Goal: Task Accomplishment & Management: Use online tool/utility

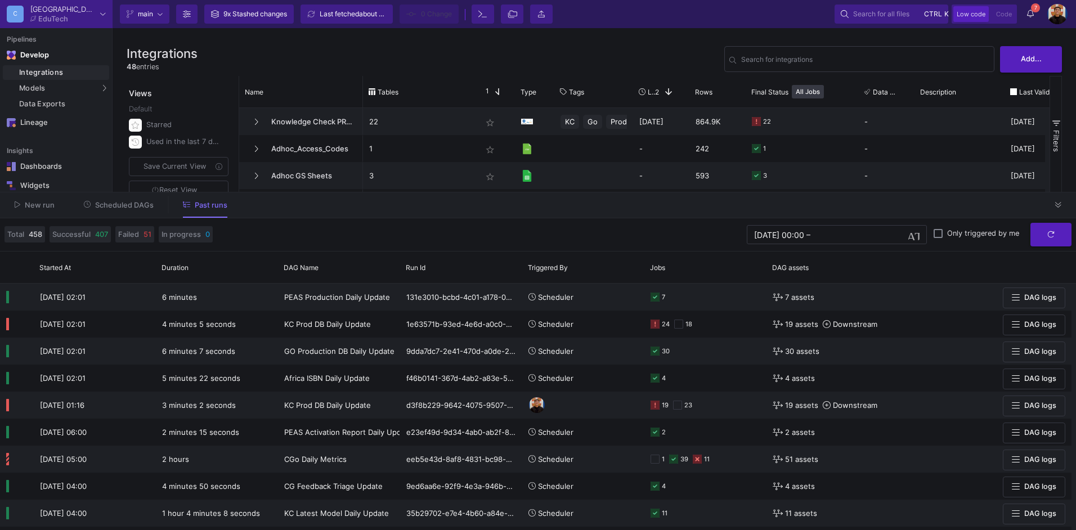
click at [104, 203] on span "Scheduled DAGs" at bounding box center [124, 205] width 59 height 8
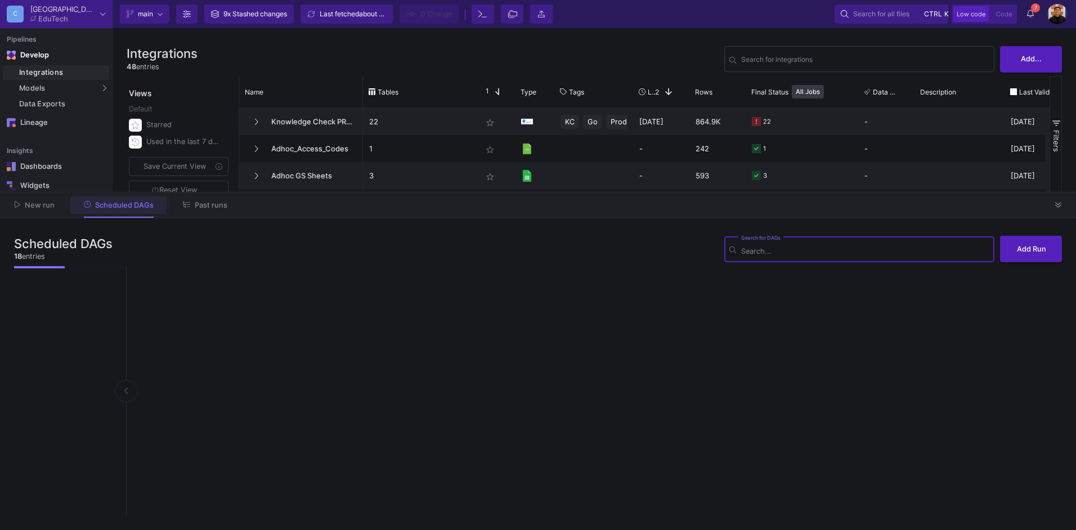
click at [210, 211] on button "Past runs" at bounding box center [204, 204] width 71 height 17
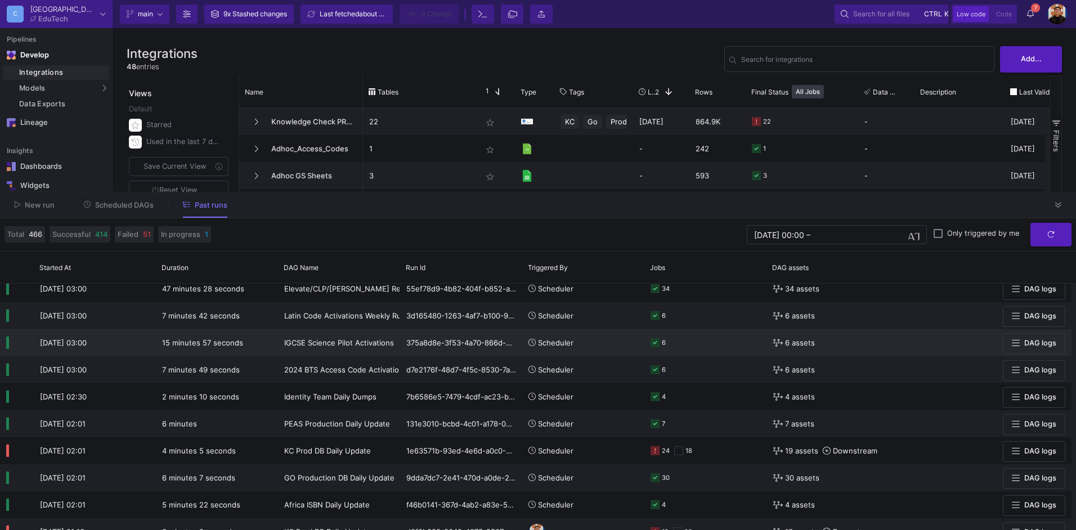
scroll to position [169, 0]
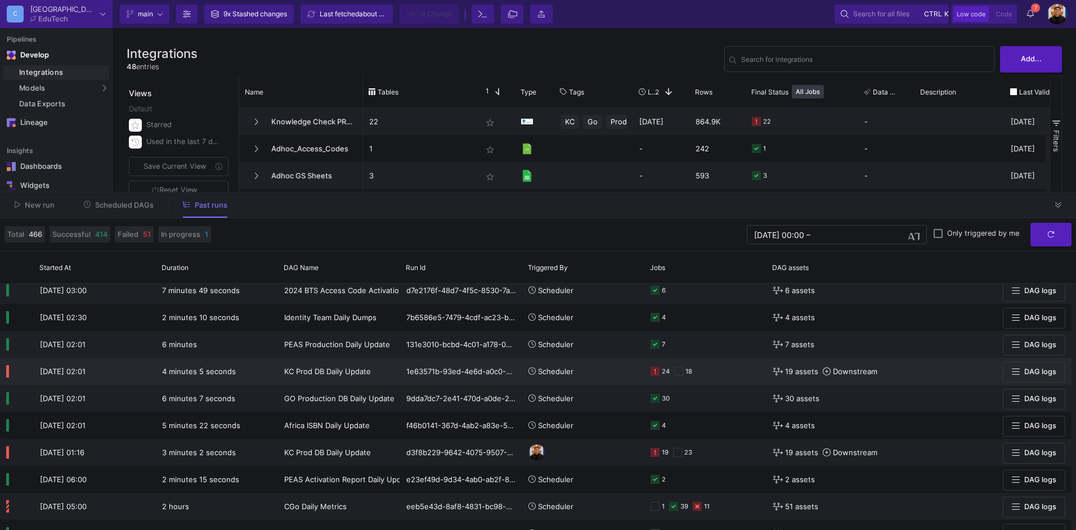
click at [591, 375] on y42-orchestration-triggered-by "Scheduler" at bounding box center [583, 371] width 110 height 26
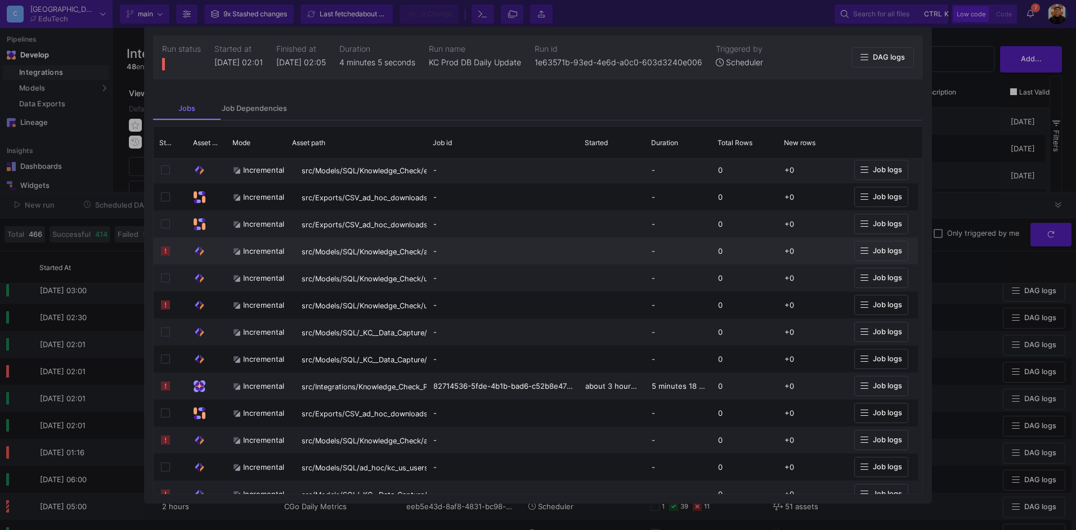
scroll to position [0, 0]
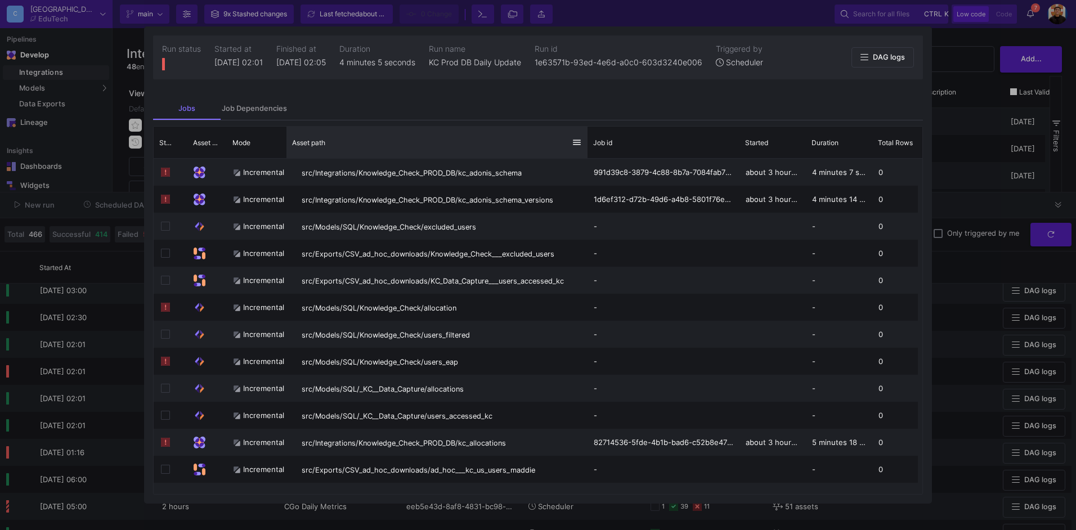
drag, startPoint x: 426, startPoint y: 137, endPoint x: 586, endPoint y: 136, distance: 160.4
click at [586, 136] on div at bounding box center [587, 143] width 5 height 32
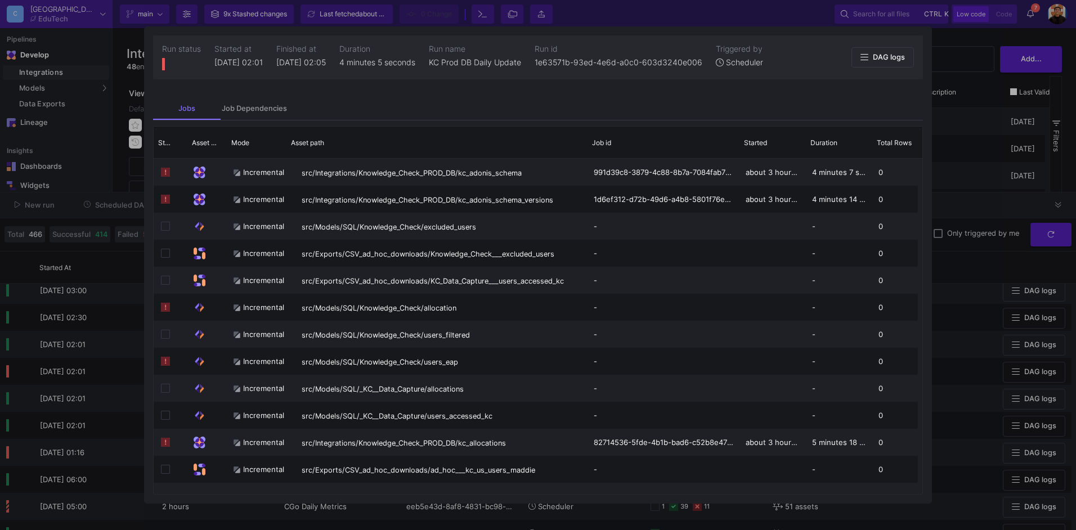
scroll to position [0, 160]
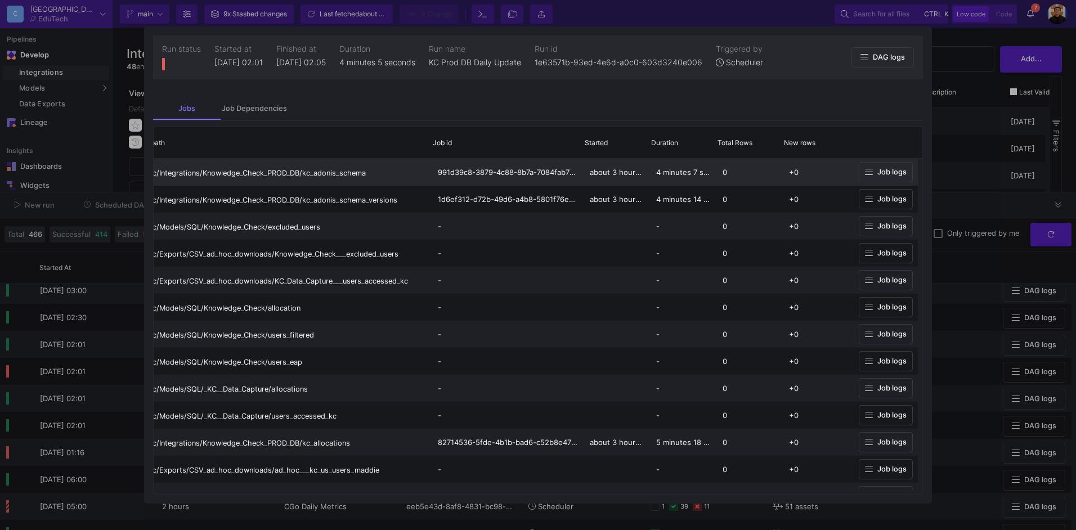
click at [877, 176] on span "Job logs" at bounding box center [891, 172] width 29 height 8
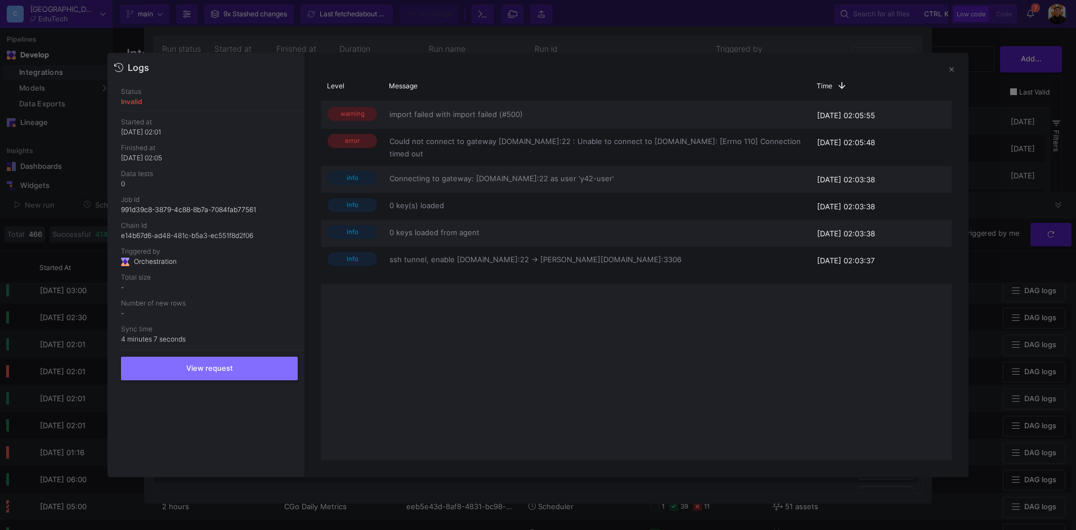
click at [467, 37] on div at bounding box center [538, 265] width 1076 height 530
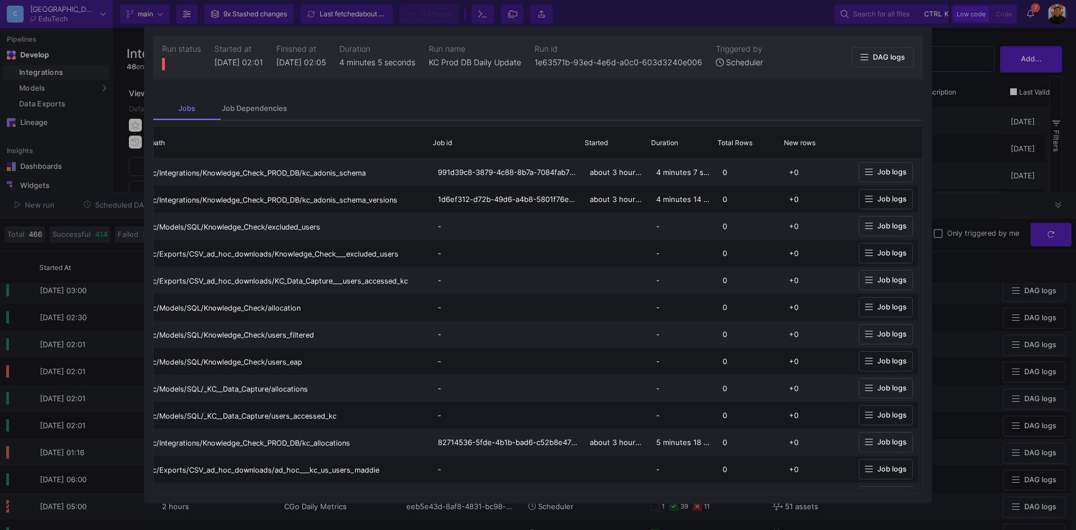
click at [92, 181] on div at bounding box center [538, 265] width 1076 height 530
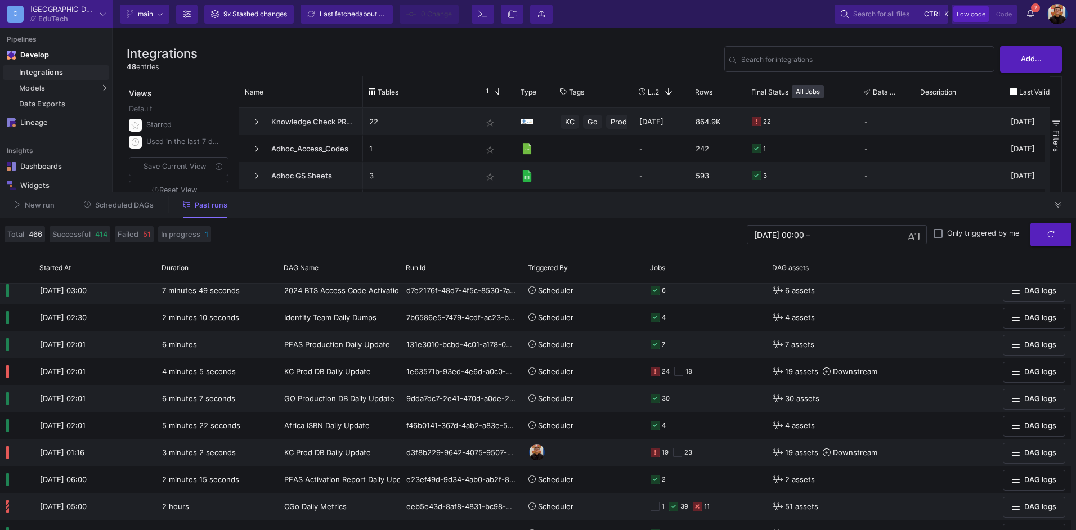
click at [140, 209] on span "Scheduled DAGs" at bounding box center [124, 205] width 59 height 8
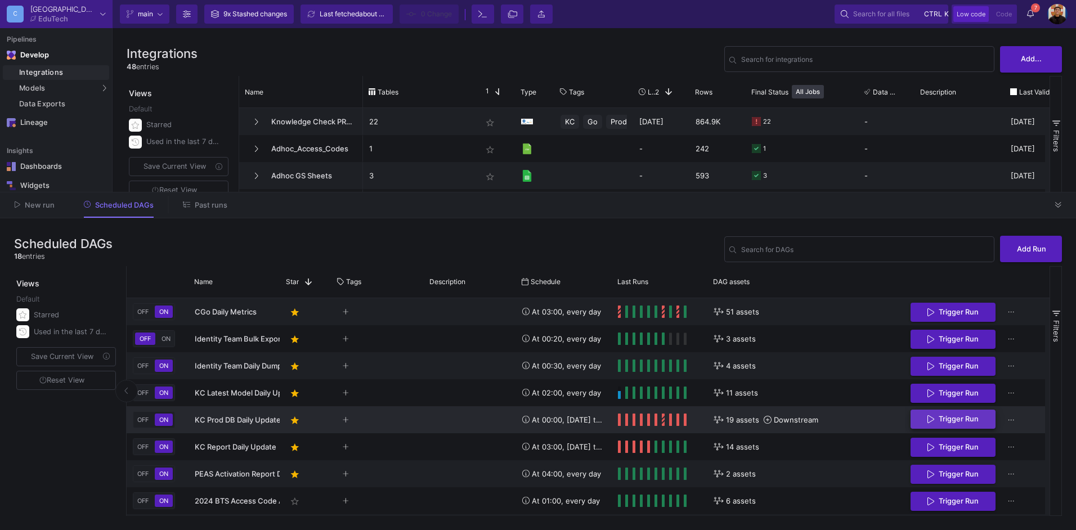
click at [921, 418] on button "Trigger Run" at bounding box center [952, 420] width 85 height 20
click at [204, 206] on span "Past runs" at bounding box center [211, 205] width 33 height 8
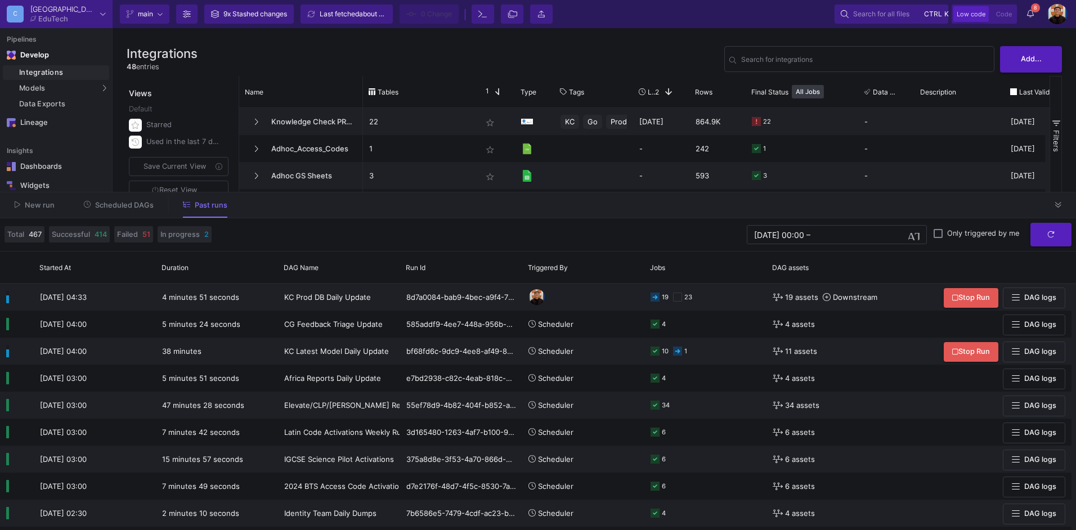
click at [138, 204] on span "Scheduled DAGs" at bounding box center [124, 205] width 59 height 8
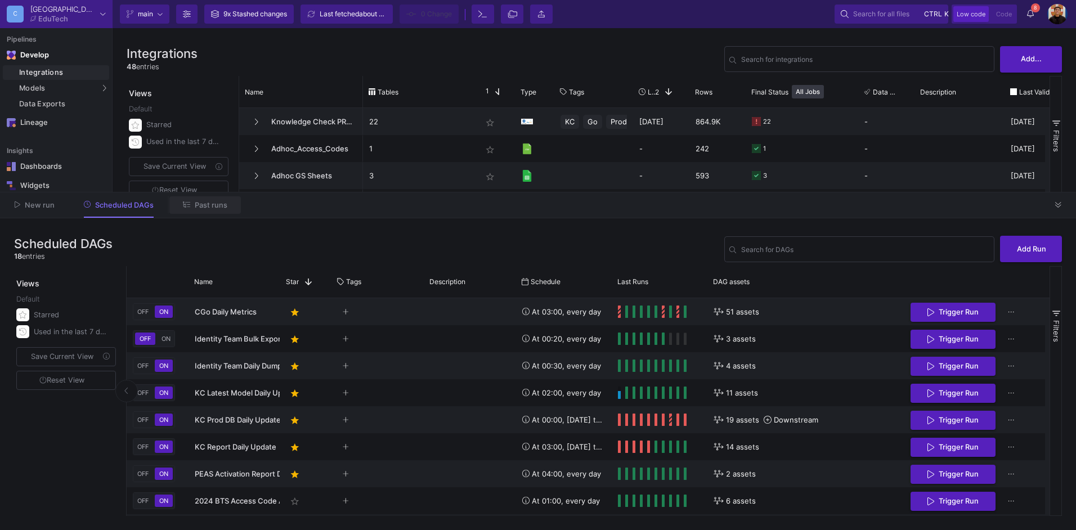
click at [216, 210] on button "Past runs" at bounding box center [204, 204] width 71 height 17
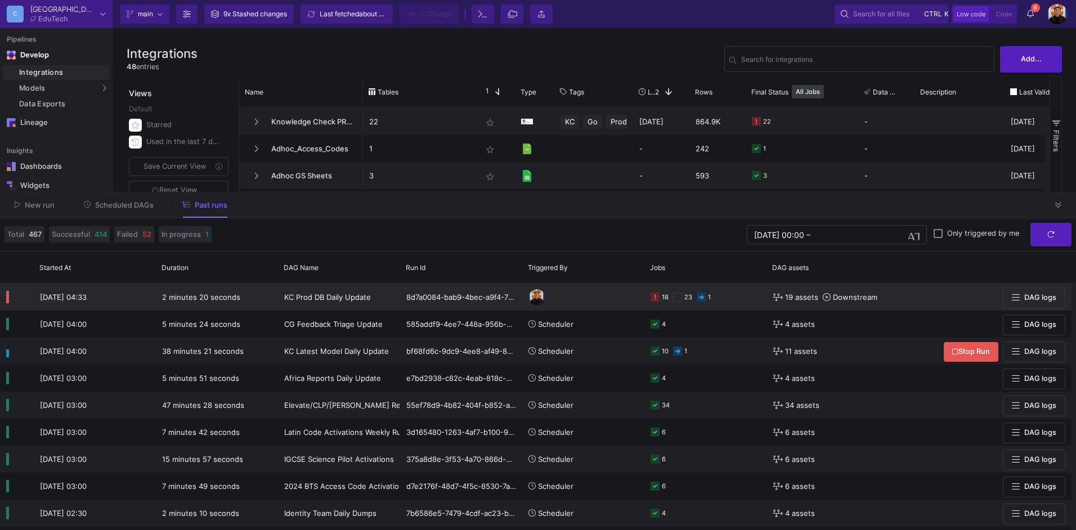
click at [619, 296] on y42-orchestration-triggered-by at bounding box center [583, 297] width 110 height 26
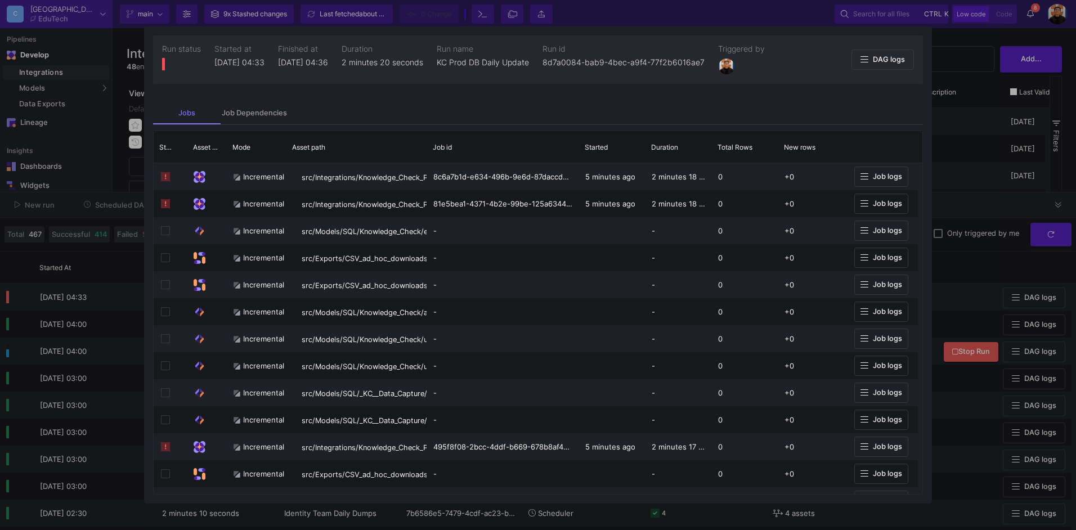
click at [841, 111] on div "Jobs Job Dependencies" at bounding box center [538, 113] width 770 height 23
click at [888, 179] on span "Job logs" at bounding box center [887, 176] width 29 height 8
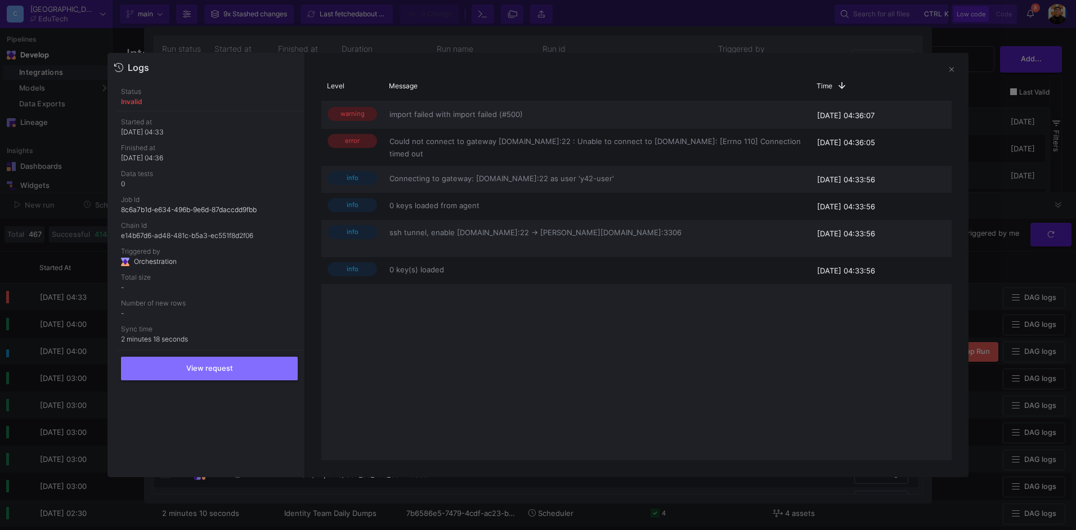
click at [986, 131] on div at bounding box center [538, 265] width 1076 height 530
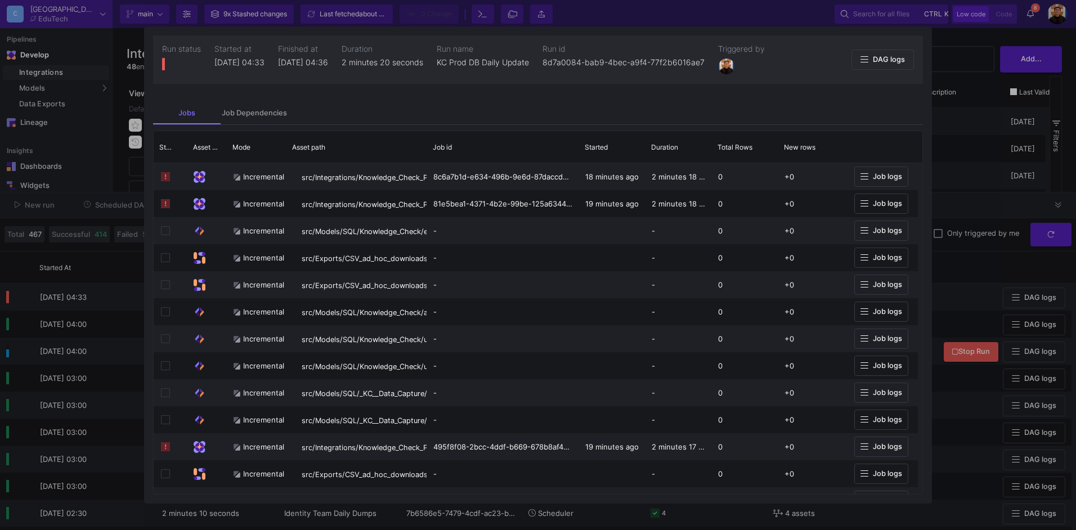
click at [71, 270] on div at bounding box center [538, 265] width 1076 height 530
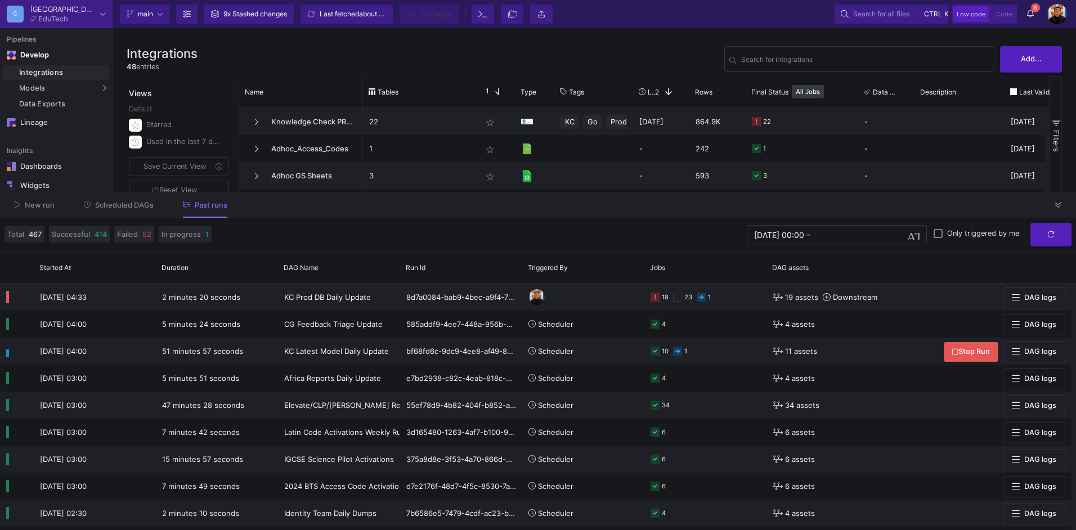
click at [107, 203] on span "Scheduled DAGs" at bounding box center [124, 205] width 59 height 8
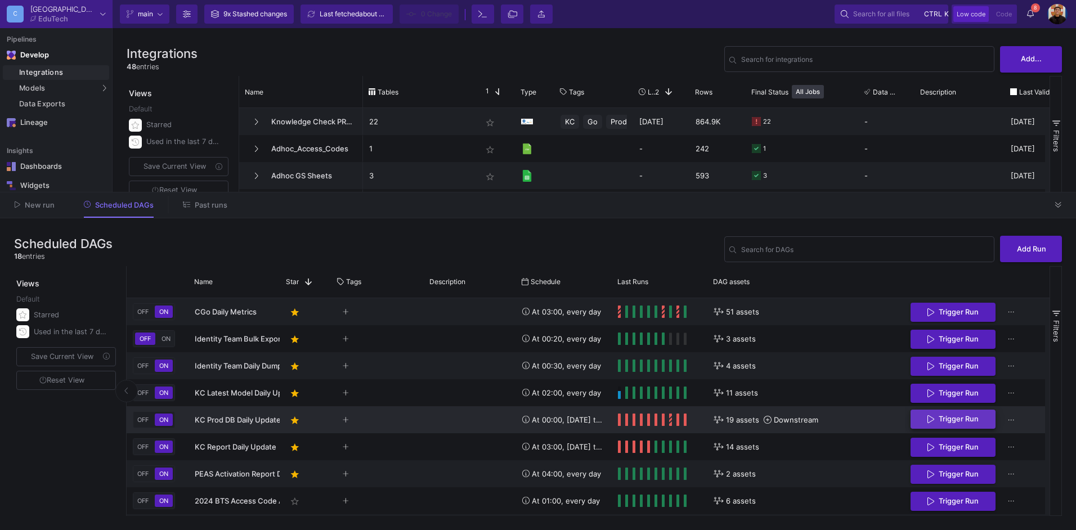
click at [935, 418] on span "Trigger Run" at bounding box center [952, 419] width 51 height 8
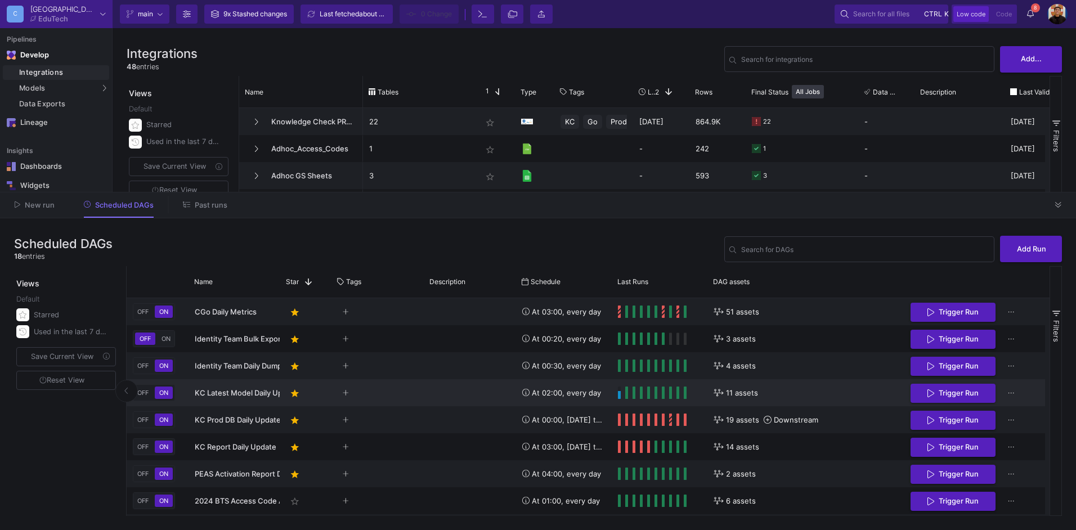
click at [459, 397] on div "Press SPACE to select this row." at bounding box center [470, 392] width 92 height 27
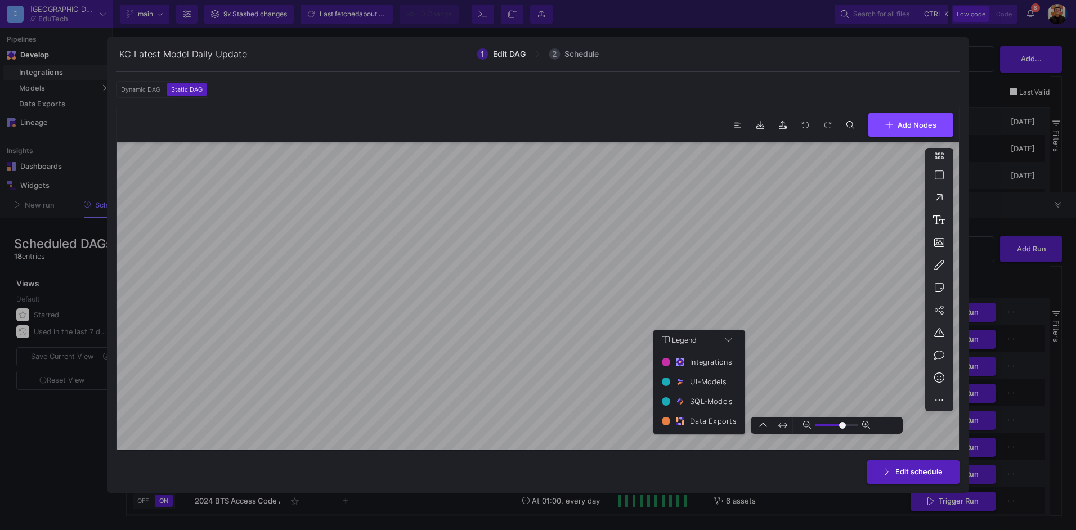
type input "0"
click at [68, 451] on div at bounding box center [538, 265] width 1076 height 530
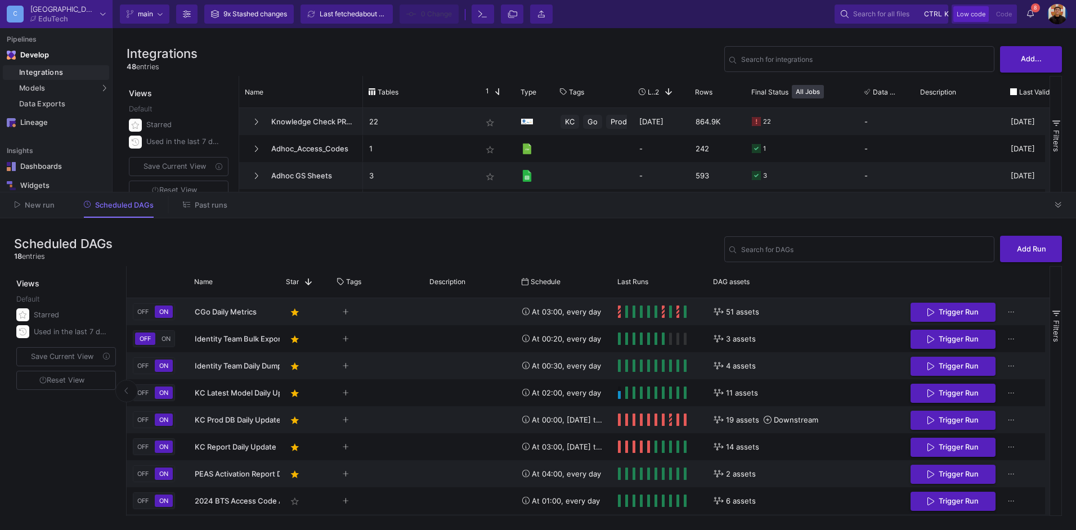
click at [193, 199] on button "Past runs" at bounding box center [204, 204] width 71 height 17
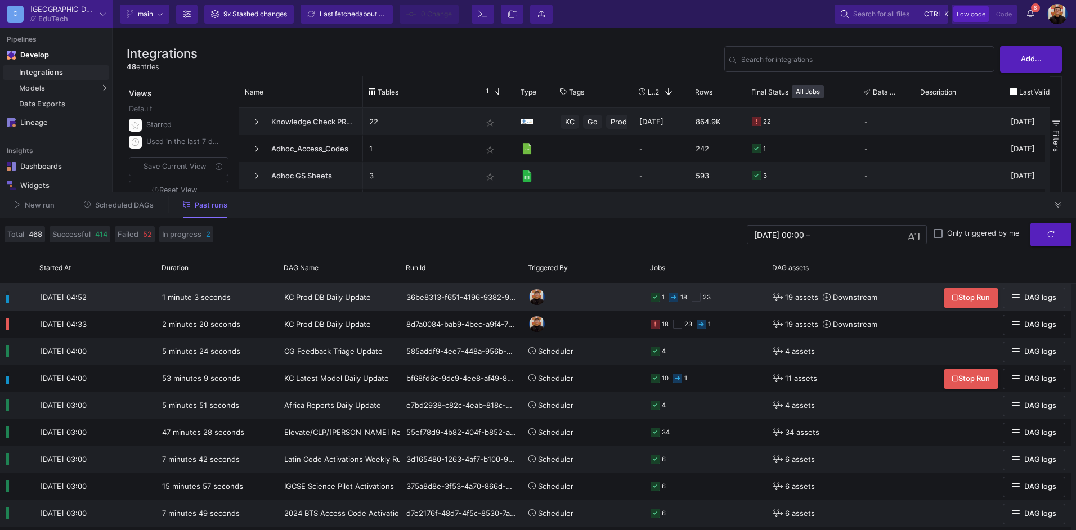
click at [621, 297] on y42-orchestration-triggered-by at bounding box center [583, 297] width 110 height 26
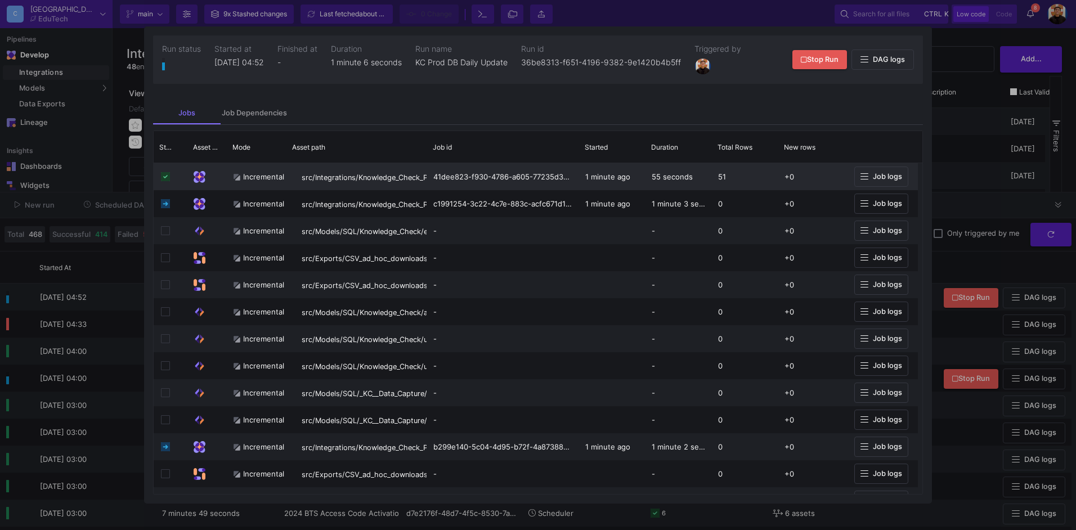
click at [873, 172] on button "Job logs" at bounding box center [881, 177] width 54 height 21
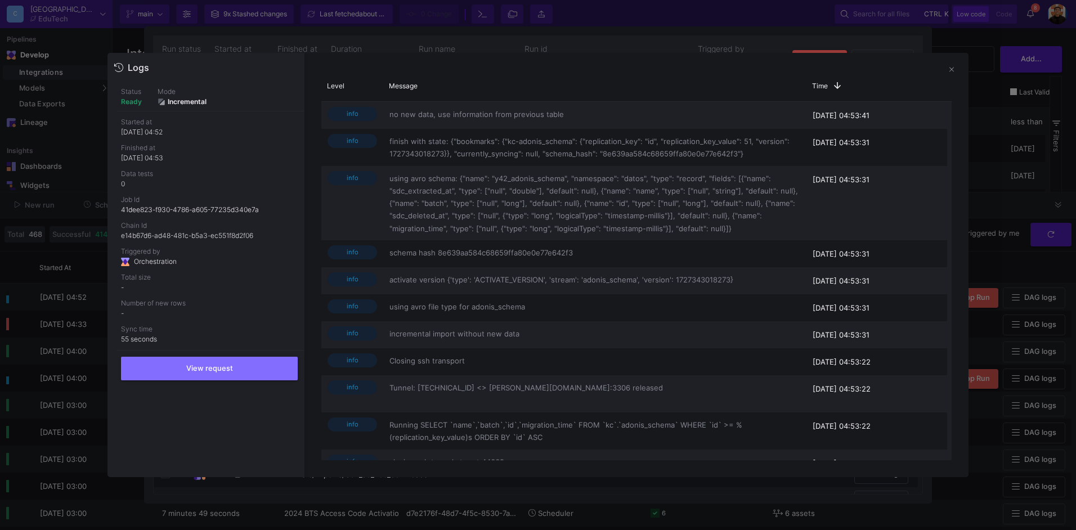
click at [1029, 172] on div at bounding box center [538, 265] width 1076 height 530
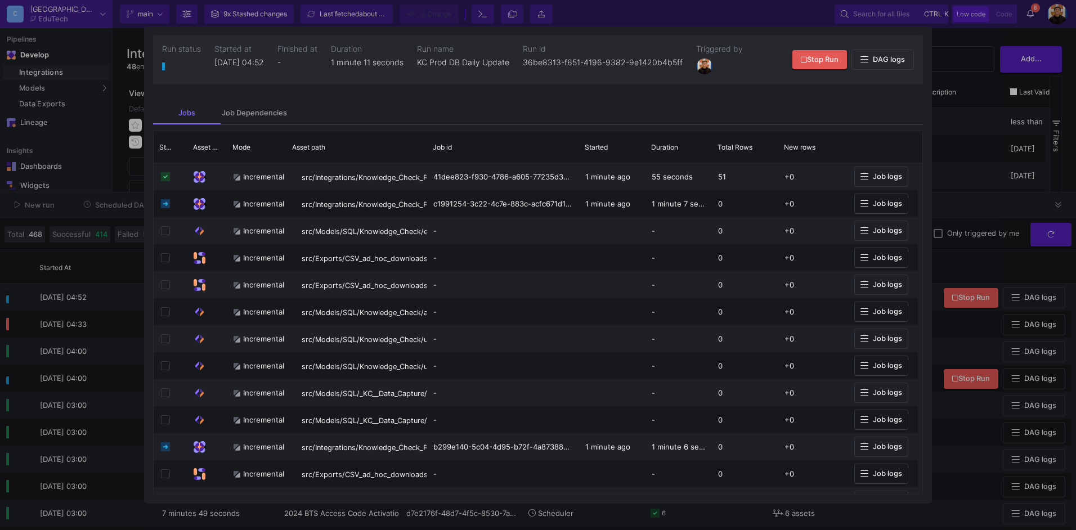
click at [972, 185] on div at bounding box center [538, 265] width 1076 height 530
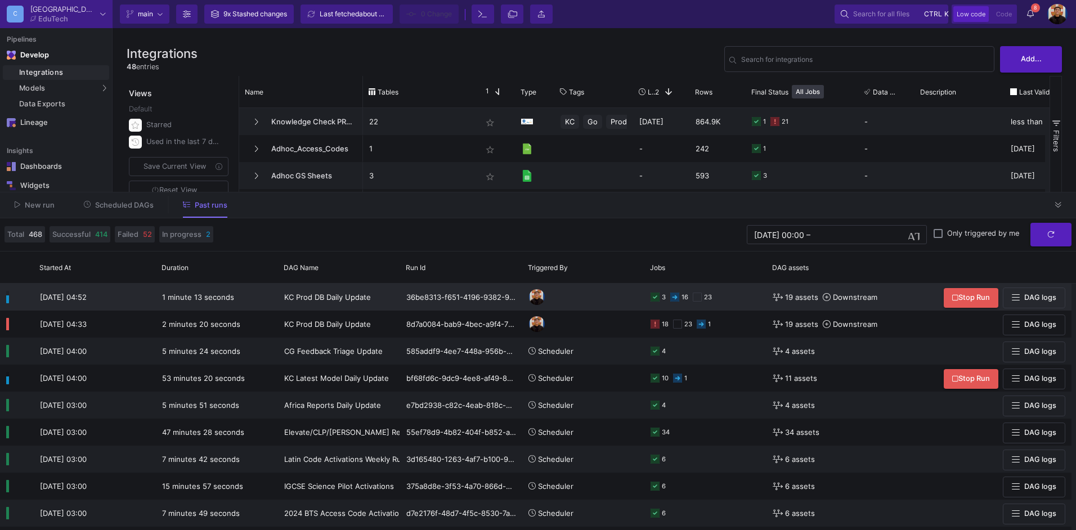
click at [740, 301] on div "3 16 23" at bounding box center [705, 297] width 110 height 26
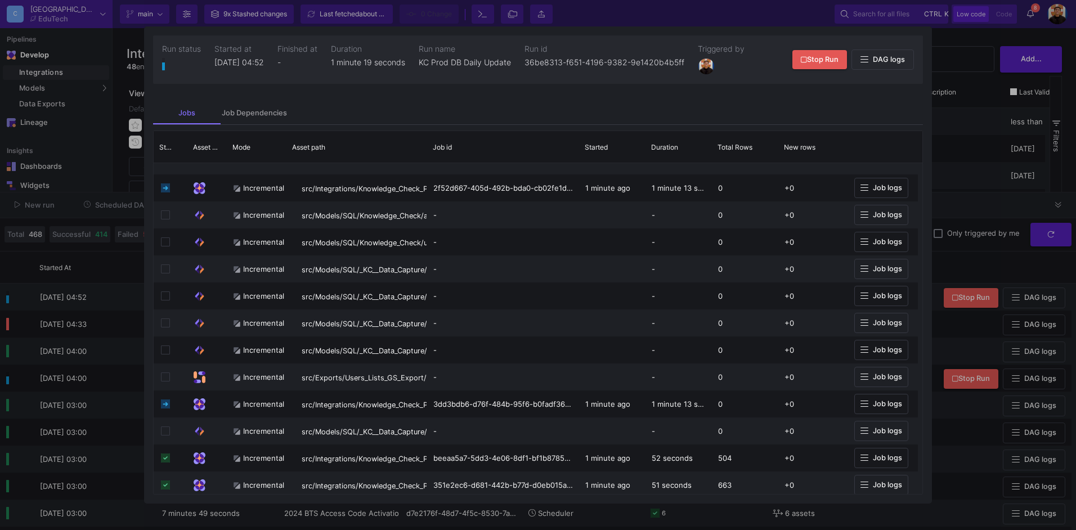
scroll to position [804, 0]
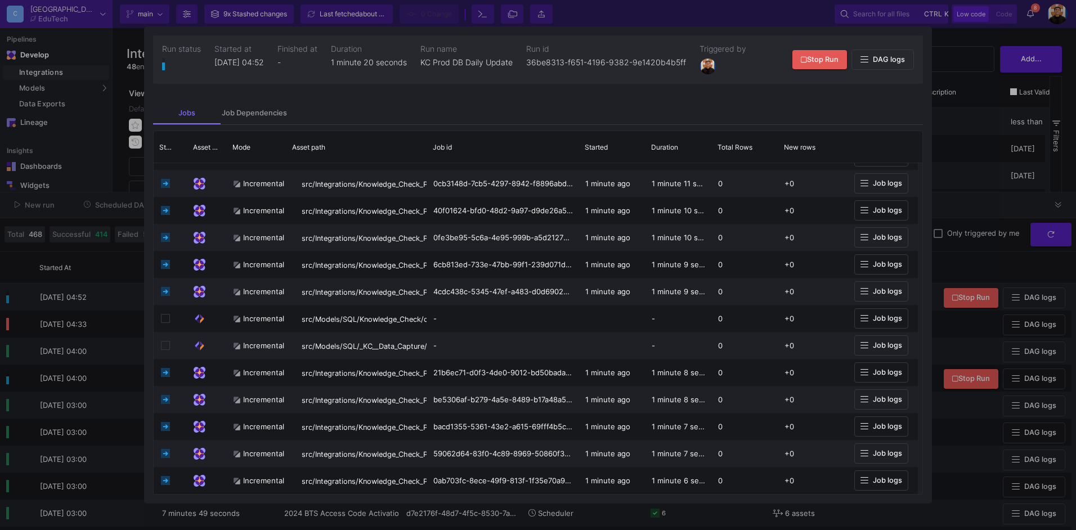
click at [963, 178] on div at bounding box center [538, 265] width 1076 height 530
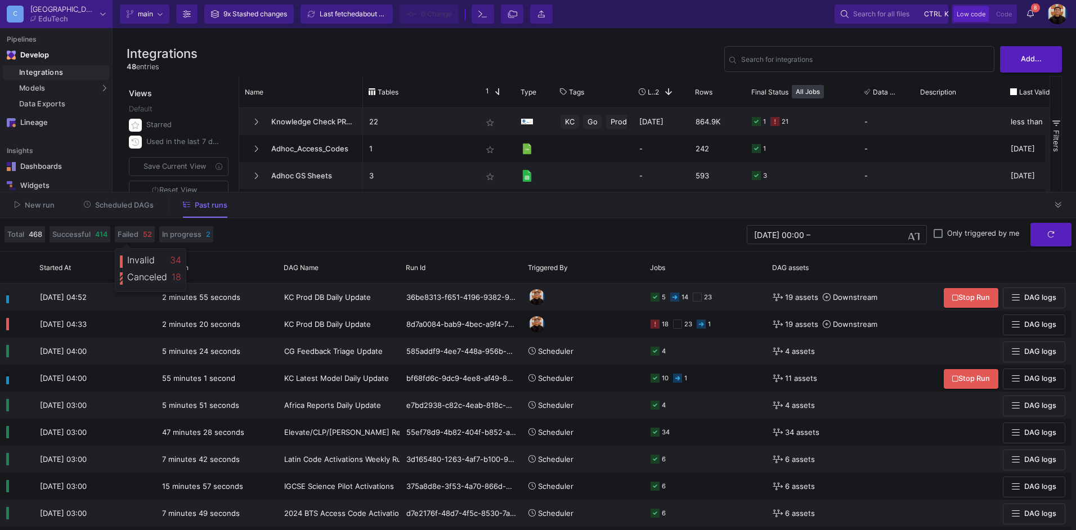
click at [127, 210] on button "Scheduled DAGs" at bounding box center [118, 204] width 97 height 17
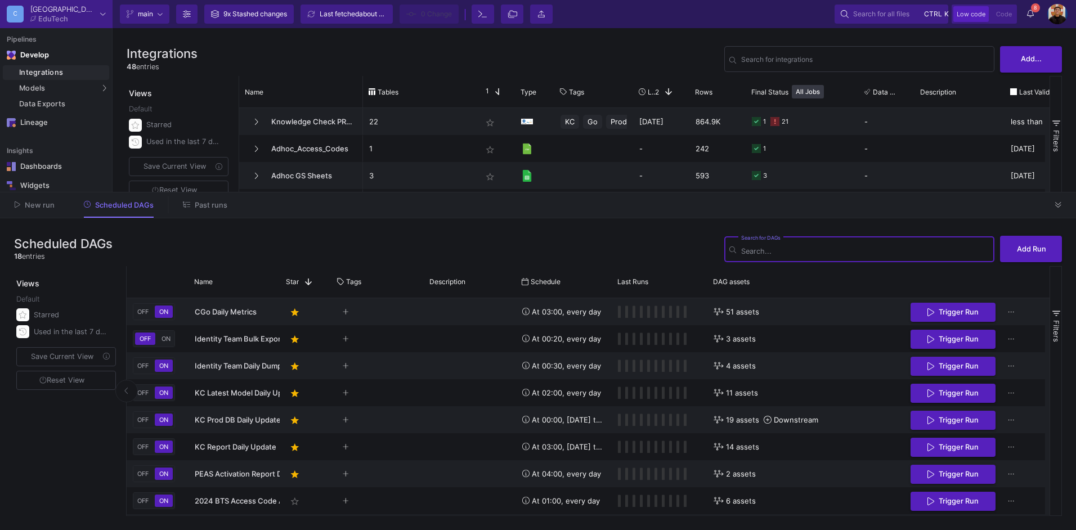
click at [216, 209] on button "Past runs" at bounding box center [204, 204] width 71 height 17
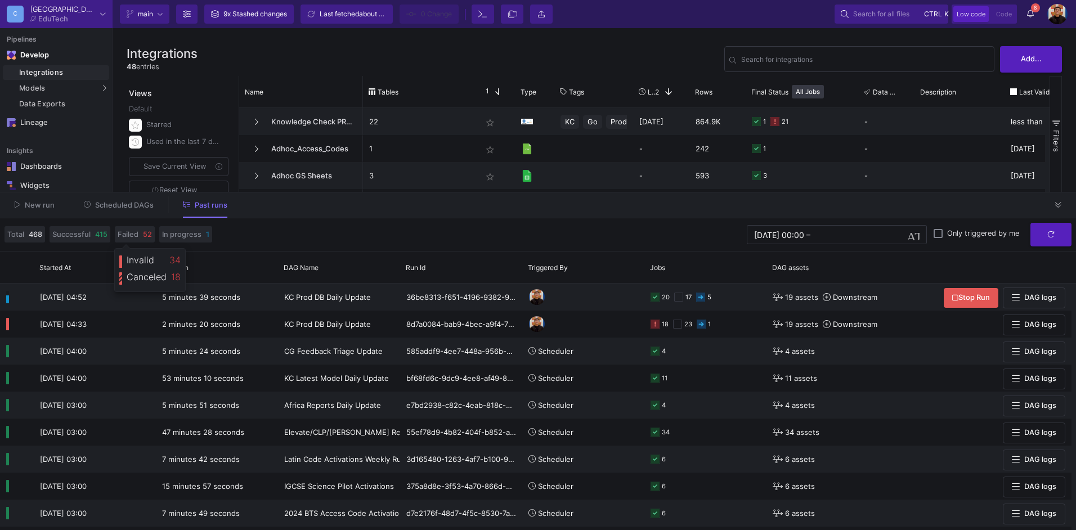
click at [113, 194] on div "New run Scheduled DAGs Past runs" at bounding box center [538, 205] width 1076 height 26
click at [118, 208] on span "Scheduled DAGs" at bounding box center [124, 205] width 59 height 8
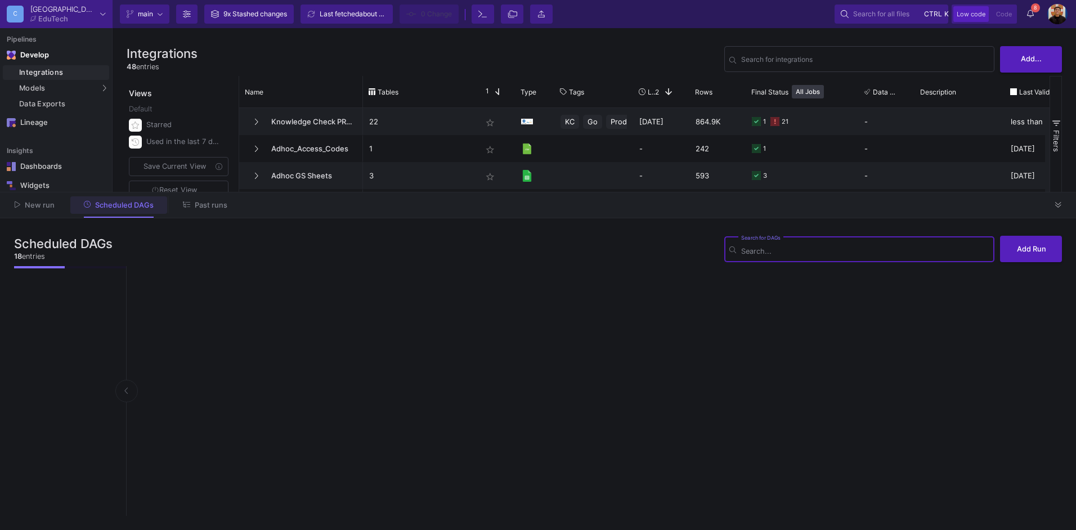
click at [214, 209] on span "Past runs" at bounding box center [211, 205] width 33 height 8
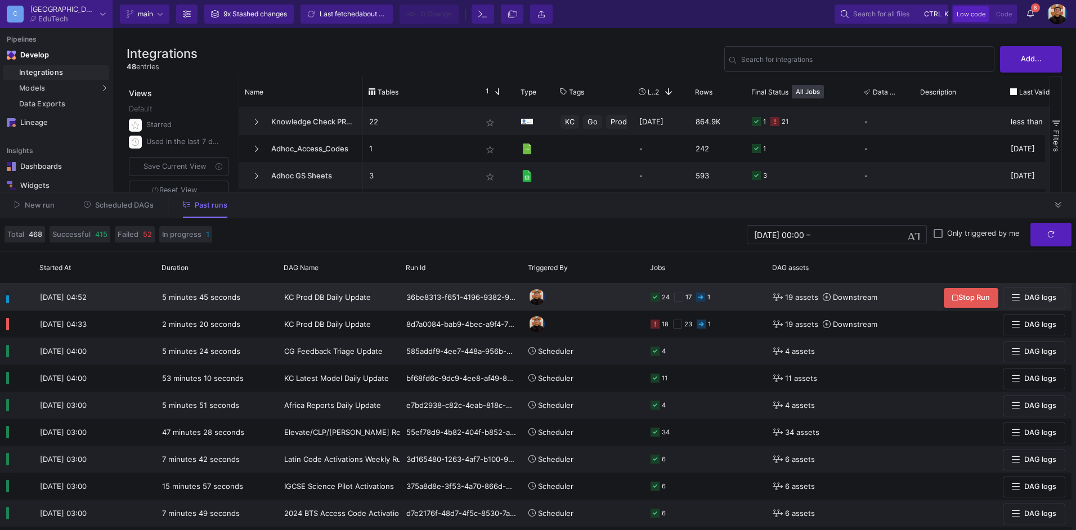
click at [738, 294] on div "24 17 1" at bounding box center [705, 297] width 110 height 26
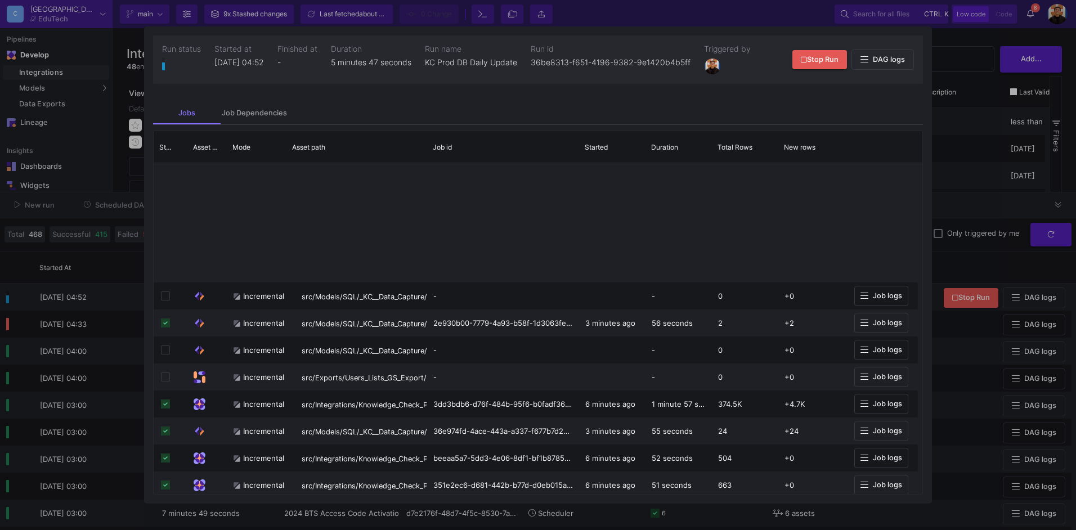
scroll to position [804, 0]
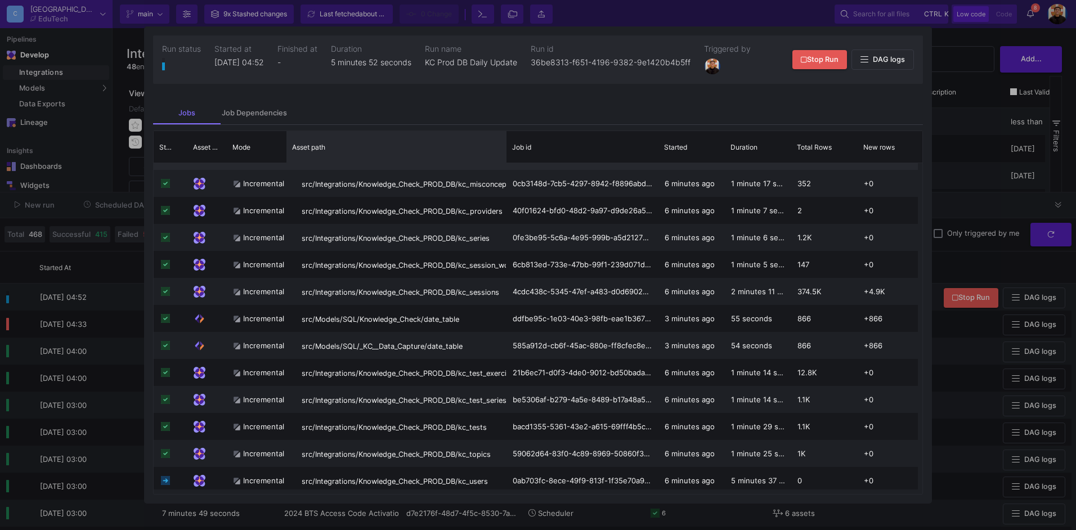
drag, startPoint x: 427, startPoint y: 145, endPoint x: 506, endPoint y: 163, distance: 81.4
click at [506, 163] on div "Status Asset Type Mode" at bounding box center [538, 312] width 769 height 363
click at [935, 197] on div at bounding box center [538, 265] width 1076 height 530
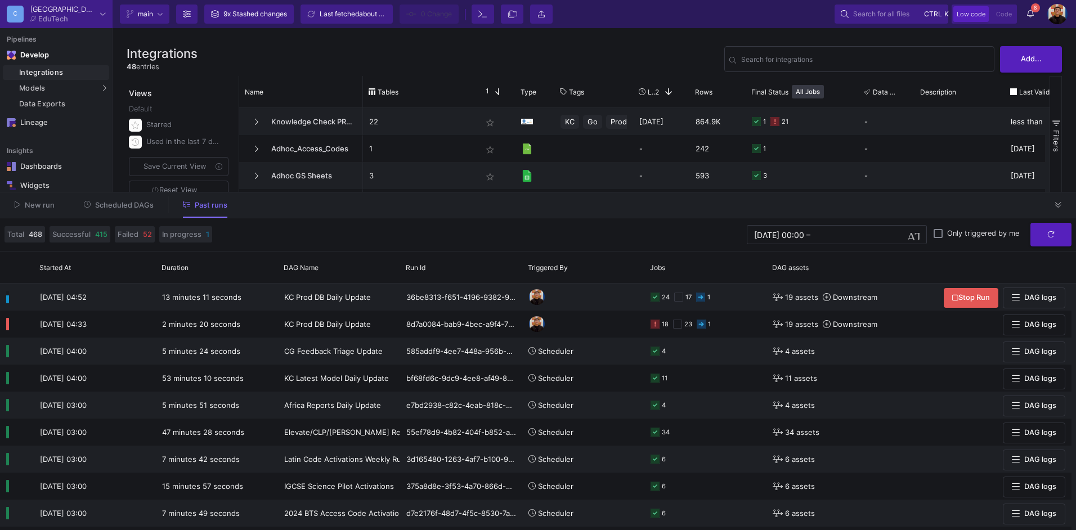
click at [119, 200] on button "Scheduled DAGs" at bounding box center [118, 204] width 97 height 17
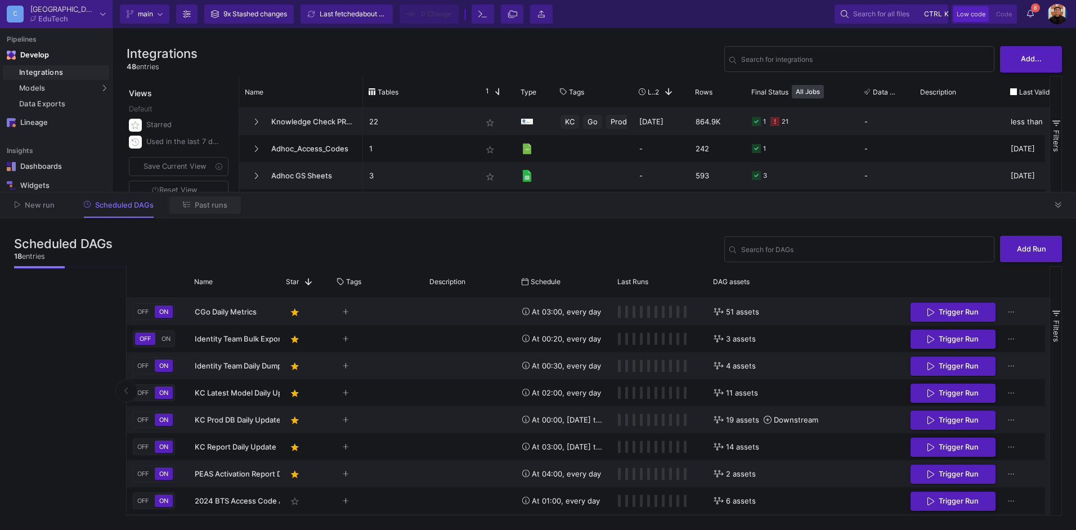
click at [199, 205] on span "Past runs" at bounding box center [211, 205] width 33 height 8
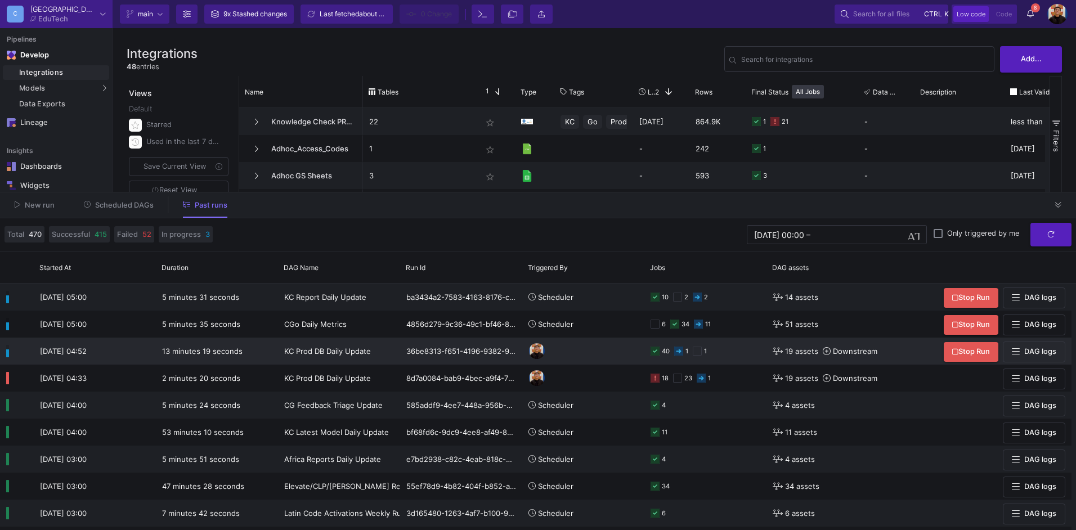
click at [729, 344] on div "40 1 1" at bounding box center [705, 351] width 110 height 26
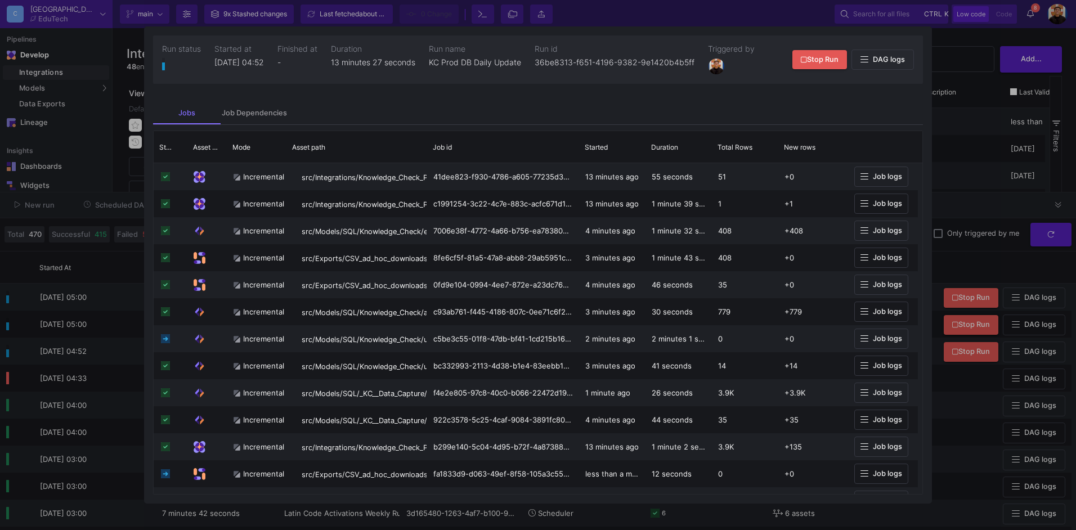
click at [949, 201] on div at bounding box center [538, 265] width 1076 height 530
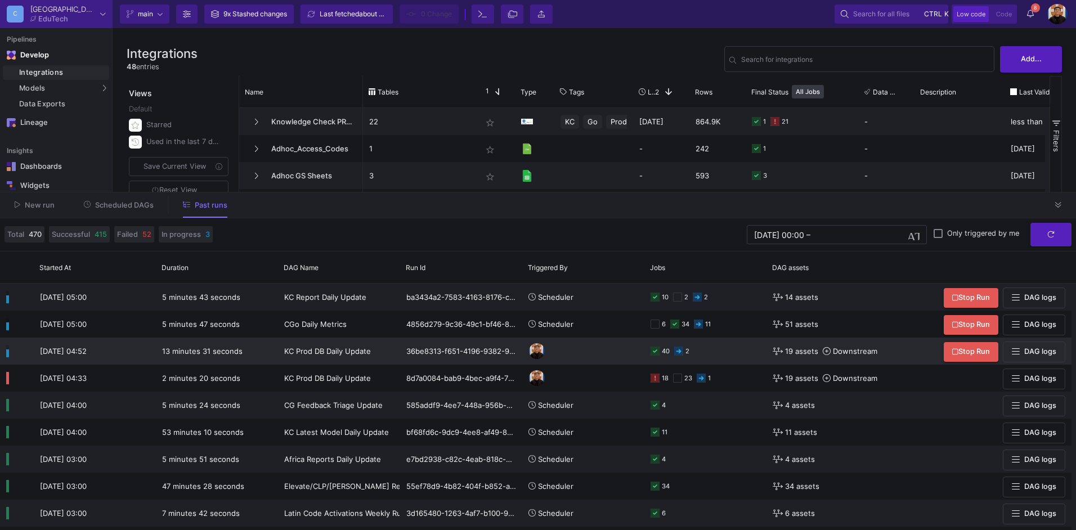
click at [735, 353] on div "40 2" at bounding box center [705, 351] width 110 height 26
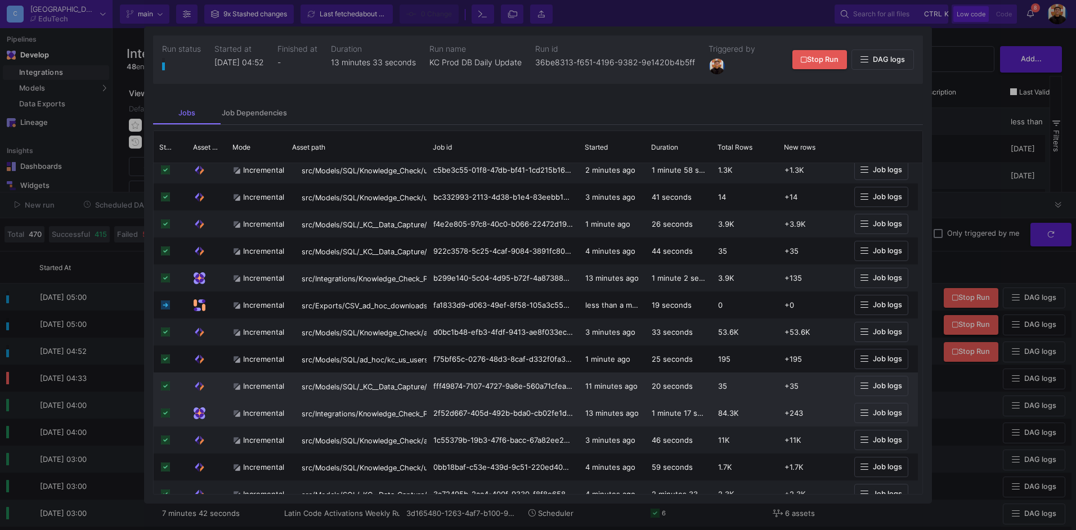
scroll to position [338, 0]
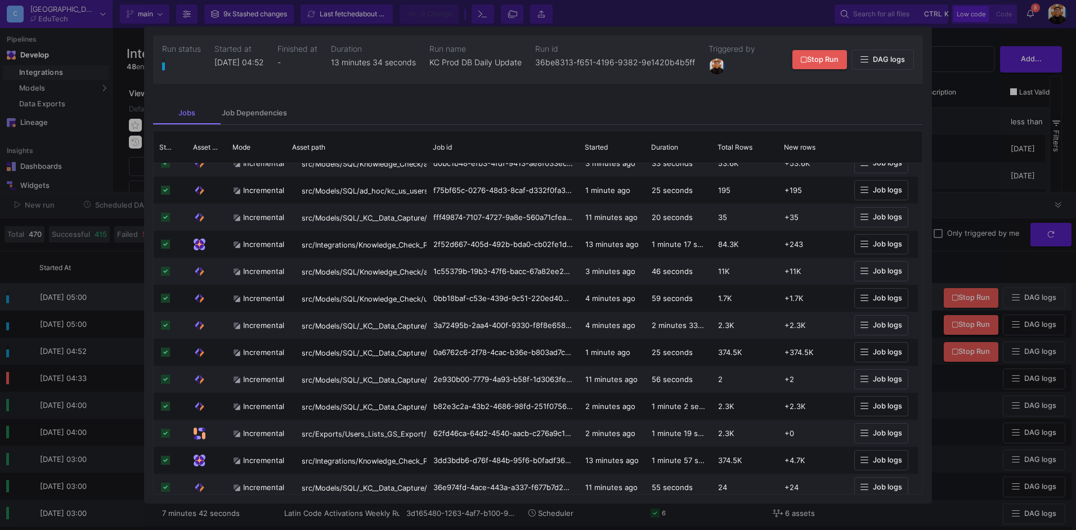
drag, startPoint x: 13, startPoint y: 290, endPoint x: 11, endPoint y: 303, distance: 12.5
click at [14, 297] on div at bounding box center [538, 265] width 1076 height 530
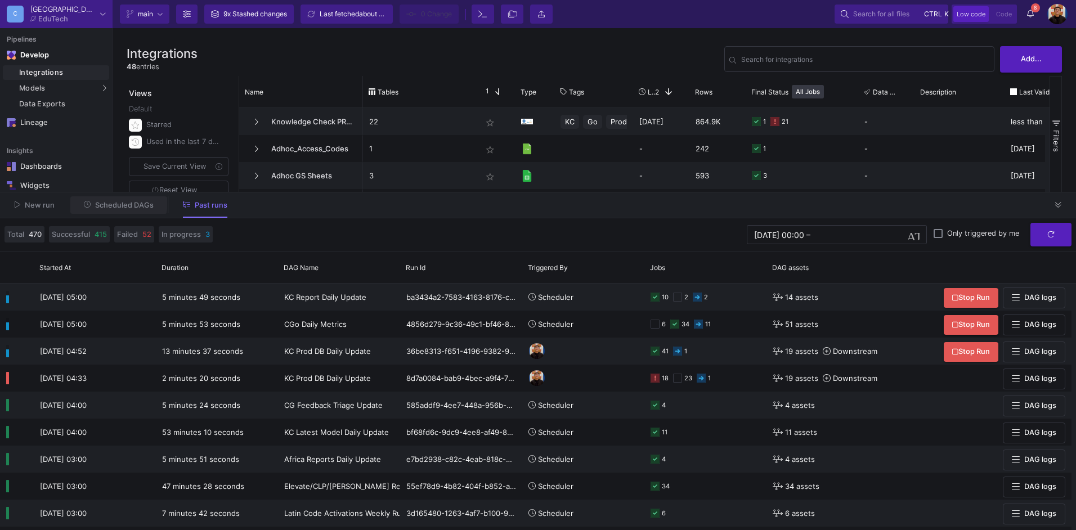
click at [113, 201] on span "Scheduled DAGs" at bounding box center [124, 205] width 59 height 8
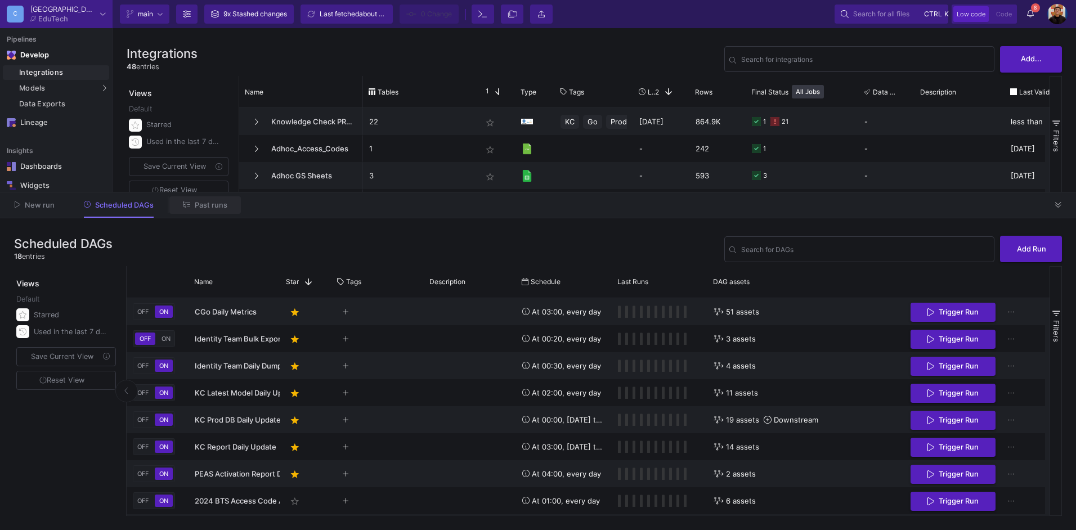
click at [202, 205] on span "Past runs" at bounding box center [211, 205] width 33 height 8
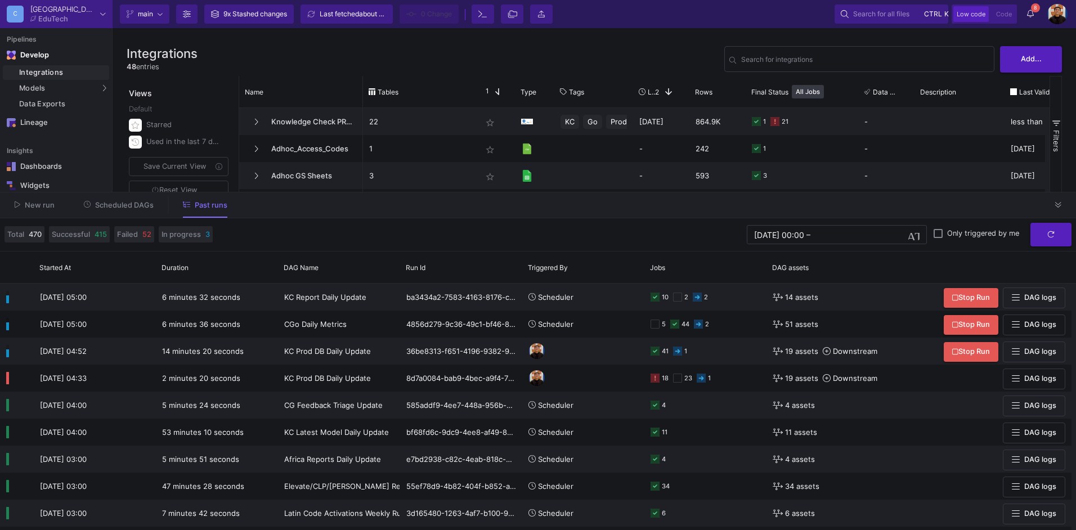
drag, startPoint x: 115, startPoint y: 209, endPoint x: 123, endPoint y: 210, distance: 8.0
click at [115, 209] on span "Scheduled DAGs" at bounding box center [124, 205] width 59 height 8
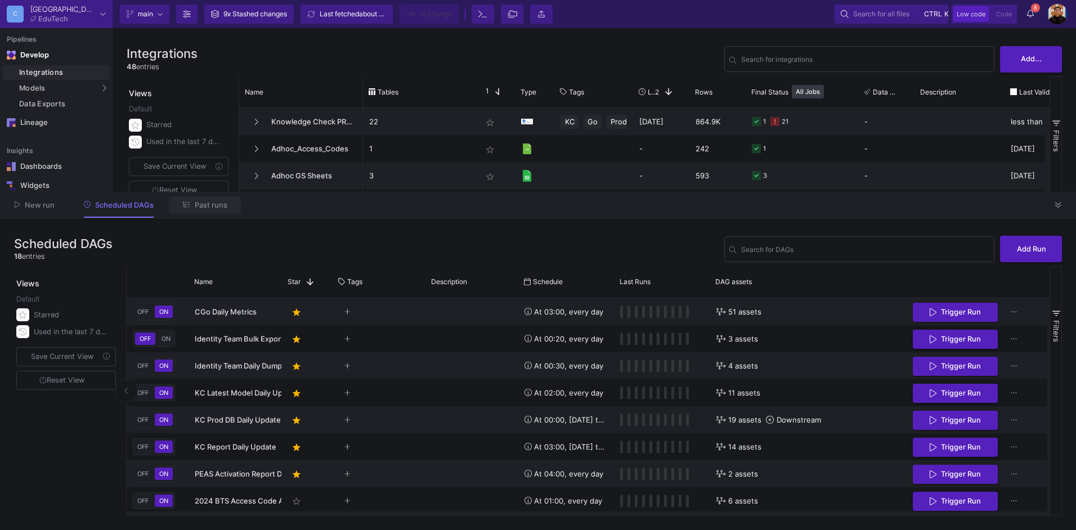
click at [207, 210] on button "Past runs" at bounding box center [204, 204] width 71 height 17
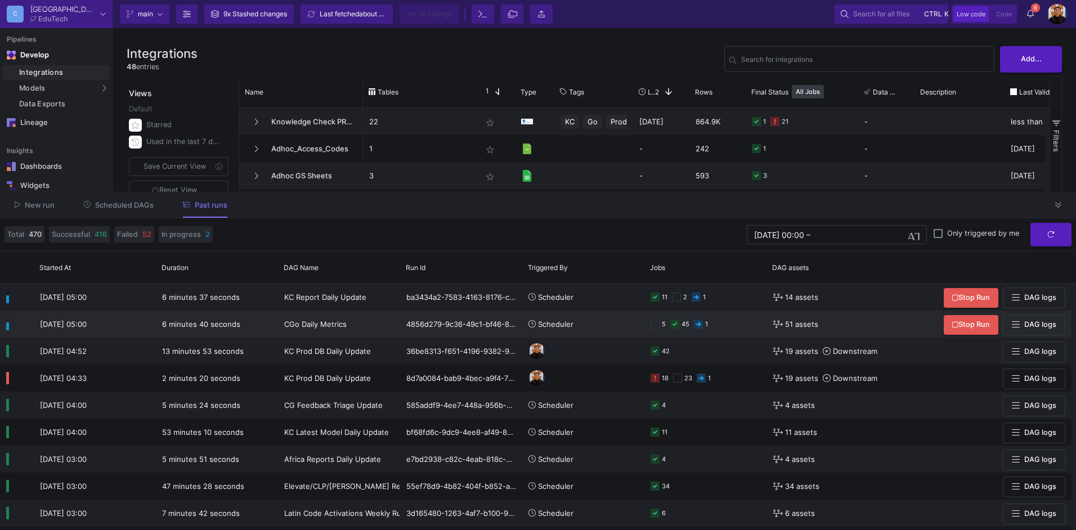
click at [730, 325] on div "5 45 1" at bounding box center [705, 324] width 110 height 26
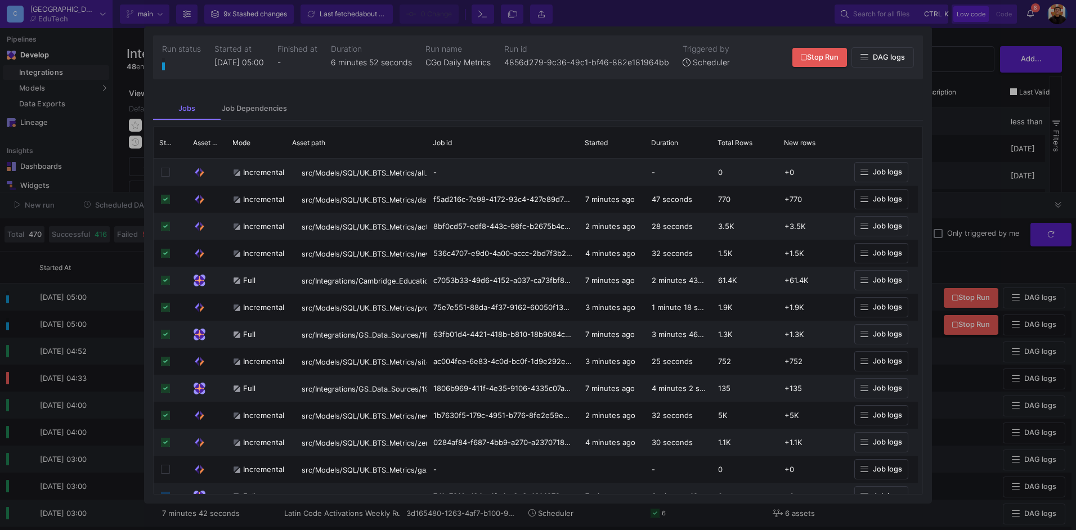
click at [993, 183] on div at bounding box center [538, 265] width 1076 height 530
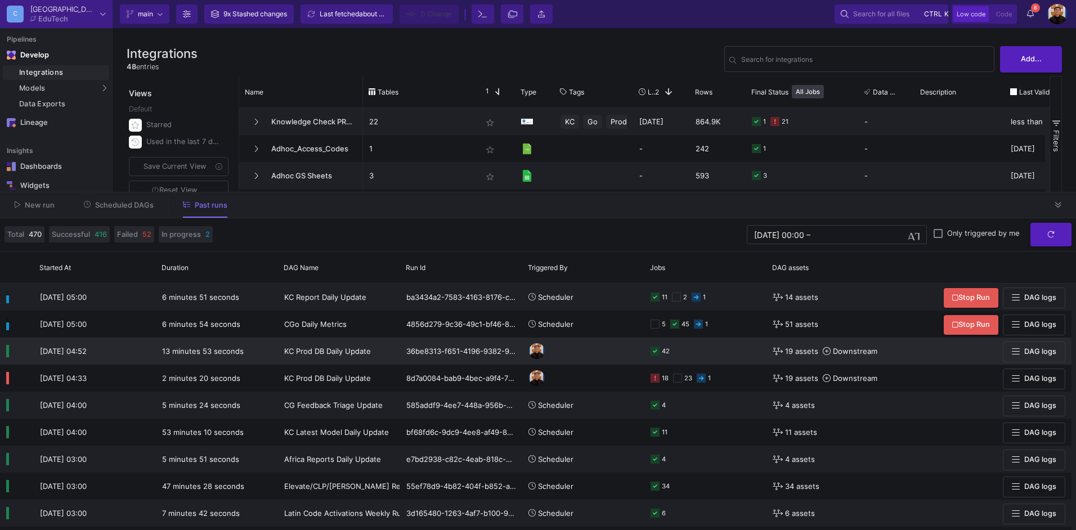
click at [697, 354] on div "42" at bounding box center [705, 351] width 110 height 26
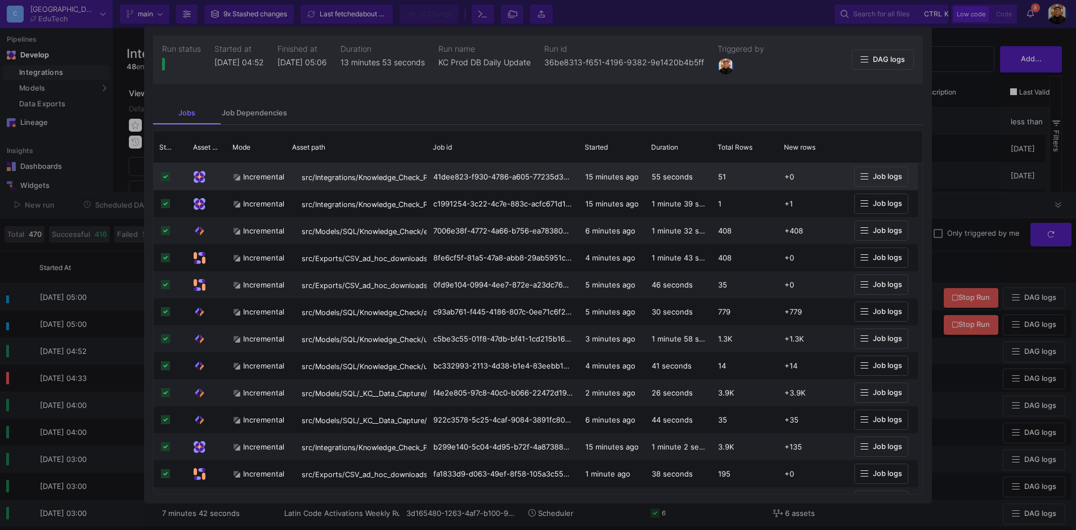
click at [881, 182] on button "Job logs" at bounding box center [881, 177] width 54 height 21
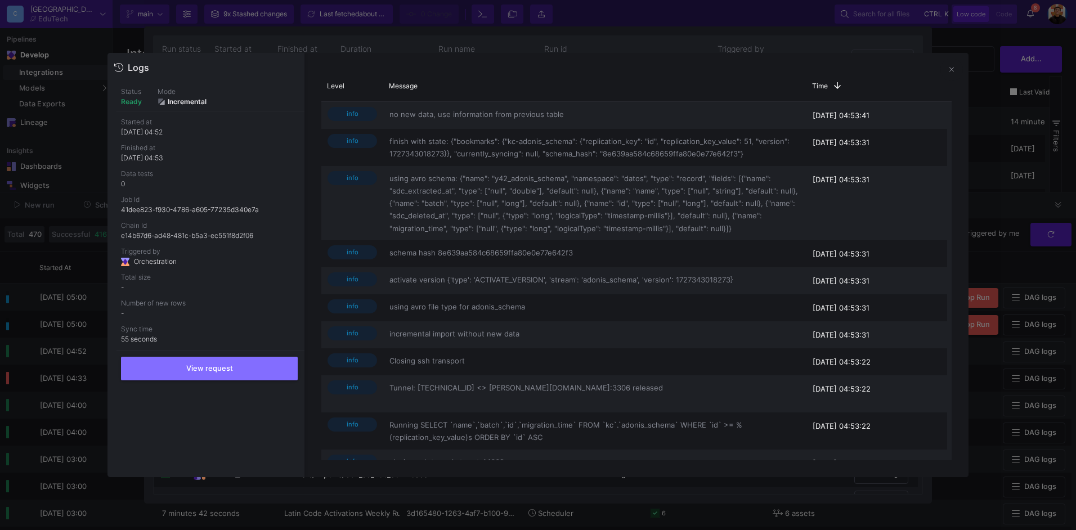
click at [997, 254] on div at bounding box center [538, 265] width 1076 height 530
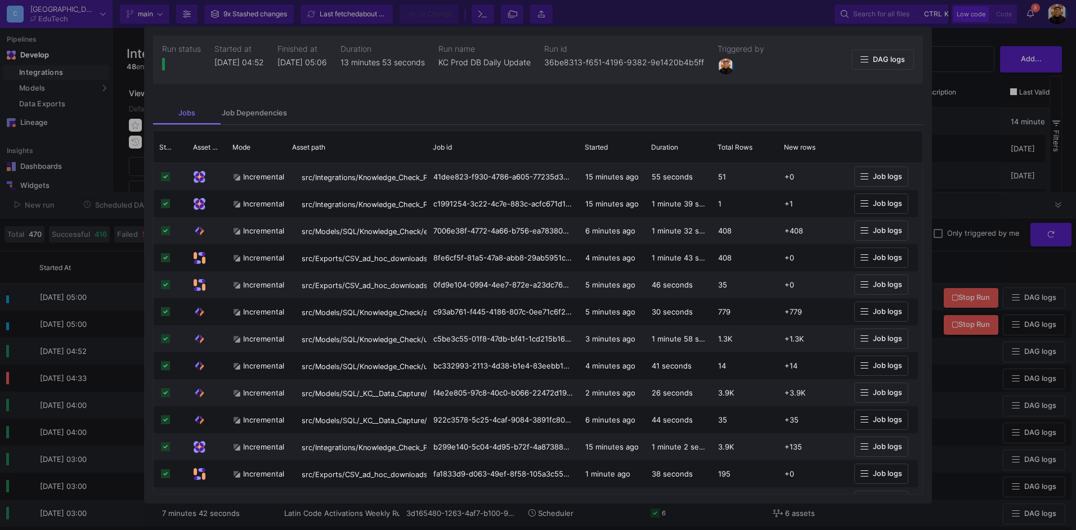
click at [975, 151] on div at bounding box center [538, 265] width 1076 height 530
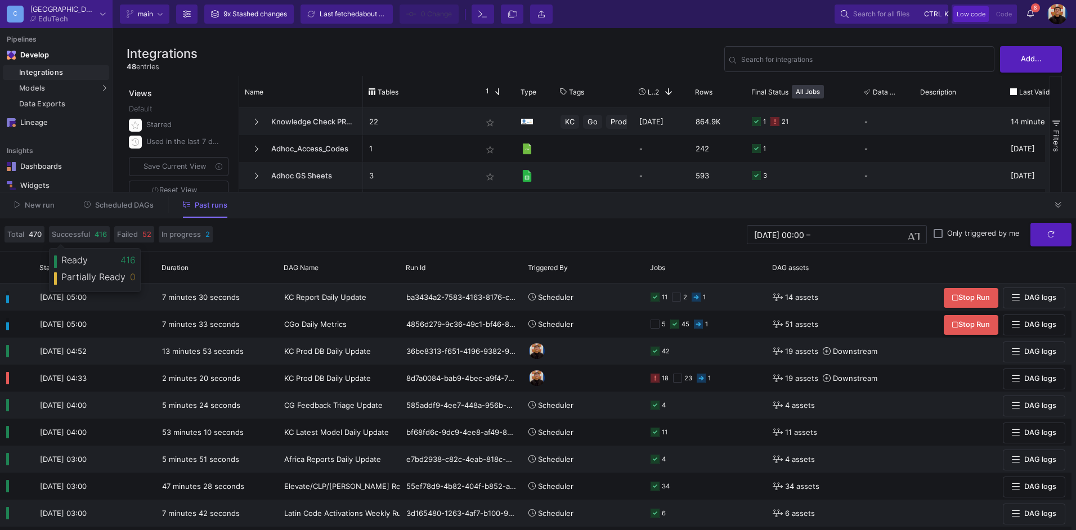
click at [118, 221] on div "Total 470 Successful 416 Failed 52 In progress 2 09/08/2025 00:00 09/08/2025 00…" at bounding box center [538, 235] width 1076 height 34
click at [123, 208] on span "Scheduled DAGs" at bounding box center [124, 205] width 59 height 8
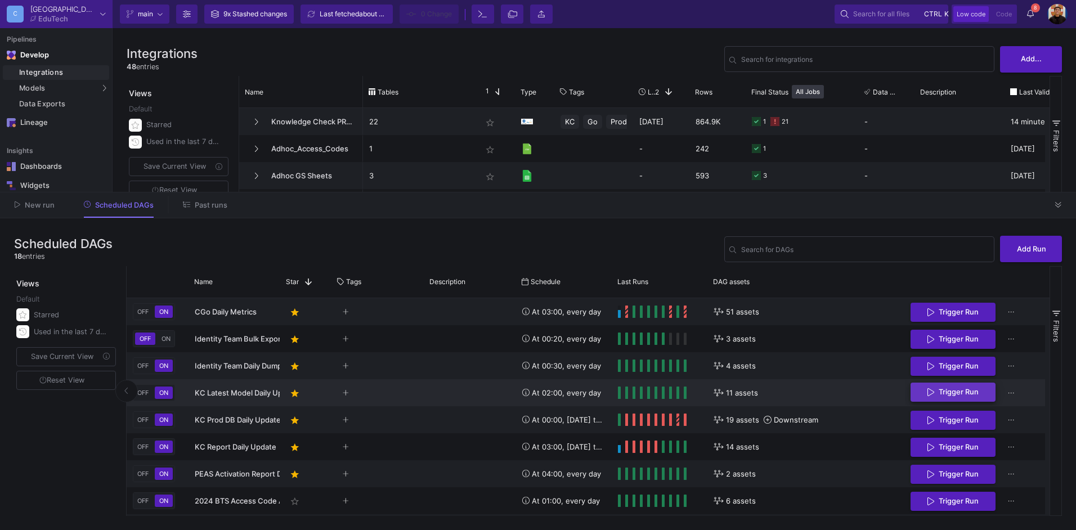
click at [966, 397] on button "Trigger Run" at bounding box center [952, 393] width 85 height 20
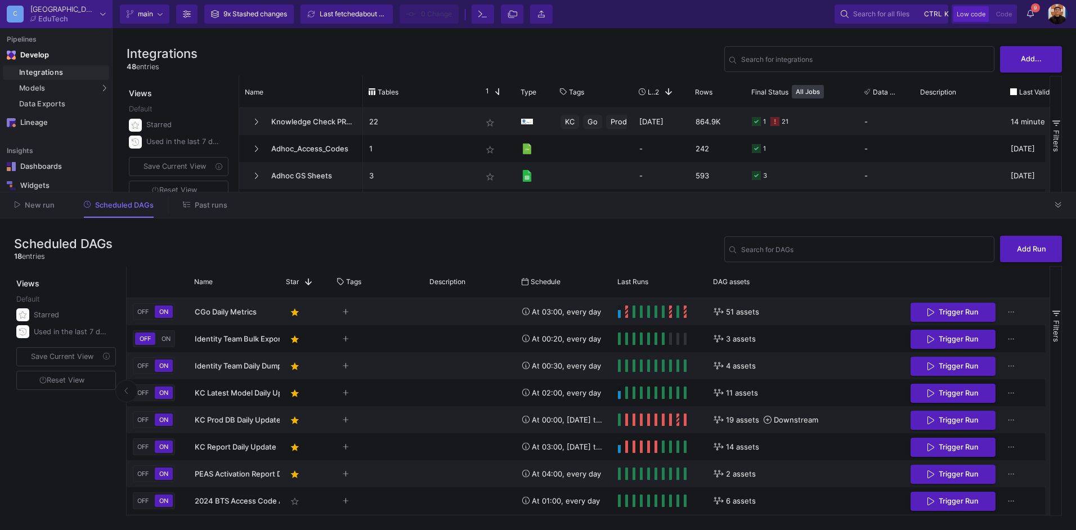
click at [202, 201] on span "Past runs" at bounding box center [211, 205] width 33 height 8
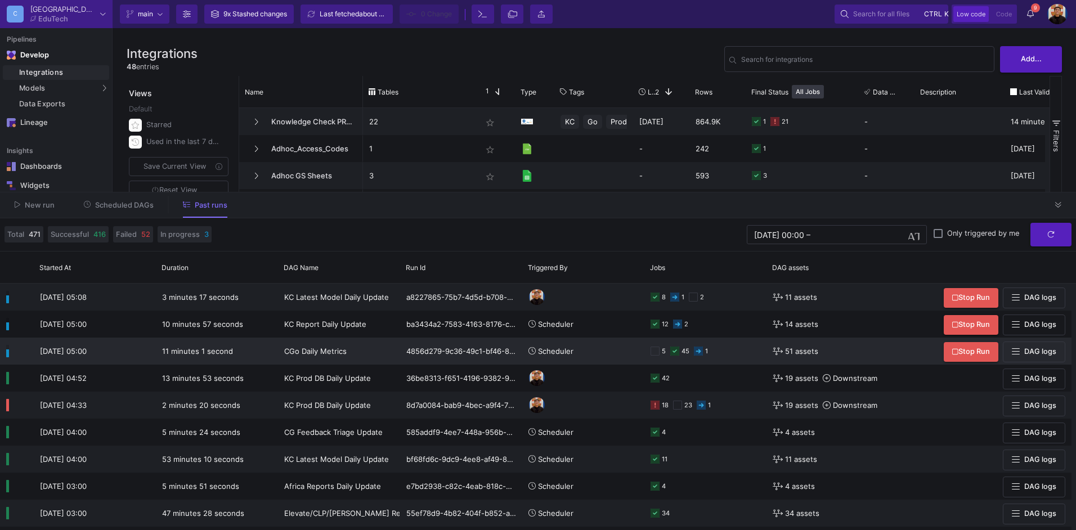
click at [744, 354] on div "5 45 1" at bounding box center [705, 351] width 110 height 26
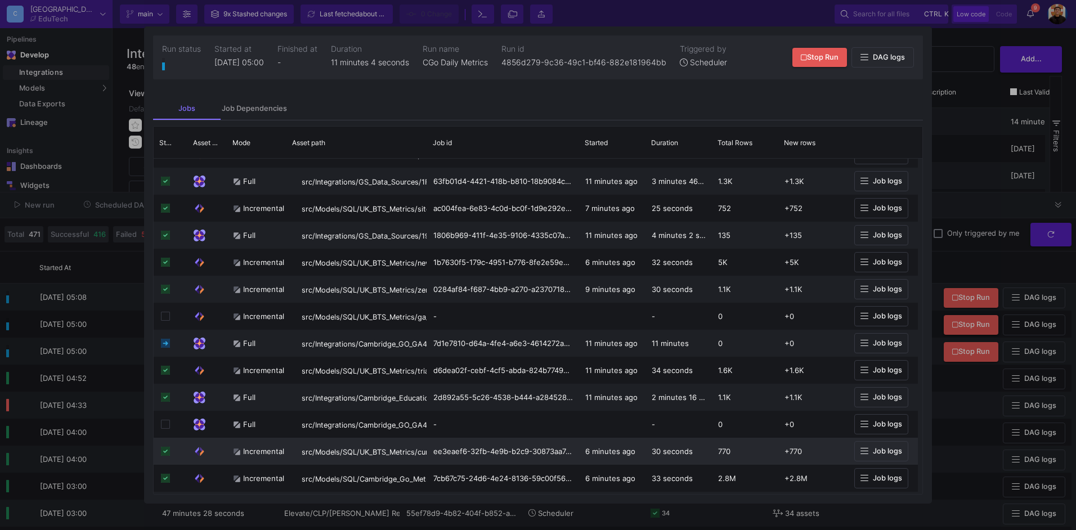
scroll to position [169, 0]
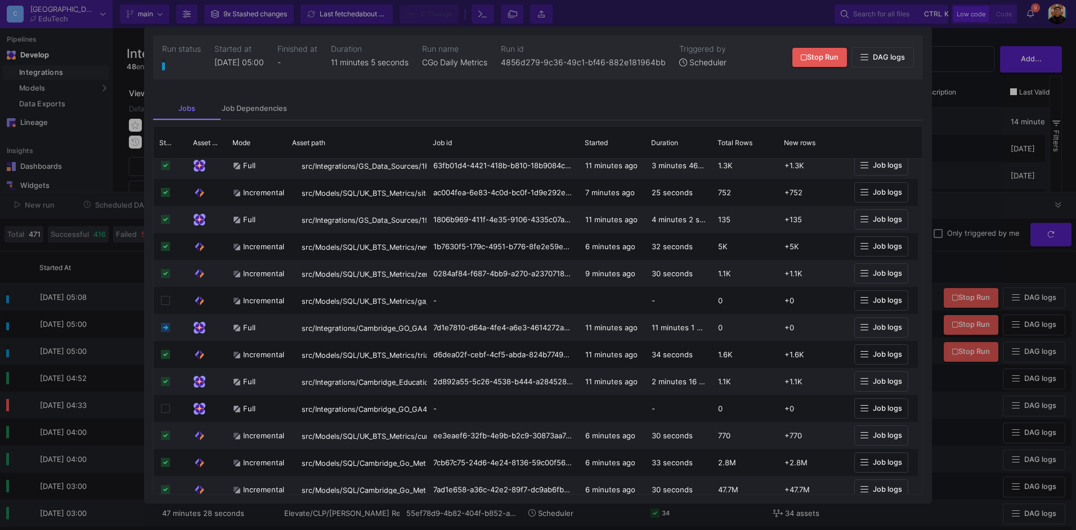
click at [992, 463] on div at bounding box center [538, 265] width 1076 height 530
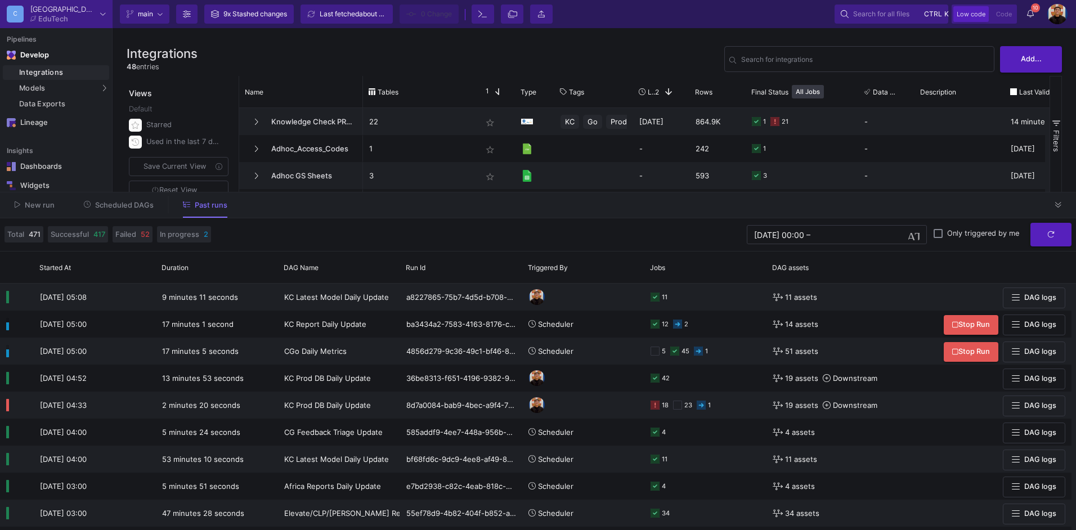
click at [123, 209] on button "Scheduled DAGs" at bounding box center [118, 204] width 97 height 17
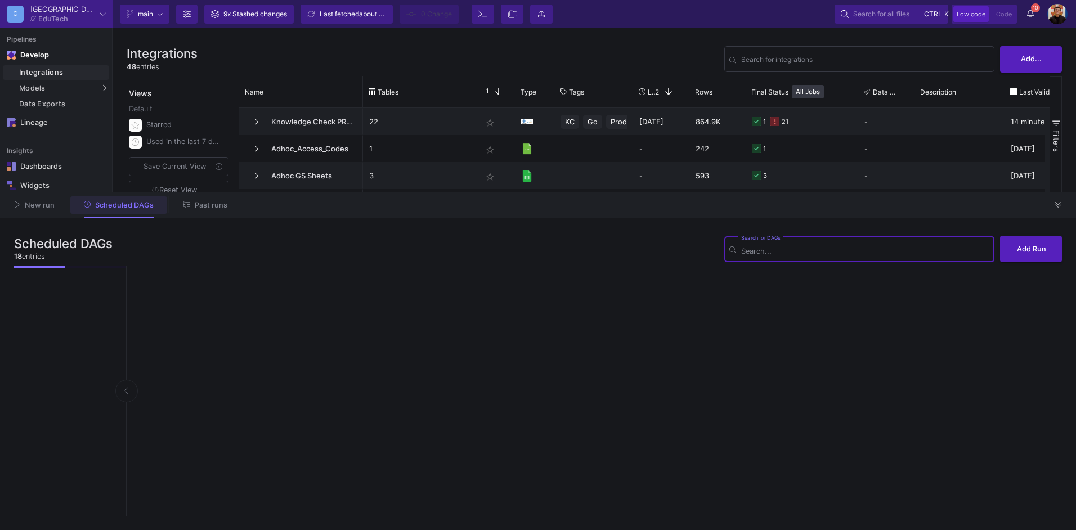
click at [218, 208] on span "Past runs" at bounding box center [211, 205] width 33 height 8
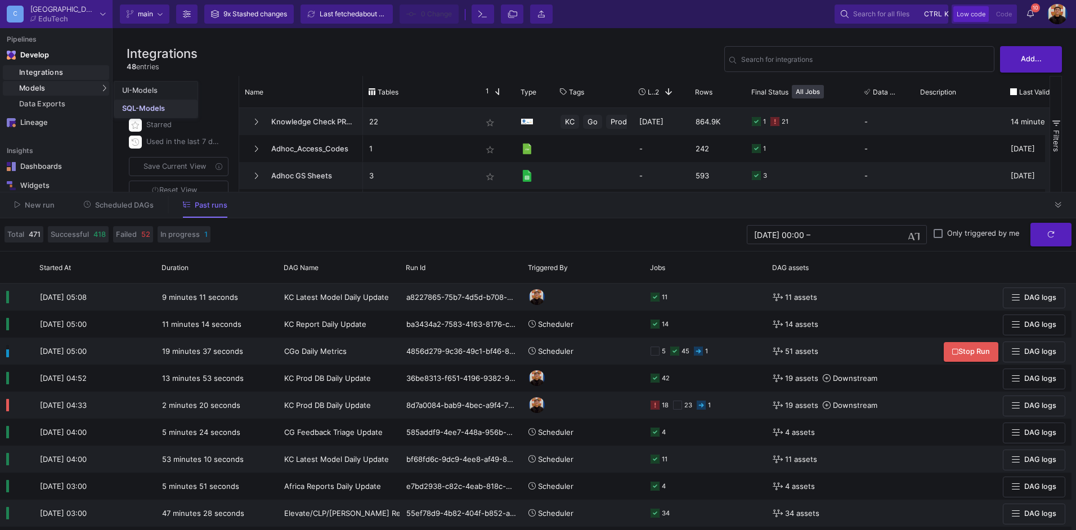
click at [162, 109] on div "SQL-Models" at bounding box center [143, 108] width 43 height 9
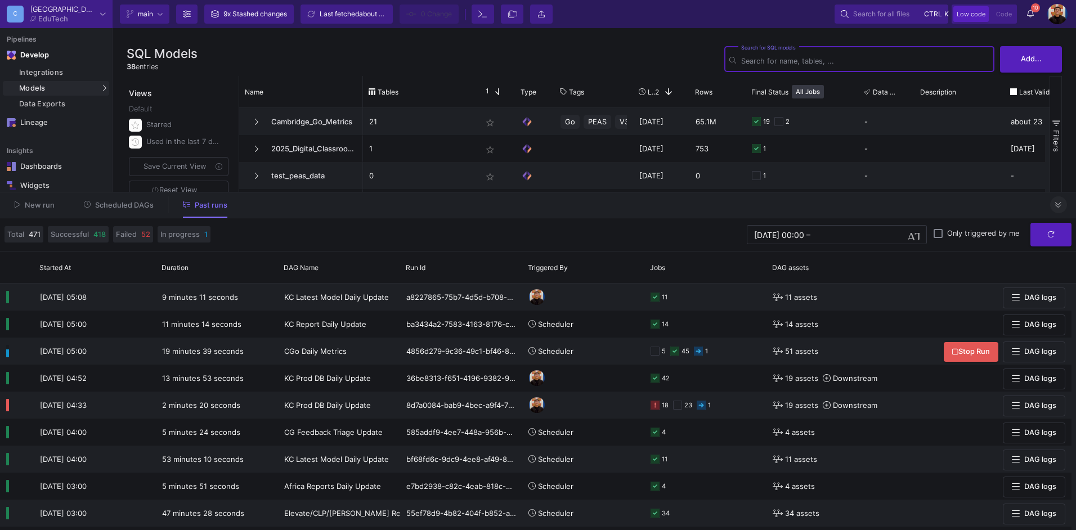
click at [1056, 208] on icon at bounding box center [1058, 204] width 6 height 7
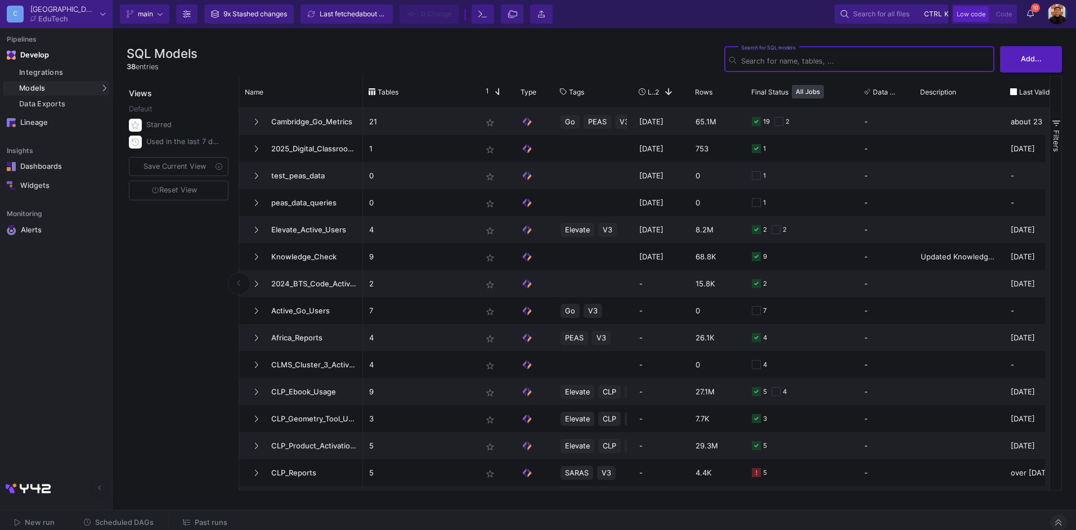
click at [809, 57] on input "Search for SQL models" at bounding box center [865, 61] width 248 height 8
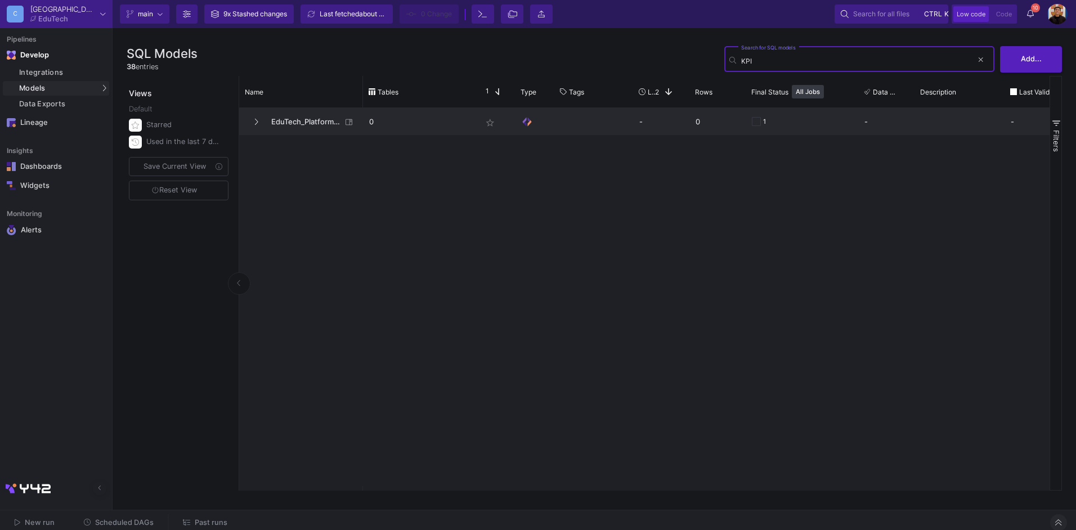
type input "KPI"
click at [302, 133] on span "EduTech_Platforms_KPI" at bounding box center [302, 122] width 77 height 26
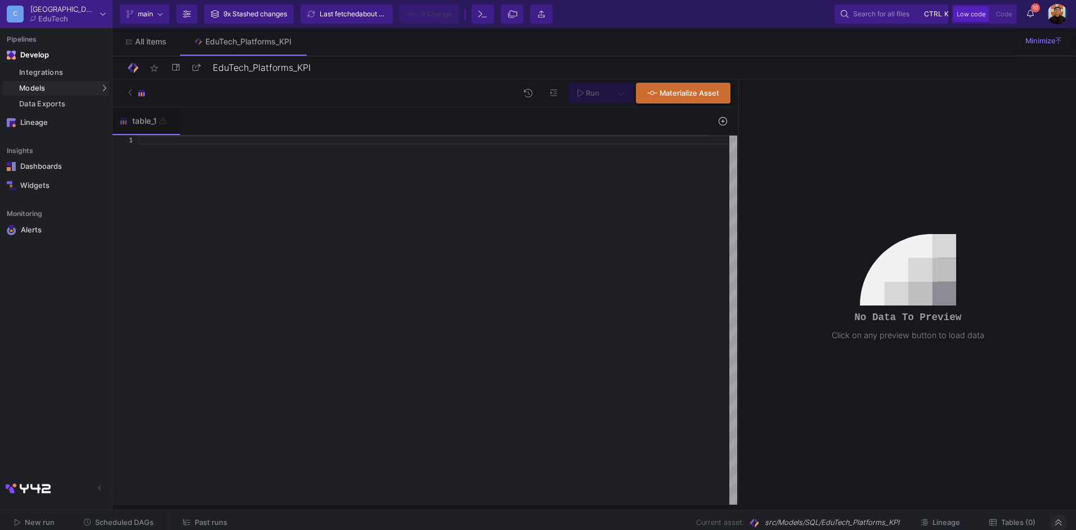
click at [199, 149] on div at bounding box center [437, 320] width 599 height 369
click at [176, 121] on button at bounding box center [171, 119] width 17 height 17
click at [194, 137] on div "Rename" at bounding box center [194, 141] width 45 height 27
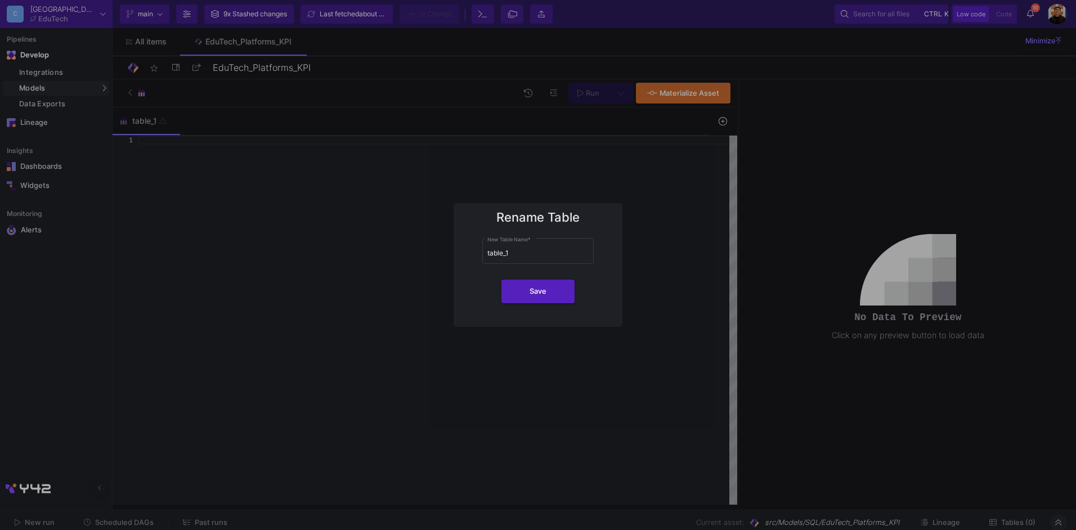
drag, startPoint x: 672, startPoint y: 346, endPoint x: 1022, endPoint y: 300, distance: 353.0
click at [672, 346] on div at bounding box center [538, 265] width 1076 height 530
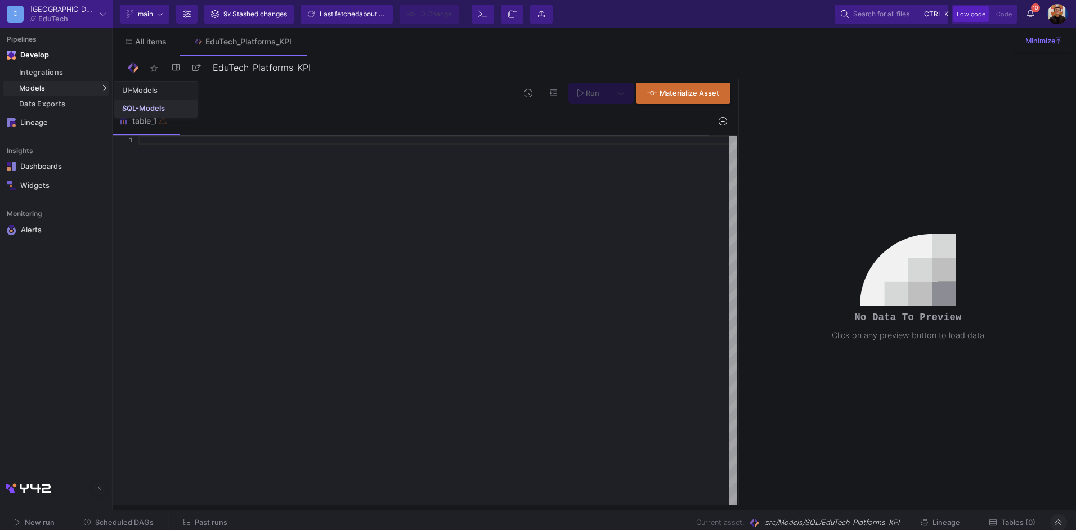
click at [145, 111] on div "SQL-Models" at bounding box center [143, 108] width 43 height 9
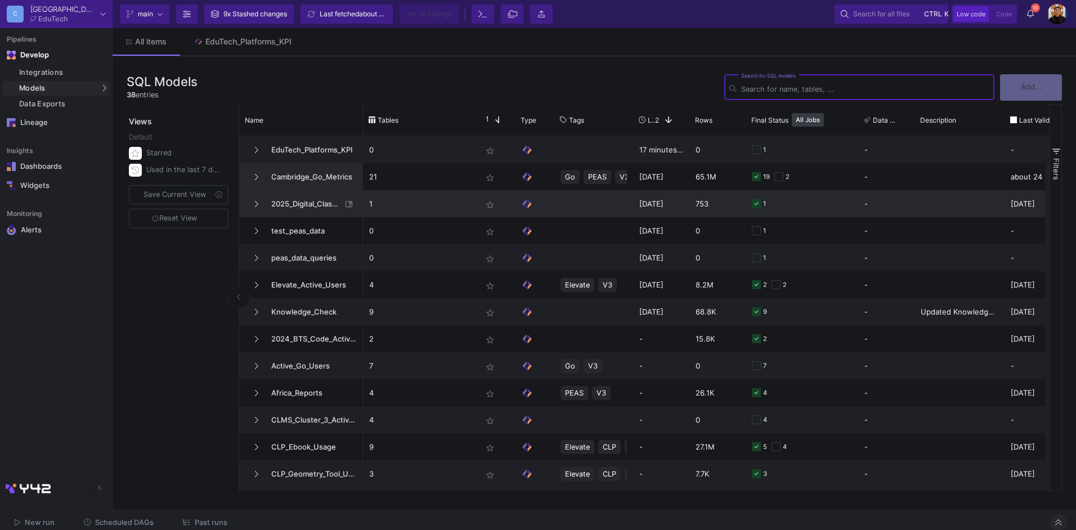
click at [313, 177] on span "Cambridge_Go_Metrics" at bounding box center [310, 177] width 92 height 26
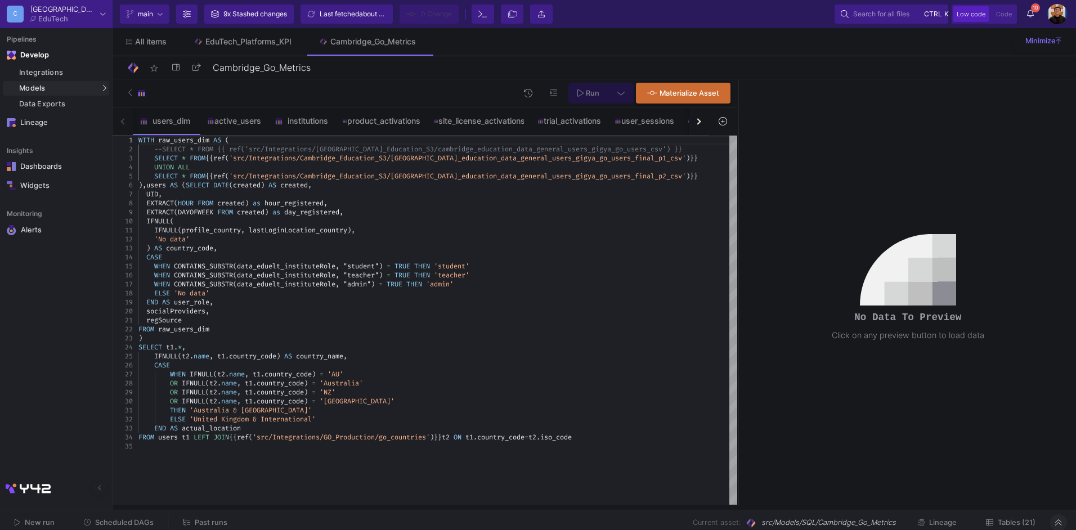
click at [697, 126] on button "button" at bounding box center [699, 121] width 20 height 28
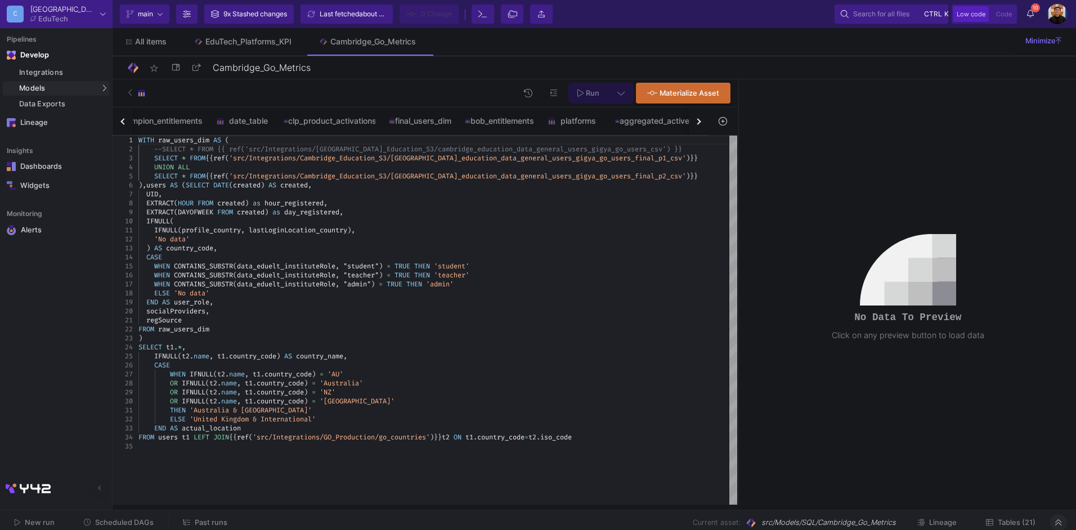
click at [697, 126] on button "button" at bounding box center [699, 121] width 20 height 28
click at [697, 126] on div "users_dim active_users institutions product_activations site_license_activation…" at bounding box center [411, 121] width 596 height 28
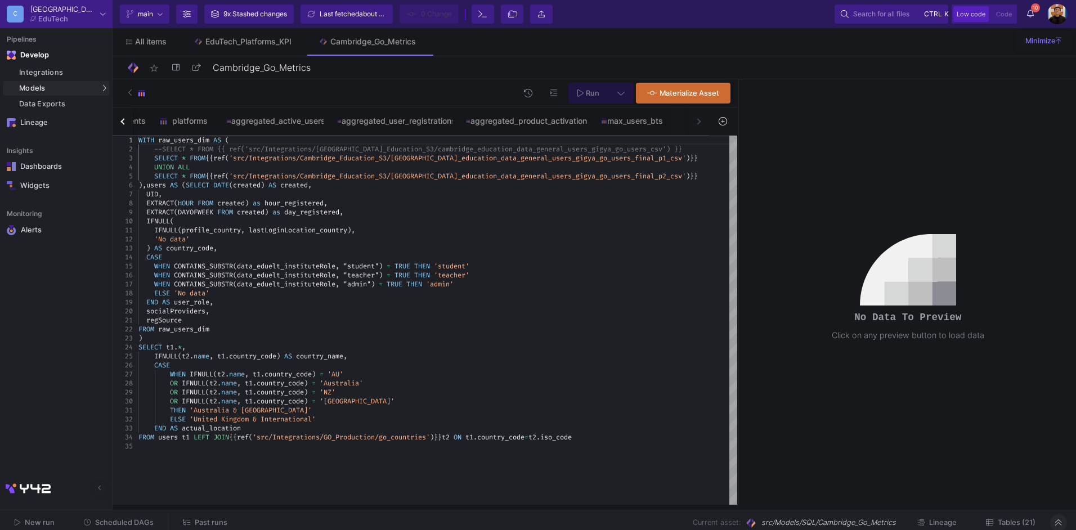
click at [697, 126] on div "users_dim active_users institutions product_activations site_license_activation…" at bounding box center [411, 121] width 596 height 28
click at [128, 120] on button "button" at bounding box center [123, 121] width 20 height 28
click at [125, 120] on div "button" at bounding box center [123, 121] width 6 height 6
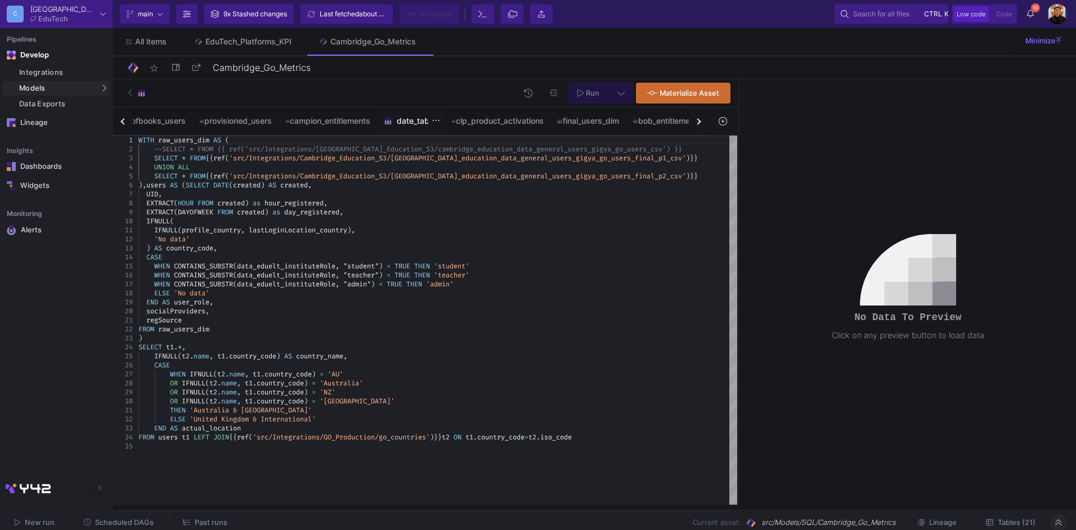
click at [423, 120] on div "date_table" at bounding box center [411, 120] width 54 height 9
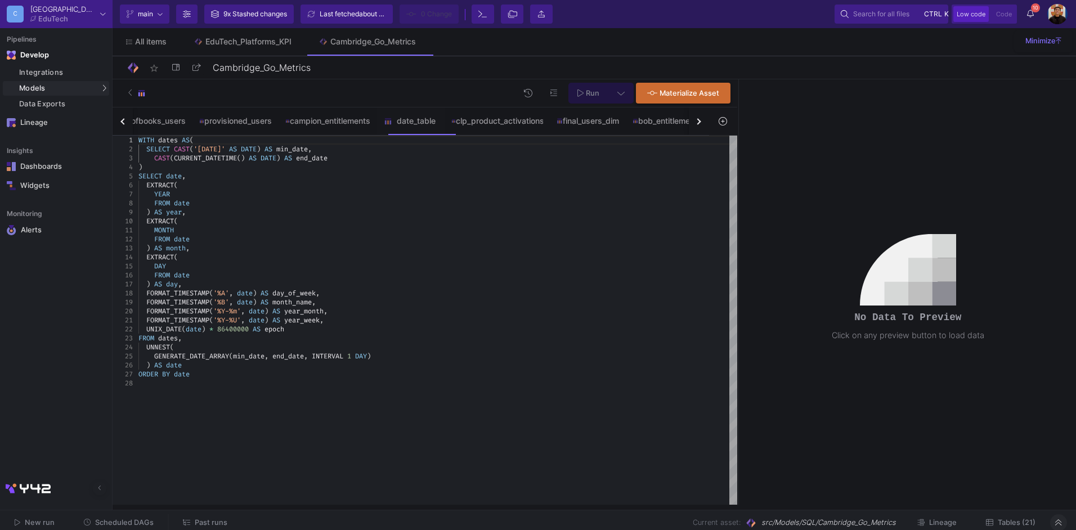
click at [443, 262] on div "DAY" at bounding box center [437, 266] width 599 height 9
type textarea "WITH dates AS( SELECT CAST('[DATE]' AS DATE) AS min_date, CAST(CURRENT_DATETIME…"
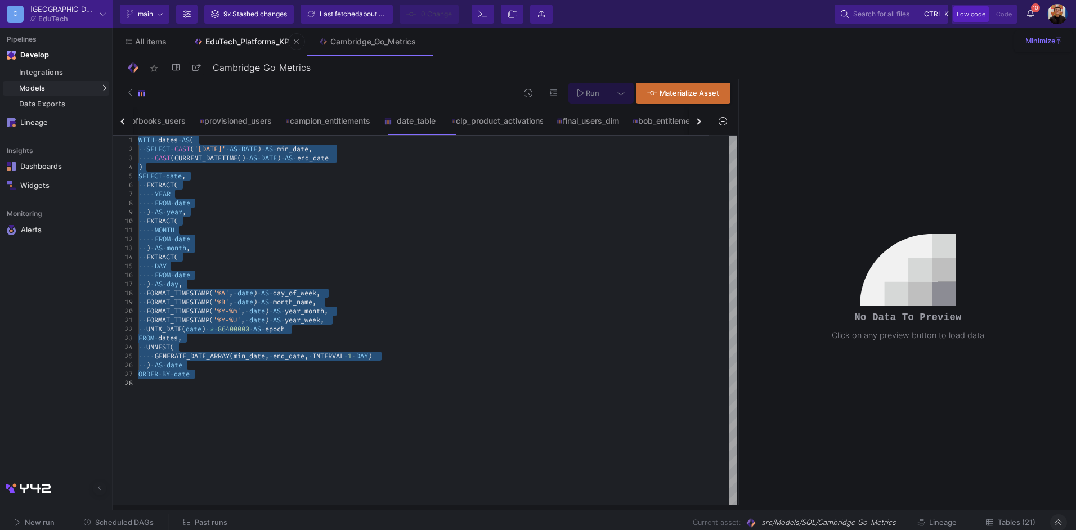
click at [210, 47] on link "EduTech_Platforms_KPI" at bounding box center [242, 41] width 125 height 27
type input "EduTech_Platforms_KPI"
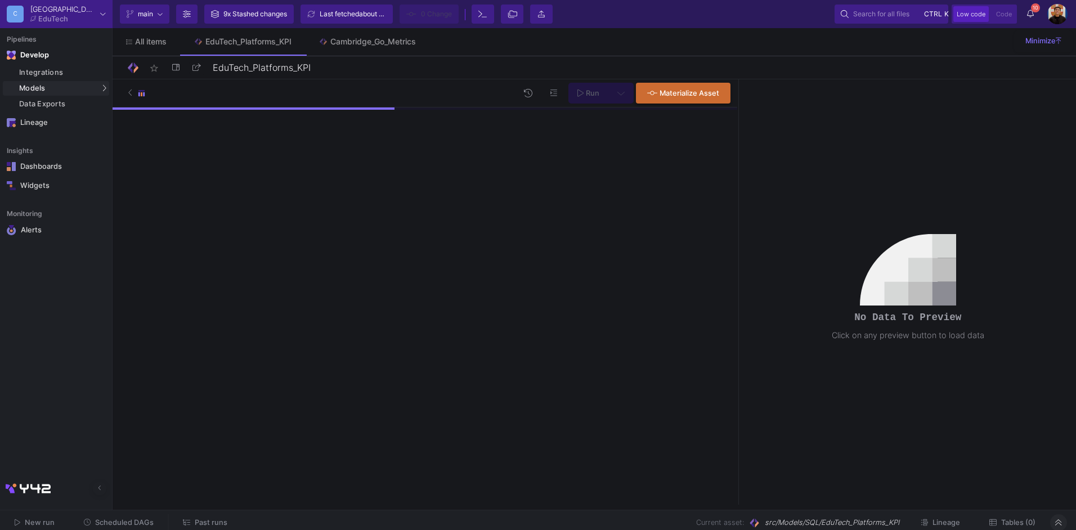
click at [248, 160] on div "Run Materialize Asset" at bounding box center [425, 291] width 625 height 425
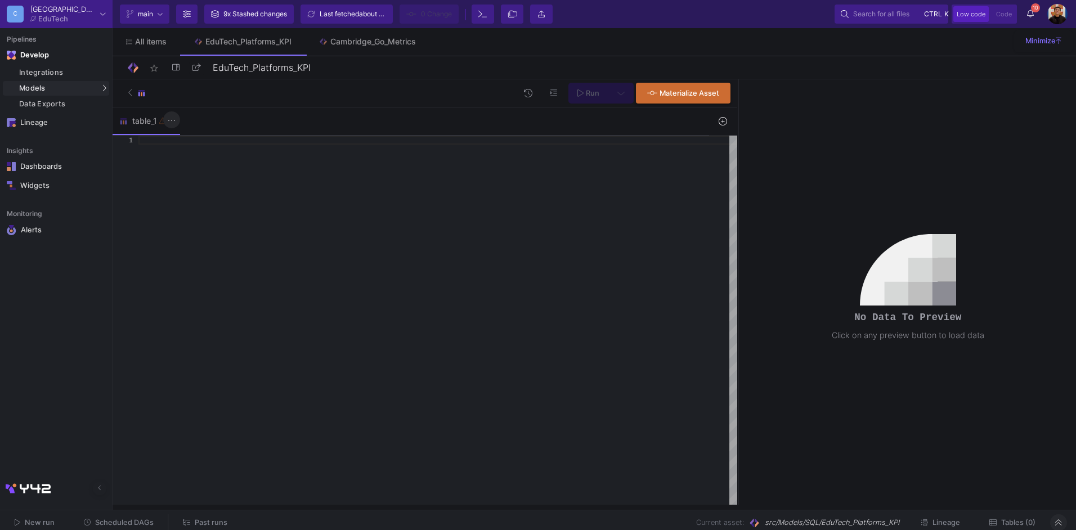
click at [171, 123] on icon at bounding box center [172, 120] width 8 height 9
click at [191, 141] on div "Rename" at bounding box center [194, 141] width 45 height 27
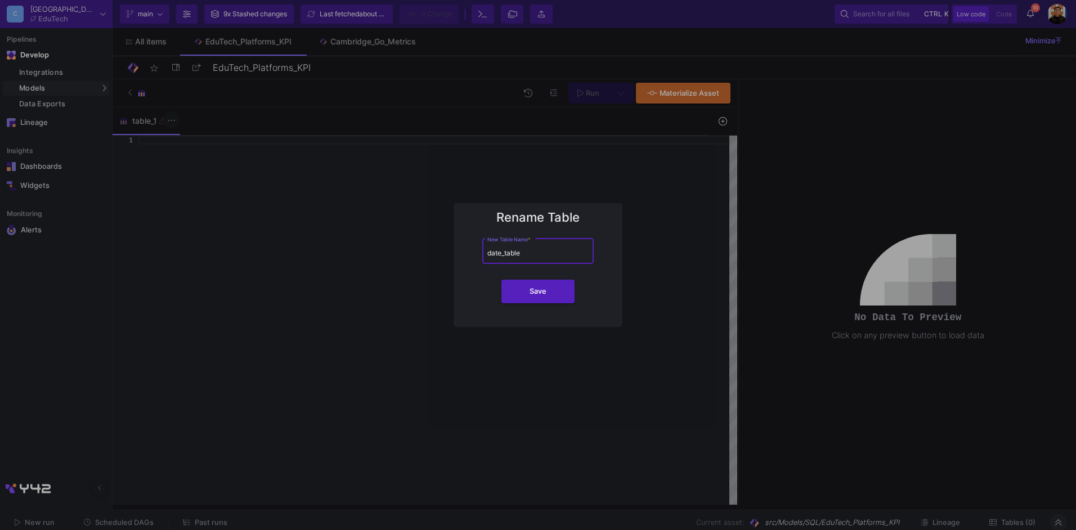
type input "date_table"
click at [501, 280] on button "Save" at bounding box center [537, 292] width 73 height 24
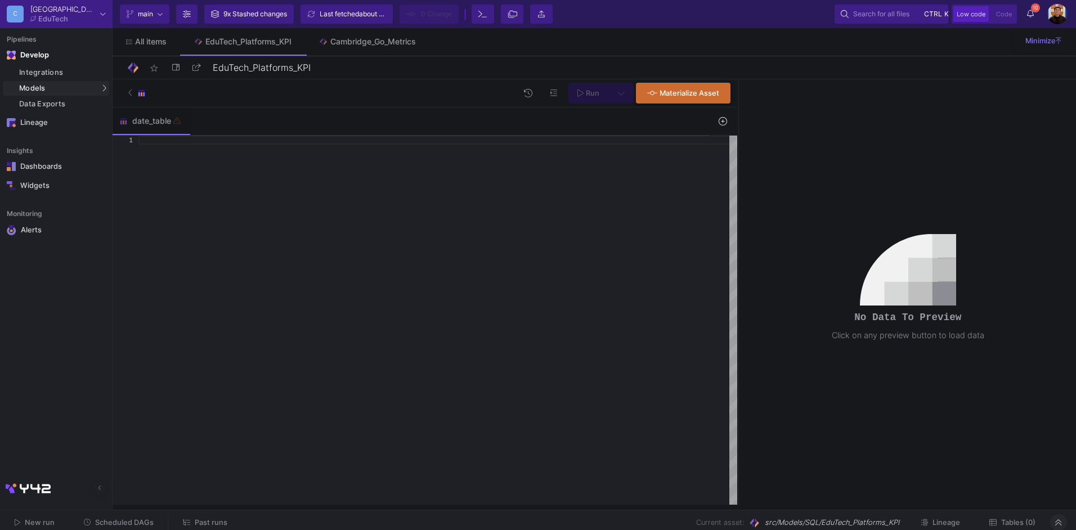
click at [176, 161] on div at bounding box center [437, 320] width 599 height 369
paste textarea "FORMAT_TIMESTAMP('%Y-%U', date) AS year_week, UNIX_DATE(date) * 86400000 AS epo…"
type textarea "FORMAT_TIMESTAMP('%Y-%U', date) AS year_week, UNIX_DATE(date) * 86400000 AS epo…"
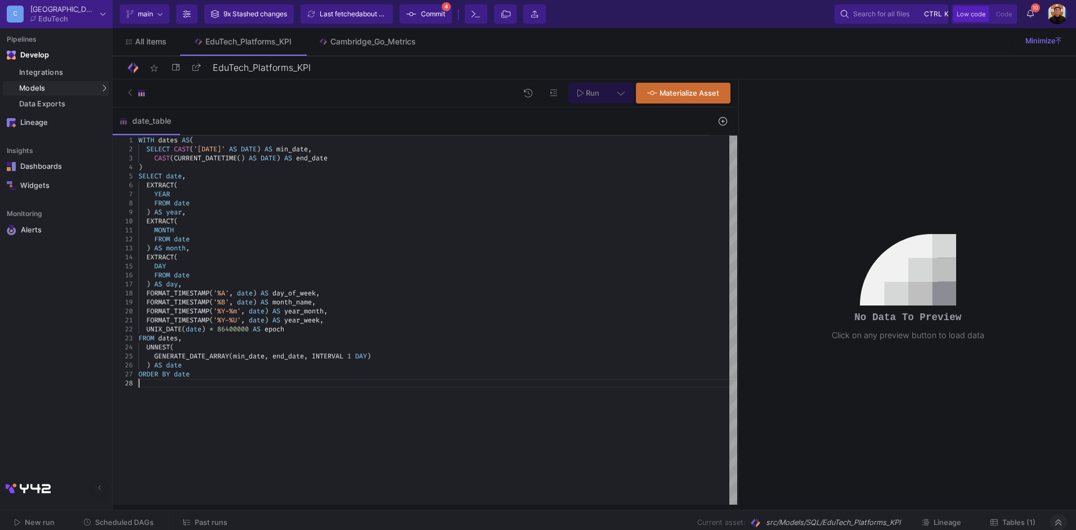
click at [443, 393] on div "WITH dates AS ( SELECT CAST ( '2018-07-08' AS DATE ) AS min_date , CAST ( CURRE…" at bounding box center [437, 320] width 599 height 369
click at [720, 122] on icon at bounding box center [723, 121] width 8 height 8
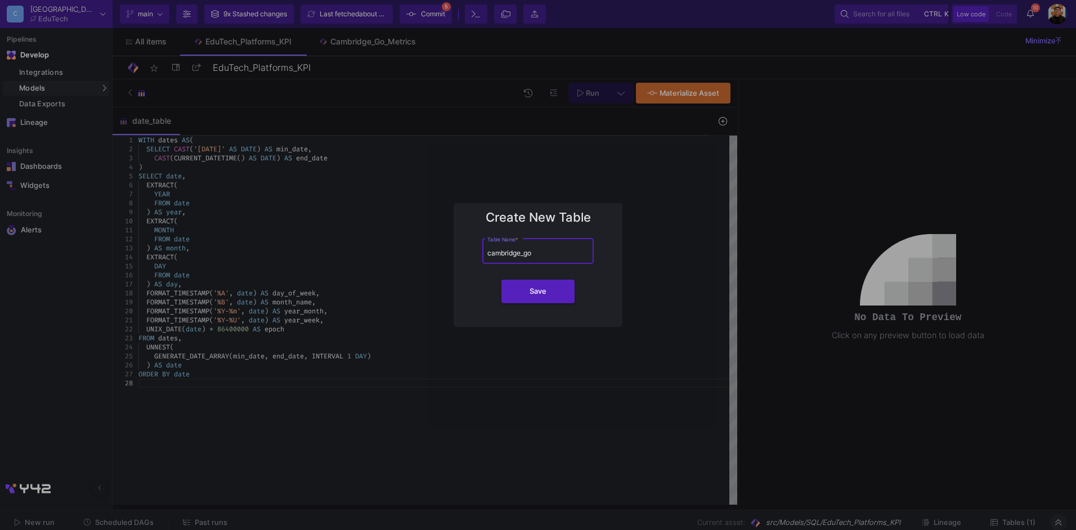
type input "cambridge_go"
click at [501, 280] on button "Save" at bounding box center [537, 292] width 73 height 24
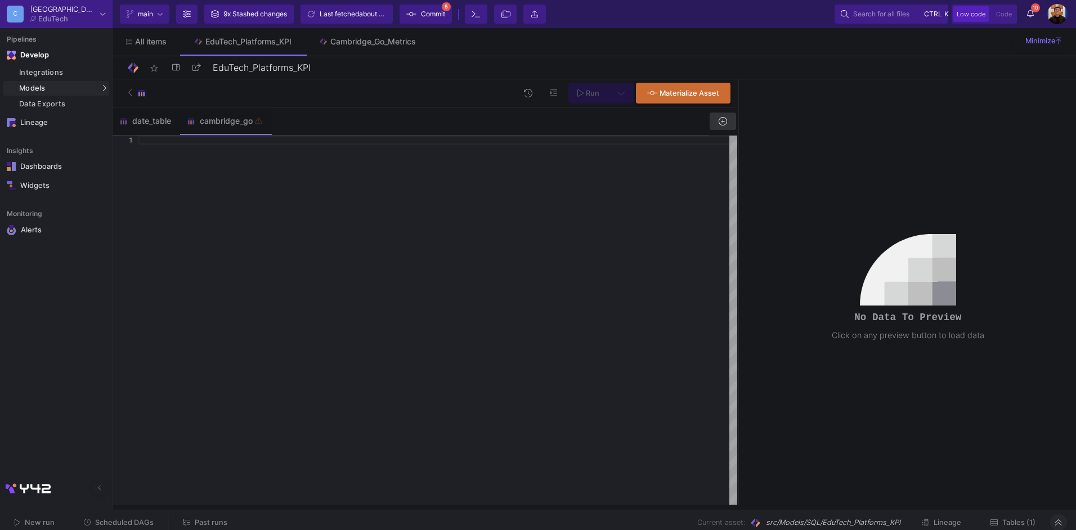
click at [565, 261] on div at bounding box center [437, 320] width 599 height 369
click at [298, 216] on div at bounding box center [437, 320] width 599 height 369
click at [149, 122] on div "date_table" at bounding box center [146, 120] width 54 height 9
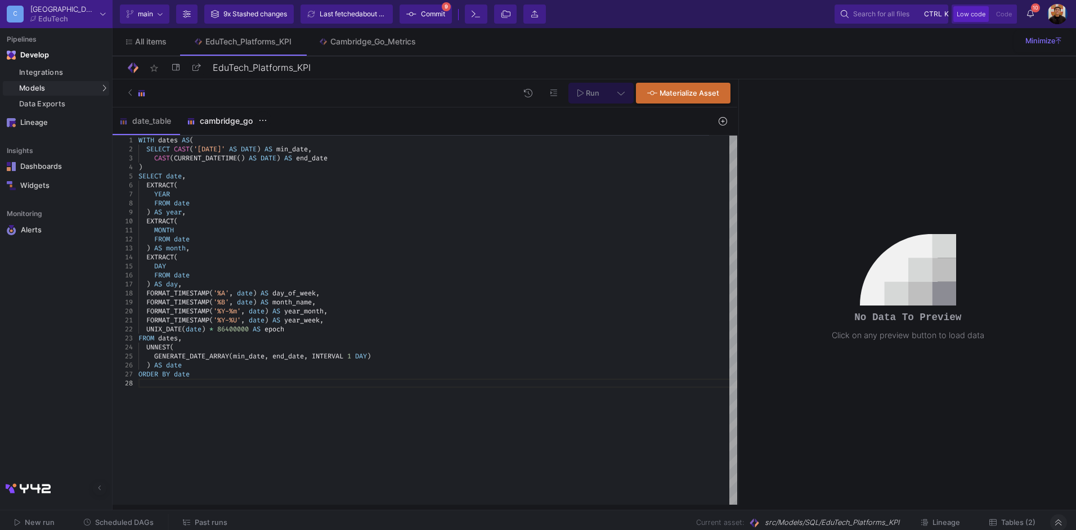
click at [222, 120] on div "cambridge_go" at bounding box center [226, 120] width 78 height 9
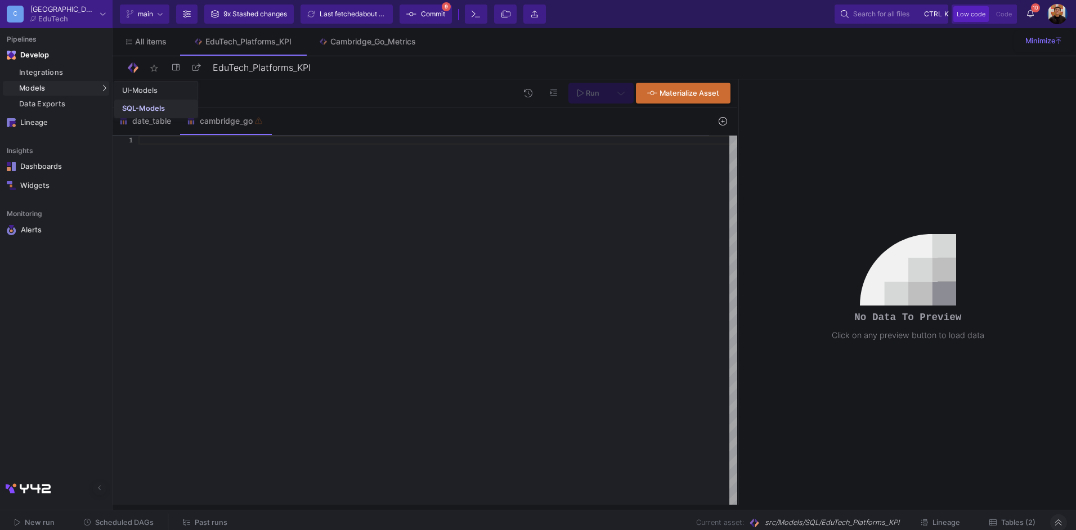
click at [129, 104] on div "SQL-Models" at bounding box center [143, 108] width 43 height 9
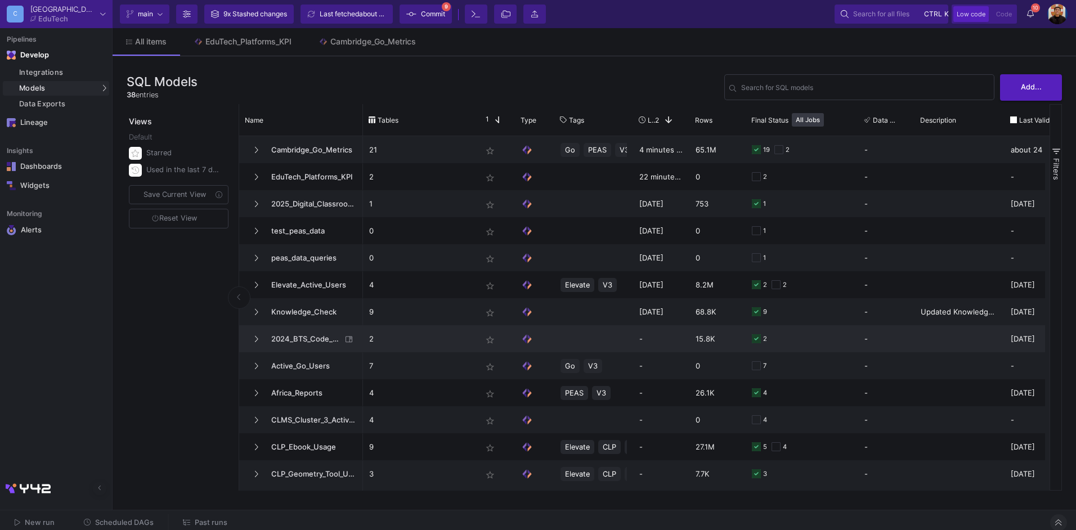
click at [287, 337] on span "2024_BTS_Code_Activations" at bounding box center [302, 339] width 77 height 26
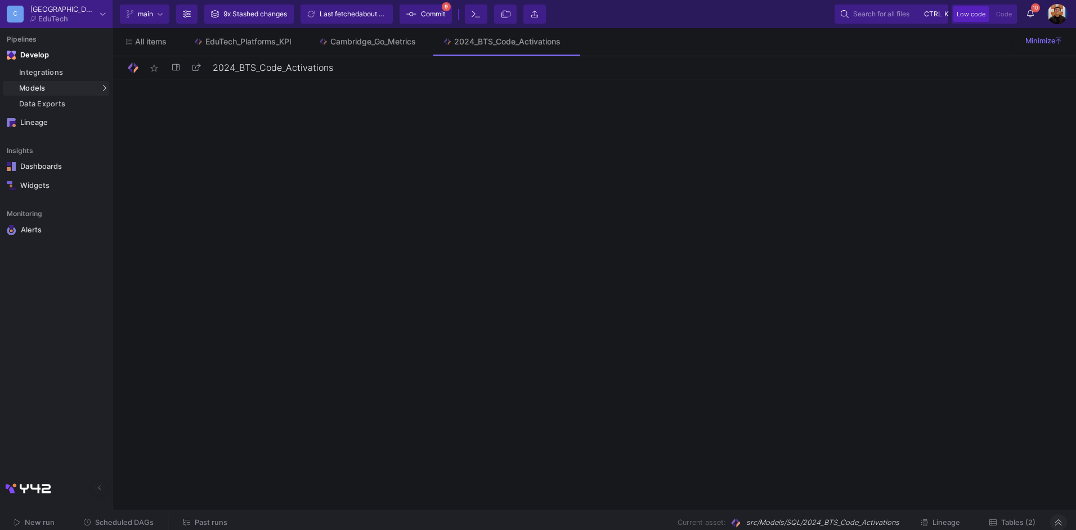
click at [287, 337] on div at bounding box center [594, 283] width 963 height 442
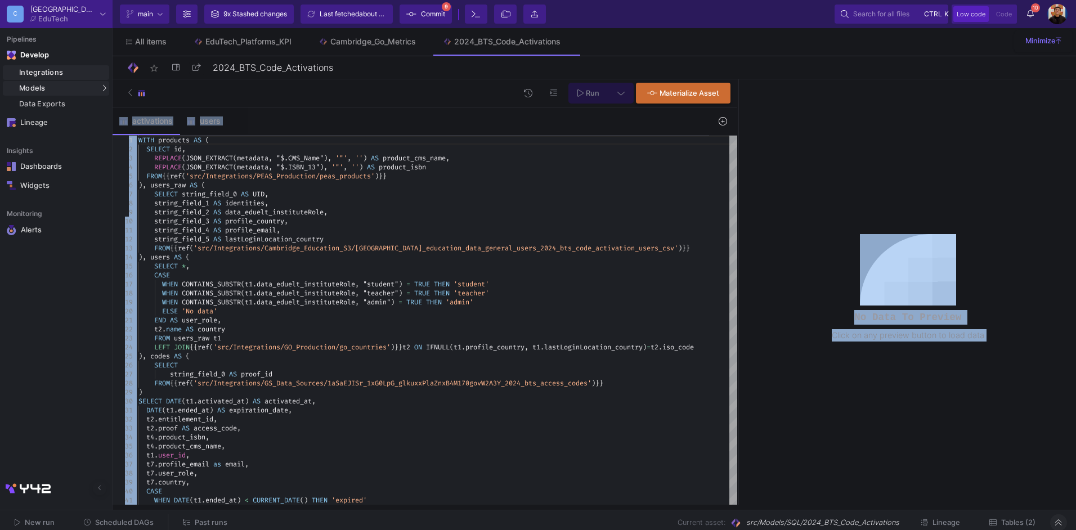
click at [64, 71] on div "Integrations" at bounding box center [62, 72] width 87 height 9
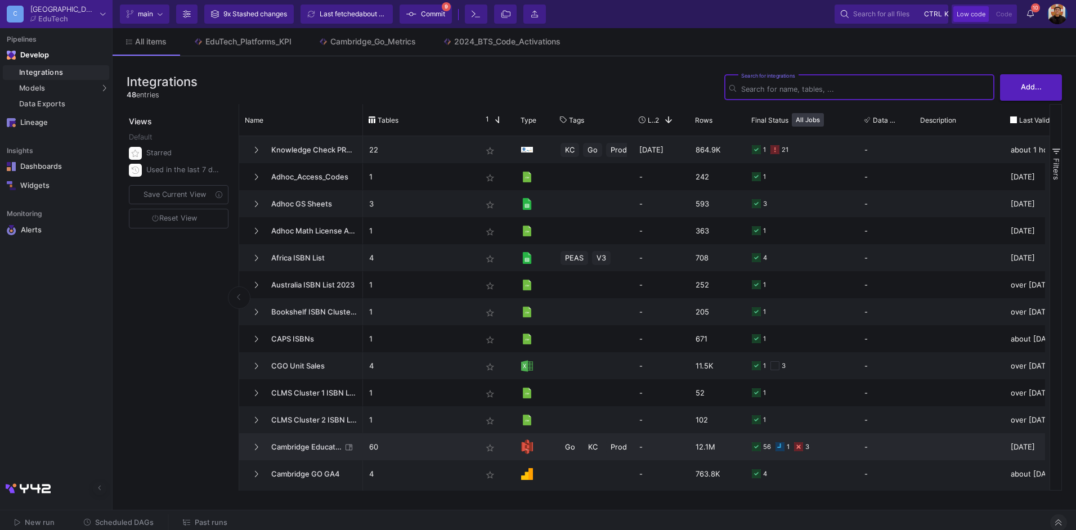
click at [294, 449] on span "Cambridge Education S3" at bounding box center [302, 447] width 77 height 26
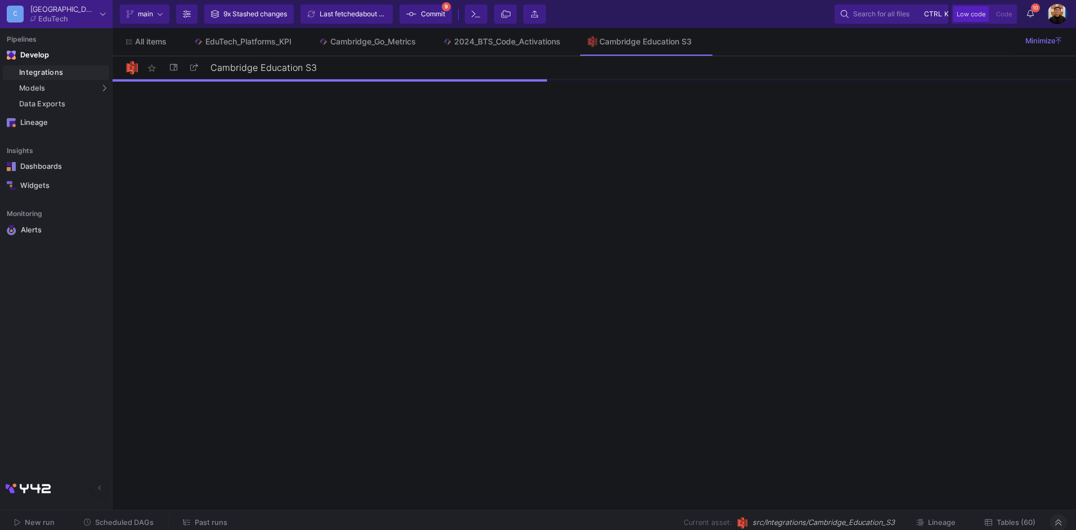
click at [1013, 527] on button "Tables (60)" at bounding box center [1010, 522] width 78 height 17
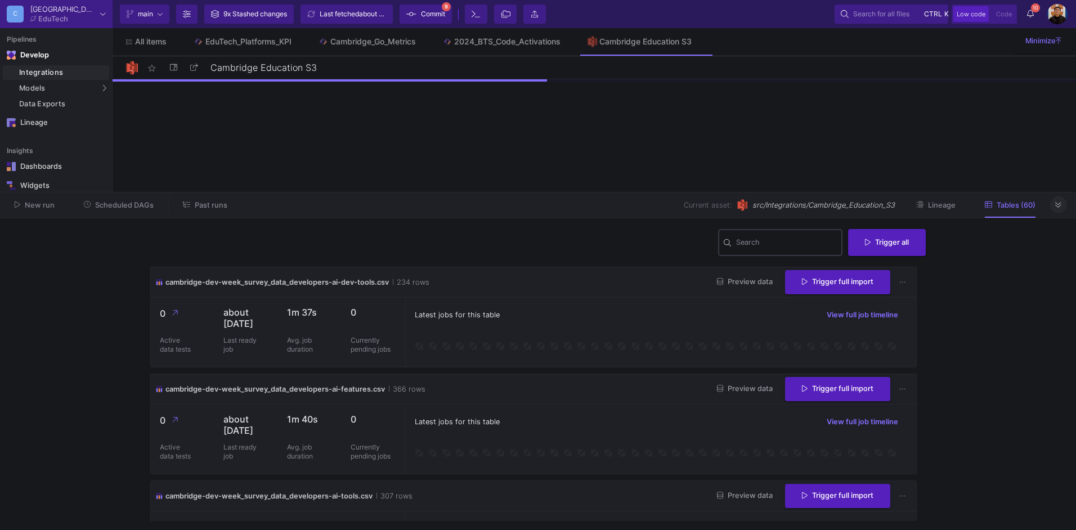
click at [771, 243] on input "Search" at bounding box center [786, 244] width 101 height 9
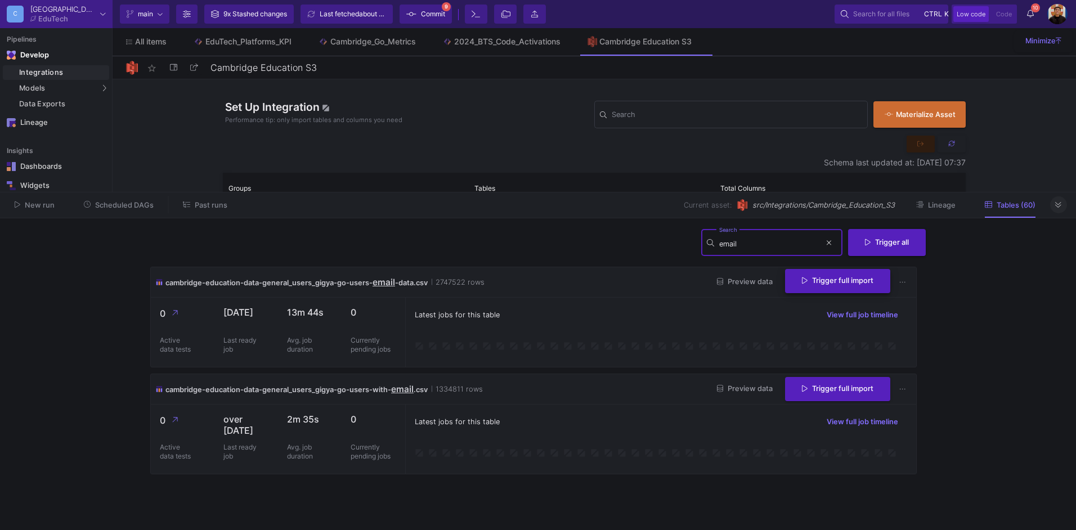
type input "email"
click at [856, 281] on span "Trigger full import" at bounding box center [837, 280] width 71 height 8
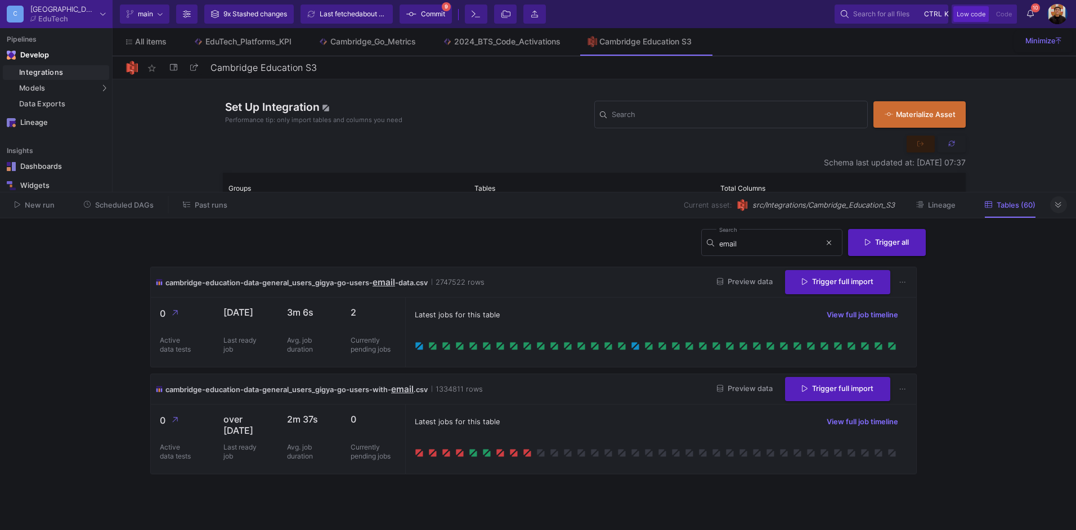
click at [1054, 203] on button at bounding box center [1058, 204] width 17 height 17
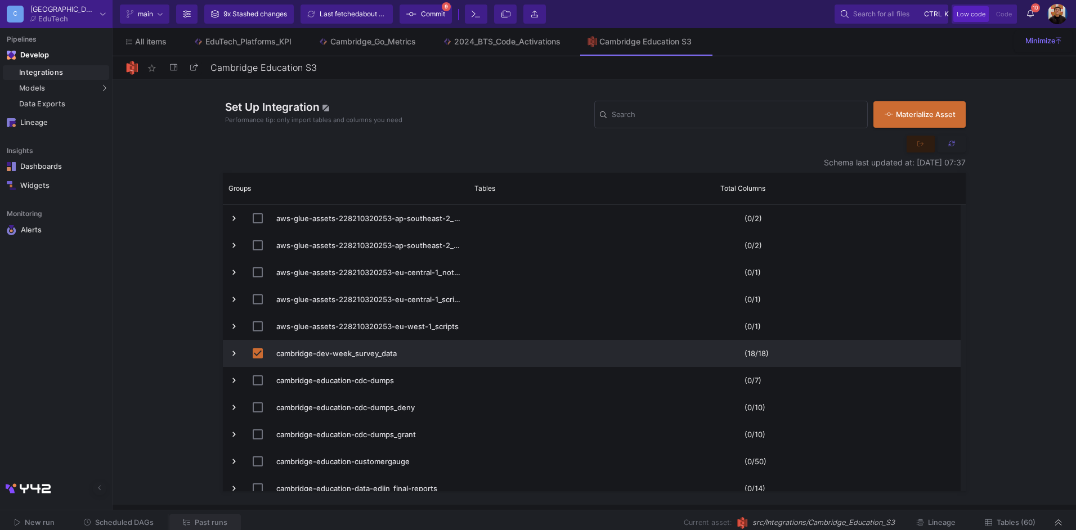
click at [191, 522] on span "Past runs" at bounding box center [205, 522] width 44 height 8
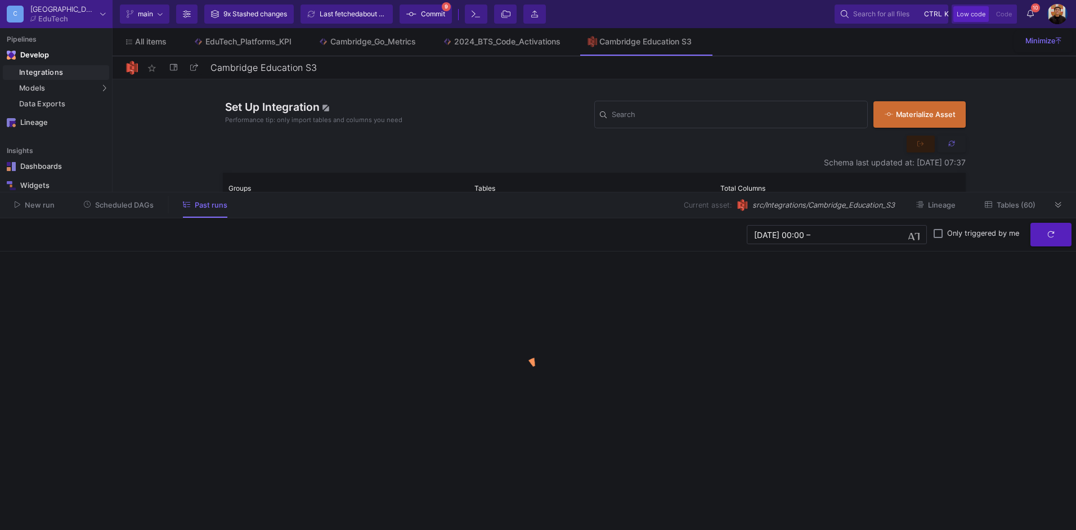
click at [142, 211] on button "Scheduled DAGs" at bounding box center [118, 204] width 97 height 17
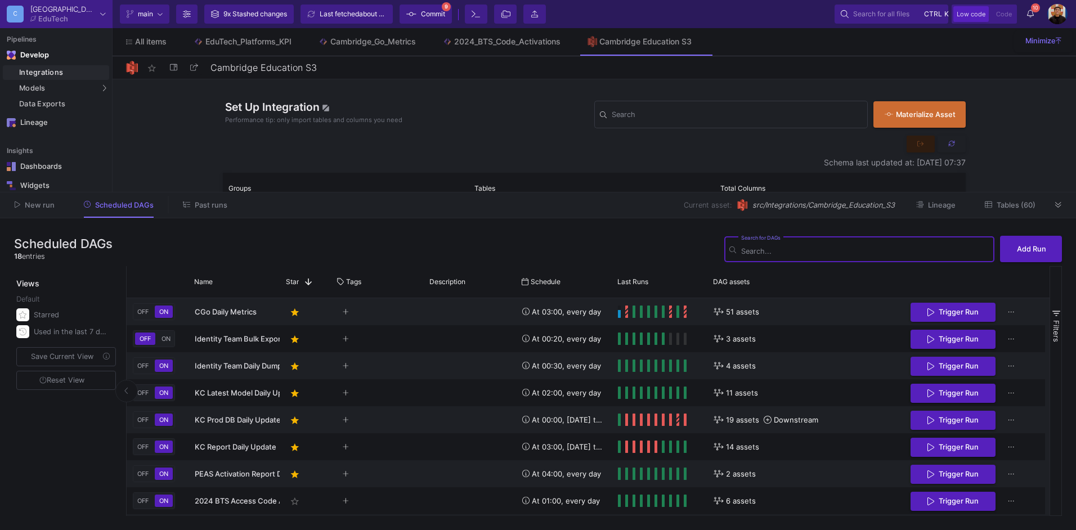
click at [200, 212] on button "Past runs" at bounding box center [204, 204] width 71 height 17
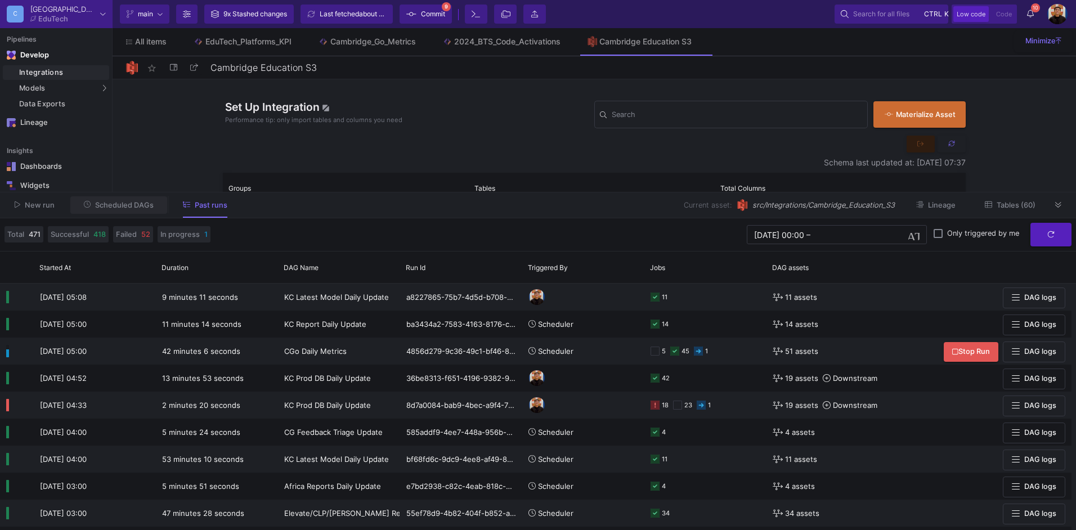
click at [127, 206] on span "Scheduled DAGs" at bounding box center [124, 205] width 59 height 8
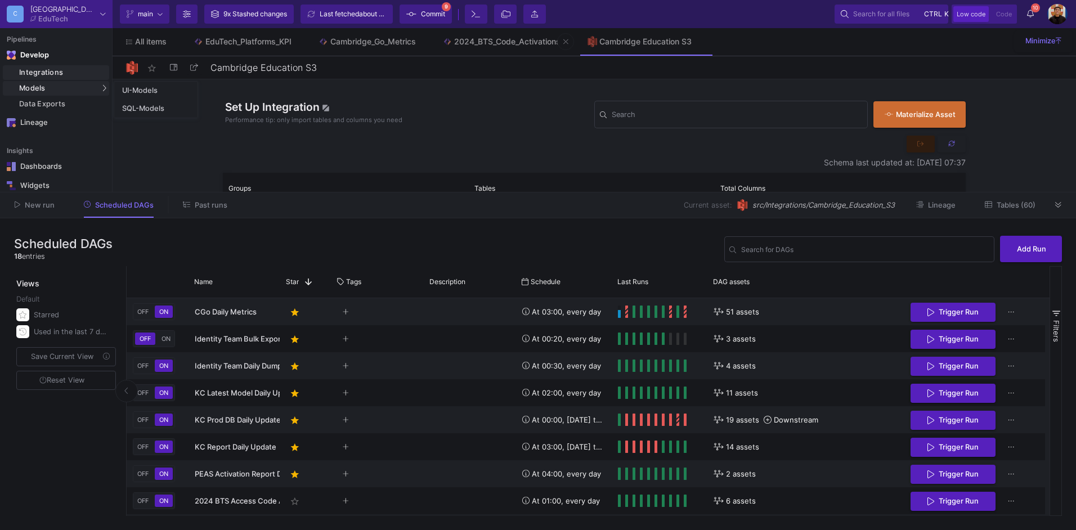
drag, startPoint x: 131, startPoint y: 109, endPoint x: 532, endPoint y: 39, distance: 407.3
click at [131, 109] on div "SQL-Models" at bounding box center [143, 108] width 42 height 9
click at [554, 48] on link "2024_BTS_Code_Activations" at bounding box center [501, 41] width 145 height 27
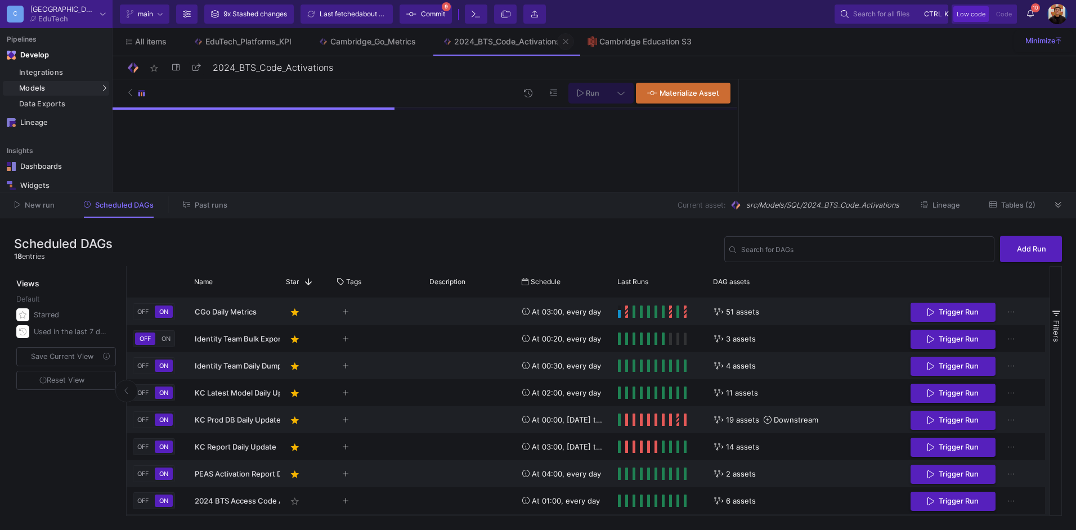
click at [568, 43] on icon at bounding box center [565, 41] width 5 height 5
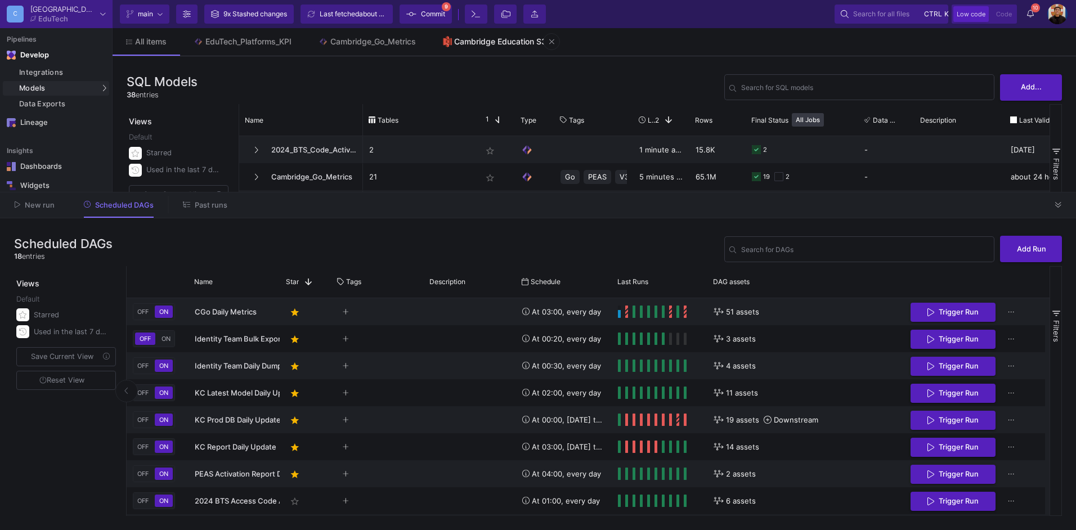
click at [538, 41] on div "Cambridge Education S3" at bounding box center [500, 41] width 92 height 9
click at [0, 0] on icon at bounding box center [0, 0] width 0 height 0
click at [95, 89] on div "Models" at bounding box center [56, 88] width 106 height 15
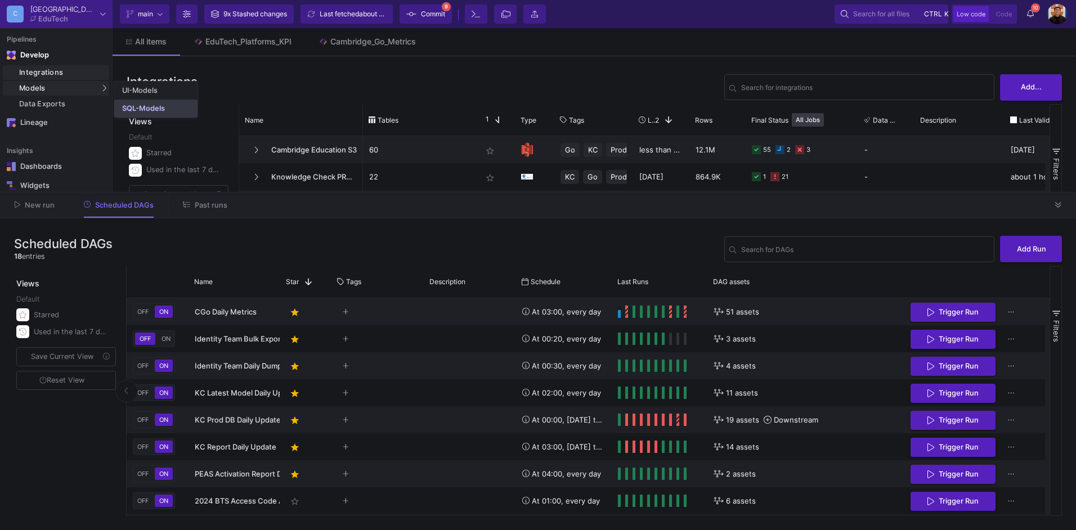
click at [140, 111] on div "SQL-Models" at bounding box center [143, 108] width 43 height 9
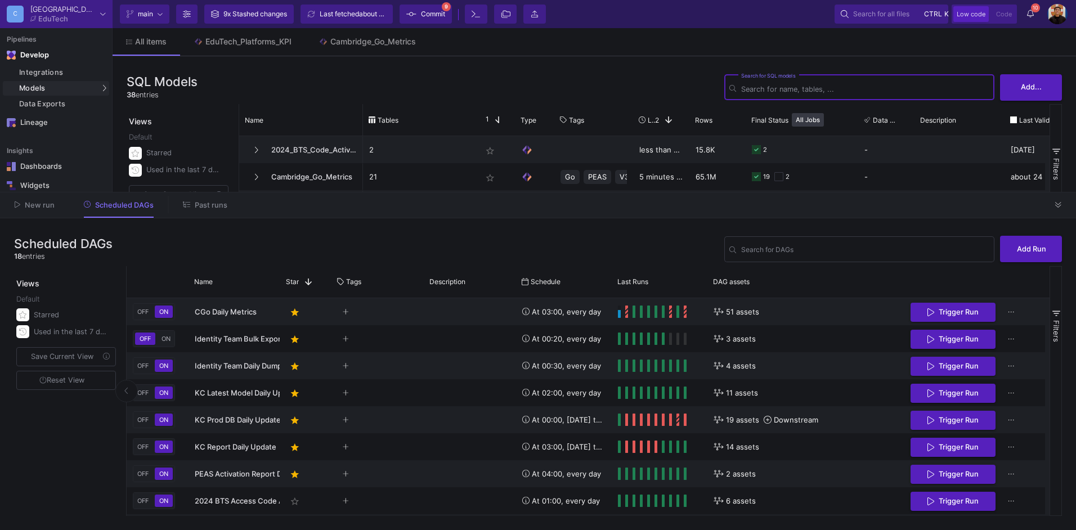
click at [1056, 213] on div at bounding box center [1058, 204] width 17 height 17
click at [1056, 205] on icon at bounding box center [1058, 205] width 6 height 6
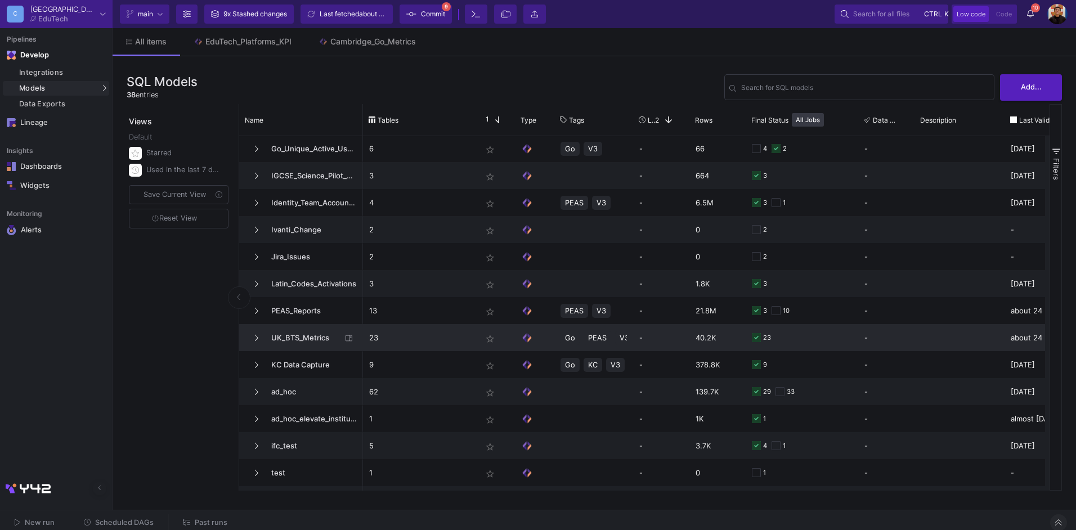
click at [289, 340] on span "UK_BTS_Metrics" at bounding box center [302, 338] width 77 height 26
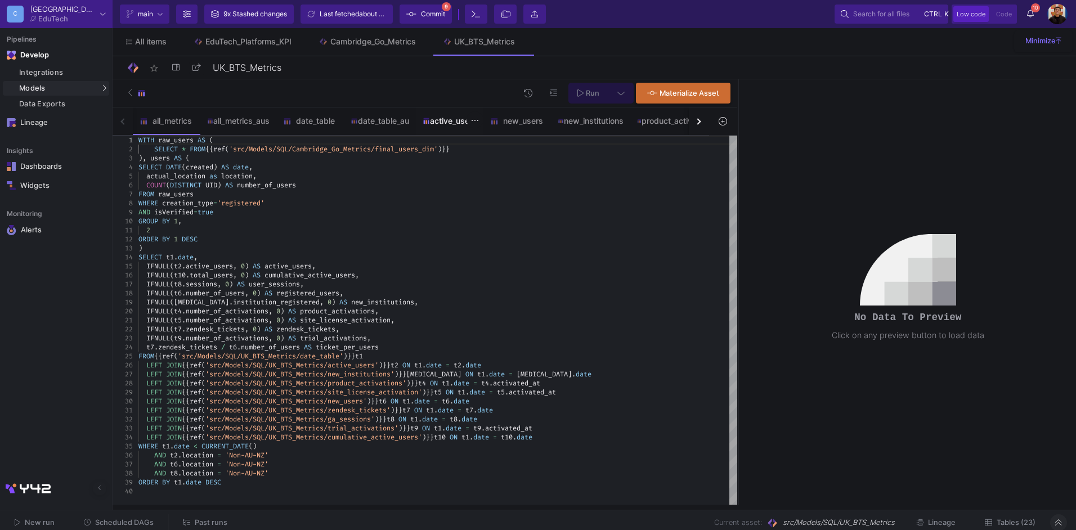
click at [443, 123] on div "active_users" at bounding box center [450, 120] width 54 height 9
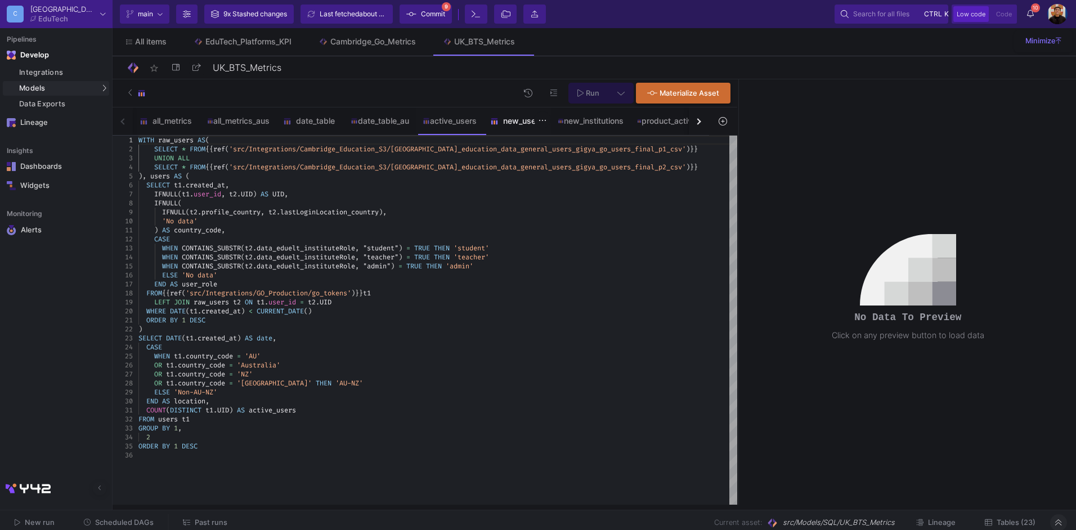
click at [514, 122] on div "new_users" at bounding box center [517, 120] width 54 height 9
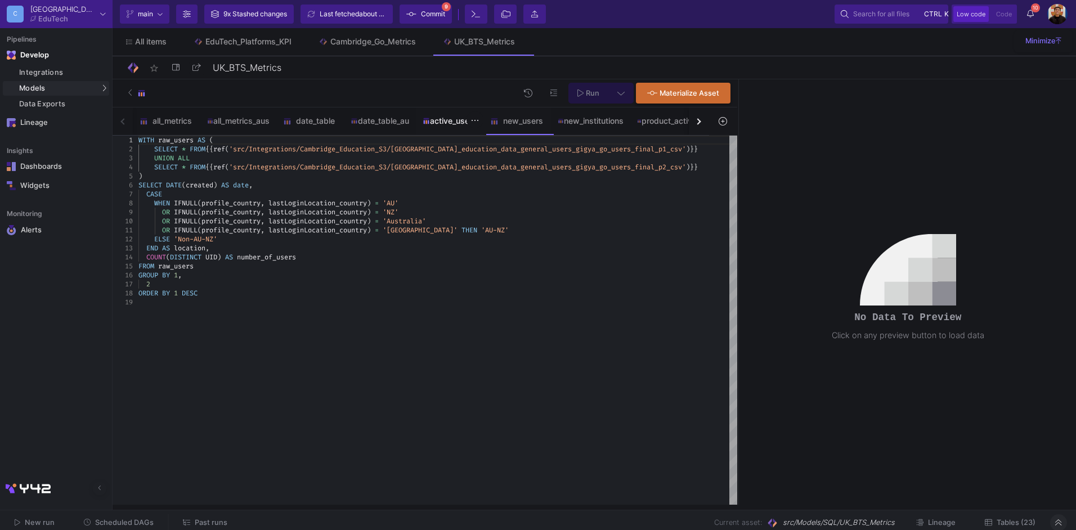
click at [438, 119] on div "active_users" at bounding box center [450, 120] width 54 height 9
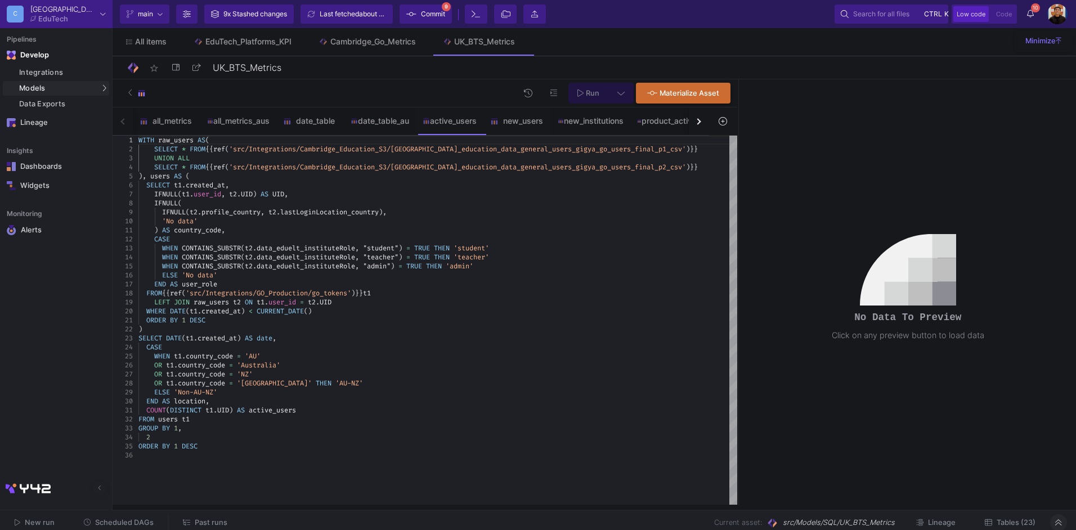
click at [554, 348] on div "CASE" at bounding box center [437, 347] width 599 height 9
click at [596, 92] on span "Run" at bounding box center [593, 93] width 14 height 8
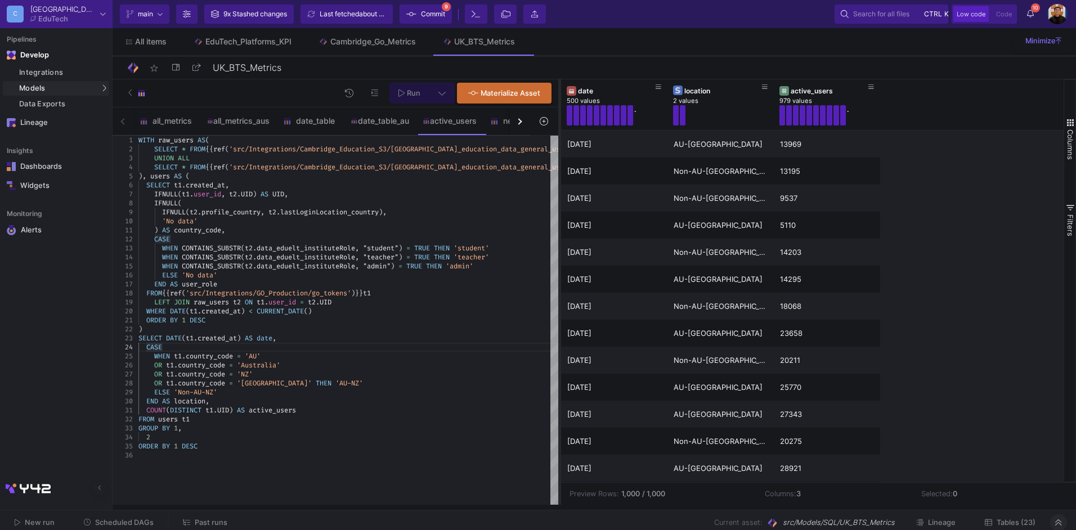
drag, startPoint x: 738, startPoint y: 276, endPoint x: 559, endPoint y: 300, distance: 180.6
click at [559, 300] on div at bounding box center [559, 291] width 3 height 425
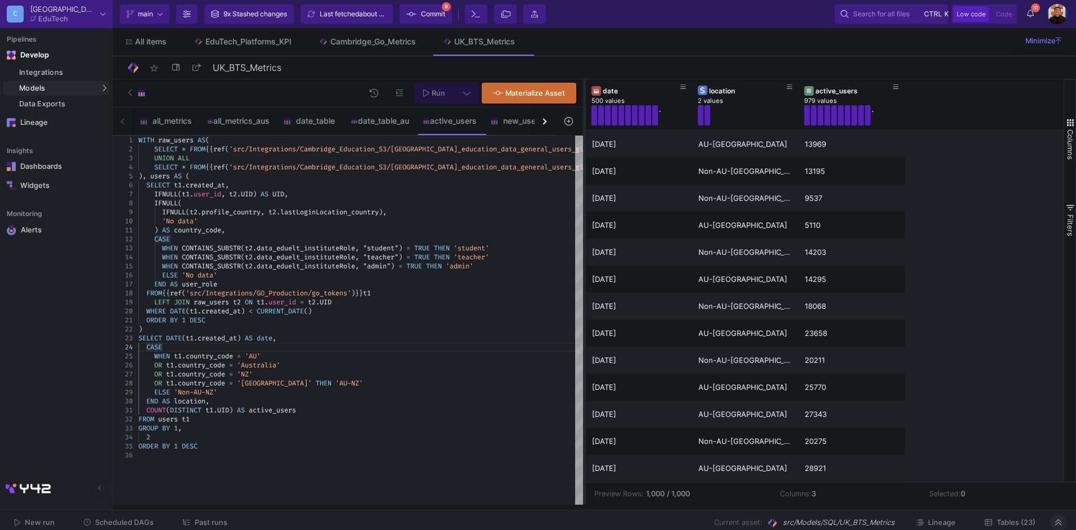
drag, startPoint x: 559, startPoint y: 300, endPoint x: 584, endPoint y: 307, distance: 25.5
click at [584, 307] on div at bounding box center [584, 291] width 3 height 425
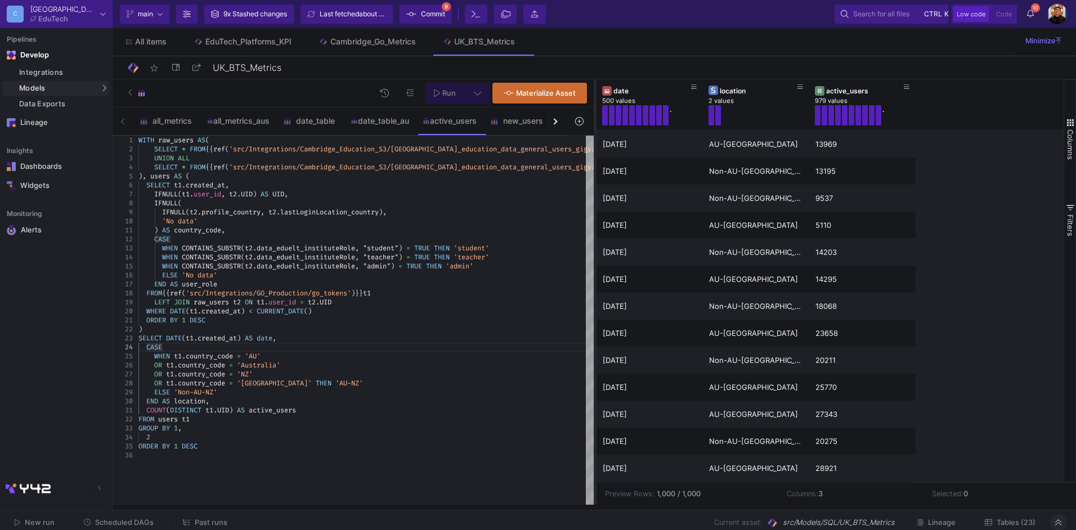
drag, startPoint x: 584, startPoint y: 294, endPoint x: 594, endPoint y: 294, distance: 10.7
click at [594, 294] on div at bounding box center [595, 291] width 3 height 425
drag, startPoint x: 332, startPoint y: 302, endPoint x: 333, endPoint y: 263, distance: 38.3
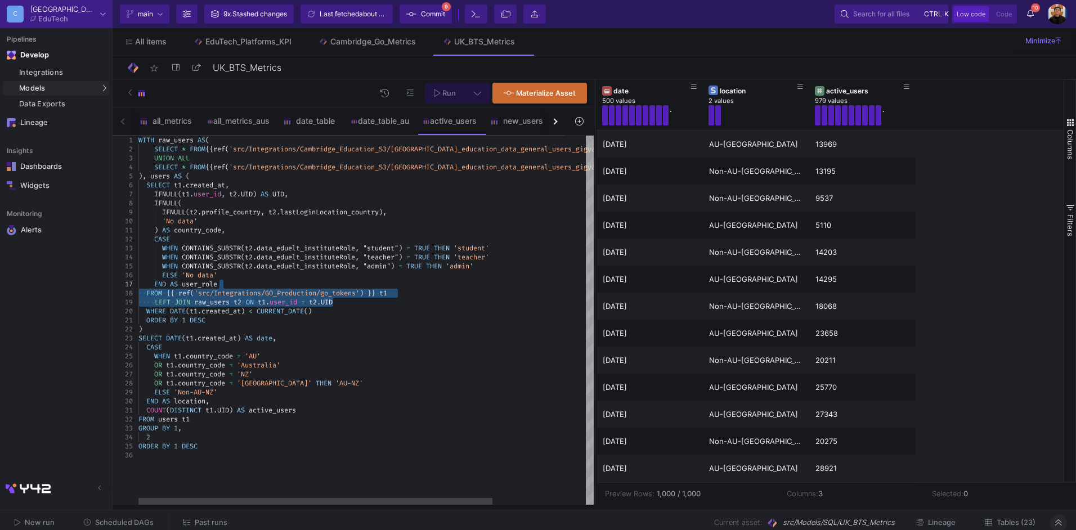
click at [448, 369] on div "OR t1 . country_code = '[GEOGRAPHIC_DATA]'" at bounding box center [425, 365] width 574 height 9
type textarea "WITH raw_users AS( SELECT * FROM {{ ref('src/Integrations/Cambridge_Education_S…"
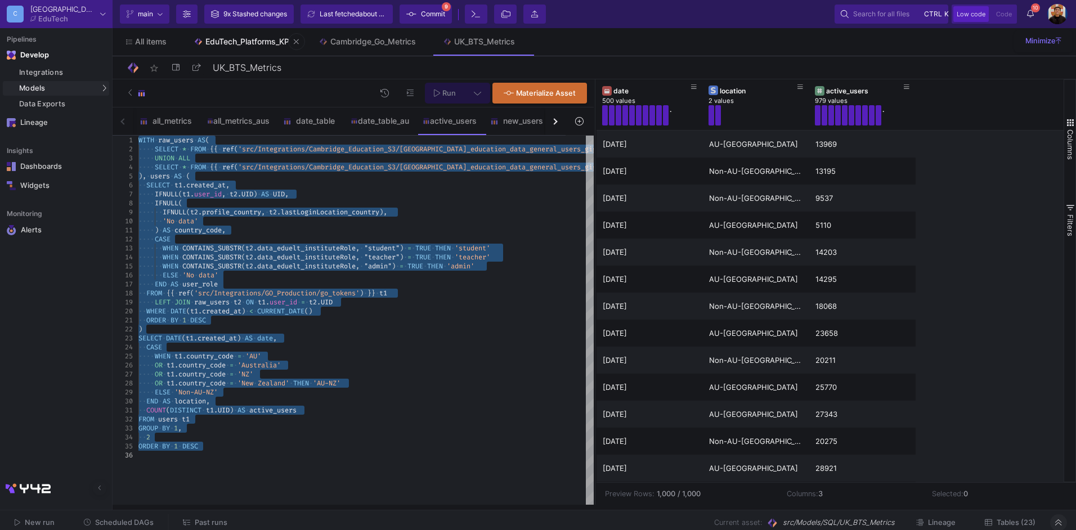
click at [239, 43] on div "EduTech_Platforms_KPI" at bounding box center [248, 41] width 86 height 9
type input "EduTech_Platforms_KPI"
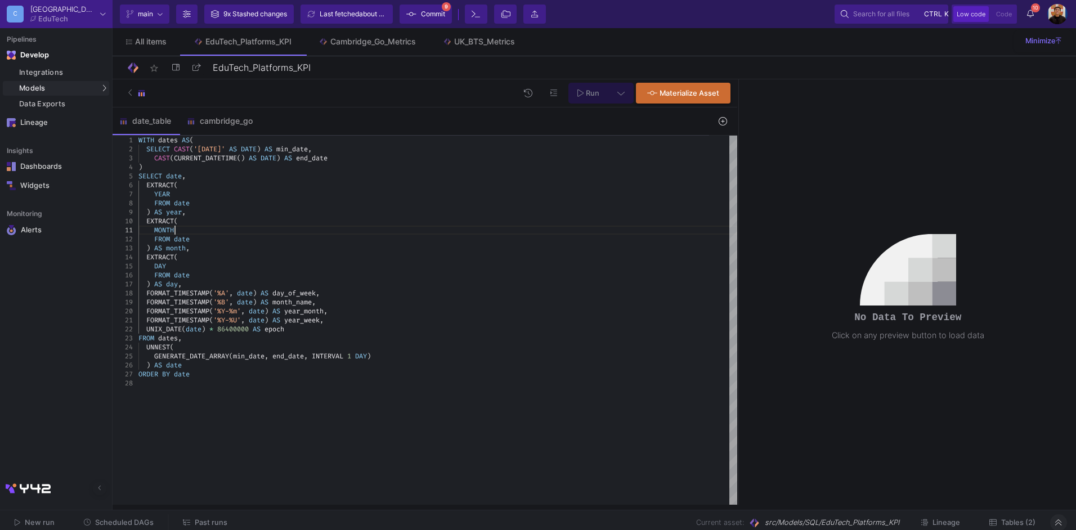
click at [327, 227] on div "MONTH" at bounding box center [437, 230] width 599 height 9
type textarea "WITH dates AS( SELECT CAST('[DATE]' AS DATE) AS min_date, CAST(CURRENT_DATETIME…"
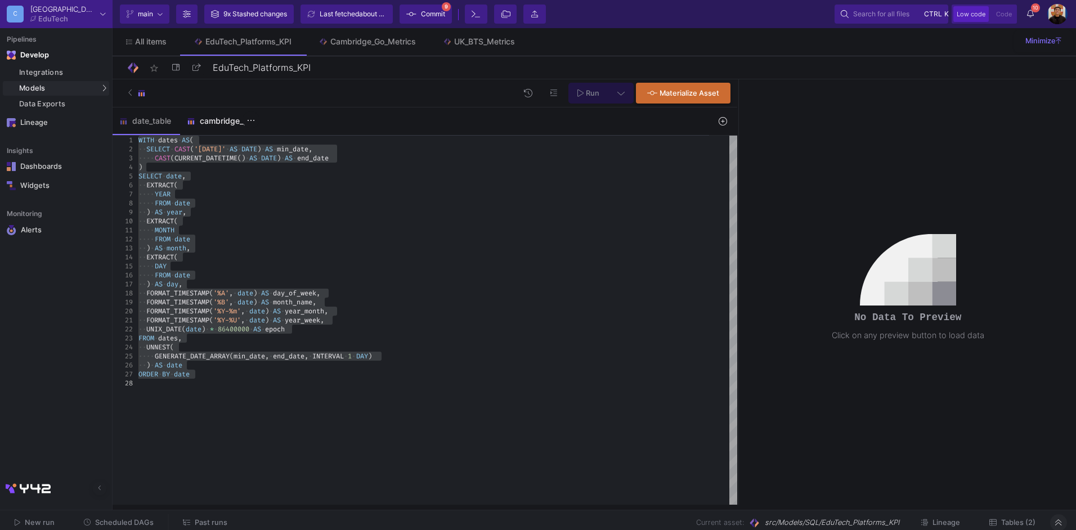
click at [207, 110] on div "cambridge_go" at bounding box center [219, 120] width 79 height 27
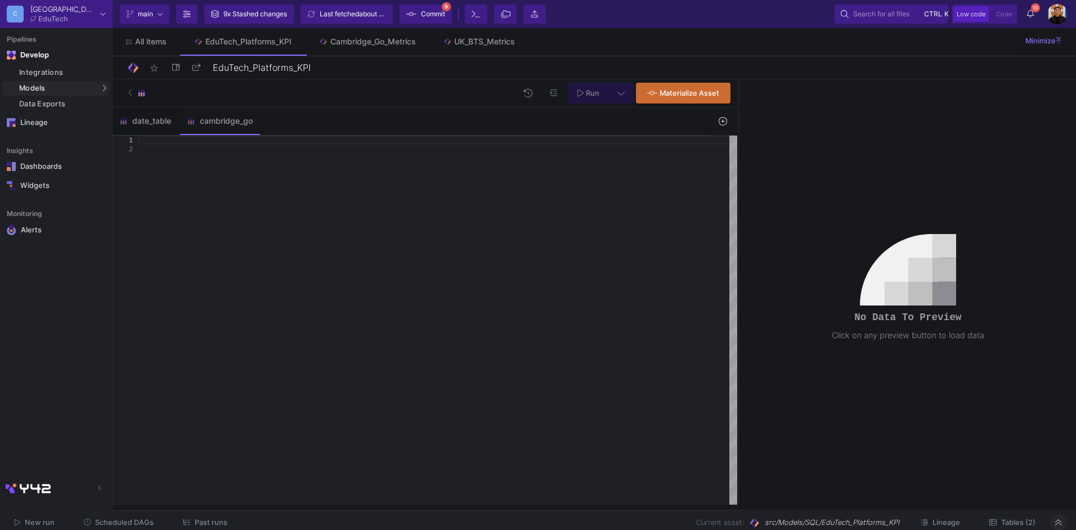
click at [321, 206] on div at bounding box center [437, 320] width 599 height 369
paste textarea "END AS location, COUNT(DISTINCT t1.UID) AS active_users FROM users t1 GROUP BY …"
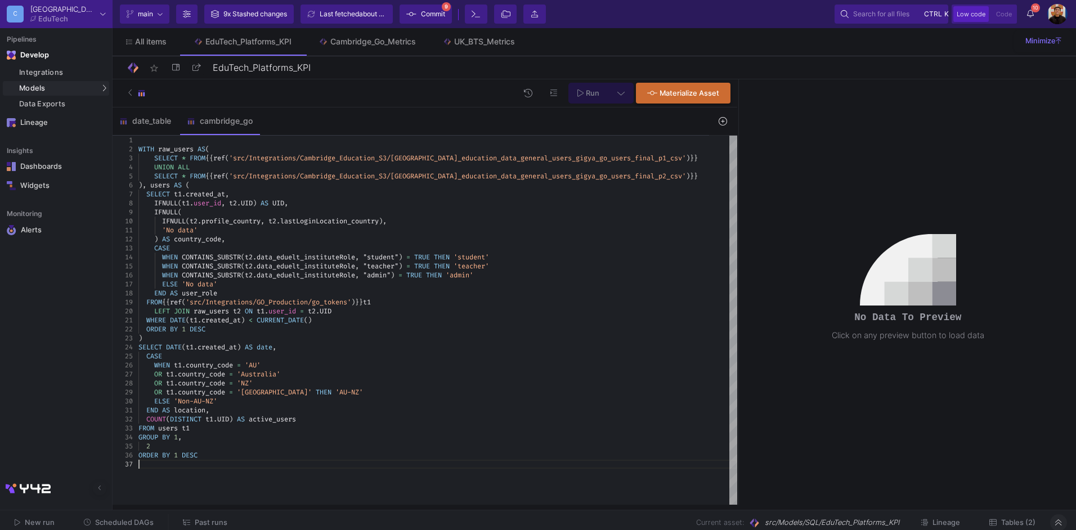
click at [140, 150] on span "WITH" at bounding box center [146, 149] width 16 height 9
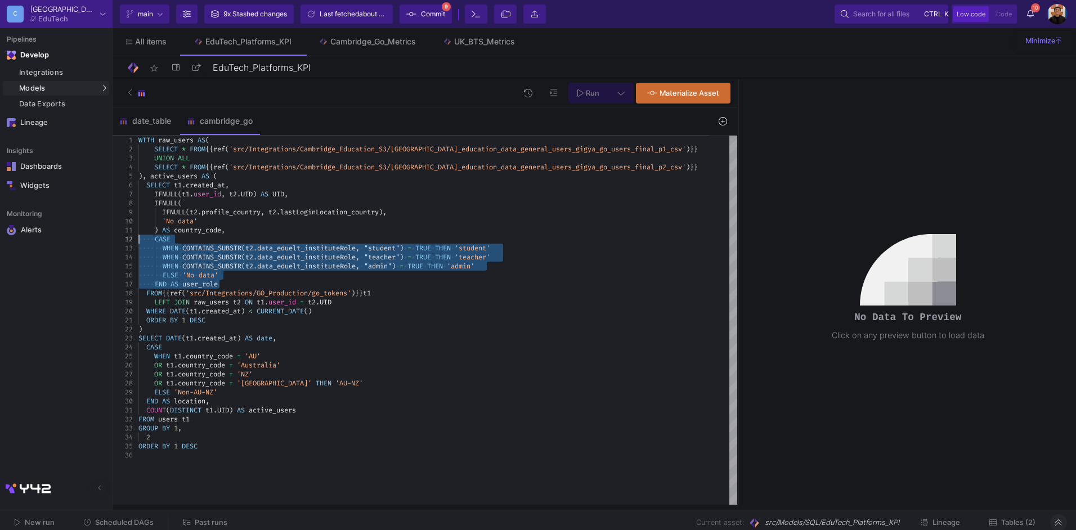
drag, startPoint x: 232, startPoint y: 284, endPoint x: 132, endPoint y: 239, distance: 110.3
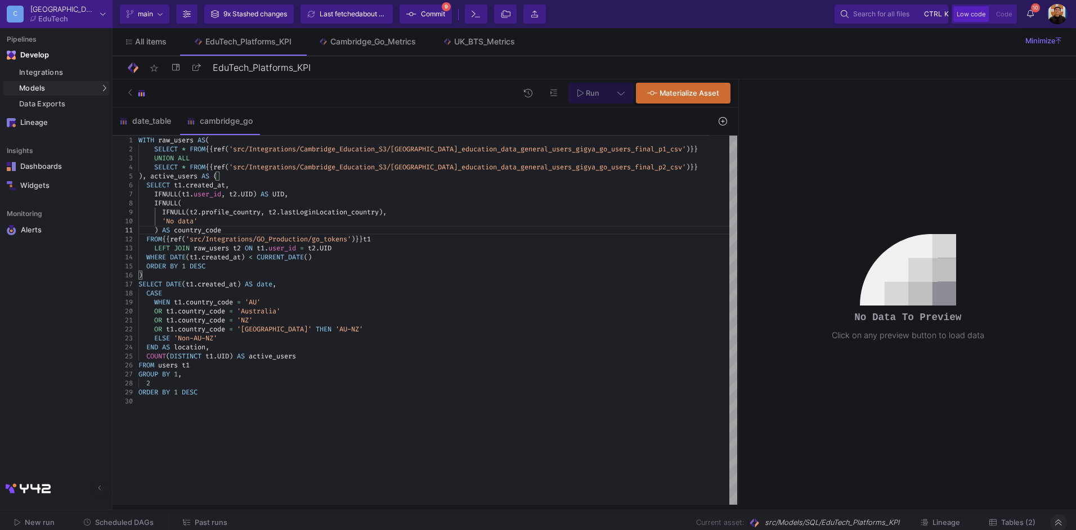
click at [220, 195] on span "user_id" at bounding box center [208, 194] width 28 height 9
click at [201, 286] on span "created_at" at bounding box center [217, 284] width 39 height 9
click at [176, 186] on span "t1" at bounding box center [178, 185] width 8 height 9
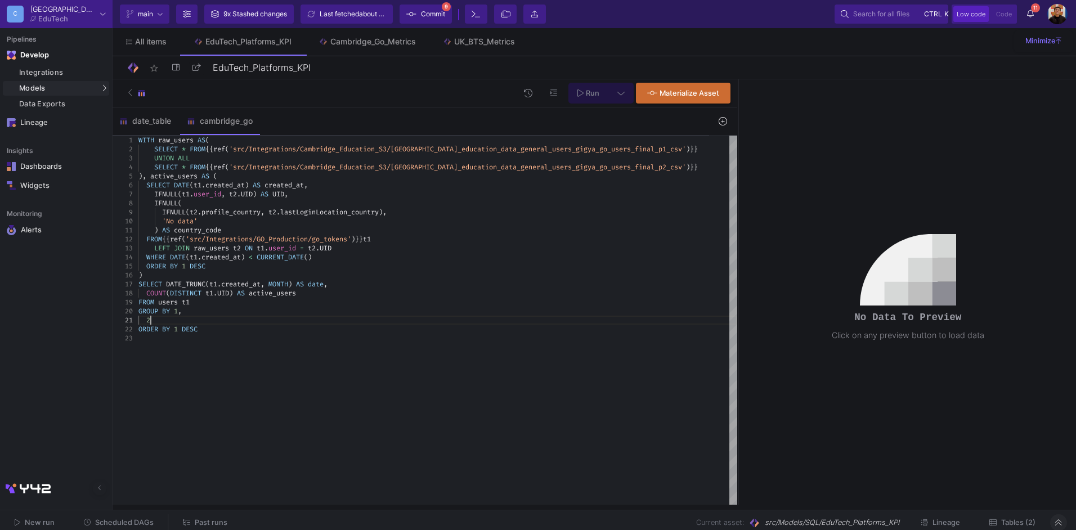
scroll to position [26, 60]
click at [203, 300] on div "FROM users t1" at bounding box center [437, 302] width 599 height 9
drag, startPoint x: 227, startPoint y: 390, endPoint x: 213, endPoint y: 385, distance: 15.0
click at [225, 388] on div "WITH raw_users AS ( SELECT * FROM {{ ref ( 'src/Integrations/Cambridge_Educatio…" at bounding box center [437, 320] width 599 height 369
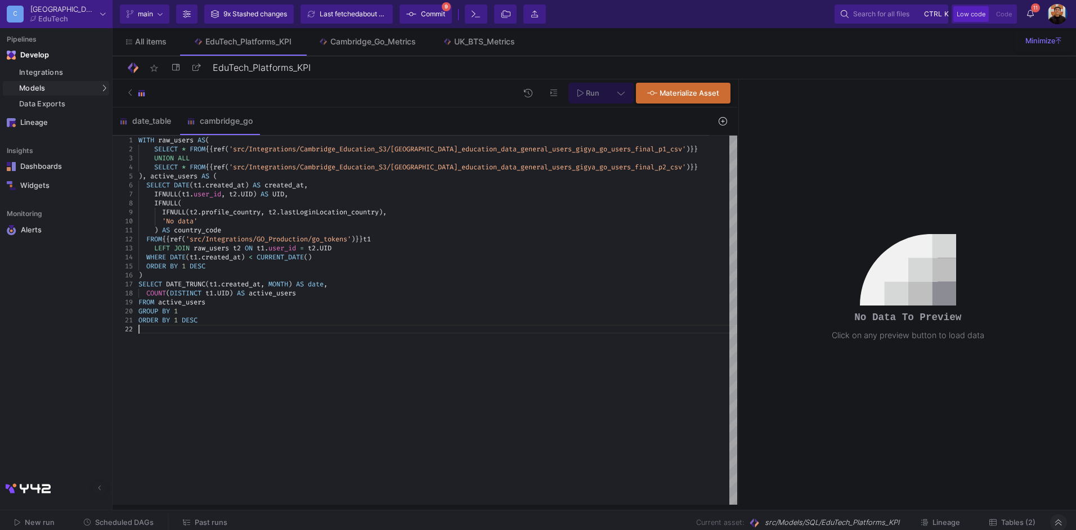
drag, startPoint x: 252, startPoint y: 322, endPoint x: 306, endPoint y: 302, distance: 57.7
click at [252, 322] on div "ORDER BY 1 DESC" at bounding box center [437, 320] width 599 height 9
click at [326, 290] on div "COUNT ( DISTINCT t1 . UID ) AS active_users" at bounding box center [437, 293] width 599 height 9
click at [343, 282] on div "SELECT DATE_TRUNC ( t1 . created_at , MONTH ) AS date ," at bounding box center [437, 284] width 599 height 9
click at [312, 295] on div "COUNT ( DISTINCT t1 . UID ) AS active_users" at bounding box center [437, 293] width 599 height 9
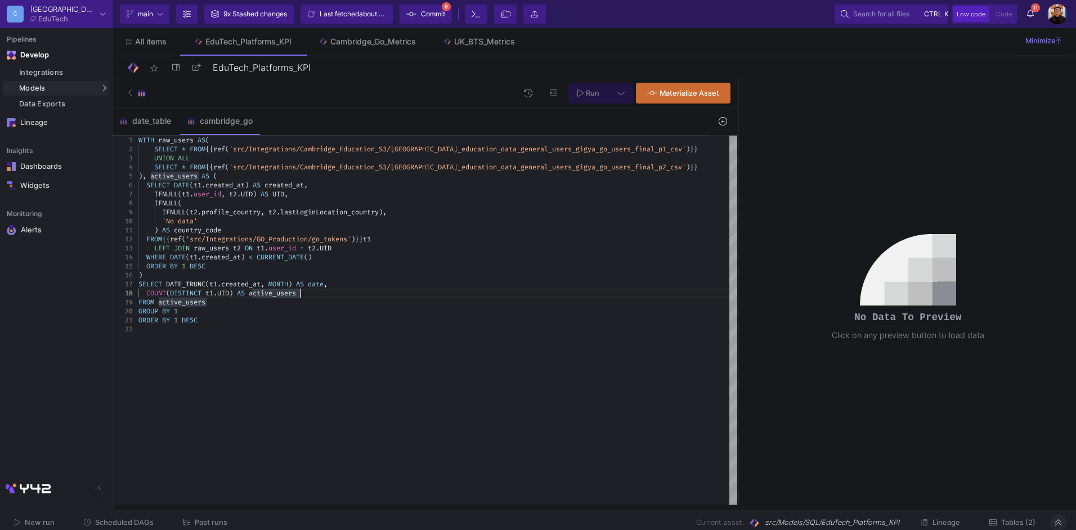
click at [193, 300] on span "active_users" at bounding box center [181, 302] width 47 height 9
click at [218, 304] on div "FROM active_users" at bounding box center [437, 302] width 599 height 9
type textarea ") AS country_code FROM {{ ref('src/Integrations/GO_Production/go_tokens') }} t1…"
click at [624, 96] on icon at bounding box center [620, 93] width 7 height 8
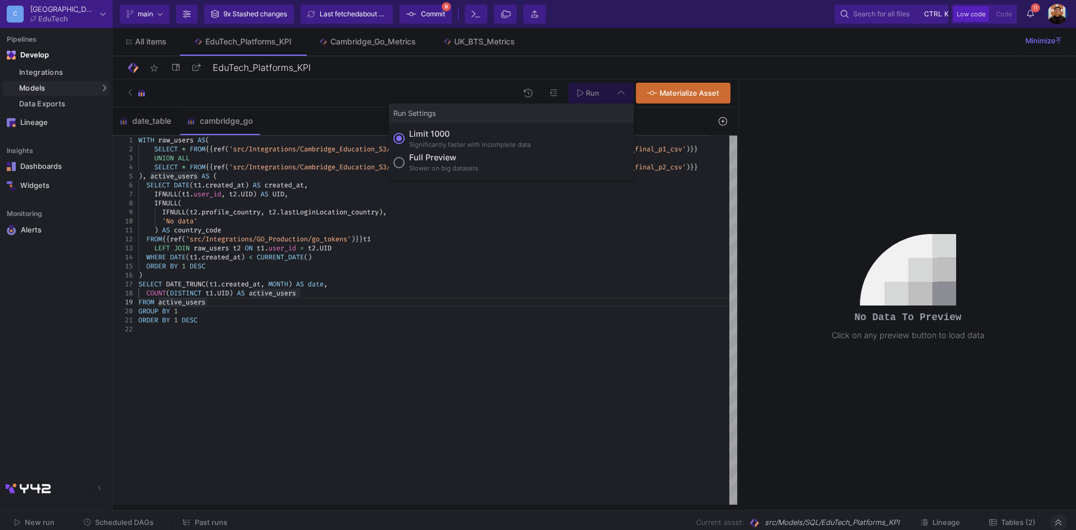
click at [434, 161] on div "Full preview" at bounding box center [443, 157] width 69 height 12
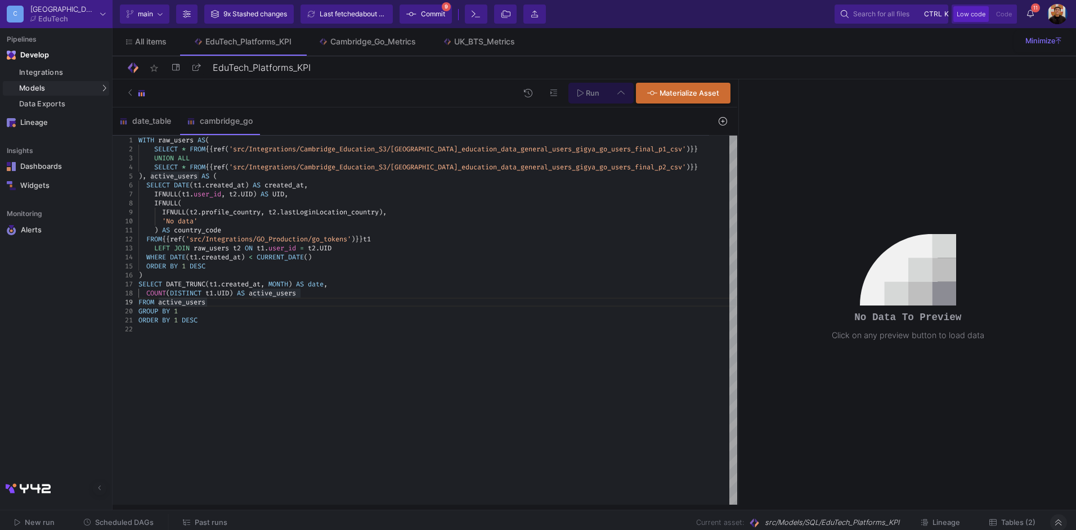
click at [405, 161] on input "Full preview Slower on big datasets" at bounding box center [398, 162] width 11 height 11
radio input "true"
click at [591, 89] on span "Run" at bounding box center [593, 93] width 14 height 8
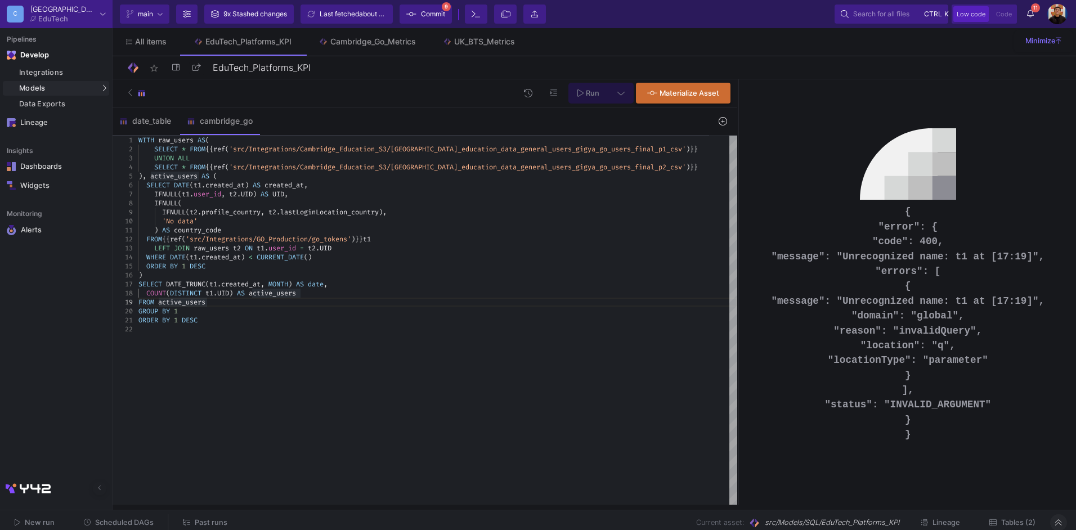
scroll to position [17, 68]
click at [384, 351] on div "WITH raw_users AS ( SELECT * FROM {{ ref ( 'src/Integrations/Cambridge_Educatio…" at bounding box center [437, 320] width 599 height 369
click at [616, 94] on button at bounding box center [620, 93] width 25 height 21
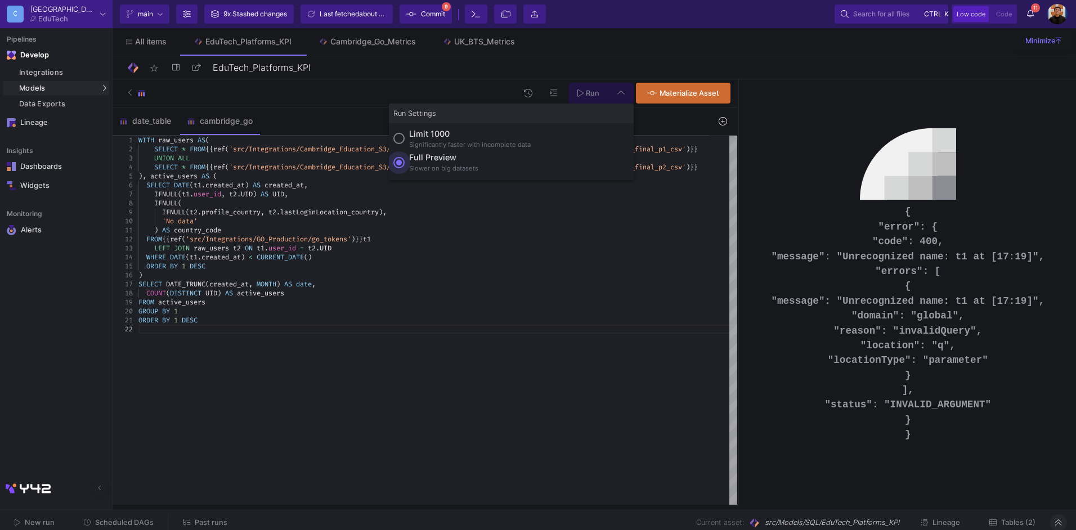
drag, startPoint x: 456, startPoint y: 158, endPoint x: 590, endPoint y: 101, distance: 145.8
click at [457, 158] on div "Full preview" at bounding box center [443, 157] width 69 height 12
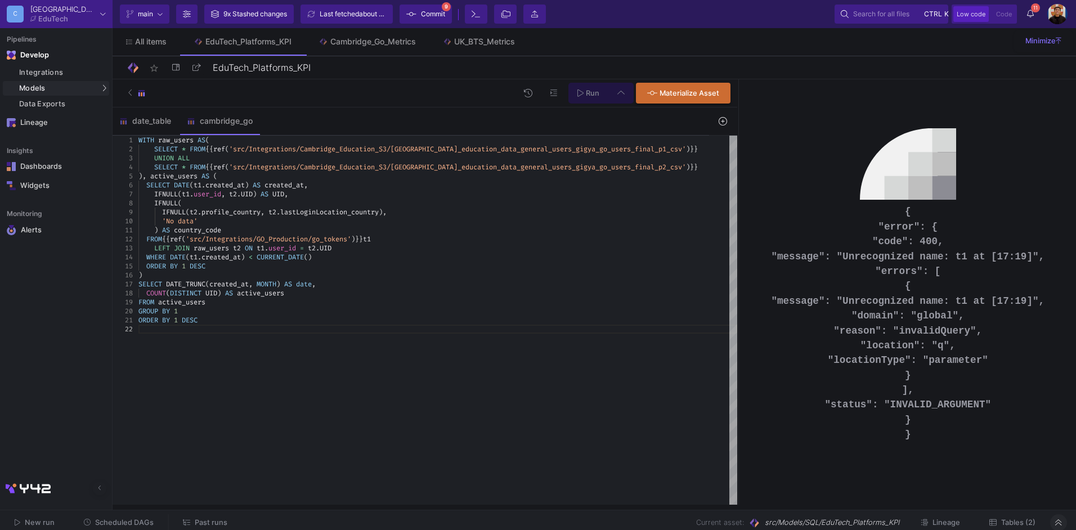
click at [405, 158] on input "Full preview Slower on big datasets" at bounding box center [398, 162] width 11 height 11
click at [589, 78] on div "star_border EduTech_Platforms_KPI 21/90" at bounding box center [594, 67] width 963 height 23
click at [585, 91] on span "Run" at bounding box center [588, 92] width 22 height 8
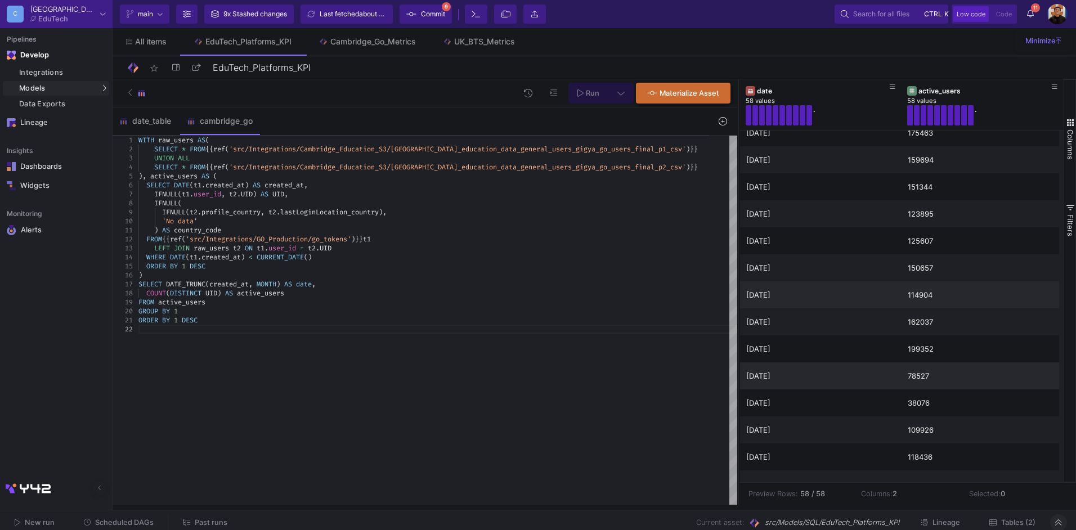
scroll to position [706, 0]
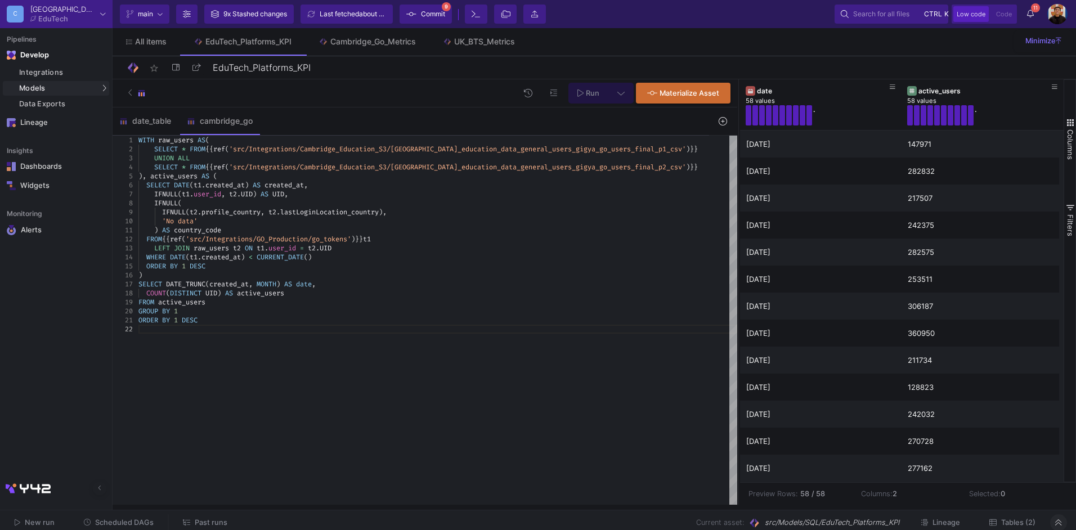
click at [152, 273] on div ")" at bounding box center [437, 275] width 599 height 9
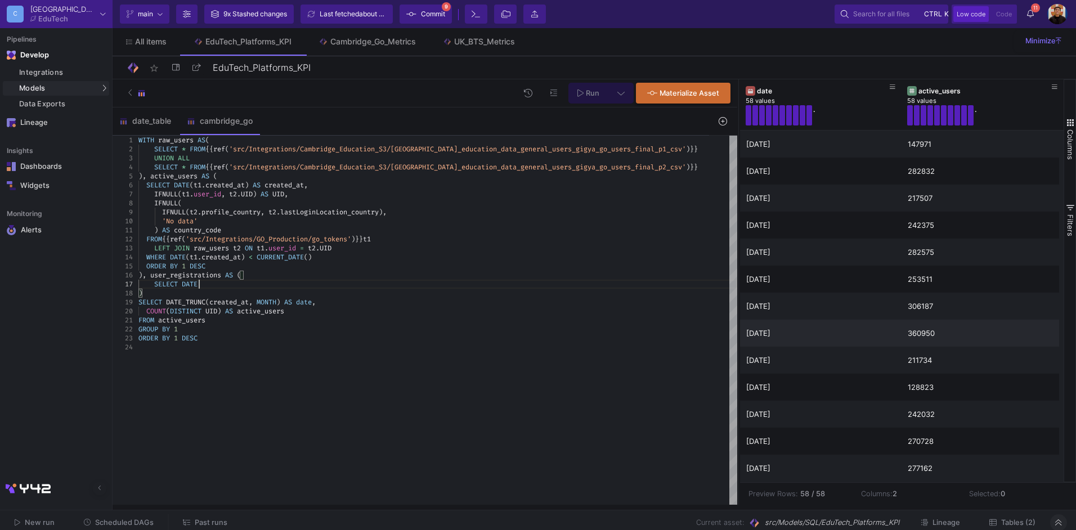
scroll to position [54, 65]
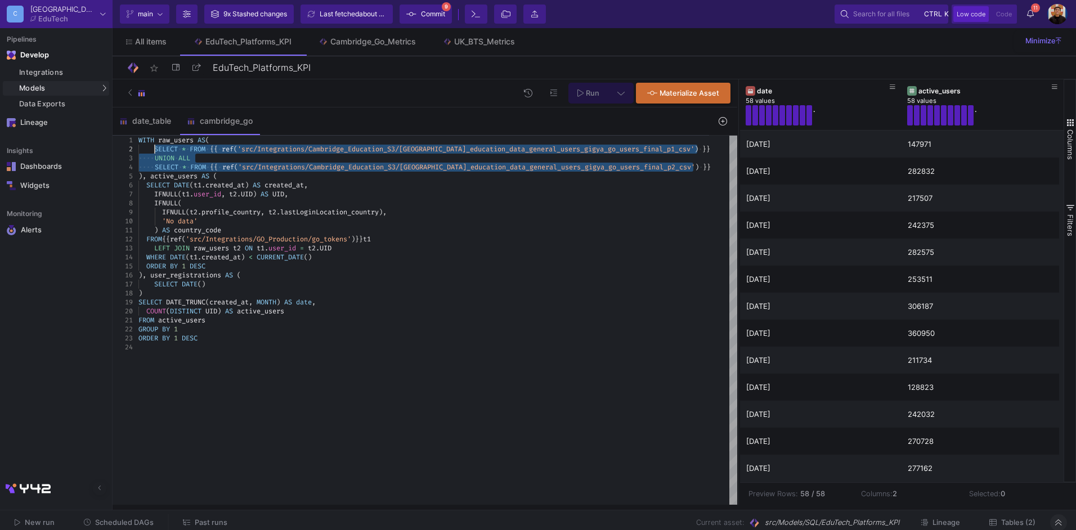
drag, startPoint x: 695, startPoint y: 167, endPoint x: 470, endPoint y: 89, distance: 238.3
type textarea "WITH raw_users AS( SELECT * FROM {{ ref('src/Integrations/Cambridge_Education_S…"
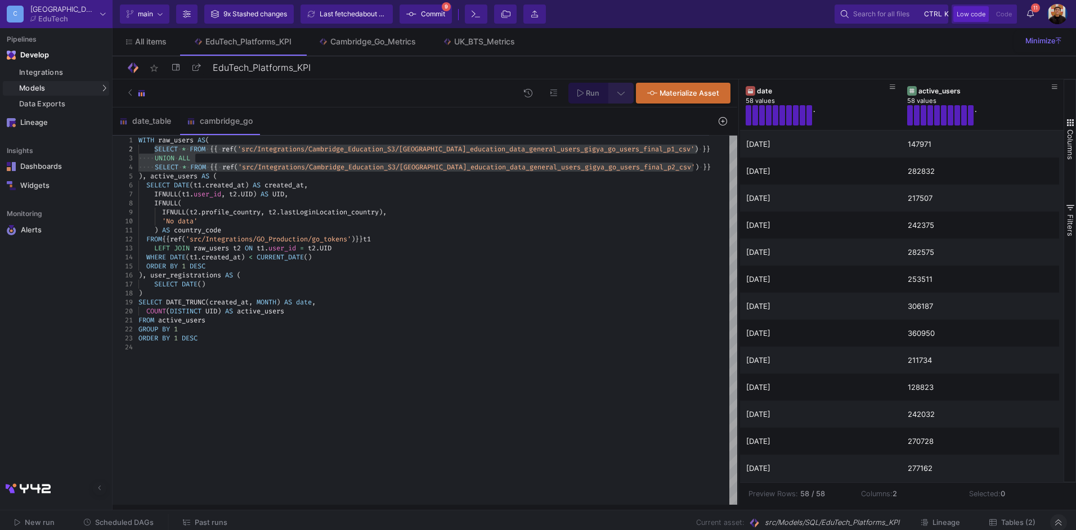
click at [611, 86] on button at bounding box center [620, 93] width 25 height 21
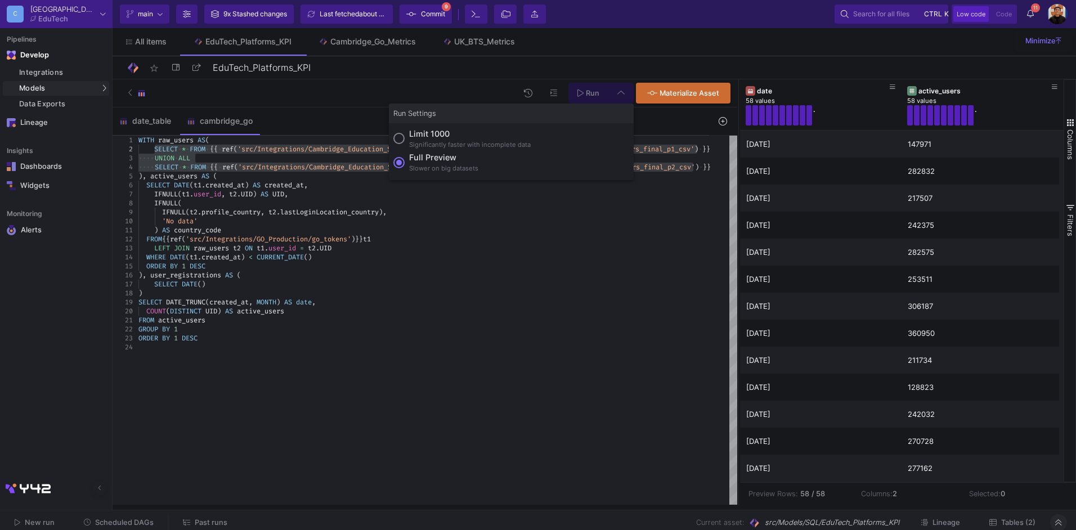
click at [483, 131] on div "Limit 1000" at bounding box center [470, 134] width 122 height 12
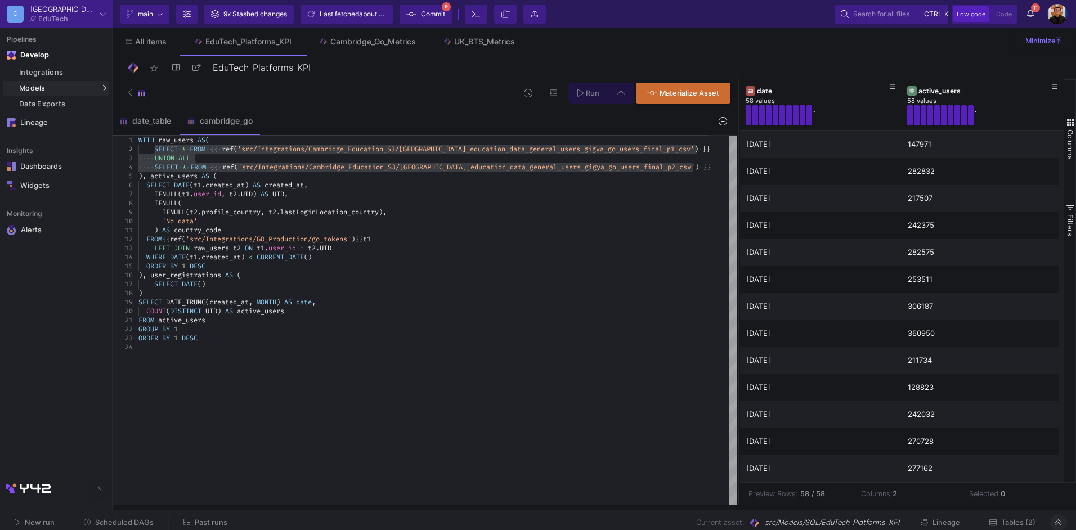
click at [405, 133] on input "Limit 1000 Significantly faster with incomplete data" at bounding box center [398, 138] width 11 height 11
radio input "true"
click at [609, 91] on button at bounding box center [620, 93] width 25 height 21
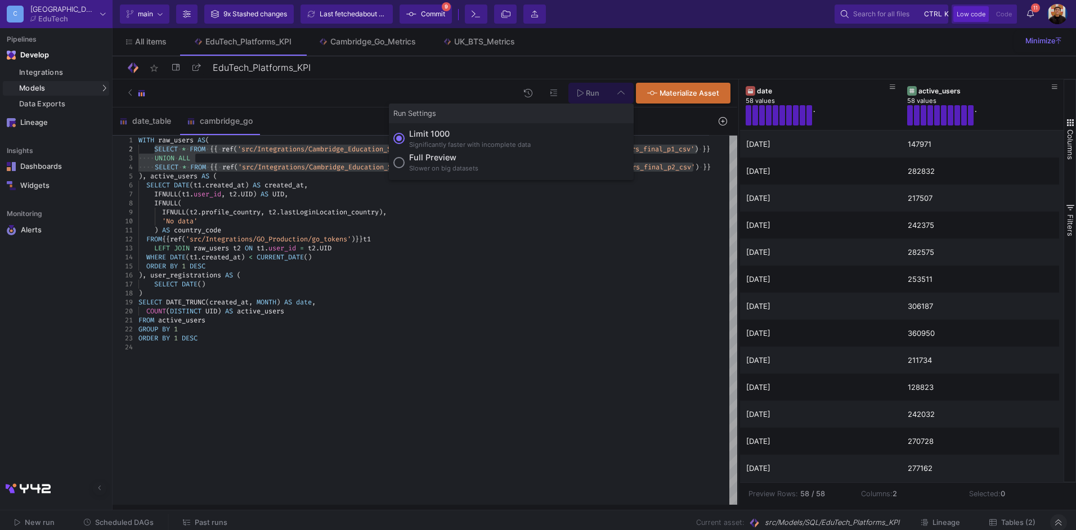
click at [589, 95] on div at bounding box center [538, 265] width 1076 height 530
click at [589, 91] on span "Run" at bounding box center [593, 93] width 14 height 8
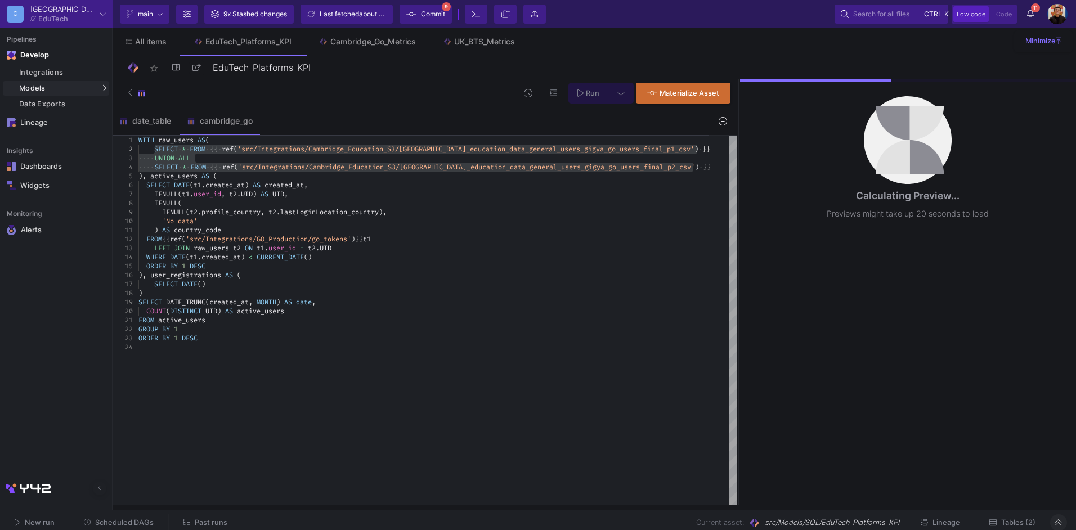
click at [218, 284] on div "SELECT DATE ()" at bounding box center [437, 284] width 599 height 9
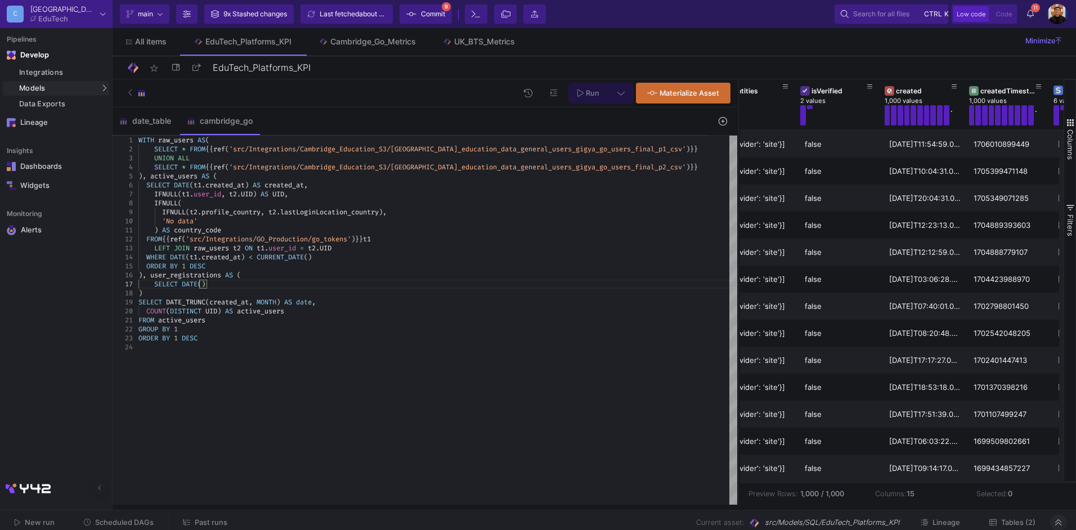
scroll to position [0, 205]
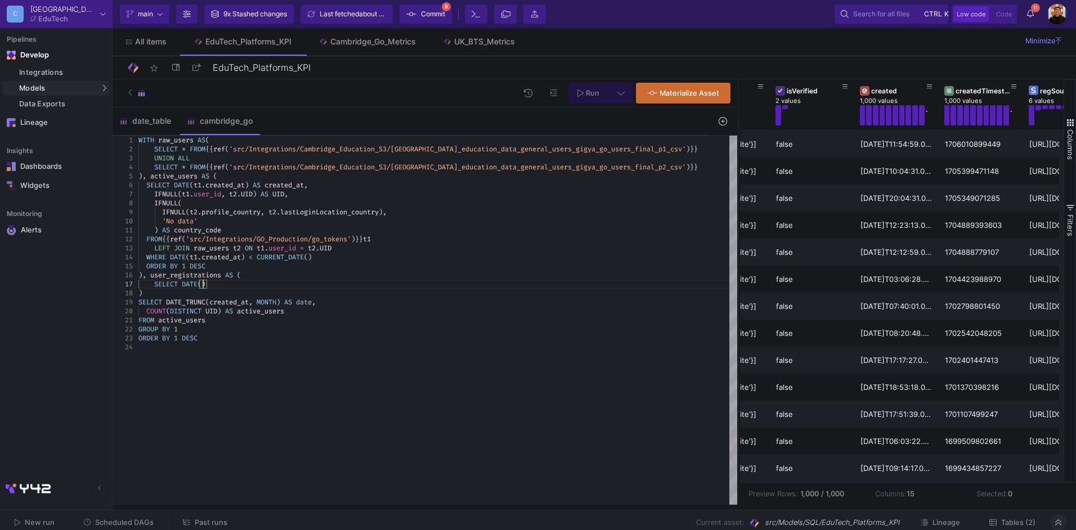
click at [202, 286] on span "()" at bounding box center [202, 284] width 8 height 9
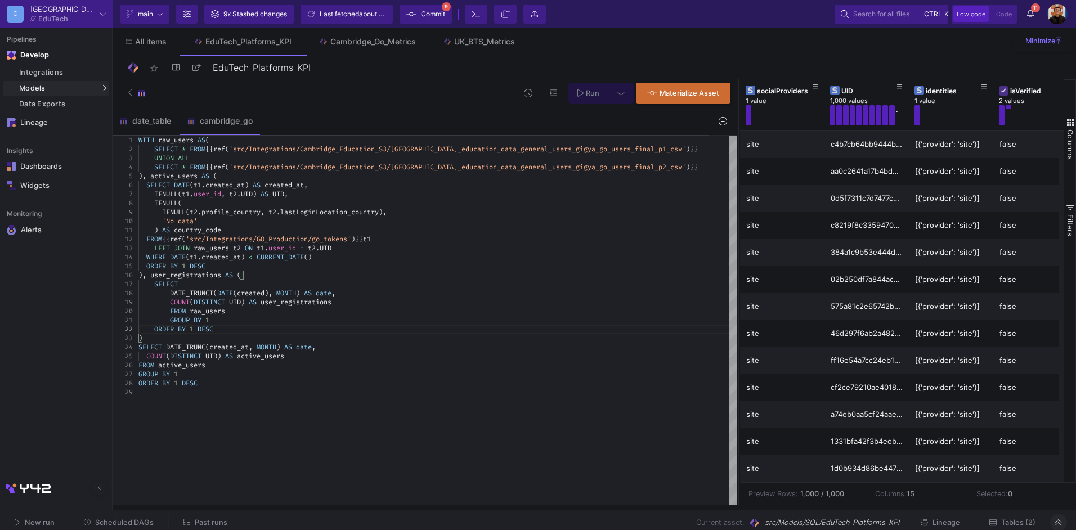
click at [223, 329] on div "ORDER BY 1 DESC" at bounding box center [437, 329] width 599 height 9
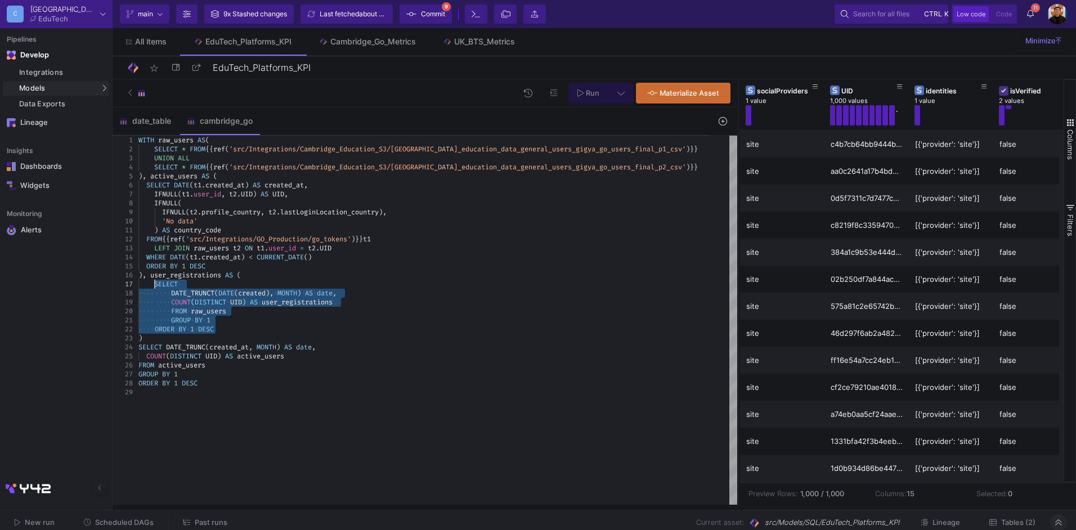
drag, startPoint x: 239, startPoint y: 327, endPoint x: 154, endPoint y: 286, distance: 94.9
click at [599, 95] on span "Run" at bounding box center [593, 93] width 14 height 8
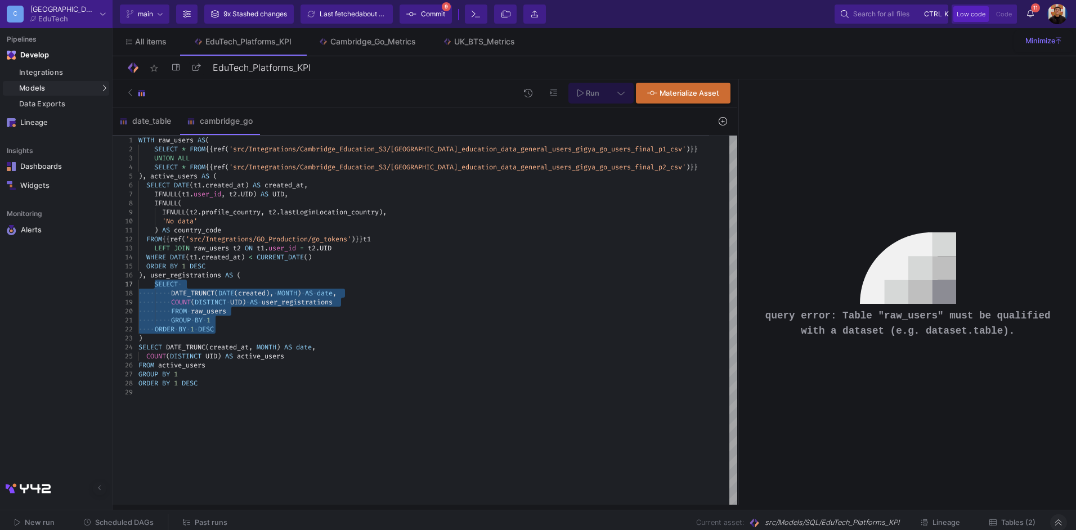
click at [242, 303] on span "UID" at bounding box center [236, 302] width 12 height 9
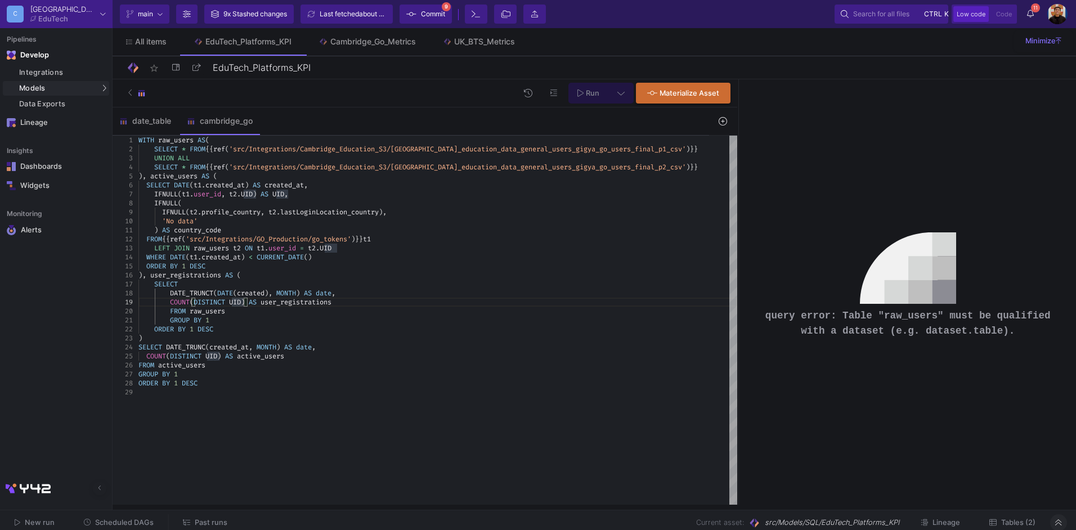
click at [159, 335] on div ")" at bounding box center [437, 338] width 599 height 9
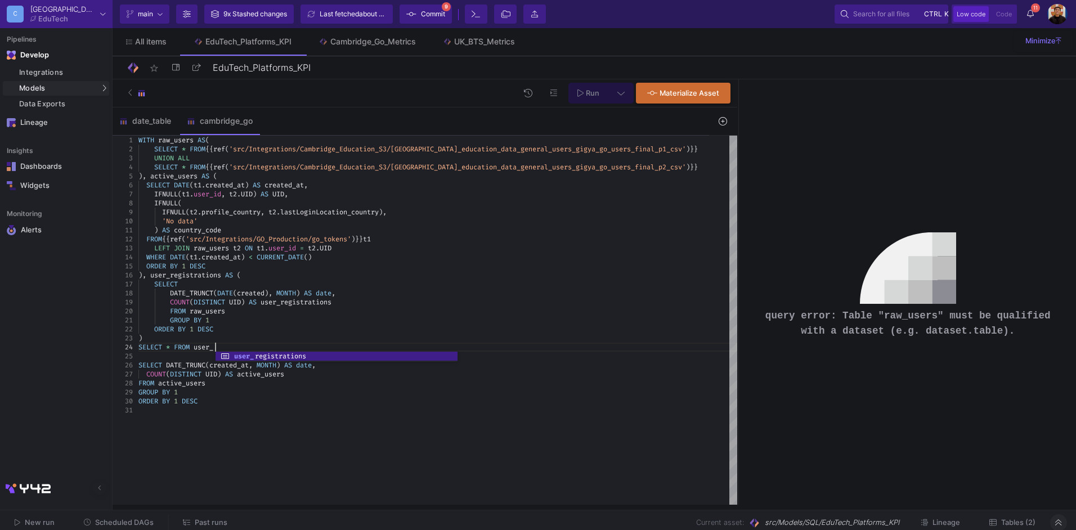
scroll to position [35, 76]
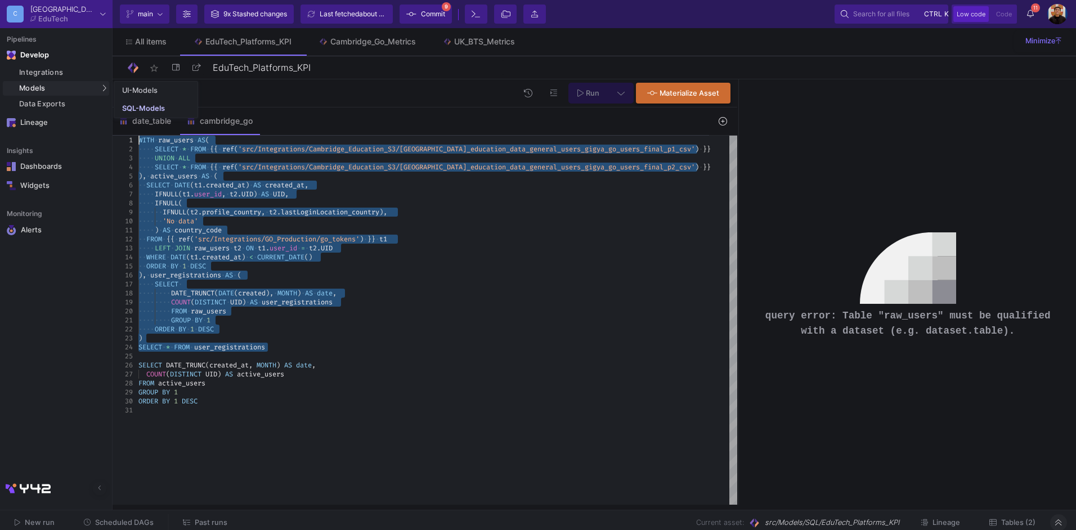
drag, startPoint x: 292, startPoint y: 349, endPoint x: 39, endPoint y: 86, distance: 364.9
click at [600, 89] on button "Run" at bounding box center [588, 93] width 40 height 21
click at [217, 290] on span "(" at bounding box center [216, 293] width 4 height 9
click at [216, 295] on span "(" at bounding box center [216, 293] width 4 height 9
drag, startPoint x: 287, startPoint y: 345, endPoint x: 57, endPoint y: 116, distance: 323.9
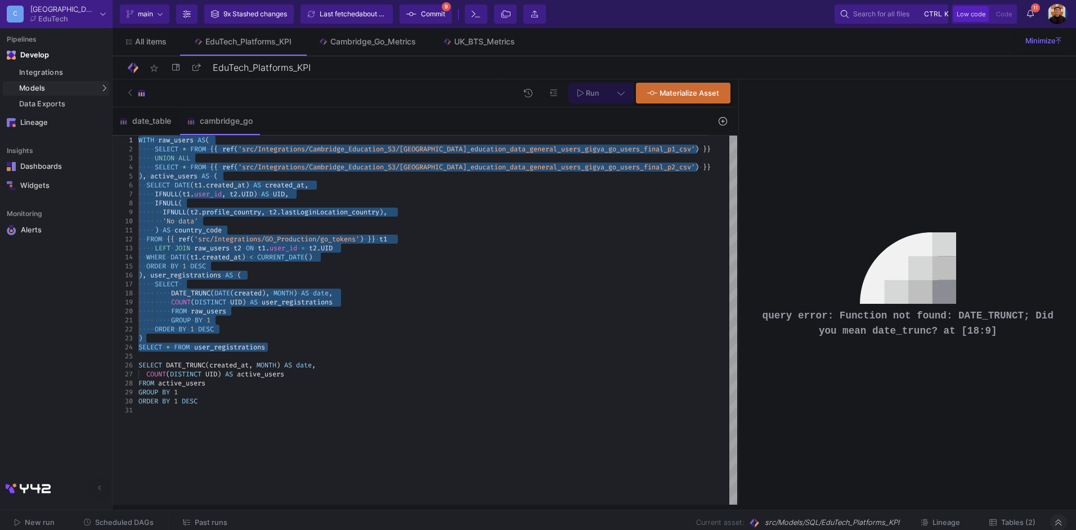
click at [604, 100] on button "Run" at bounding box center [588, 93] width 40 height 21
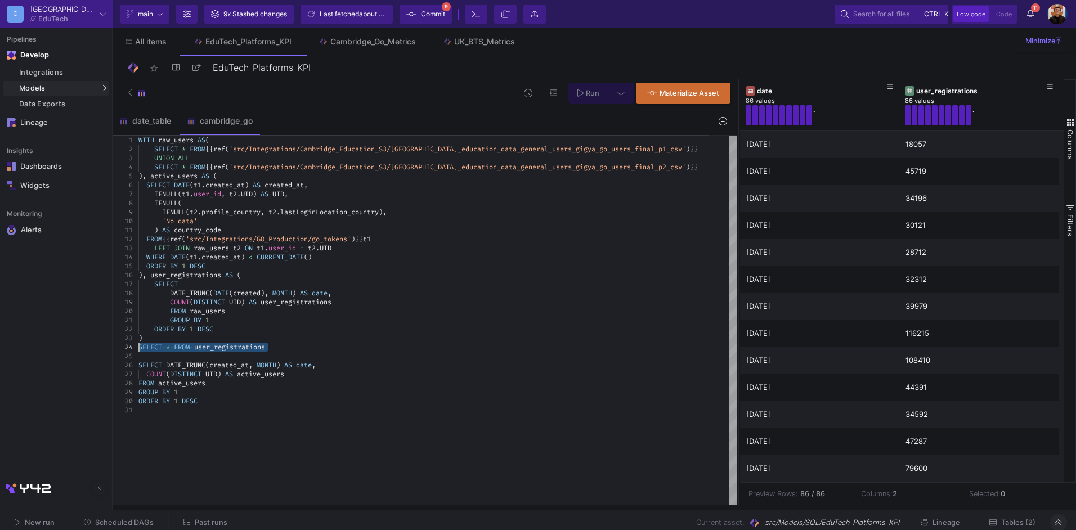
drag, startPoint x: 257, startPoint y: 349, endPoint x: 82, endPoint y: 344, distance: 175.6
click at [228, 384] on div "ORDER BY 1 DESC" at bounding box center [437, 383] width 599 height 9
click at [228, 383] on div "ORDER BY 1 DESC" at bounding box center [437, 383] width 599 height 9
click at [241, 369] on div "FROM active_users" at bounding box center [437, 365] width 599 height 9
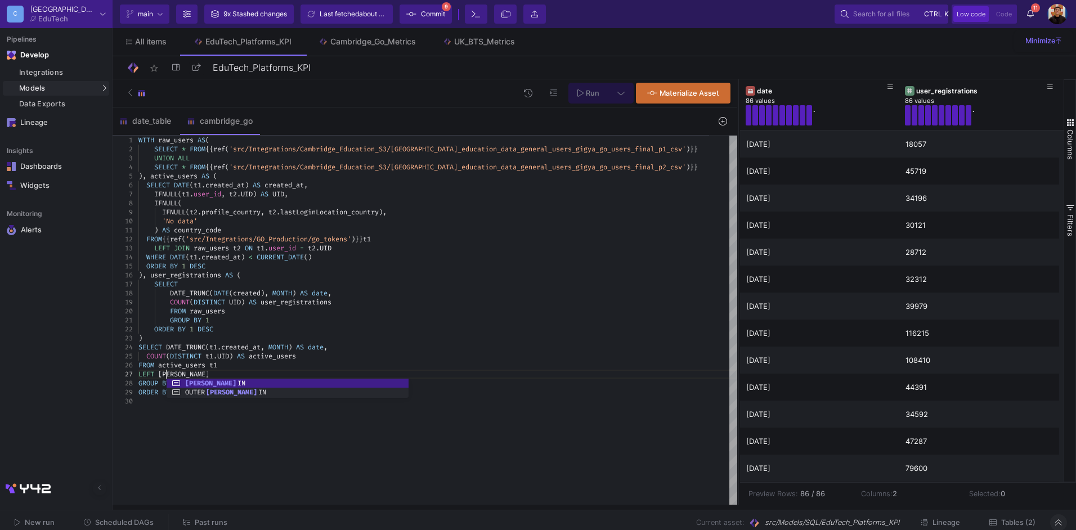
scroll to position [54, 35]
click at [218, 223] on div "'No data'" at bounding box center [437, 221] width 599 height 9
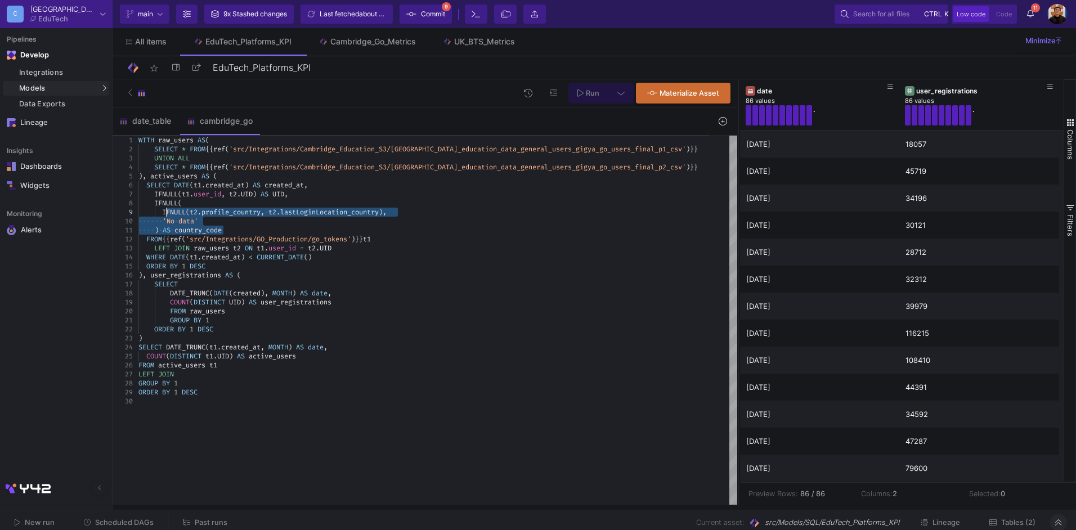
drag, startPoint x: 227, startPoint y: 229, endPoint x: 171, endPoint y: 209, distance: 59.6
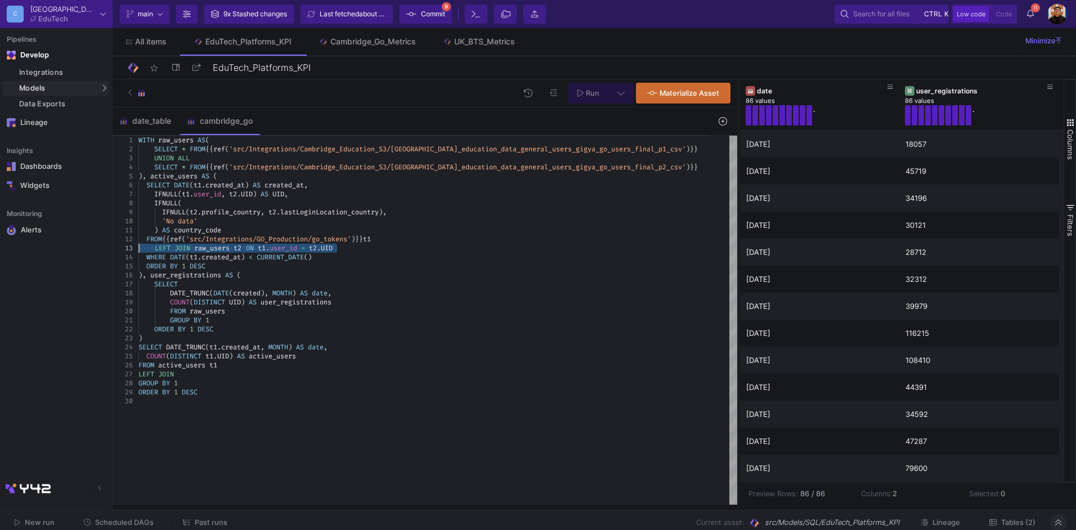
drag, startPoint x: 354, startPoint y: 249, endPoint x: 125, endPoint y: 246, distance: 229.0
click at [233, 397] on div at bounding box center [437, 401] width 599 height 9
click at [233, 390] on div "ORDER BY 1 DESC" at bounding box center [437, 392] width 599 height 9
click at [245, 384] on div "GROUP BY 1" at bounding box center [437, 383] width 599 height 9
click at [335, 258] on div "WHERE DATE ( t1 . created_at ) < CURRENT_DATE ()" at bounding box center [437, 257] width 599 height 9
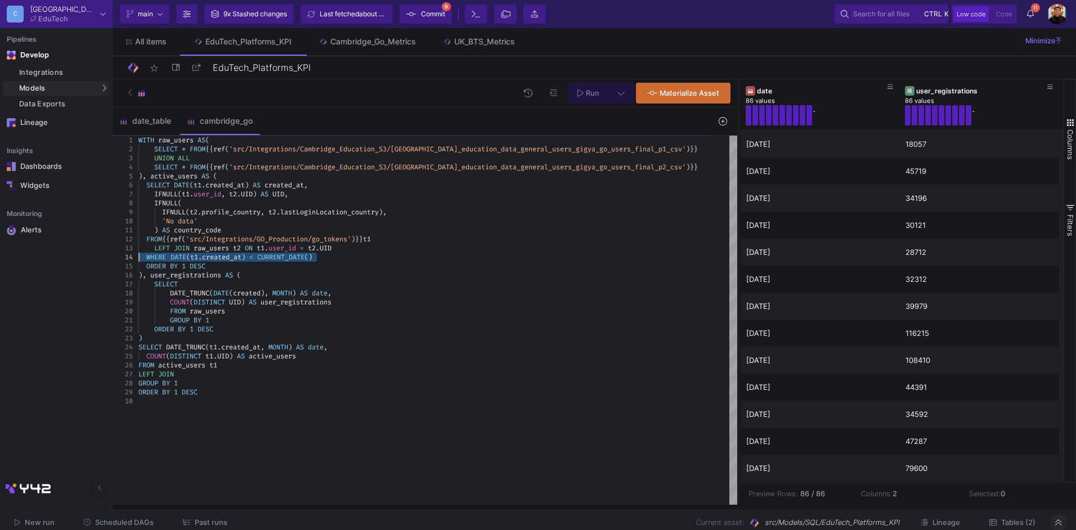
drag, startPoint x: 326, startPoint y: 258, endPoint x: 113, endPoint y: 261, distance: 213.3
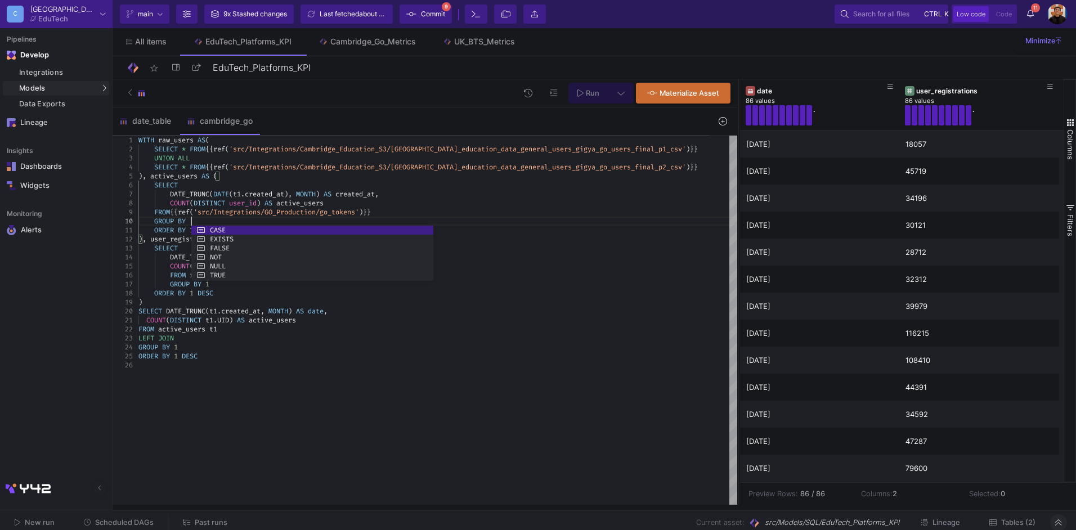
scroll to position [72, 56]
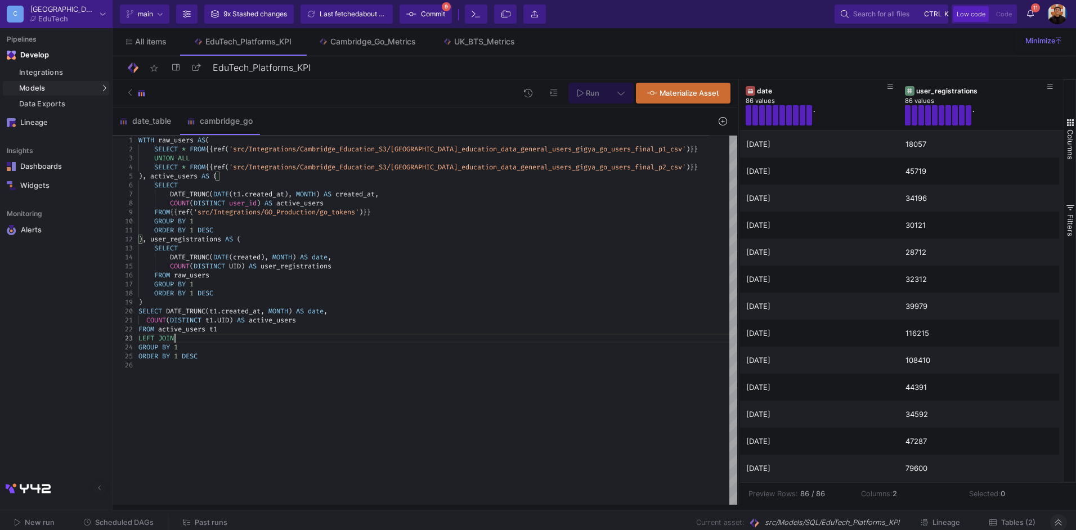
click at [188, 336] on div "LEFT JOIN" at bounding box center [437, 338] width 599 height 9
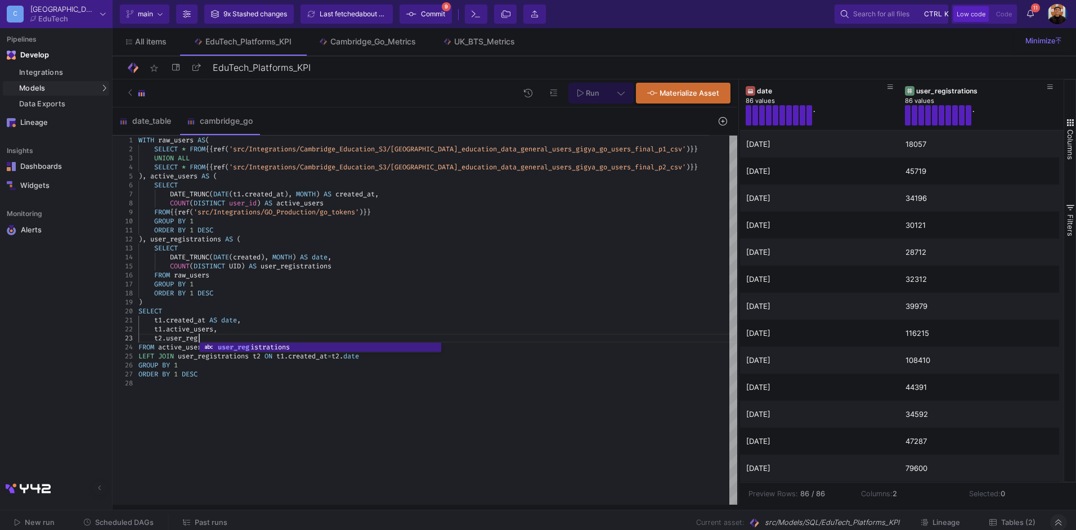
scroll to position [18, 60]
click at [377, 309] on div "SELECT" at bounding box center [437, 311] width 599 height 9
type textarea "ORDER BY 1 DESC ), user_registrations AS ( SELECT DATE_TRUNC(DATE(created), MON…"
click at [614, 95] on button at bounding box center [620, 93] width 25 height 21
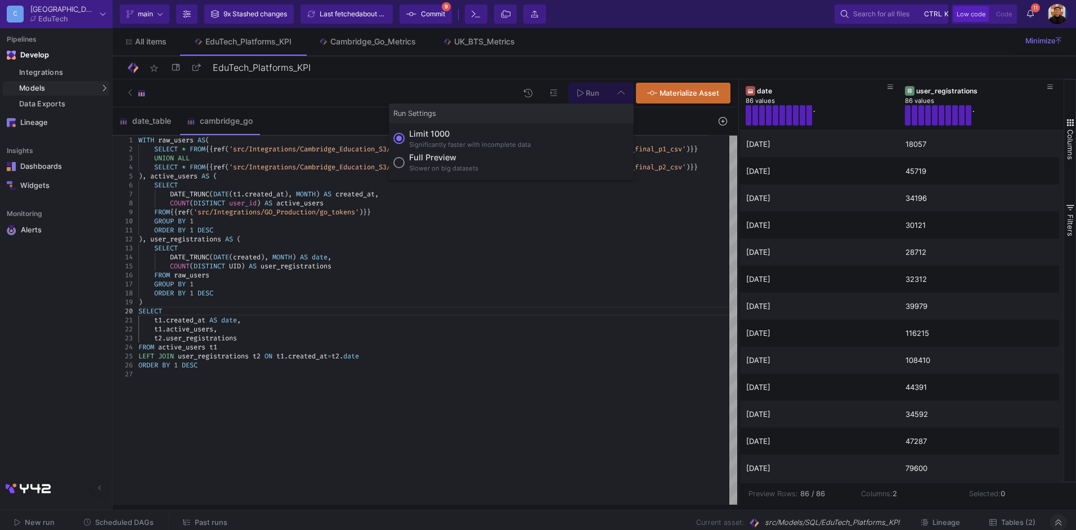
click at [442, 161] on div "Full preview" at bounding box center [443, 157] width 69 height 12
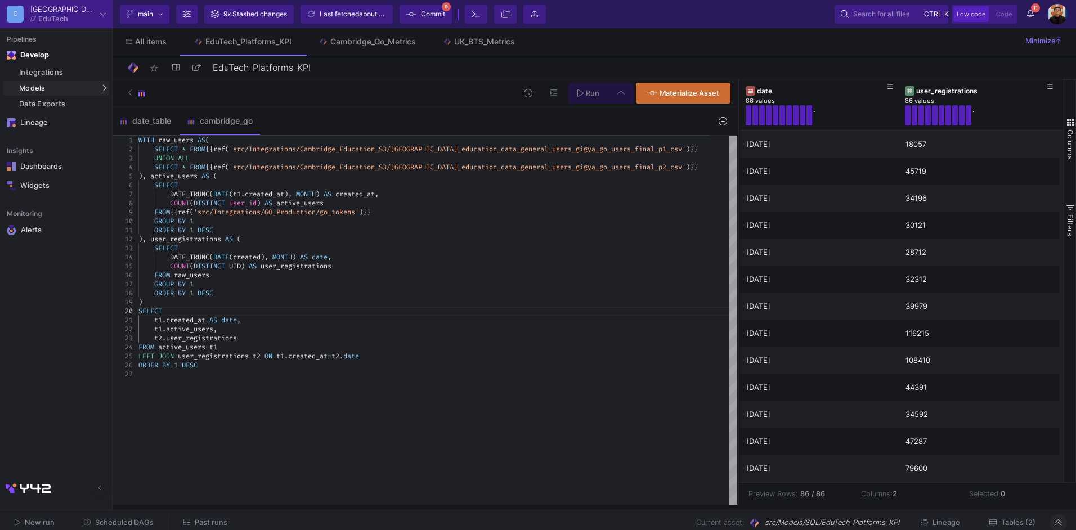
click at [405, 161] on input "Full preview Slower on big datasets" at bounding box center [398, 162] width 11 height 11
radio input "true"
click at [589, 82] on div "Run Materialize Asset" at bounding box center [425, 93] width 625 height 28
click at [589, 92] on span "Run" at bounding box center [593, 93] width 14 height 8
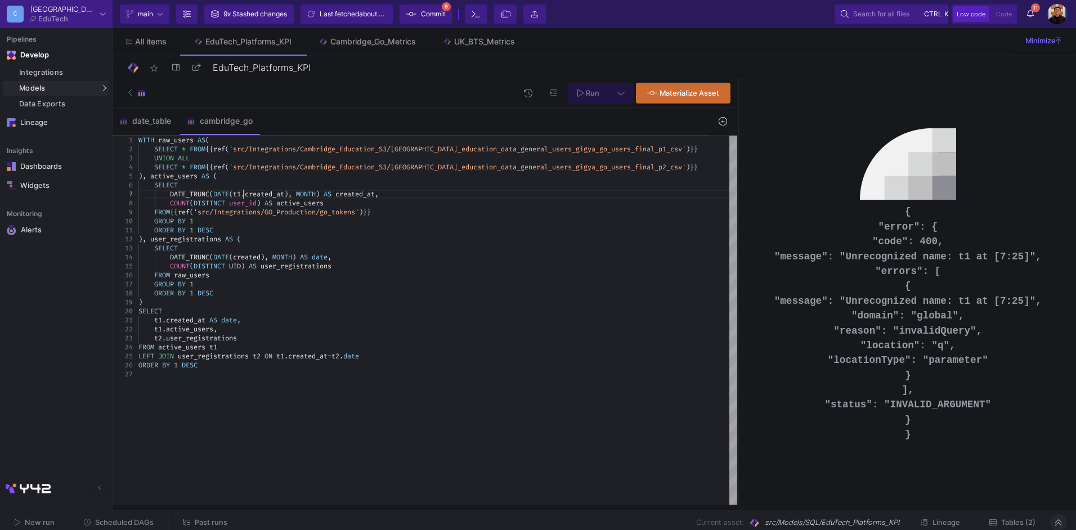
click at [245, 191] on span "." at bounding box center [243, 194] width 4 height 9
click at [591, 93] on span "Run" at bounding box center [593, 93] width 14 height 8
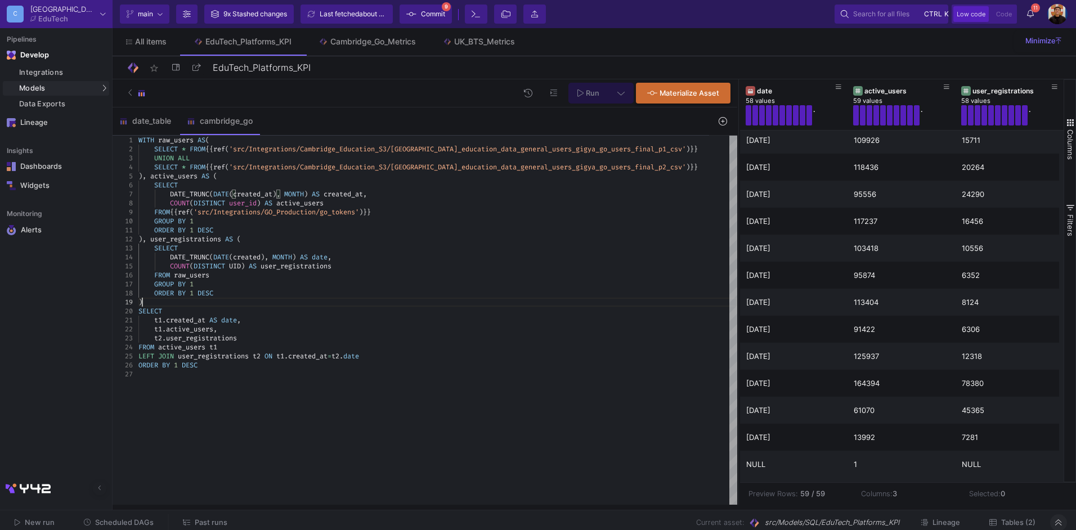
scroll to position [18, 97]
click at [152, 299] on div ")" at bounding box center [437, 302] width 599 height 9
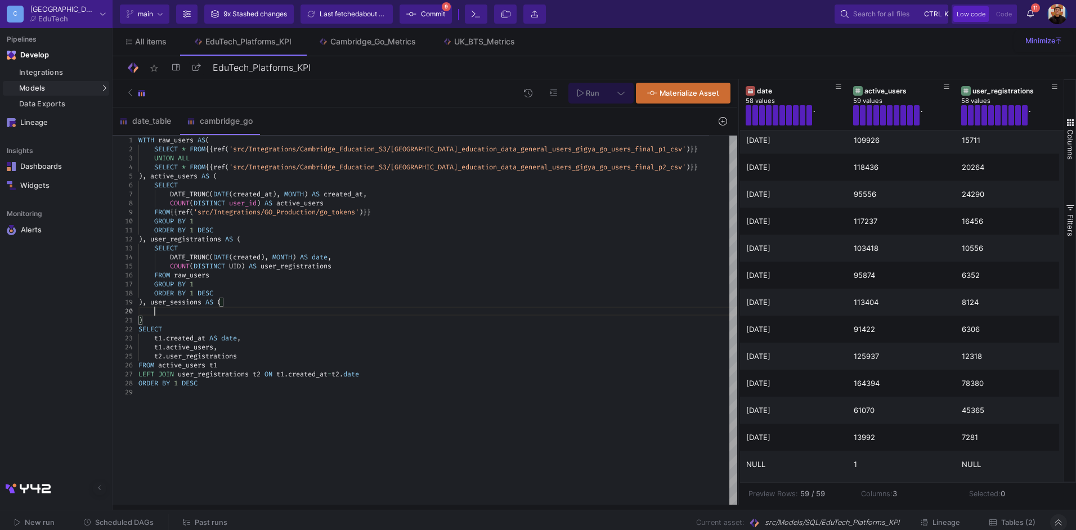
scroll to position [81, 15]
type textarea "ORDER BY 1 DESC ), user_registrations AS ( SELECT DATE_TRUNC(DATE(created), MON…"
click at [177, 312] on div at bounding box center [437, 311] width 599 height 9
click at [483, 45] on div "UK_BTS_Metrics" at bounding box center [484, 41] width 61 height 9
type input "UK_BTS_Metrics"
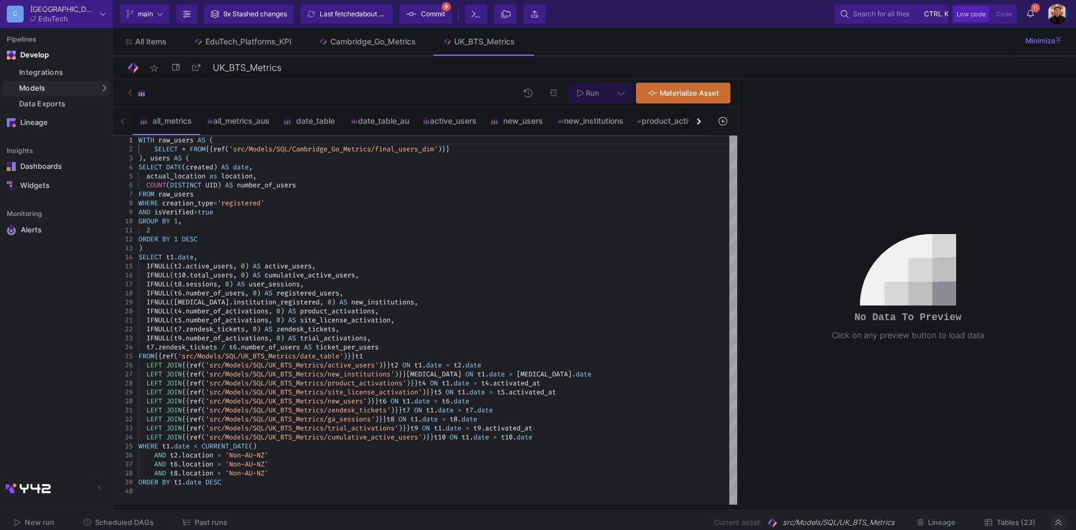
click at [696, 125] on button "button" at bounding box center [699, 121] width 20 height 28
click at [695, 125] on button "button" at bounding box center [699, 121] width 20 height 28
click at [435, 117] on div "ga_sessions" at bounding box center [457, 120] width 68 height 27
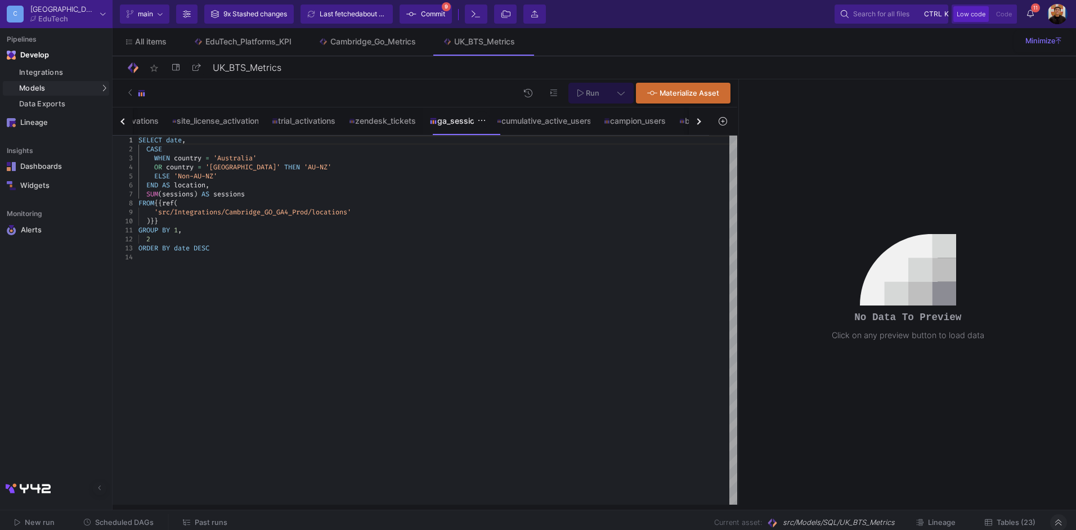
click at [454, 118] on div "ga_sessions" at bounding box center [456, 120] width 54 height 9
click at [376, 260] on div at bounding box center [437, 257] width 599 height 9
type textarea "SELECT date, CASE WHEN country = '[GEOGRAPHIC_DATA]' OR country = '[GEOGRAPHIC_…"
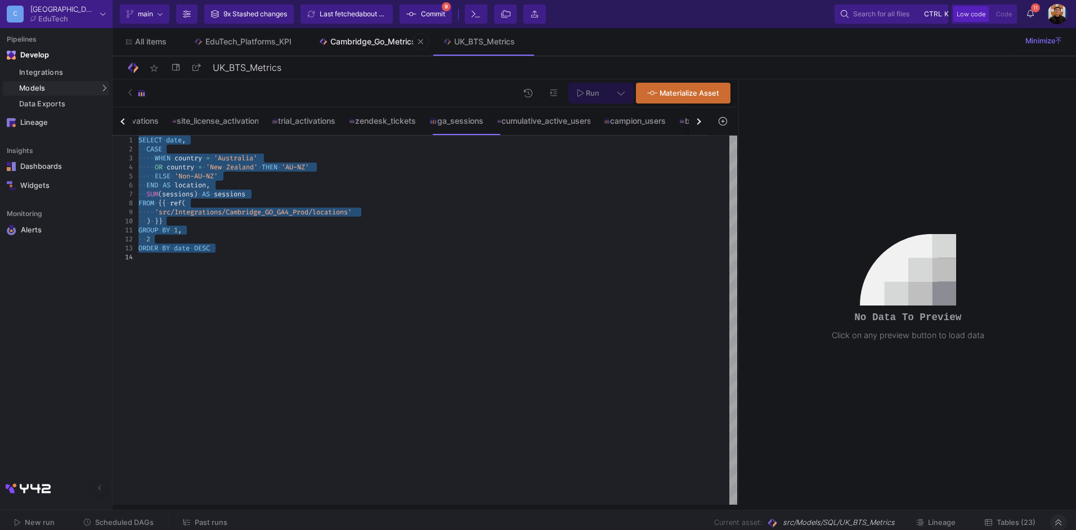
click at [377, 51] on link "Cambridge_Go_Metrics" at bounding box center [367, 41] width 124 height 27
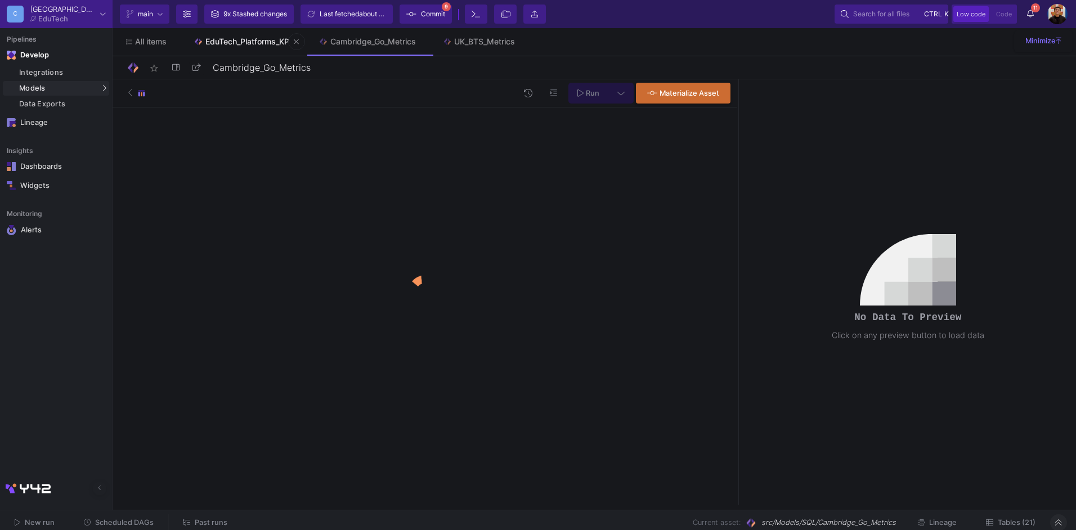
click at [250, 42] on div "EduTech_Platforms_KPI" at bounding box center [248, 41] width 86 height 9
type input "EduTech_Platforms_KPI"
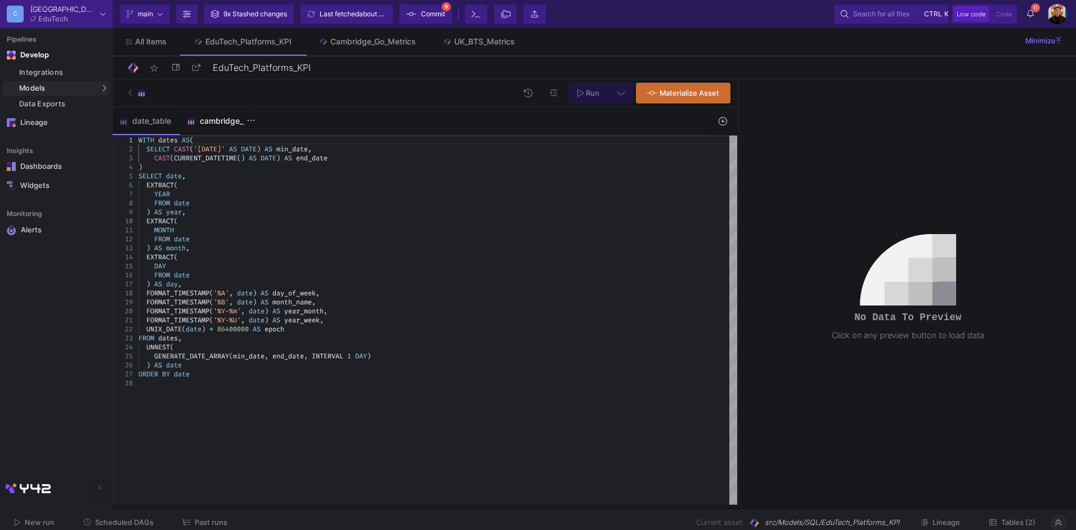
click at [216, 124] on div "cambridge_go" at bounding box center [220, 120] width 66 height 9
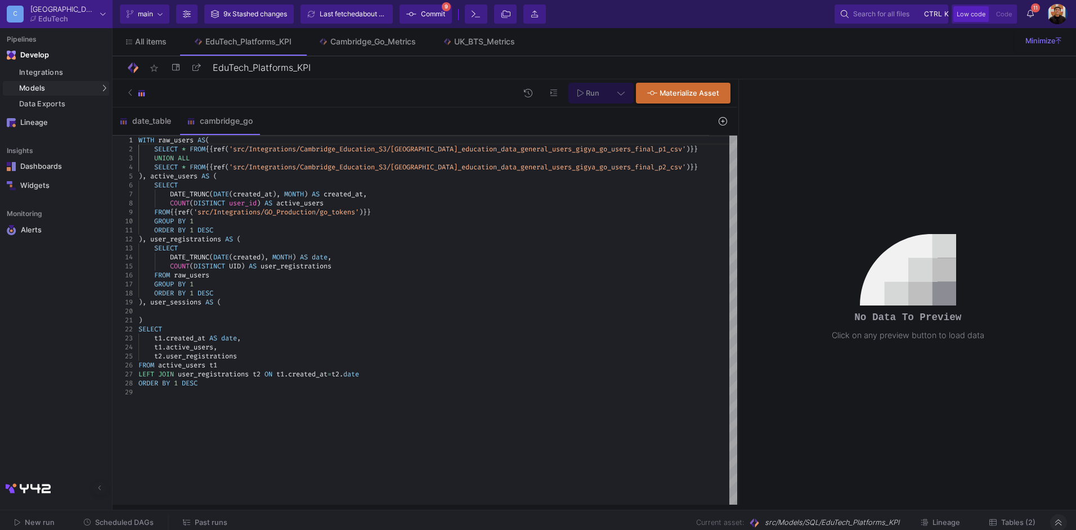
click at [155, 308] on div at bounding box center [437, 311] width 599 height 9
drag, startPoint x: 233, startPoint y: 397, endPoint x: 240, endPoint y: 393, distance: 8.1
click at [235, 397] on div "WITH raw_users AS ( SELECT * FROM {{ ref ( 'src/Integrations/Cambridge_Educatio…" at bounding box center [437, 320] width 599 height 369
type textarea ") SELECT t1.created_at AS date, t1.active_users, t2.user_registrations FROM act…"
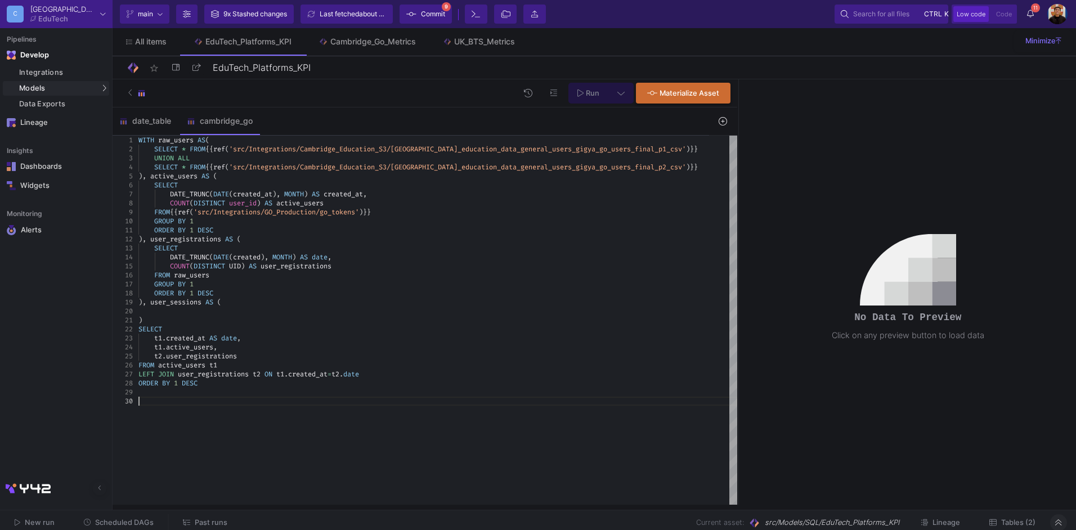
scroll to position [8, 0]
paste textarea "GROUP BY 1, 2 ORDER BY date DESC"
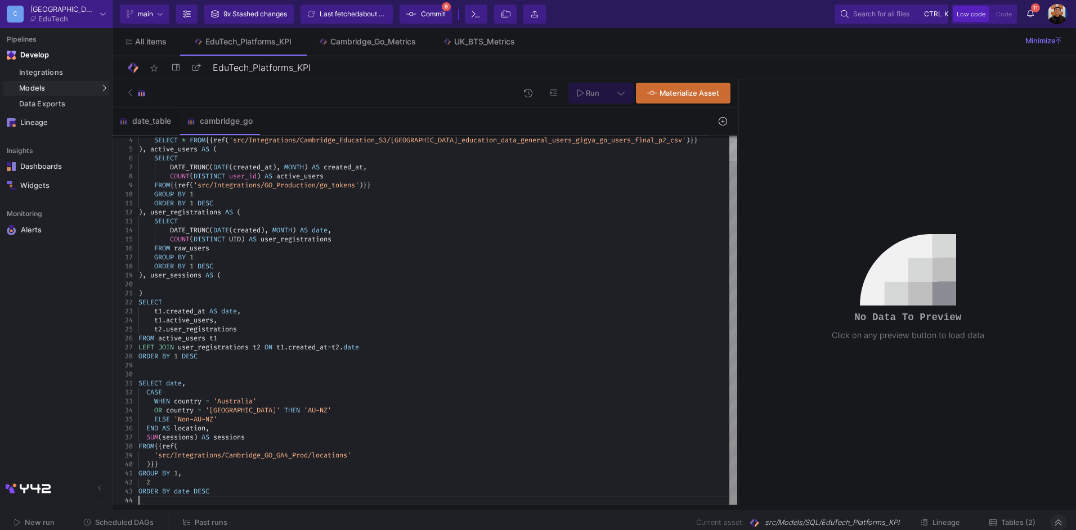
click at [180, 290] on div ")" at bounding box center [437, 293] width 599 height 9
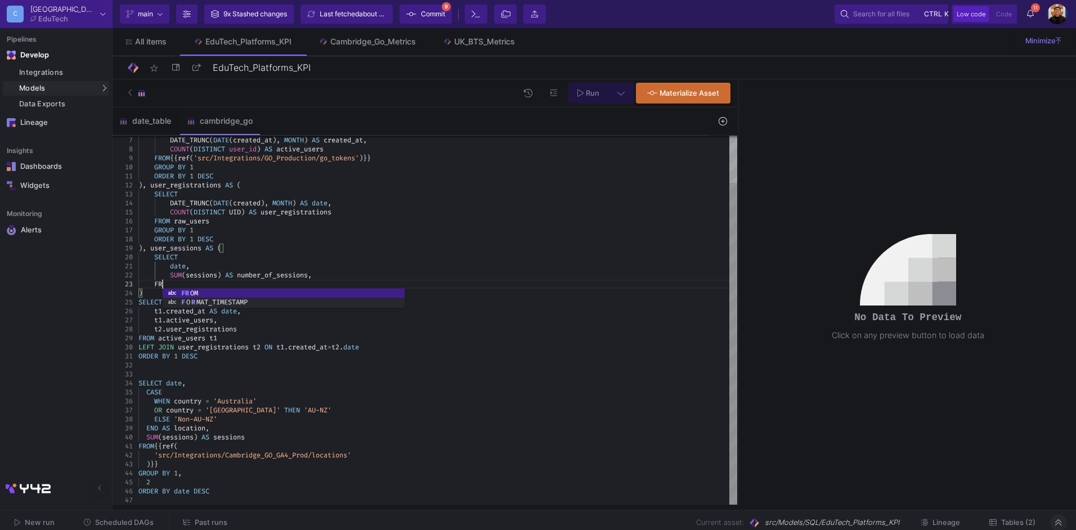
scroll to position [18, 32]
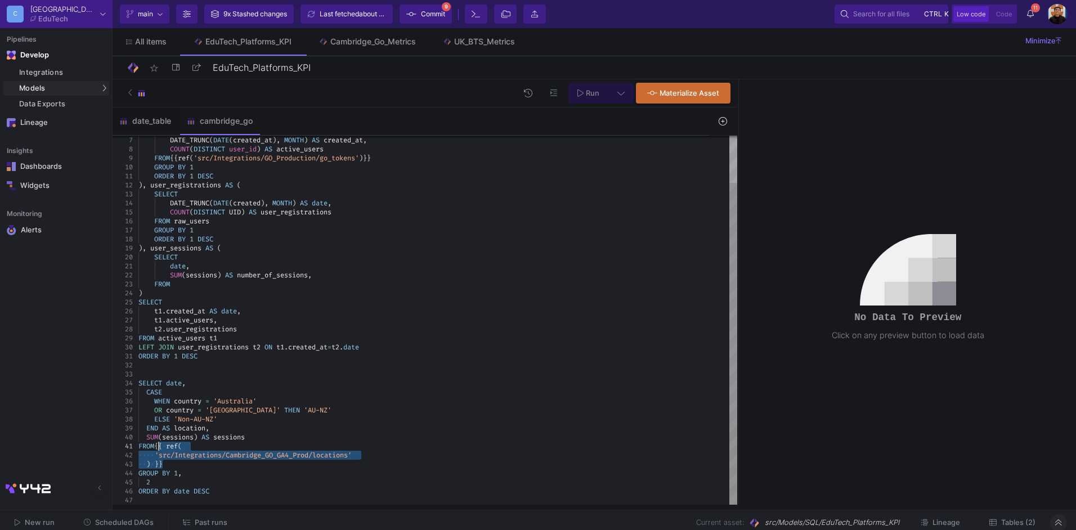
drag, startPoint x: 165, startPoint y: 458, endPoint x: 158, endPoint y: 446, distance: 14.4
click at [180, 284] on div "FROM" at bounding box center [437, 284] width 599 height 9
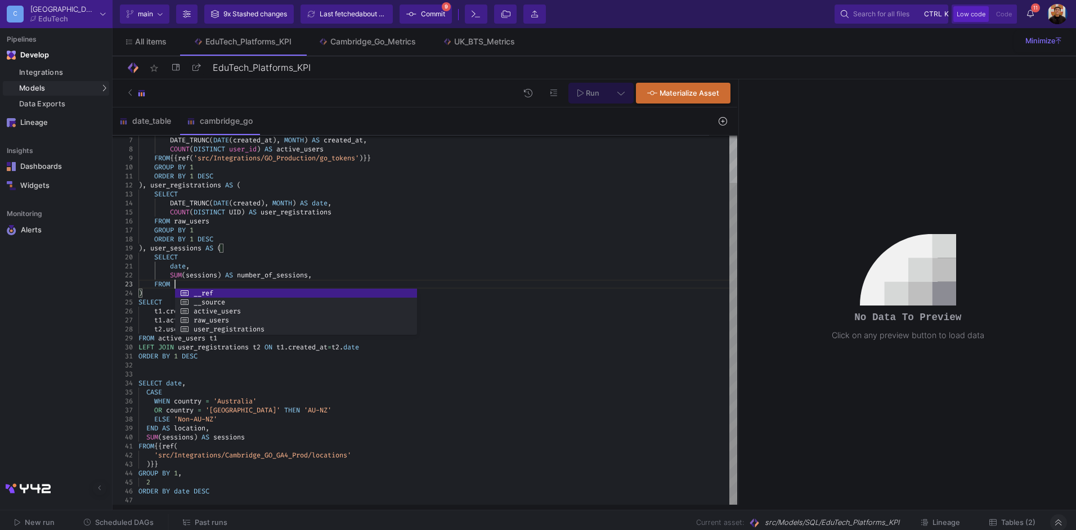
scroll to position [18, 35]
paste textarea "{{ ref( 'src/Integrations/Cambridge_GO_GA4_Prod/locations' ) }} ) SELECT t1.cre…"
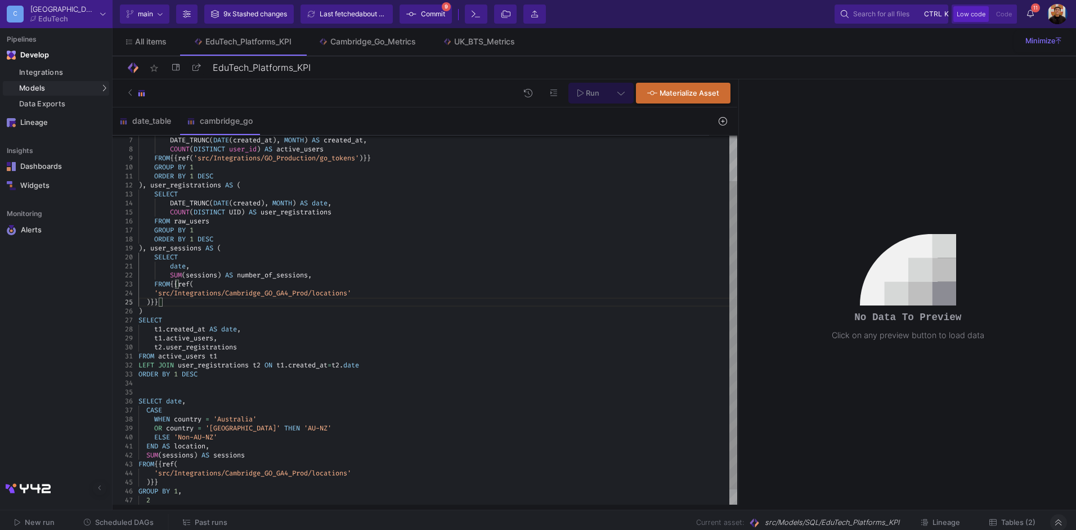
drag, startPoint x: 255, startPoint y: 297, endPoint x: 246, endPoint y: 293, distance: 9.8
click at [255, 296] on div "GROUP BY 1" at bounding box center [437, 293] width 599 height 9
click at [250, 344] on div "t2 . user_registrations" at bounding box center [437, 347] width 599 height 9
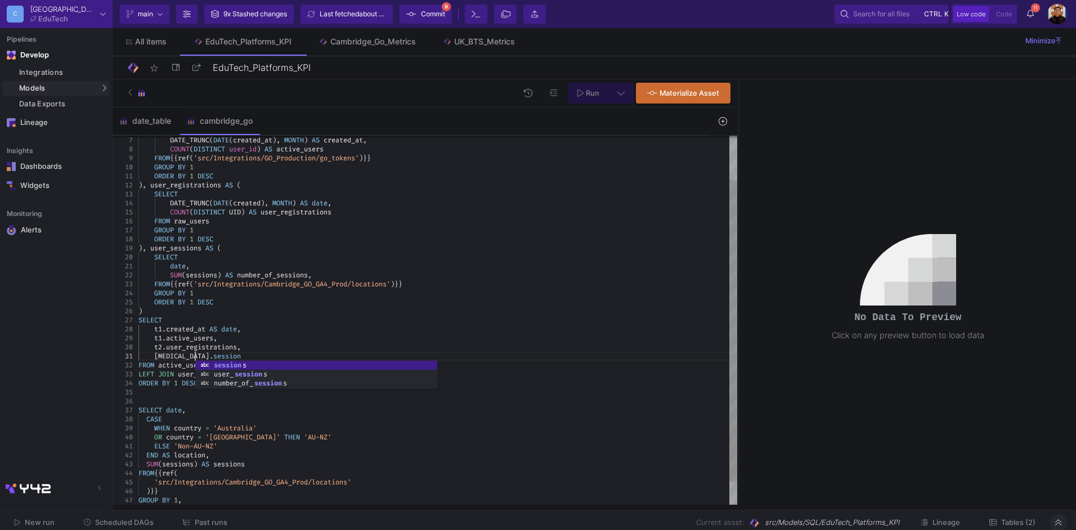
scroll to position [8, 60]
click at [173, 268] on span "date" at bounding box center [178, 266] width 16 height 9
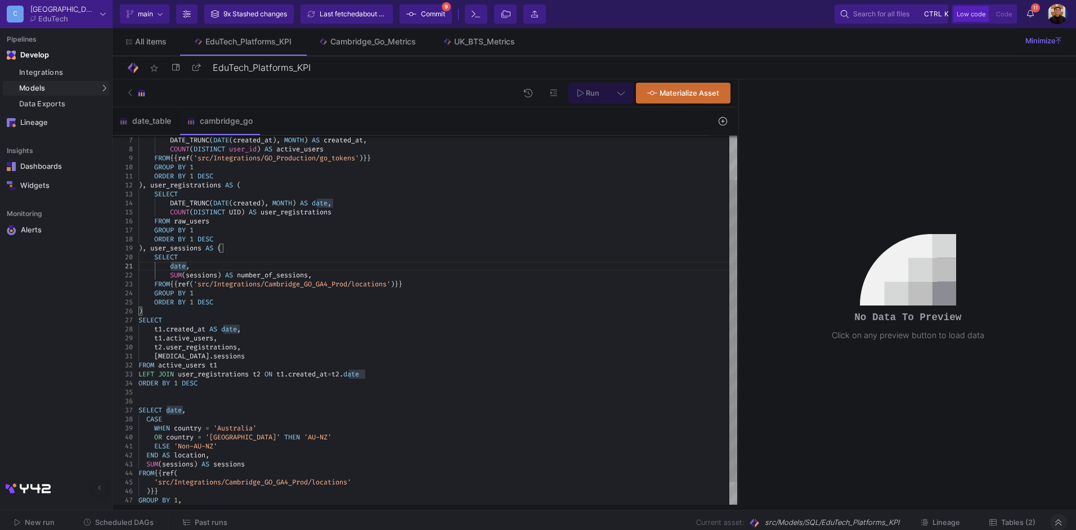
click at [169, 266] on span at bounding box center [154, 266] width 32 height 9
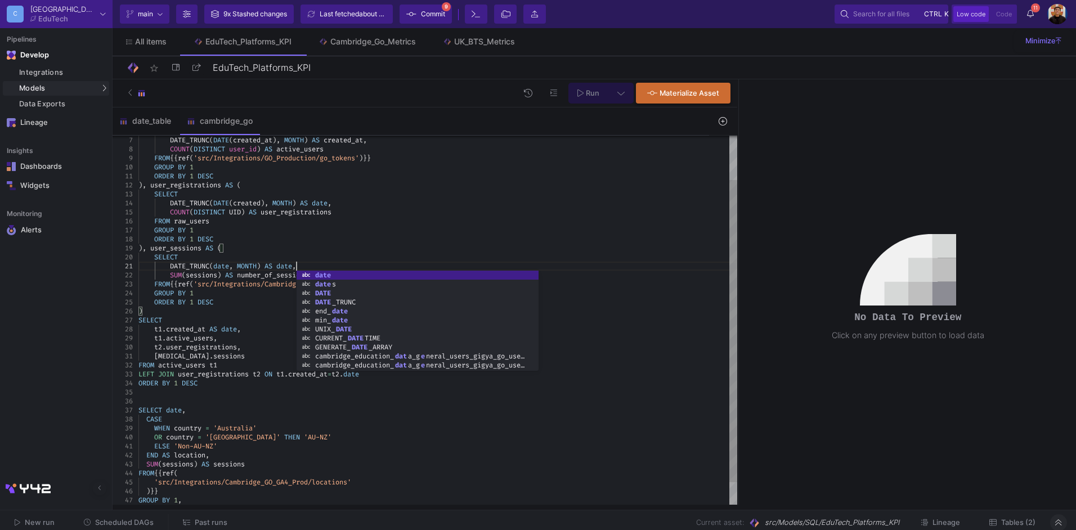
scroll to position [8, 158]
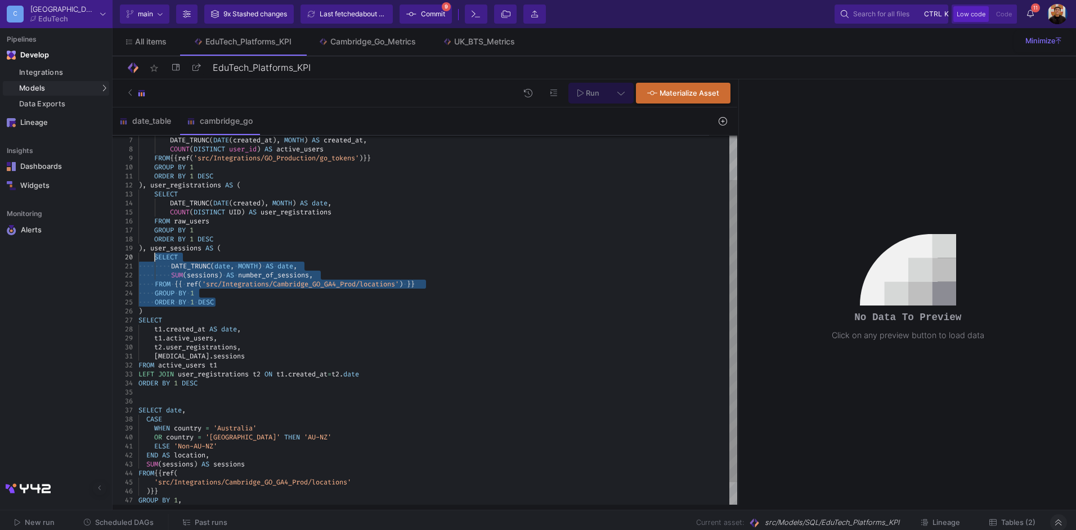
drag, startPoint x: 254, startPoint y: 304, endPoint x: 154, endPoint y: 256, distance: 111.0
click at [594, 93] on span "Run" at bounding box center [593, 93] width 14 height 8
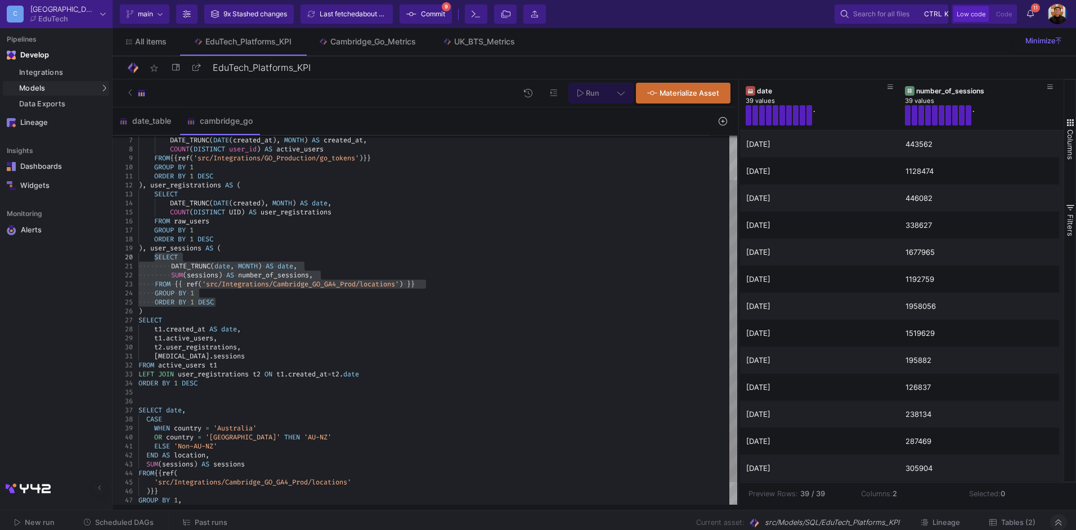
click at [228, 307] on div ")" at bounding box center [437, 311] width 599 height 9
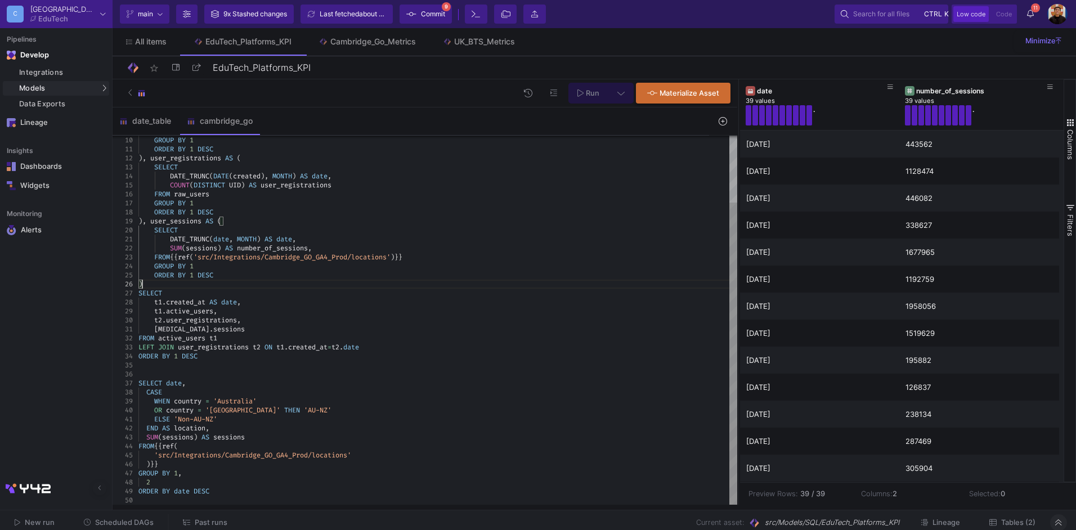
click at [212, 331] on div "[MEDICAL_DATA] . sessions" at bounding box center [437, 329] width 599 height 9
click at [378, 348] on div "LEFT JOIN user_registrations t2 ON t1 . created_at = t2 . date" at bounding box center [437, 347] width 599 height 9
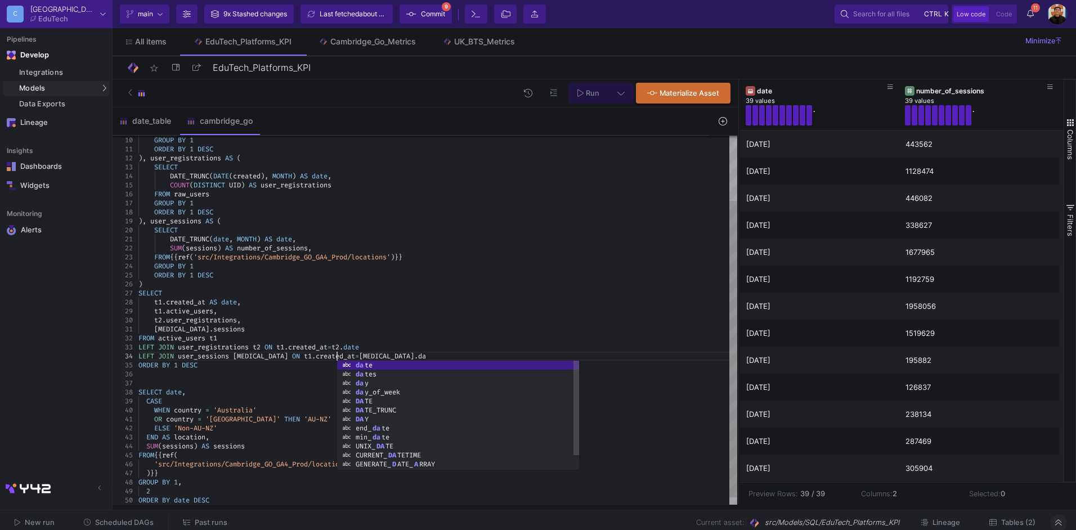
scroll to position [27, 206]
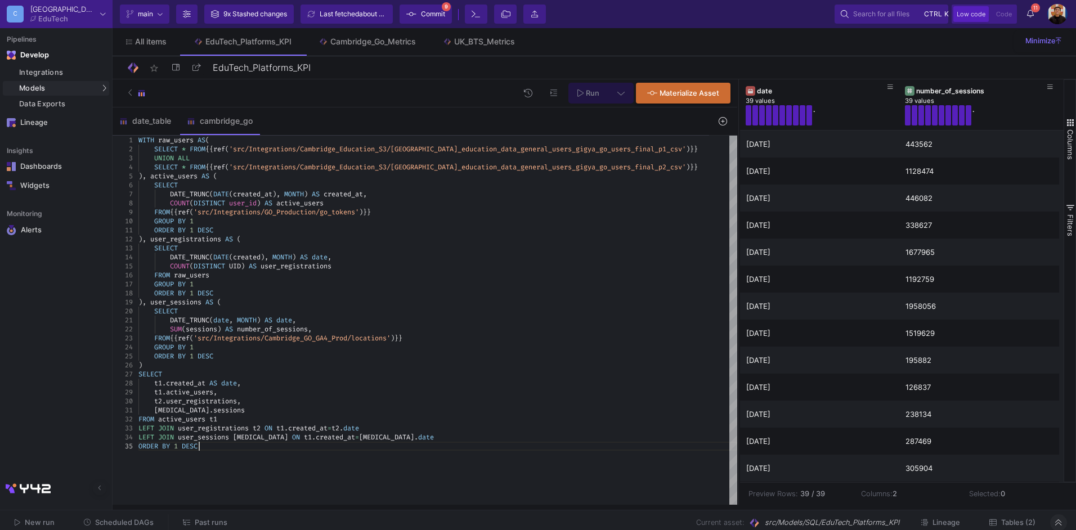
type textarea "[MEDICAL_DATA].sessions FROM active_users t1 LEFT JOIN user_registrations t2 ON…"
click at [627, 94] on button at bounding box center [620, 93] width 25 height 21
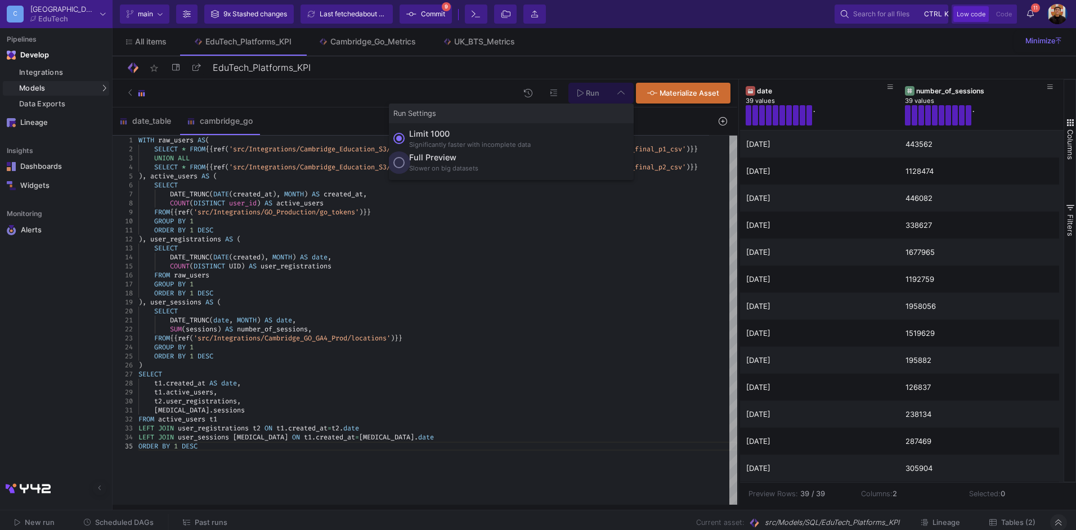
click at [433, 163] on div "Full preview Slower on big datasets" at bounding box center [443, 161] width 69 height 21
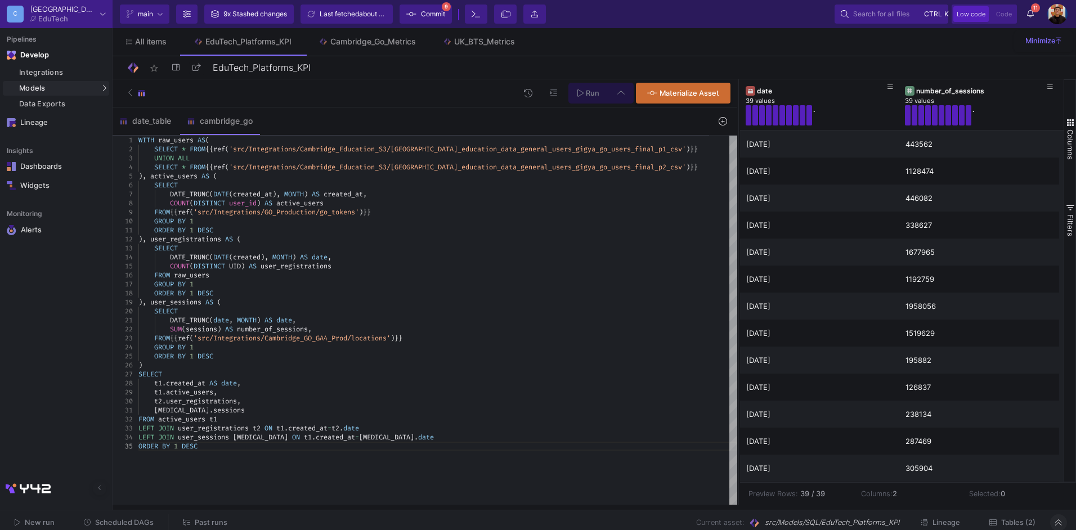
click at [405, 163] on input "Full preview Slower on big datasets" at bounding box center [398, 162] width 11 height 11
radio input "true"
click at [589, 96] on span "Run" at bounding box center [593, 93] width 14 height 8
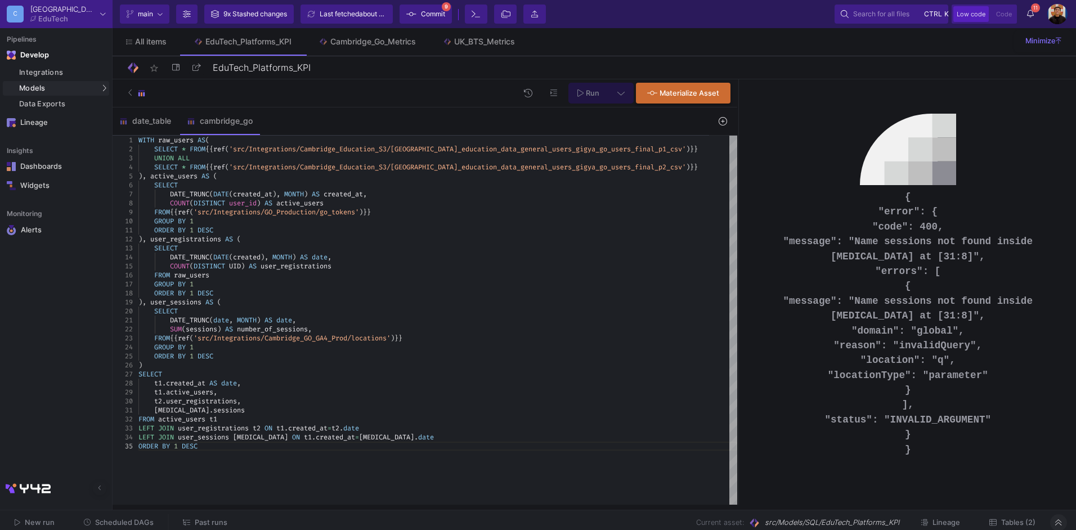
scroll to position [27, 60]
click at [327, 429] on span "created_at" at bounding box center [307, 428] width 39 height 9
click at [213, 408] on span "sessions" at bounding box center [229, 410] width 32 height 9
type textarea "[MEDICAL_DATA].number_of_sessions FROM active_users t1 LEFT JOIN user_registrat…"
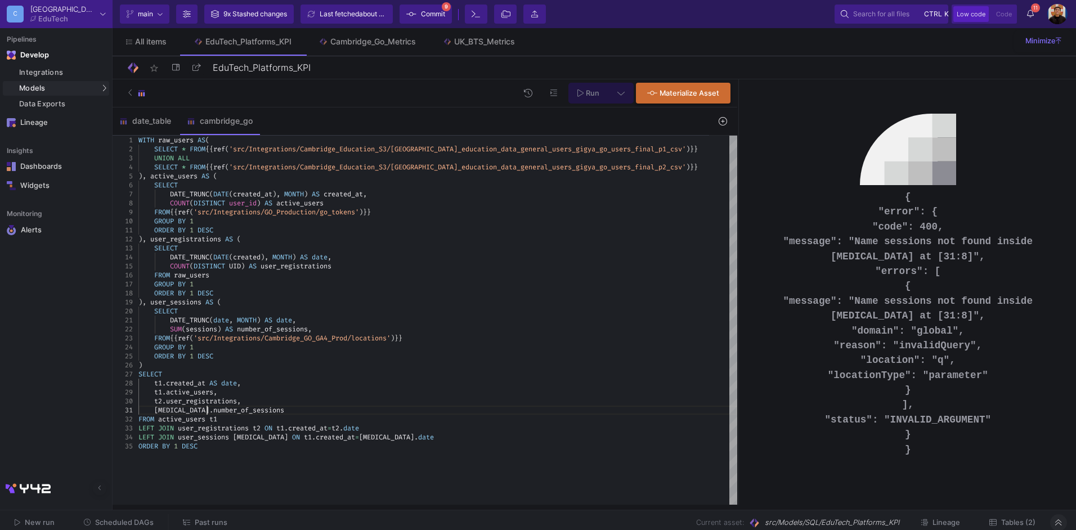
click at [595, 84] on button "Run" at bounding box center [588, 93] width 40 height 21
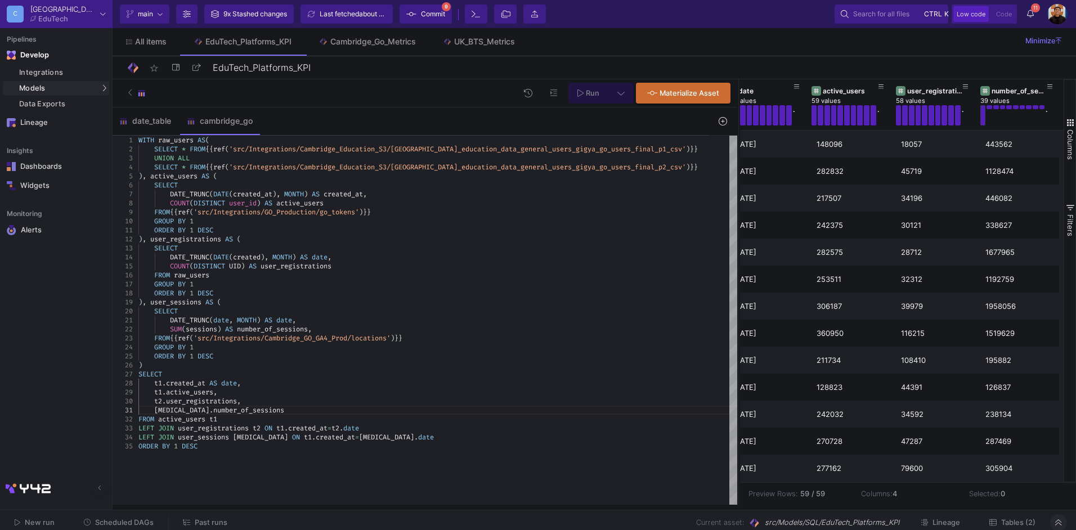
scroll to position [0, 0]
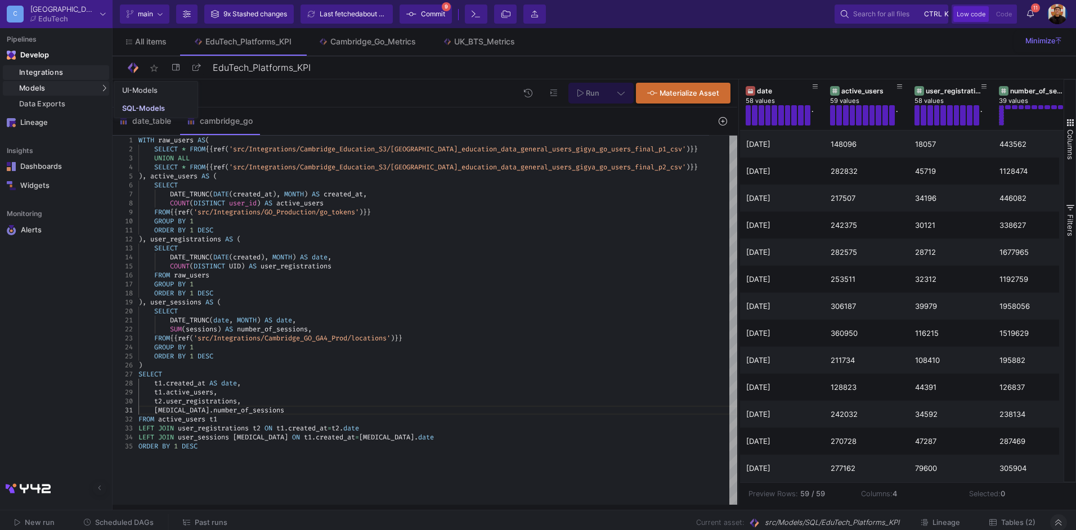
click at [71, 67] on link "Integrations" at bounding box center [56, 72] width 106 height 15
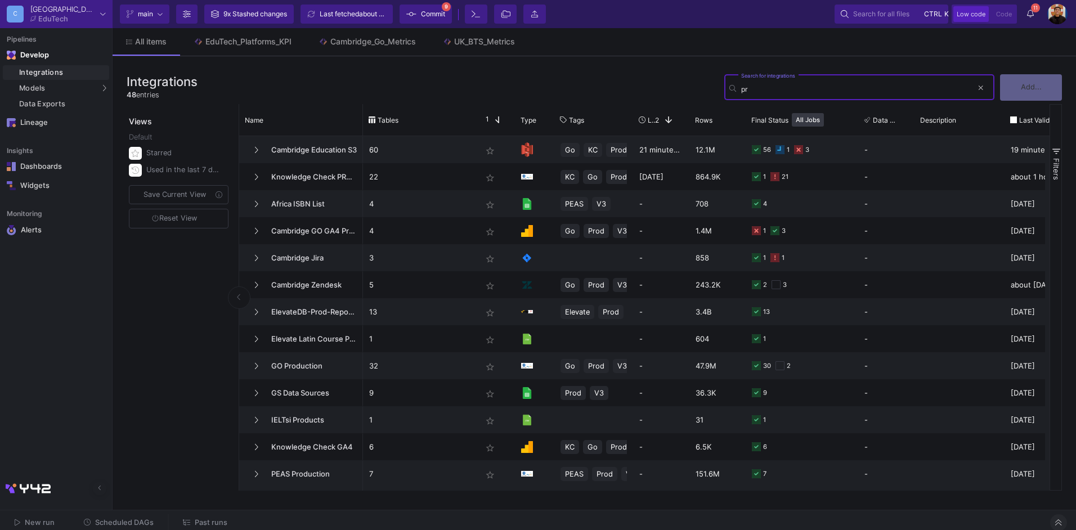
type input "p"
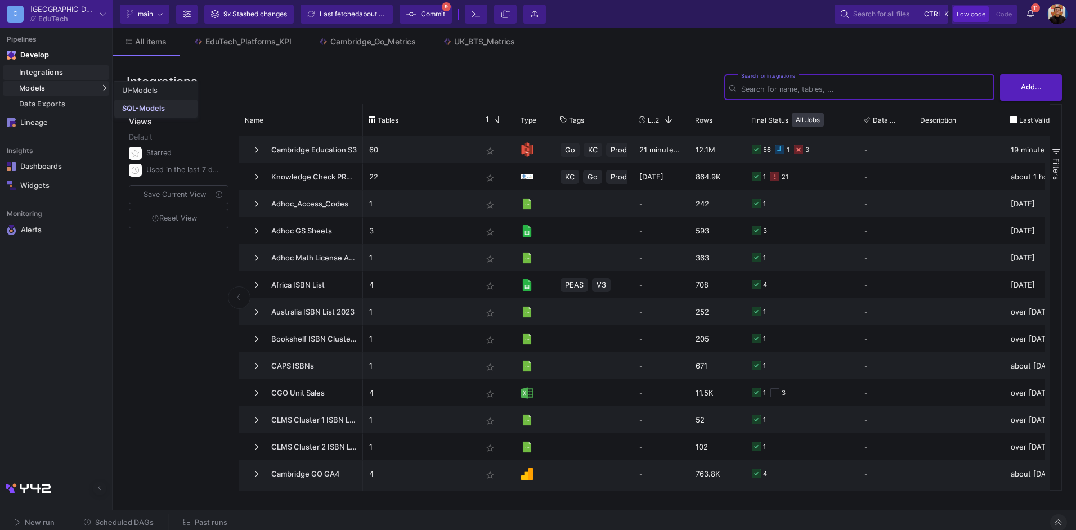
click at [131, 107] on div "SQL-Models" at bounding box center [143, 108] width 43 height 9
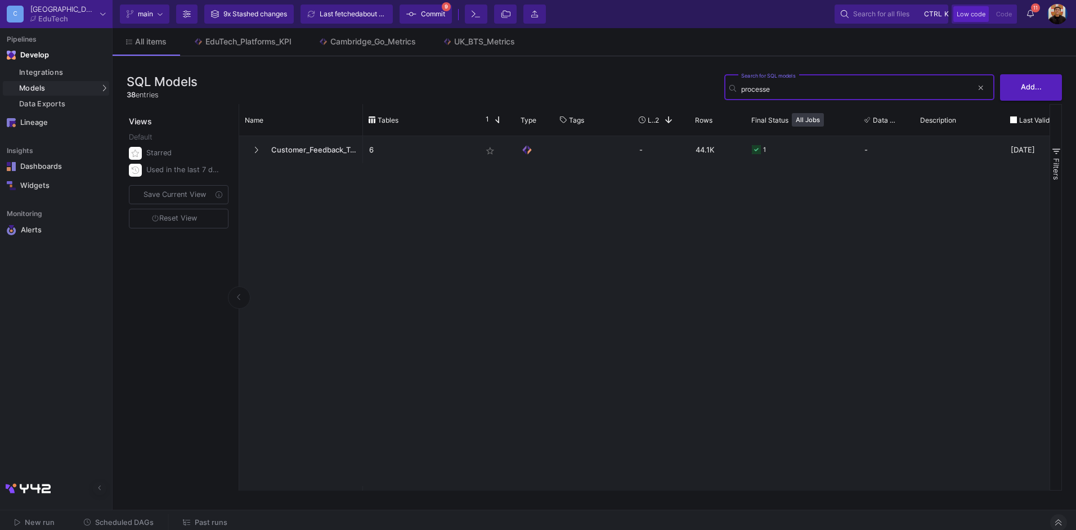
type input "processed"
click at [300, 156] on span "Customer_Feedback_Triage" at bounding box center [302, 150] width 77 height 26
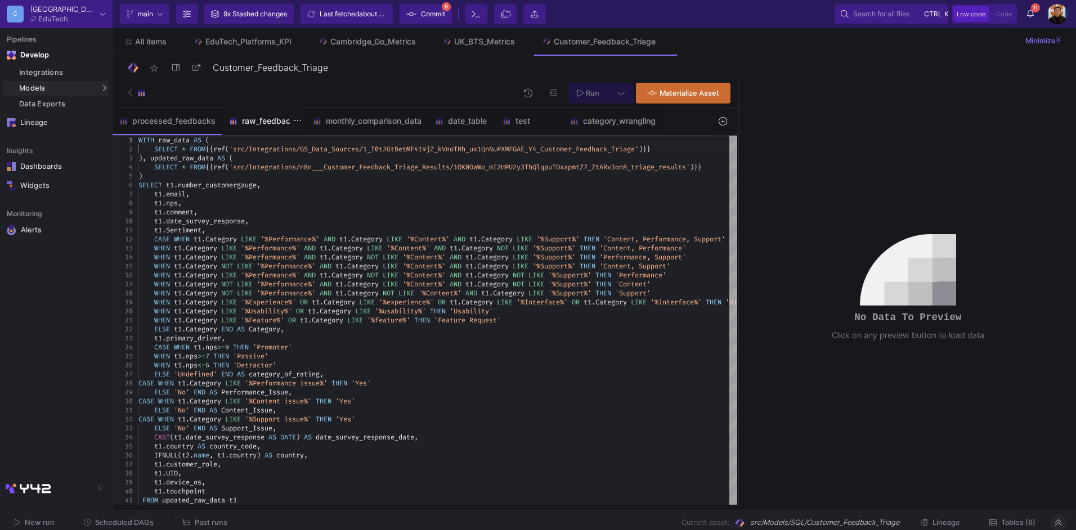
click at [228, 127] on div "raw_feedbacks" at bounding box center [264, 120] width 84 height 27
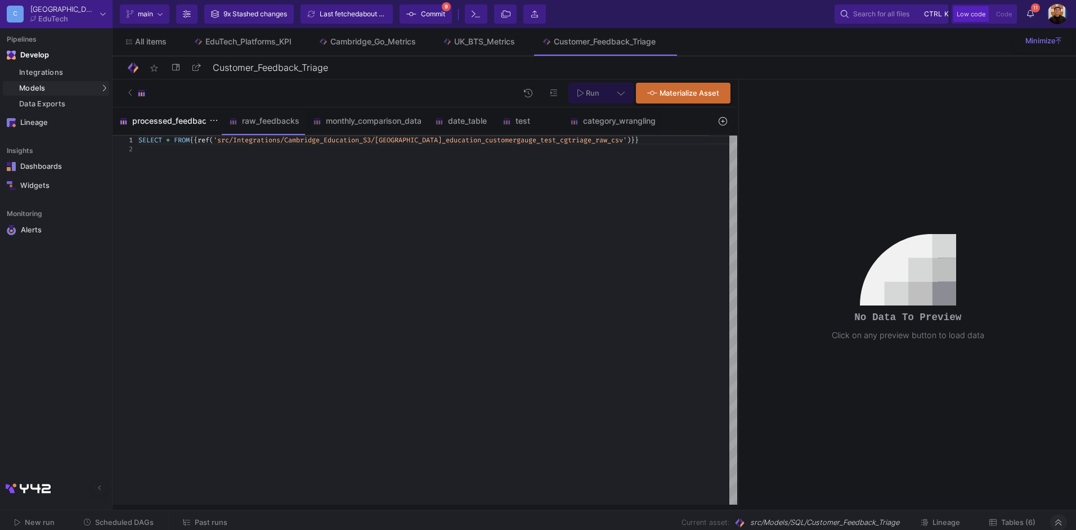
click at [174, 123] on div "processed_feedbacks" at bounding box center [167, 120] width 96 height 9
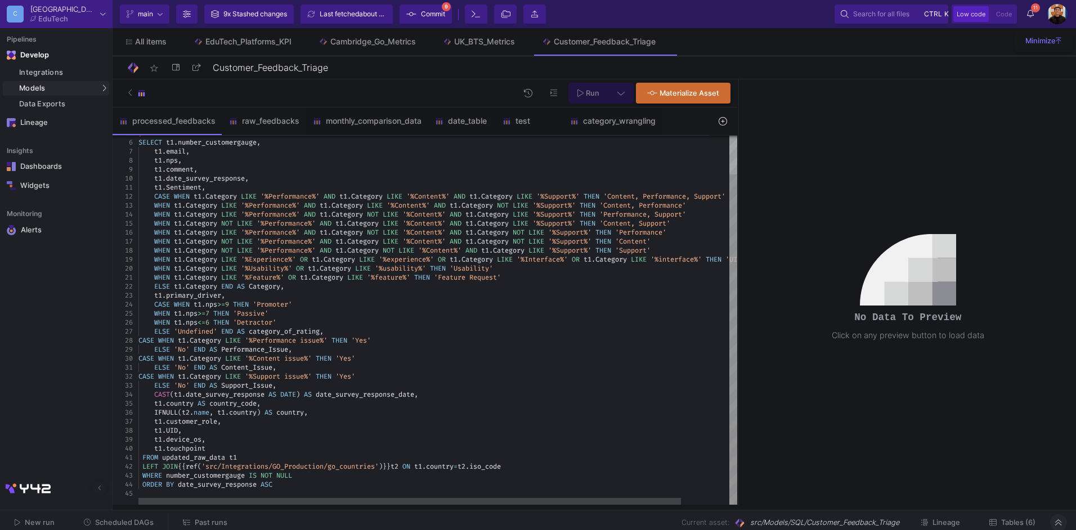
click at [538, 376] on div "CASE WHEN t1 . Category LIKE '%Support issue%' THEN 'Yes'" at bounding box center [464, 376] width 652 height 9
type textarea "WITH raw_data AS ( SELECT * FROM {{ ref('src/Integrations/GS_Data_Sources/1_T0t…"
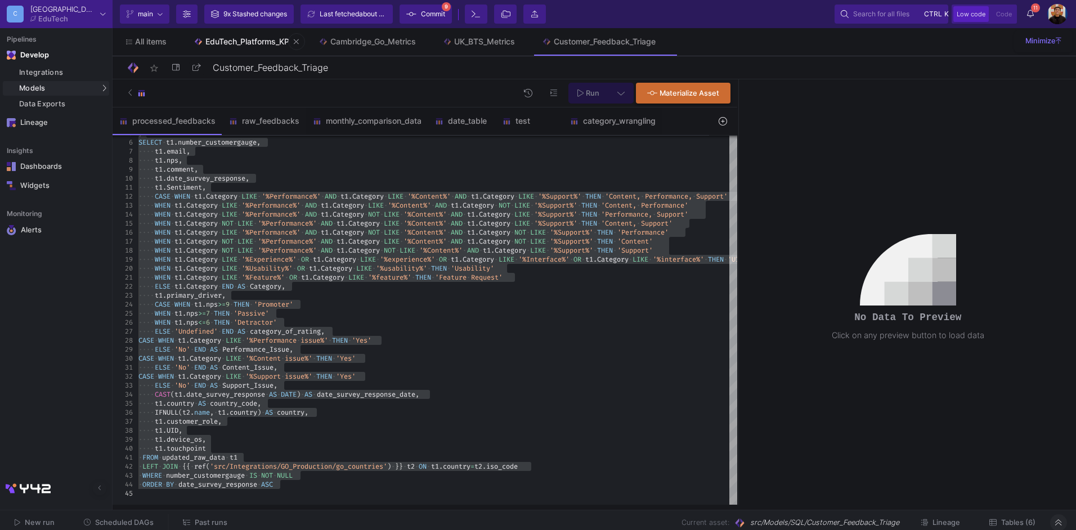
click at [228, 50] on link "EduTech_Platforms_KPI" at bounding box center [242, 41] width 125 height 27
type input "EduTech_Platforms_KPI"
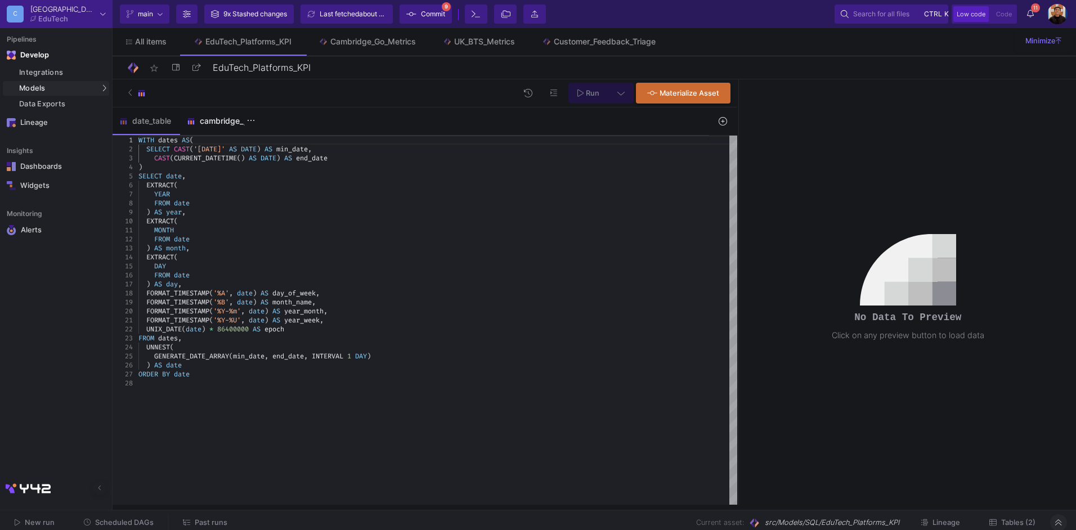
click at [217, 120] on div "cambridge_go" at bounding box center [220, 120] width 66 height 9
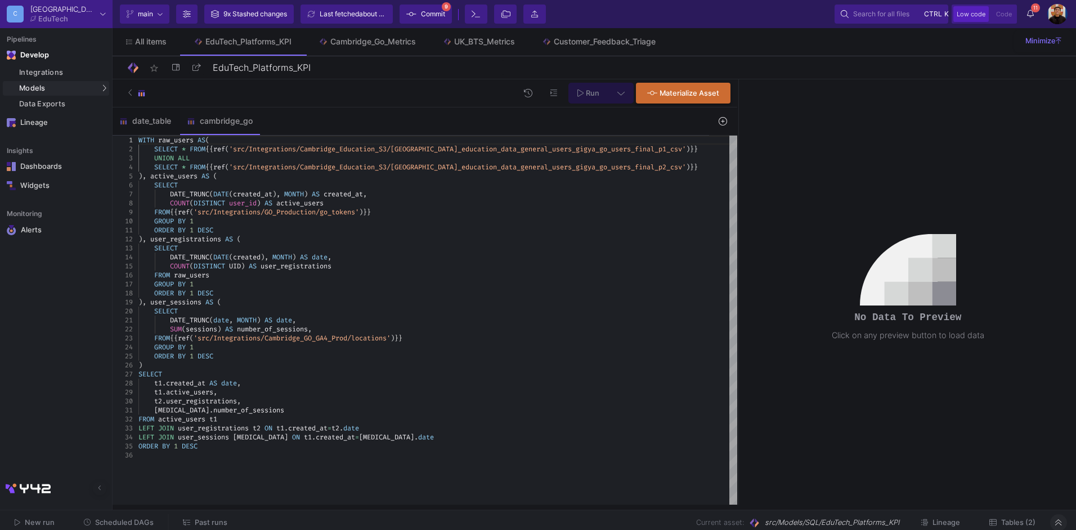
click at [725, 120] on icon at bounding box center [723, 121] width 8 height 8
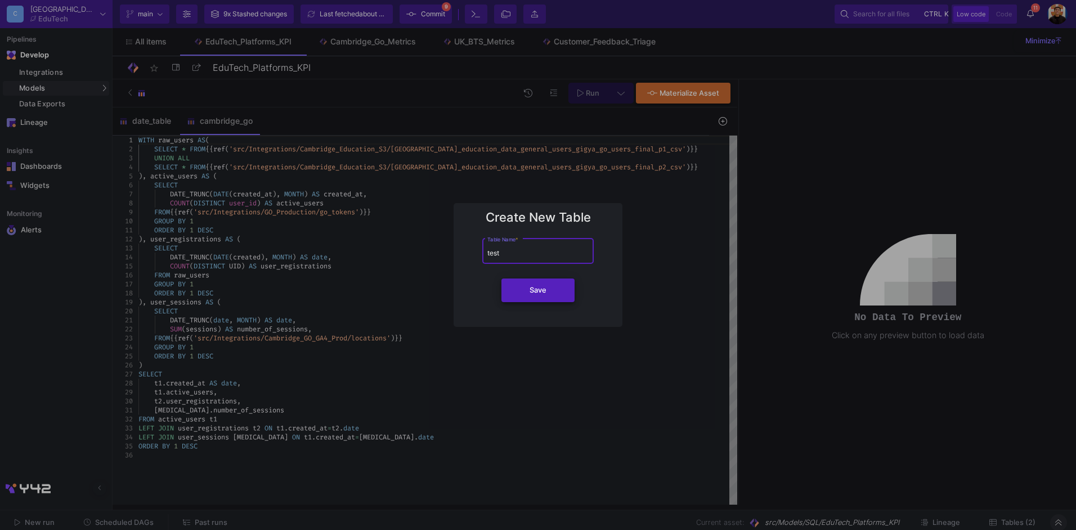
type input "test"
drag, startPoint x: 540, startPoint y: 302, endPoint x: 540, endPoint y: 295, distance: 6.8
click at [540, 297] on button "Save" at bounding box center [537, 291] width 73 height 24
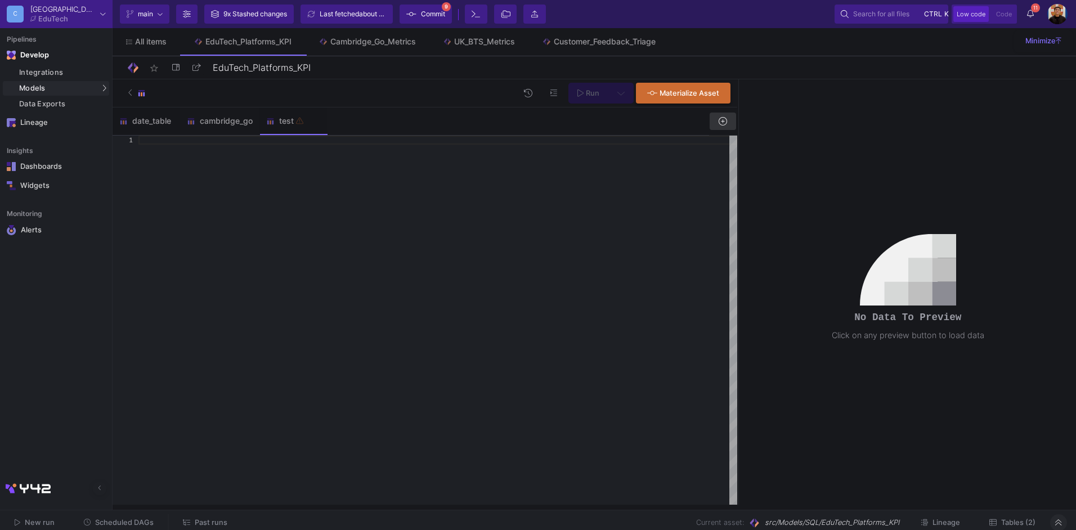
click at [416, 264] on div at bounding box center [437, 320] width 599 height 369
paste textarea "FROM updated_raw_data t1 LEFT JOIN {{ ref('src/Integrations/GO_Production/go_co…"
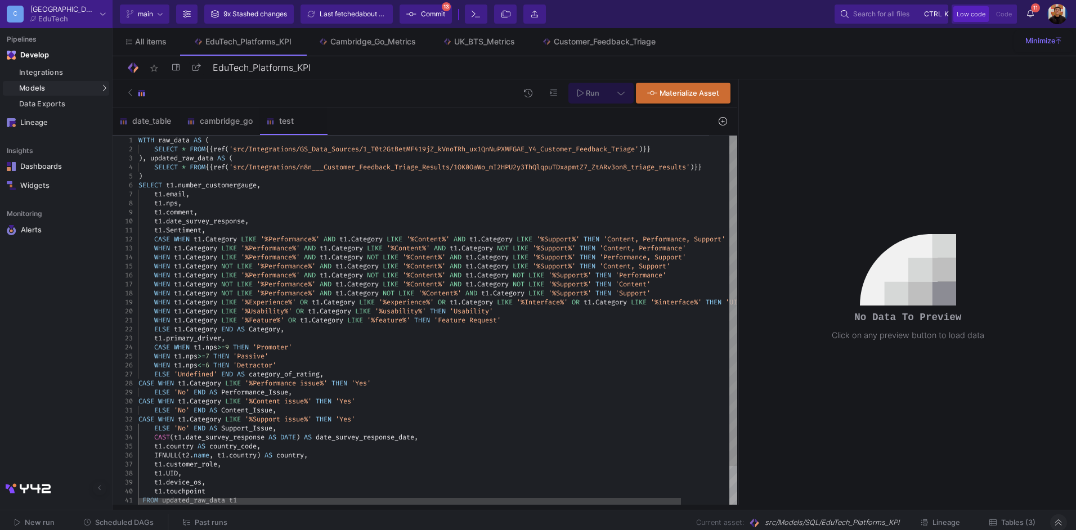
click at [234, 215] on div "t1 . comment ," at bounding box center [464, 212] width 652 height 9
click at [241, 225] on span "date_survey_response" at bounding box center [205, 221] width 79 height 9
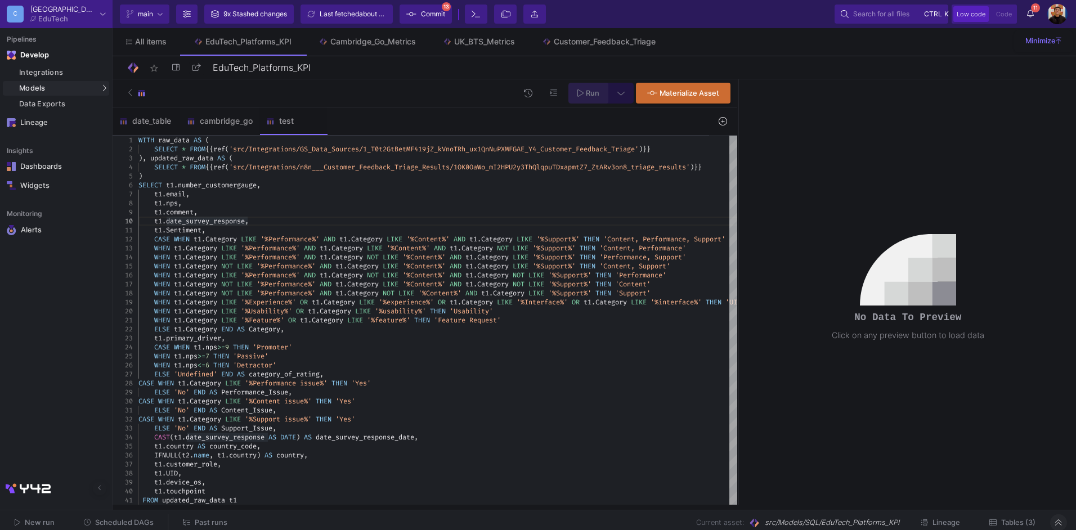
click at [593, 89] on span "Run" at bounding box center [593, 93] width 14 height 8
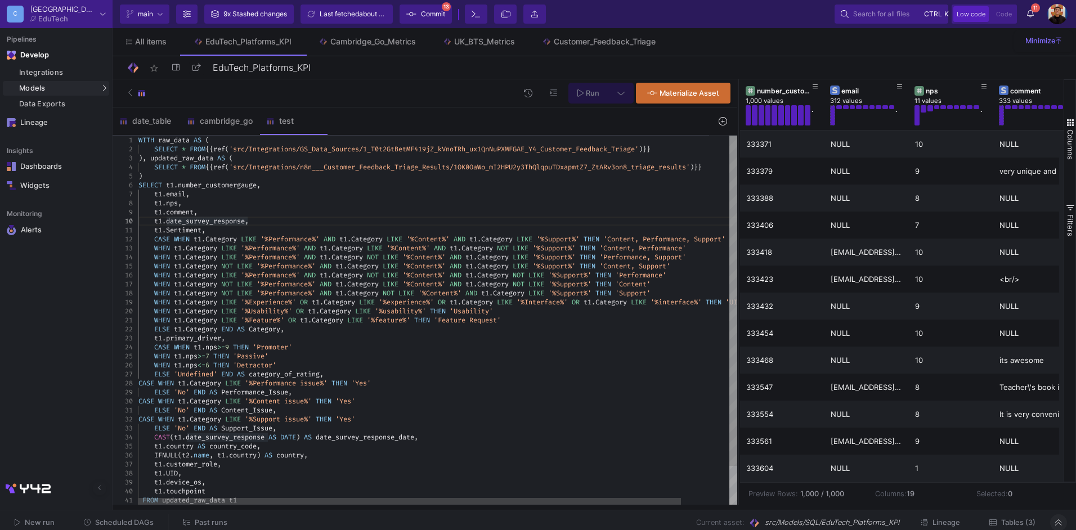
scroll to position [0, 101]
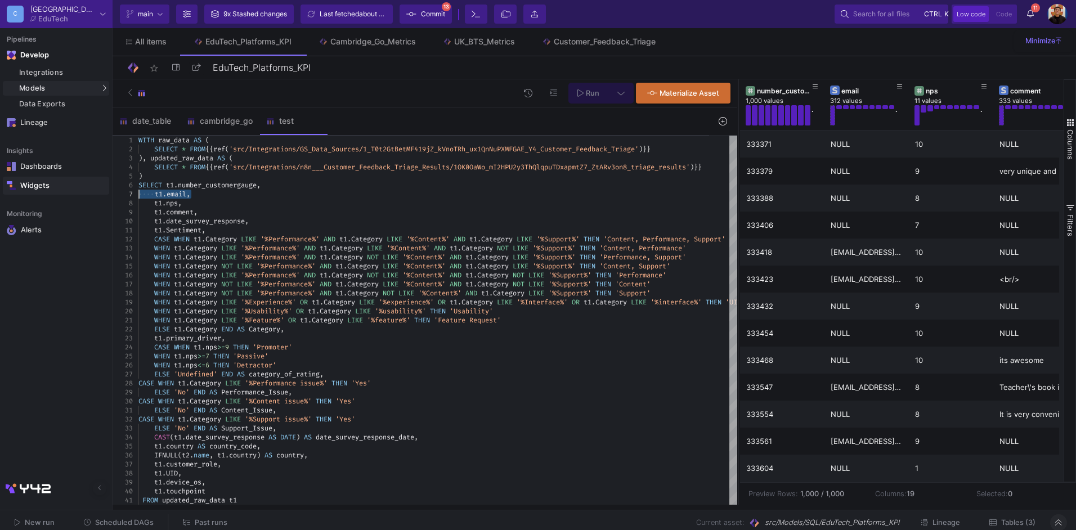
drag, startPoint x: 194, startPoint y: 194, endPoint x: 104, endPoint y: 194, distance: 90.0
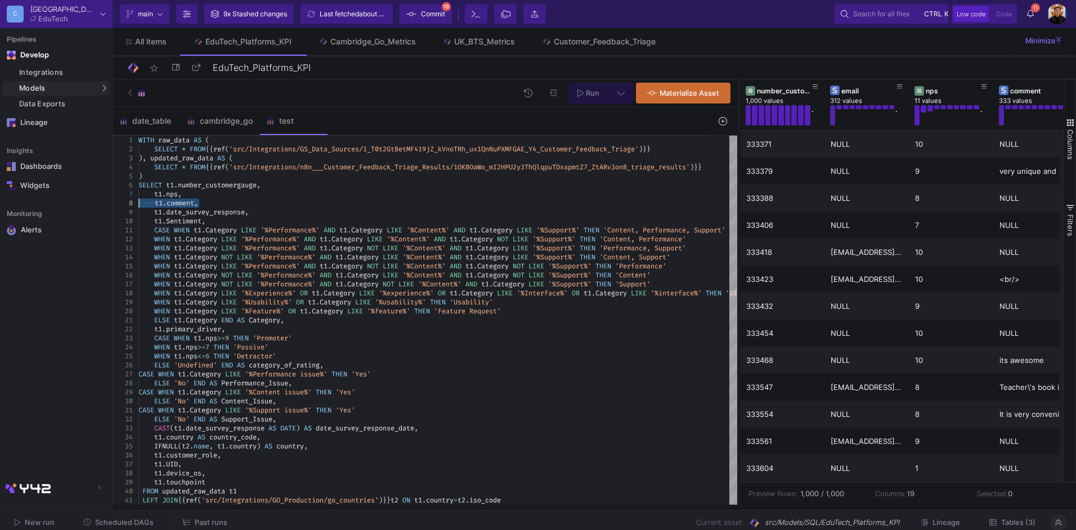
drag, startPoint x: 203, startPoint y: 203, endPoint x: 101, endPoint y: 202, distance: 101.9
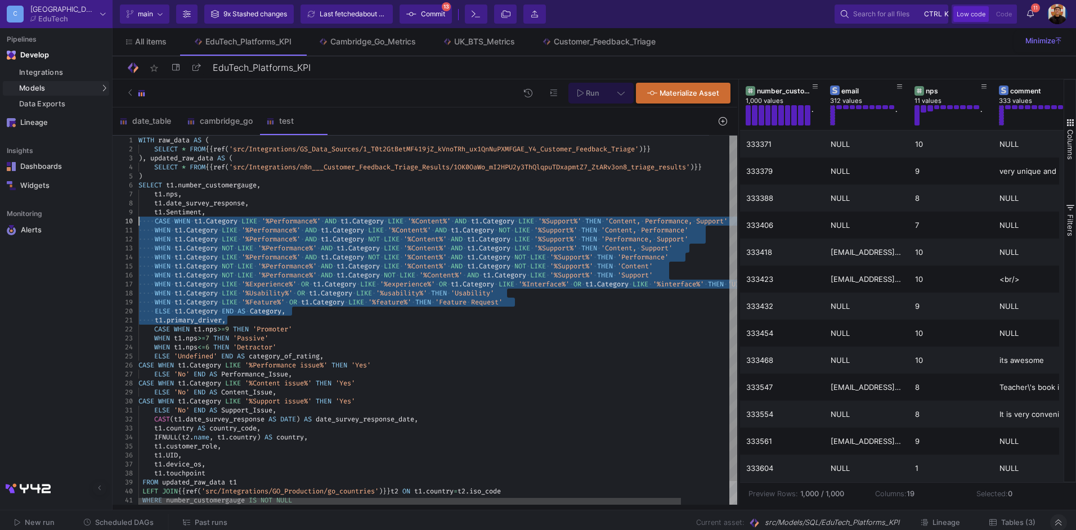
drag, startPoint x: 230, startPoint y: 319, endPoint x: 120, endPoint y: 219, distance: 148.2
click at [231, 315] on span "END" at bounding box center [228, 311] width 12 height 9
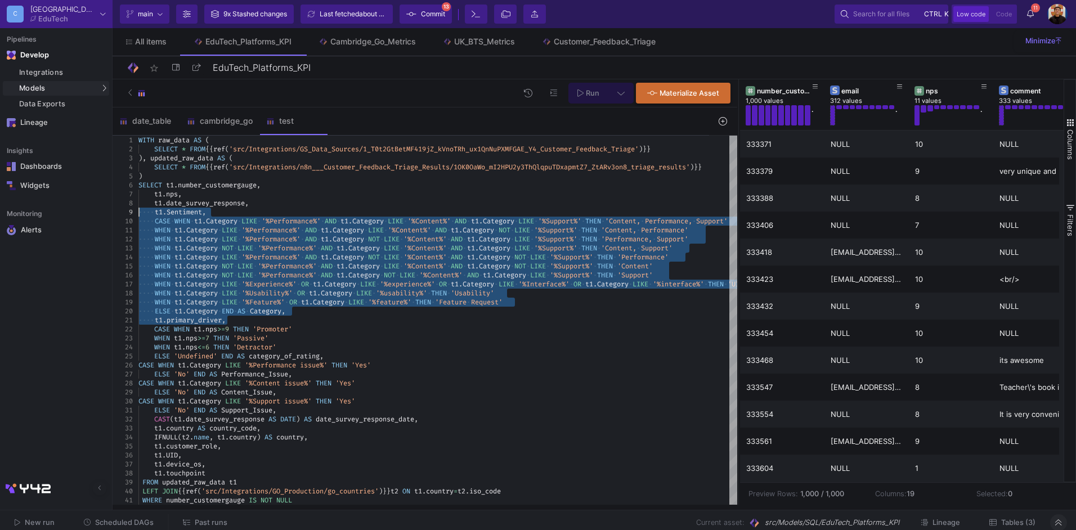
drag, startPoint x: 233, startPoint y: 321, endPoint x: 88, endPoint y: 212, distance: 181.2
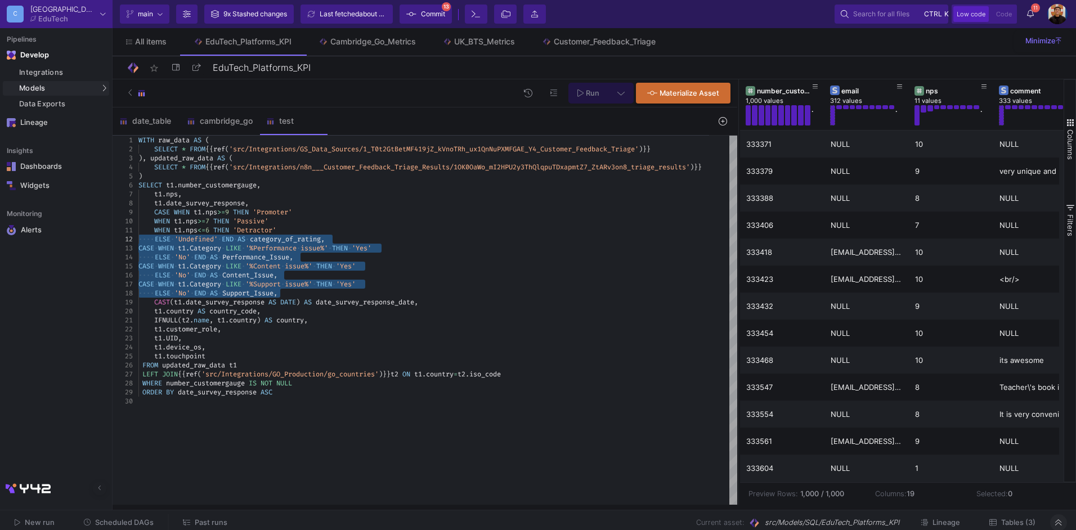
drag, startPoint x: 282, startPoint y: 293, endPoint x: 71, endPoint y: 241, distance: 216.9
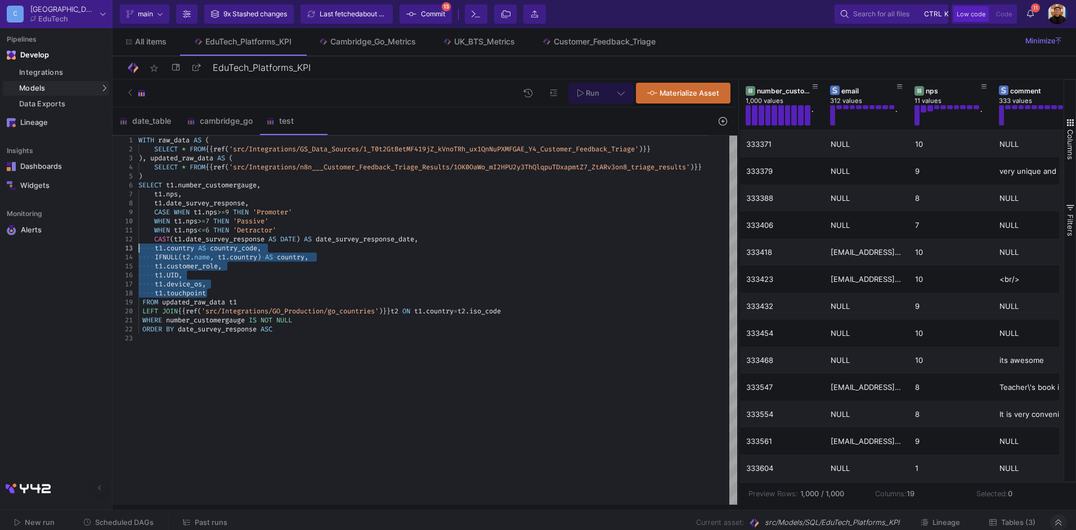
drag, startPoint x: 220, startPoint y: 293, endPoint x: 103, endPoint y: 251, distance: 124.2
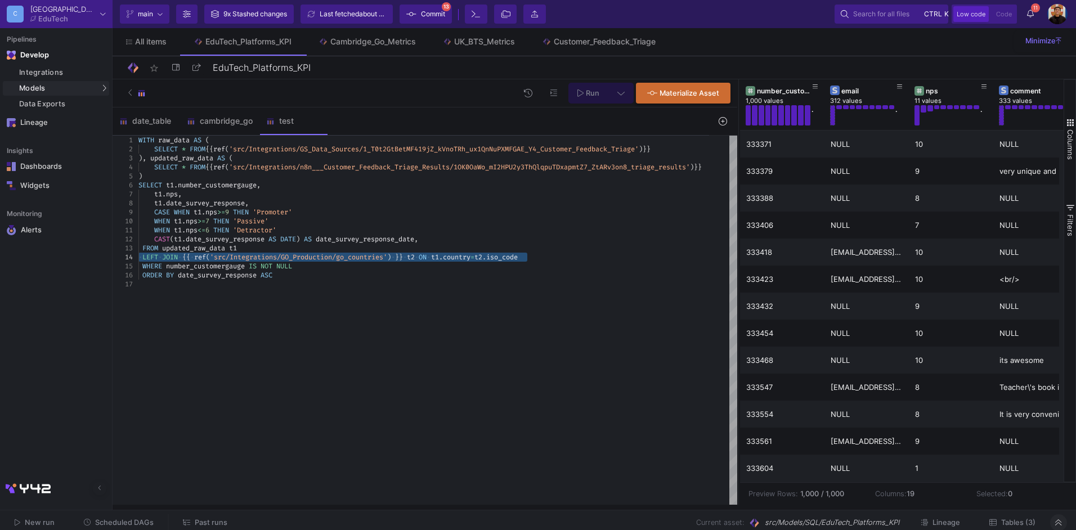
drag, startPoint x: 542, startPoint y: 258, endPoint x: 65, endPoint y: 257, distance: 477.2
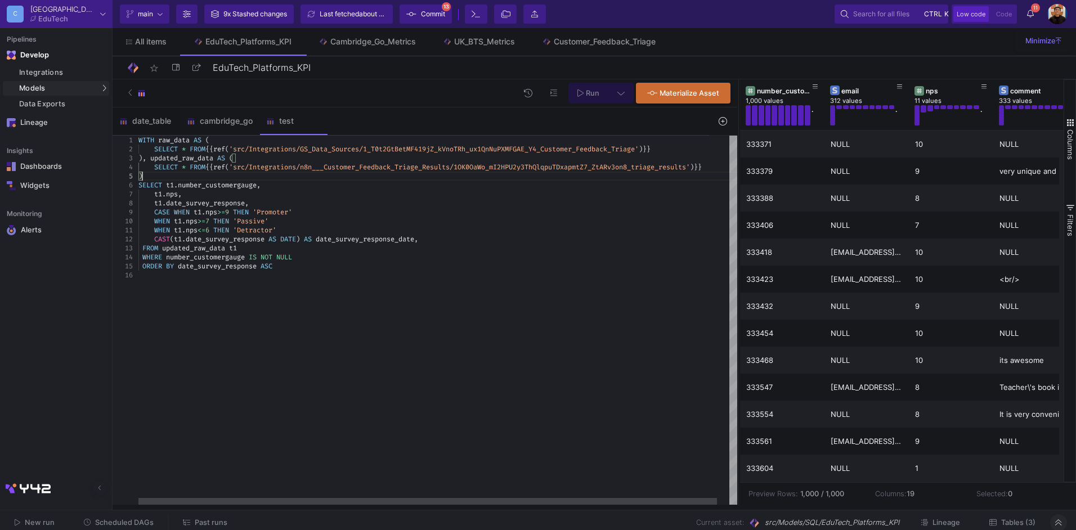
click at [159, 175] on div ")" at bounding box center [443, 176] width 611 height 9
click at [269, 185] on div "SELECT t1 . number_customergauge ," at bounding box center [443, 185] width 611 height 9
click at [275, 205] on div "t1 . date_survey_response ," at bounding box center [443, 203] width 611 height 9
click at [298, 268] on div "ORDER BY date_survey_response ASC" at bounding box center [443, 266] width 611 height 9
click at [443, 241] on div "CAST ( t1 . date_survey_response AS DATE ) AS date_survey_response_date ," at bounding box center [443, 239] width 611 height 9
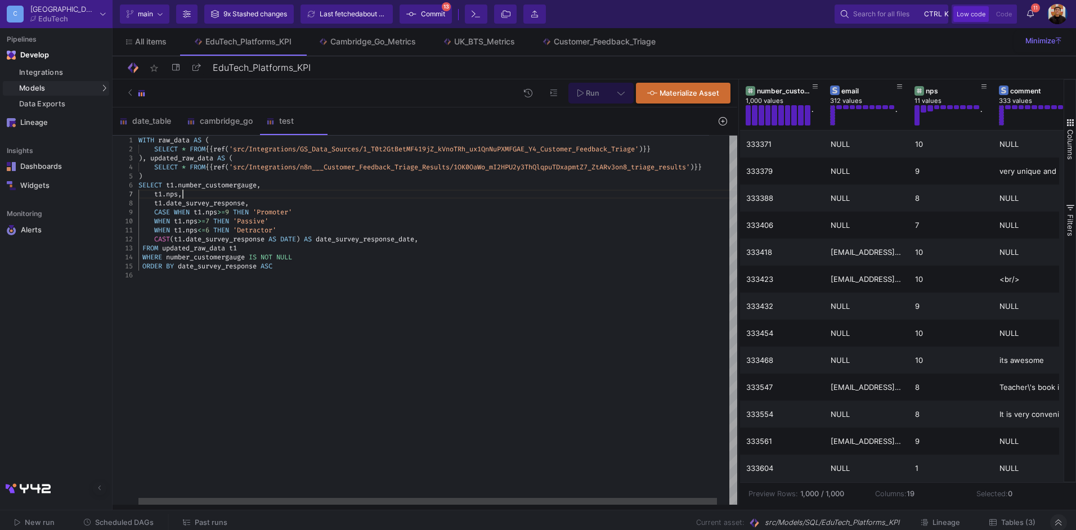
click at [210, 191] on div "t1 . nps ," at bounding box center [443, 194] width 611 height 9
click at [337, 264] on div "ORDER BY date_survey_response ASC" at bounding box center [443, 266] width 611 height 9
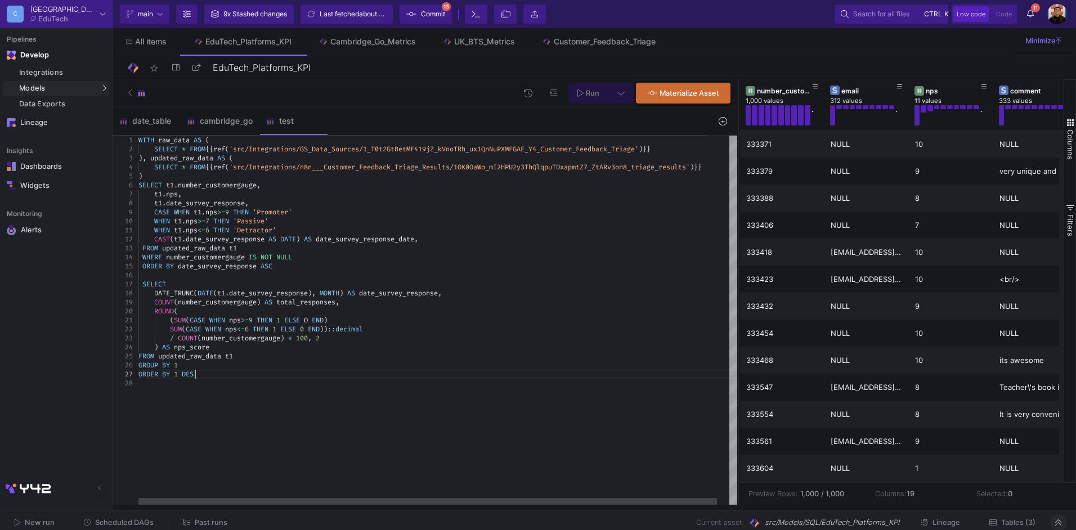
scroll to position [54, 60]
click at [268, 394] on div ") SELECT t1 . number_customergauge , t1 . nps , t1 . date_survey_response , CAS…" at bounding box center [443, 320] width 611 height 369
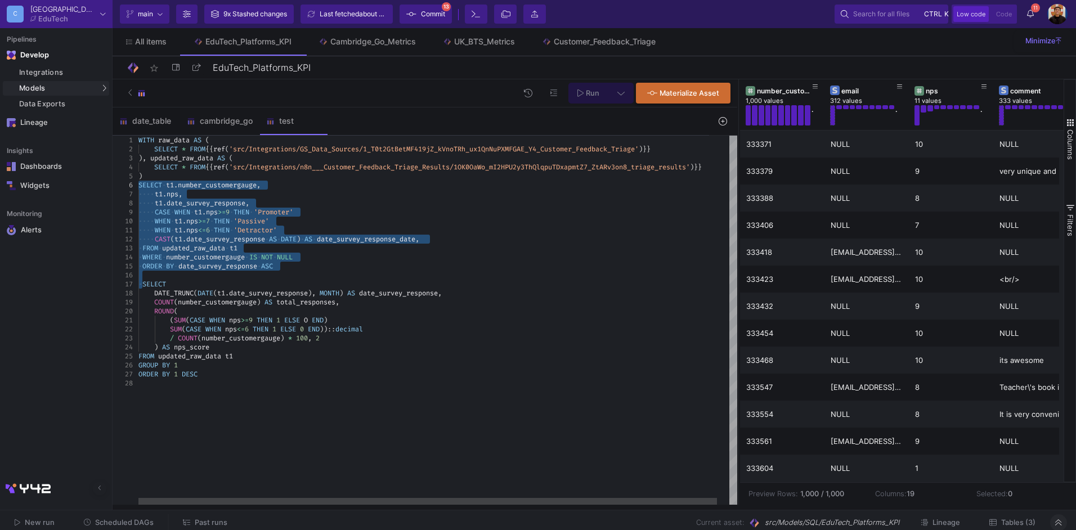
drag, startPoint x: 141, startPoint y: 280, endPoint x: 133, endPoint y: 186, distance: 93.8
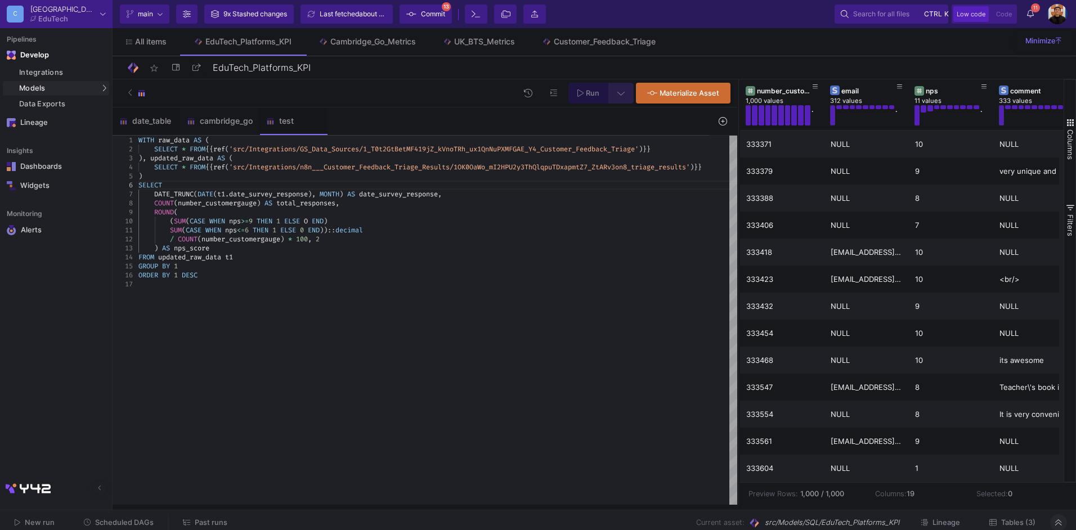
click at [623, 100] on button at bounding box center [620, 93] width 25 height 21
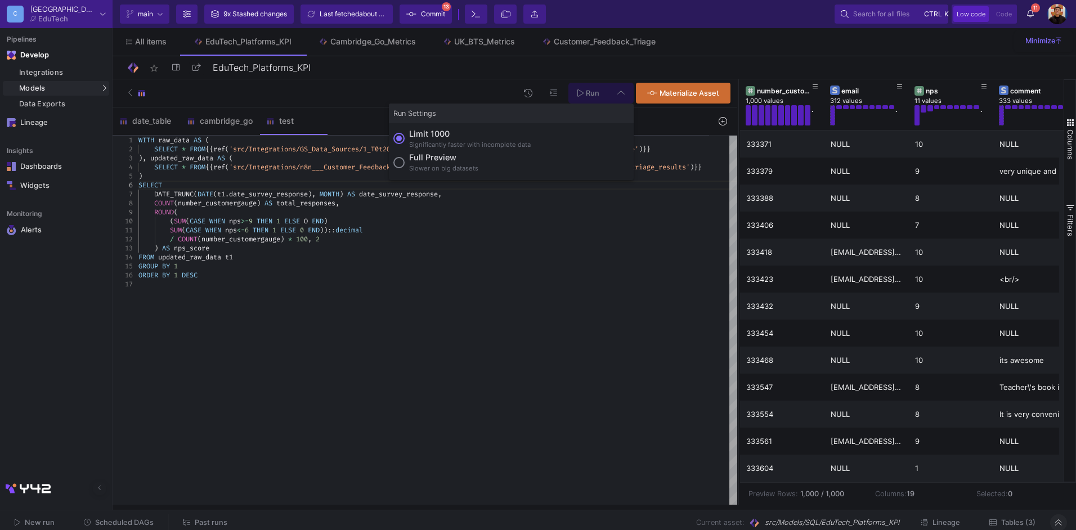
click at [625, 98] on div at bounding box center [538, 265] width 1076 height 530
click at [587, 93] on span "Run" at bounding box center [593, 93] width 14 height 8
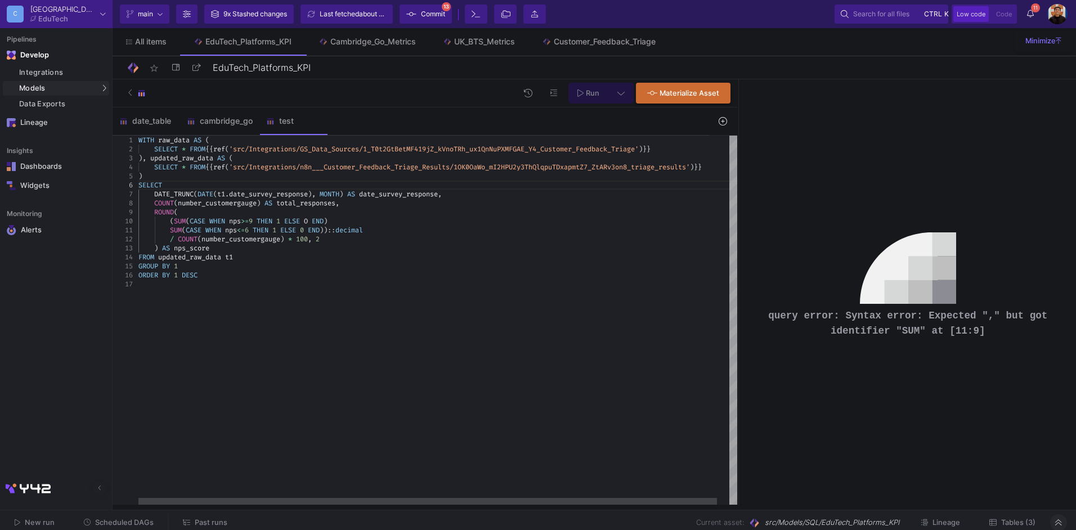
click at [339, 220] on div "( SUM ( CASE WHEN nps >= 9 THEN 1 ELSE O END )" at bounding box center [443, 221] width 611 height 9
click at [592, 88] on span "Run" at bounding box center [588, 92] width 22 height 8
click at [376, 230] on div "SUM ( CASE WHEN nps <= 6 THEN 1 ELSE 0 END )) :: decimal" at bounding box center [443, 230] width 611 height 9
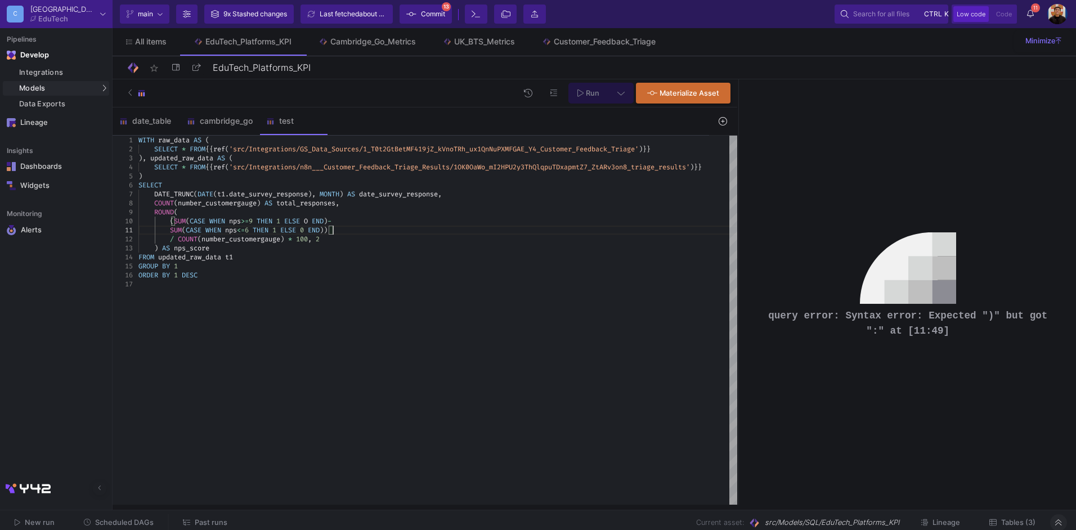
click at [582, 95] on icon at bounding box center [580, 93] width 6 height 8
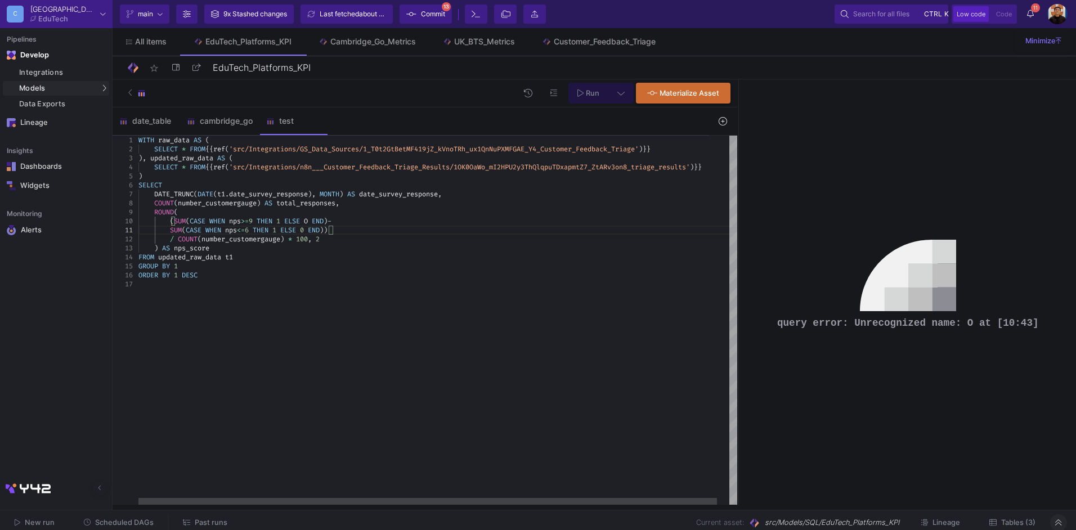
click at [304, 222] on span at bounding box center [302, 221] width 4 height 9
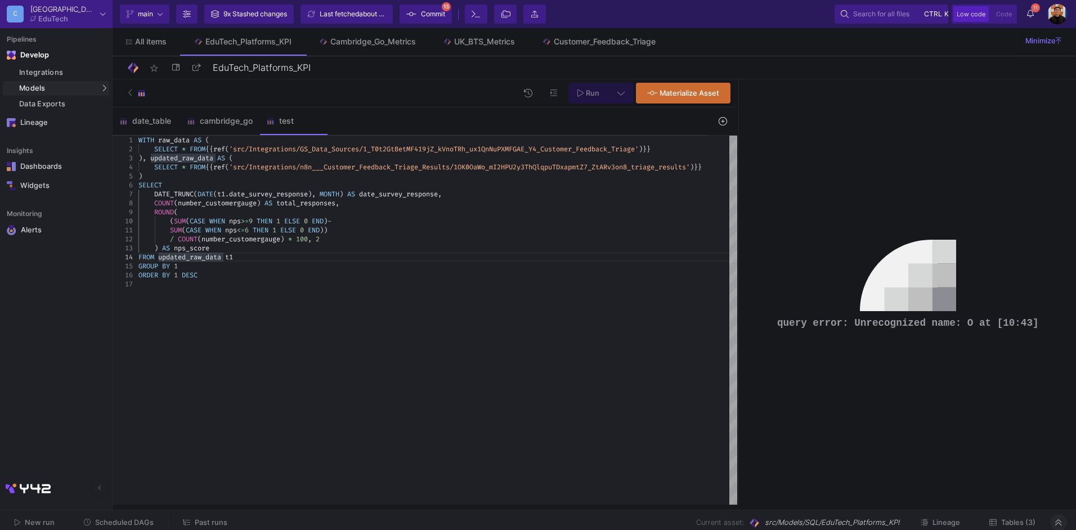
click at [593, 91] on span "Run" at bounding box center [593, 93] width 14 height 8
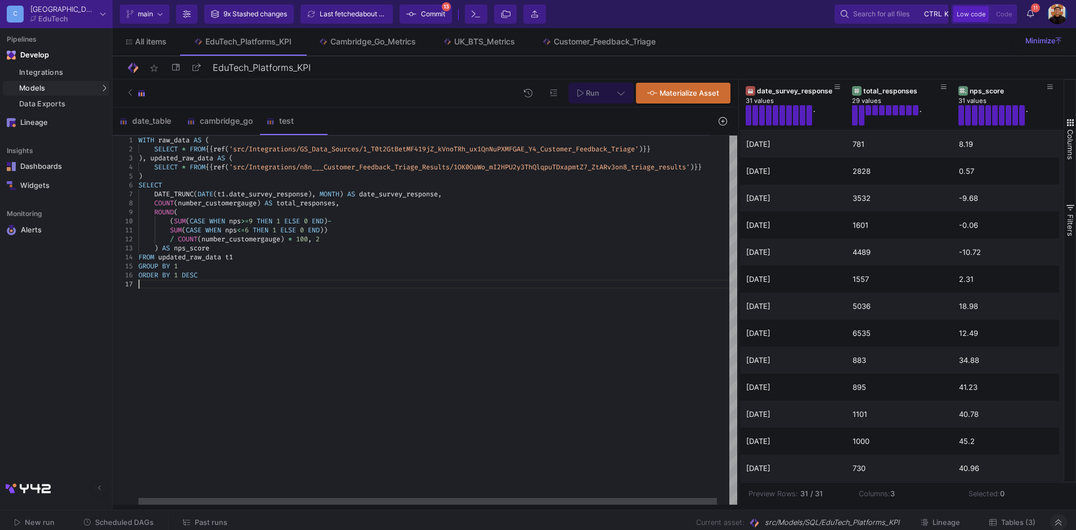
click at [334, 289] on div ") SELECT SELECT * FROM {{ ref ( 'src/Integrations/GS_Data_Sources/1_T0t2GtBetMF…" at bounding box center [443, 320] width 611 height 369
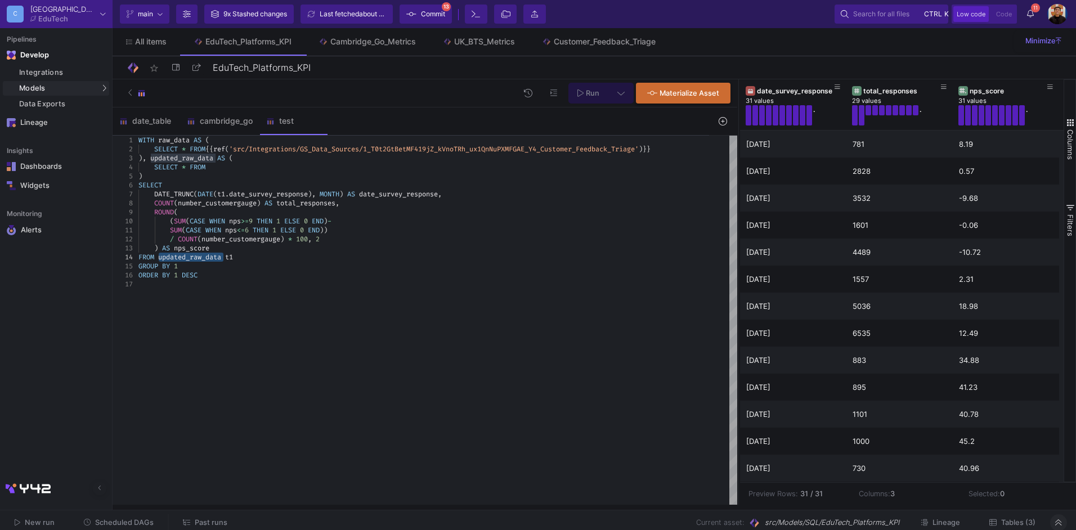
paste textarea "{{ ref('src/Integrations/n8n___Customer_Feedback_Triage_Results/1OK0OaWo_mI2HPU…"
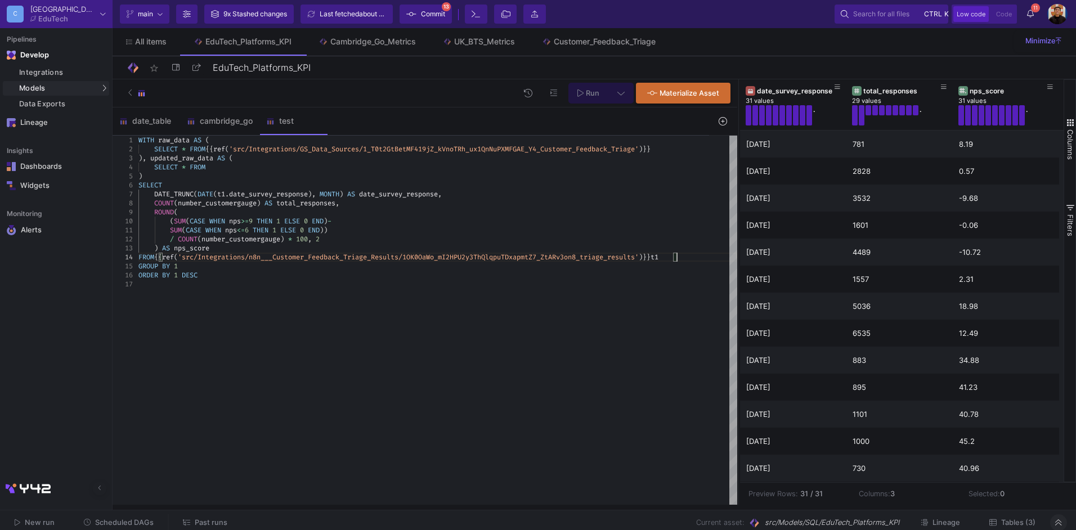
click at [321, 271] on div "ORDER BY 1 DESC" at bounding box center [437, 275] width 599 height 9
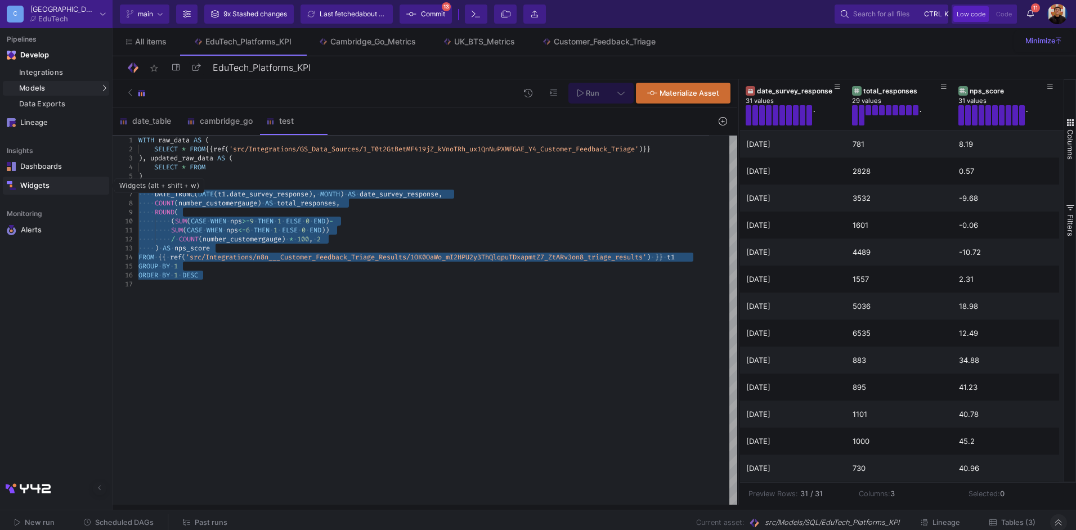
drag, startPoint x: 223, startPoint y: 281, endPoint x: 107, endPoint y: 187, distance: 148.9
click at [107, 187] on mat-sidenav-container "Pipelines Develop Integrations Models Models UI-Models SQL-Models Data Exports …" at bounding box center [538, 252] width 1076 height 505
type textarea "WITH raw_data AS ( SELECT * FROM {{ ref('src/Integrations/GS_Data_Sources/1_T0t…"
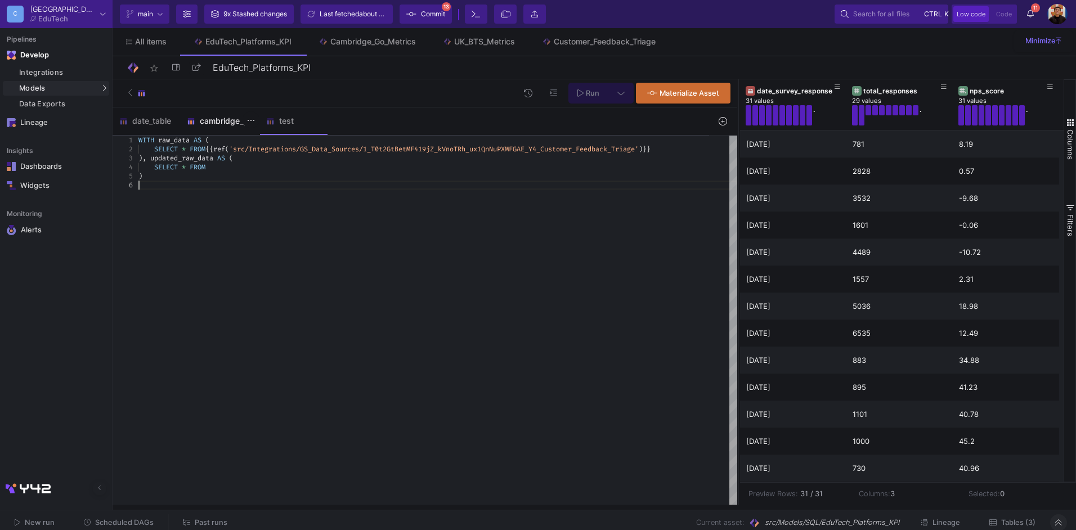
click at [219, 126] on div "cambridge_go" at bounding box center [219, 120] width 79 height 27
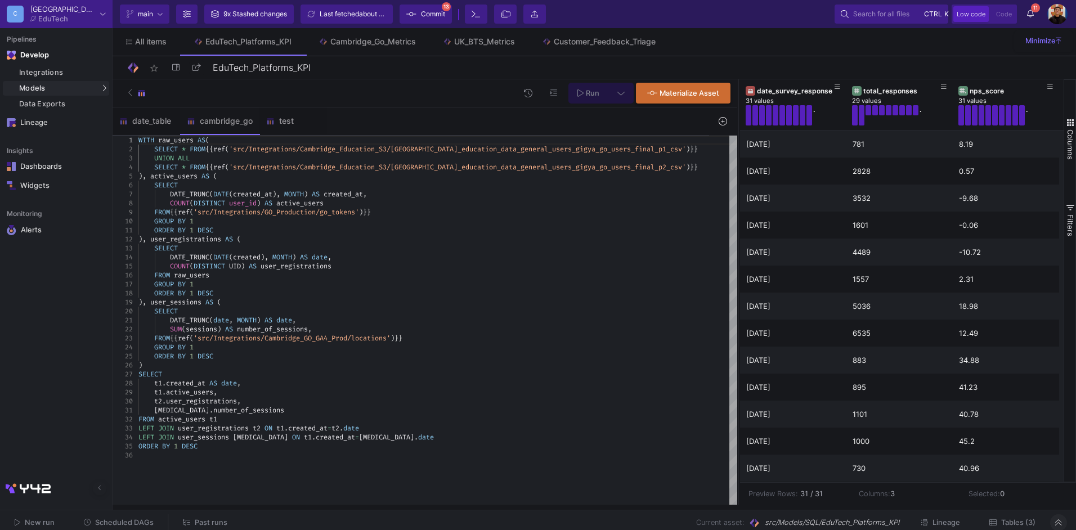
click at [156, 362] on div ")" at bounding box center [437, 365] width 599 height 9
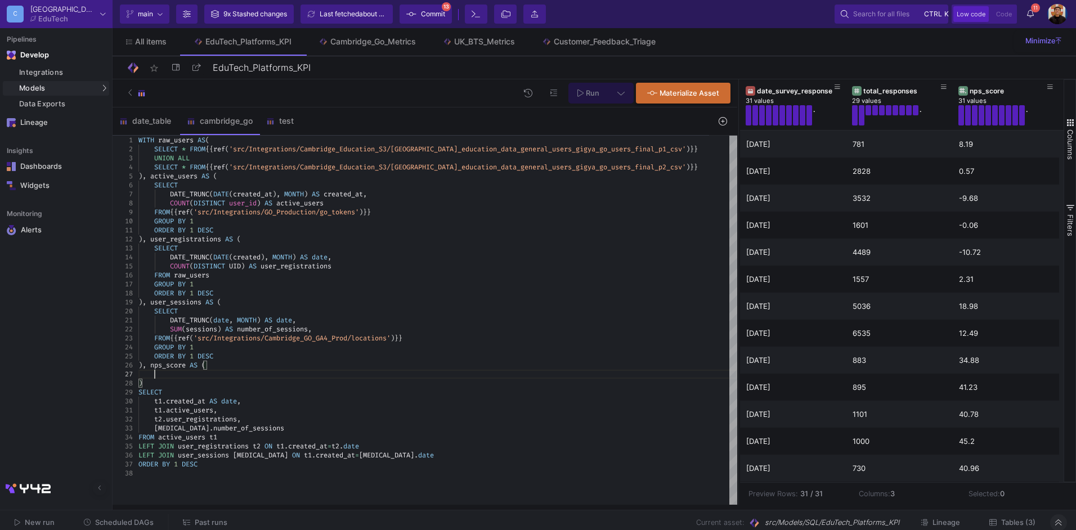
paste textarea "(SUM(CASE WHEN nps>=9 THEN 1 ELSE 0 END)- SUM(CASE WHEN nps<=6 THEN 1 ELSE 0 EN…"
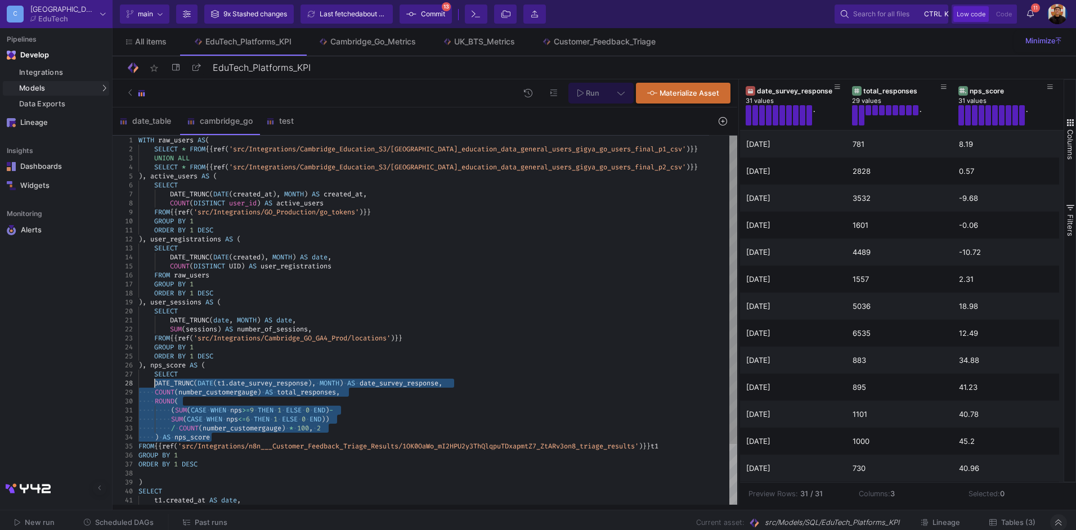
drag, startPoint x: 218, startPoint y: 433, endPoint x: 154, endPoint y: 387, distance: 78.7
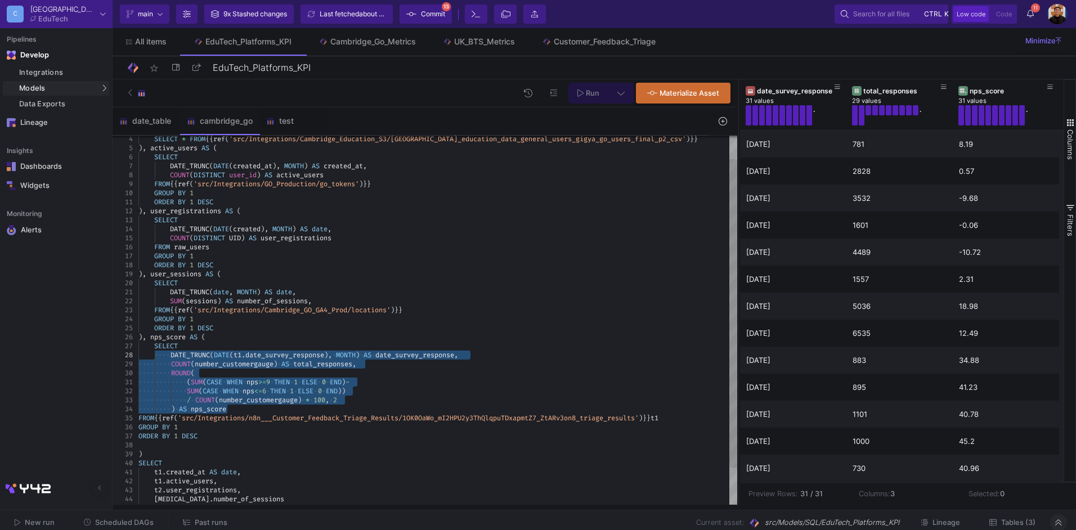
click at [185, 433] on span "DESC" at bounding box center [190, 436] width 16 height 9
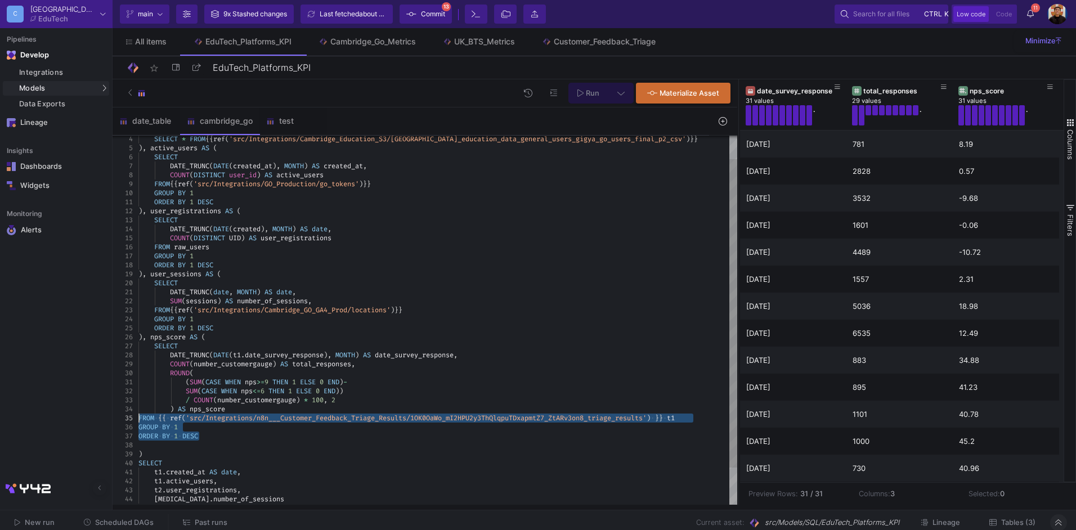
drag, startPoint x: 219, startPoint y: 434, endPoint x: 138, endPoint y: 420, distance: 81.7
click at [148, 442] on div at bounding box center [437, 445] width 599 height 9
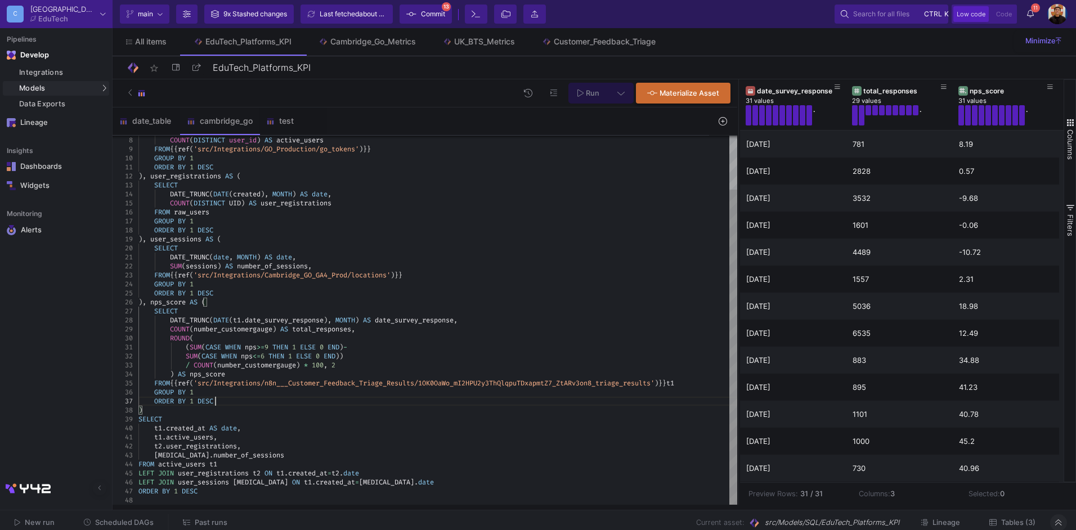
click at [365, 482] on div "LEFT JOIN user_sessions [MEDICAL_DATA] ON t1 . created_at = [MEDICAL_DATA] . da…" at bounding box center [437, 482] width 599 height 9
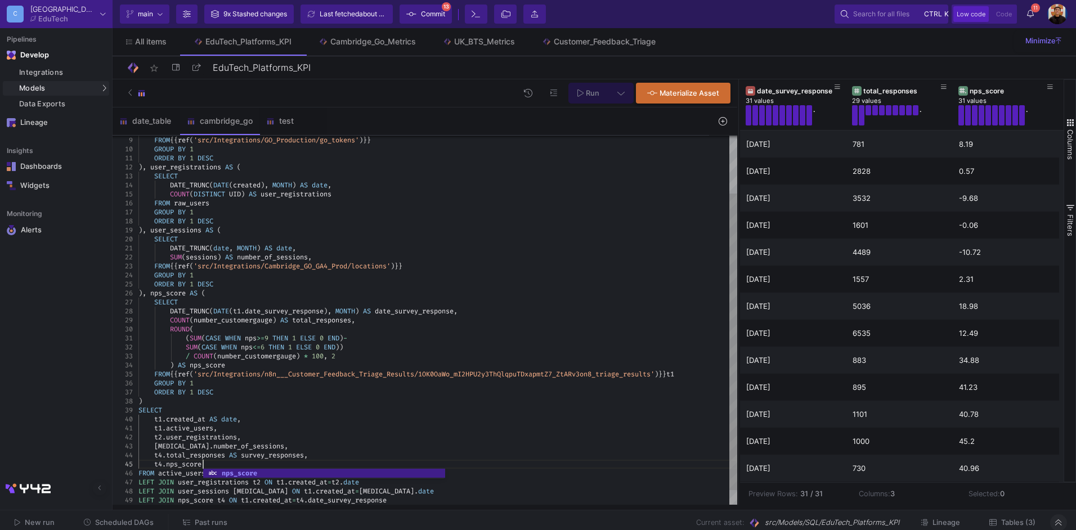
scroll to position [36, 64]
click at [439, 442] on div "[MEDICAL_DATA] . number_of_sessions ," at bounding box center [437, 446] width 599 height 9
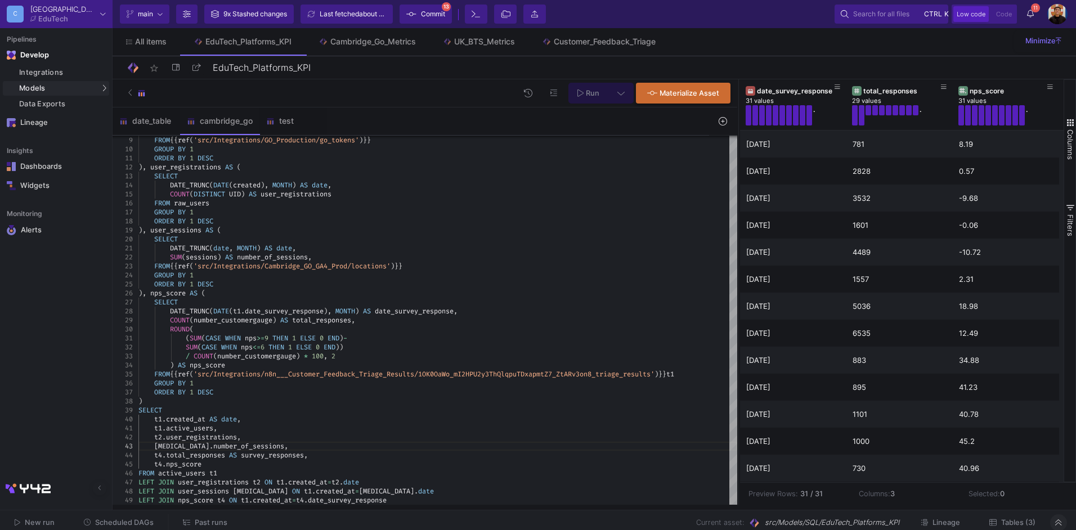
type textarea "t1.active_users, t2.user_registrations, [MEDICAL_DATA].number_of_sessions, [DOM…"
click at [622, 95] on icon at bounding box center [620, 93] width 7 height 3
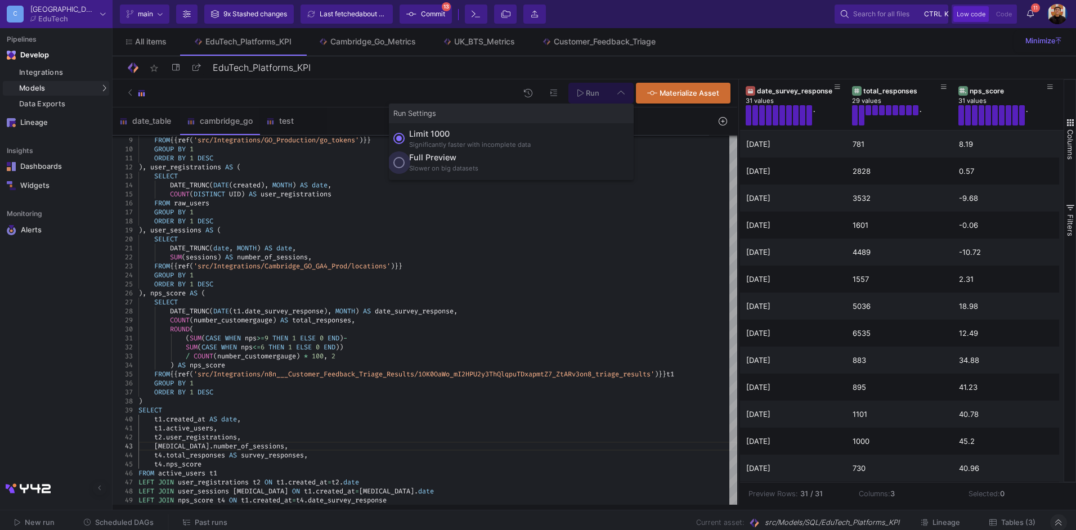
click at [430, 162] on div "Full preview" at bounding box center [443, 157] width 69 height 12
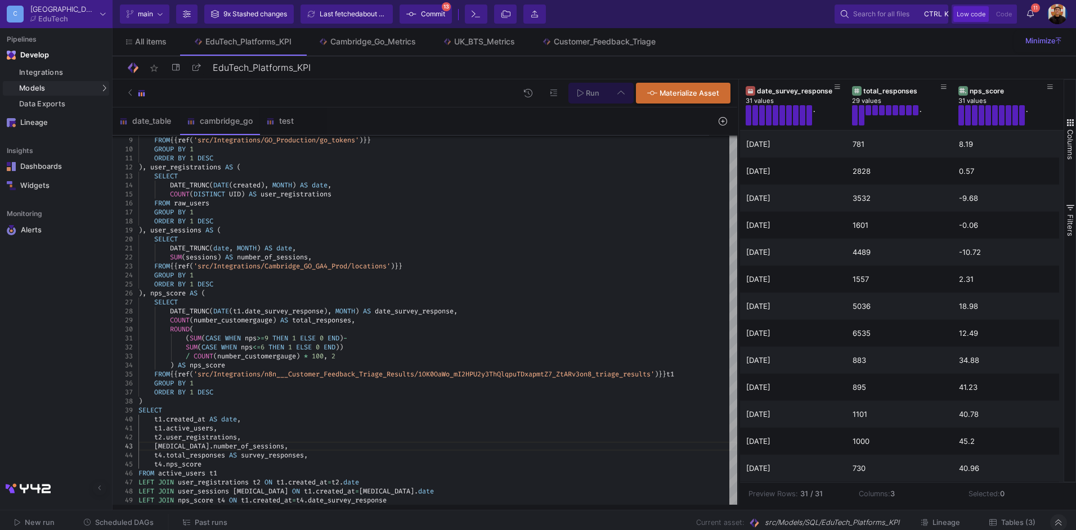
click at [405, 162] on input "Full preview Slower on big datasets" at bounding box center [398, 162] width 11 height 11
radio input "true"
click at [596, 98] on button "Run" at bounding box center [588, 93] width 40 height 21
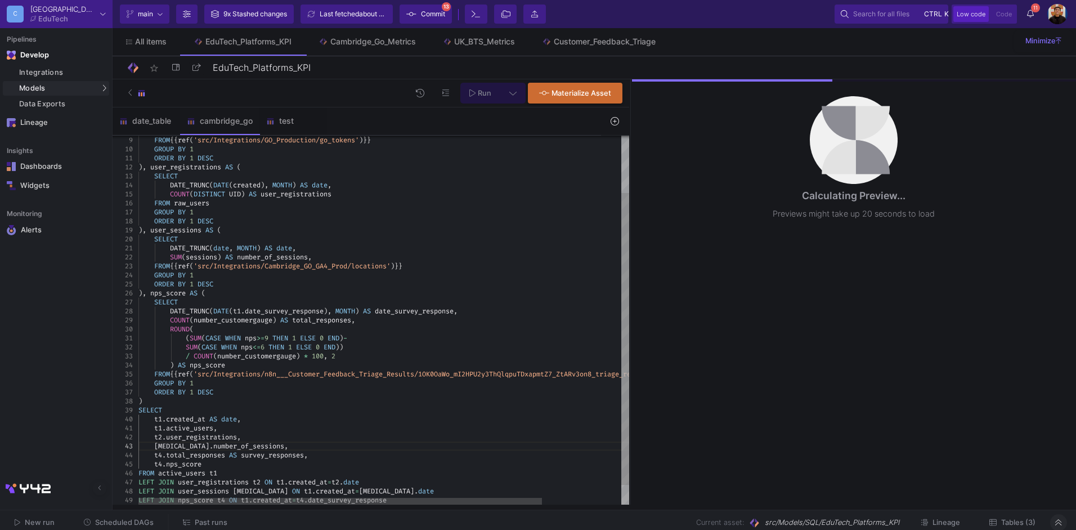
drag, startPoint x: 738, startPoint y: 172, endPoint x: 632, endPoint y: 178, distance: 105.4
click at [630, 179] on div at bounding box center [630, 291] width 3 height 425
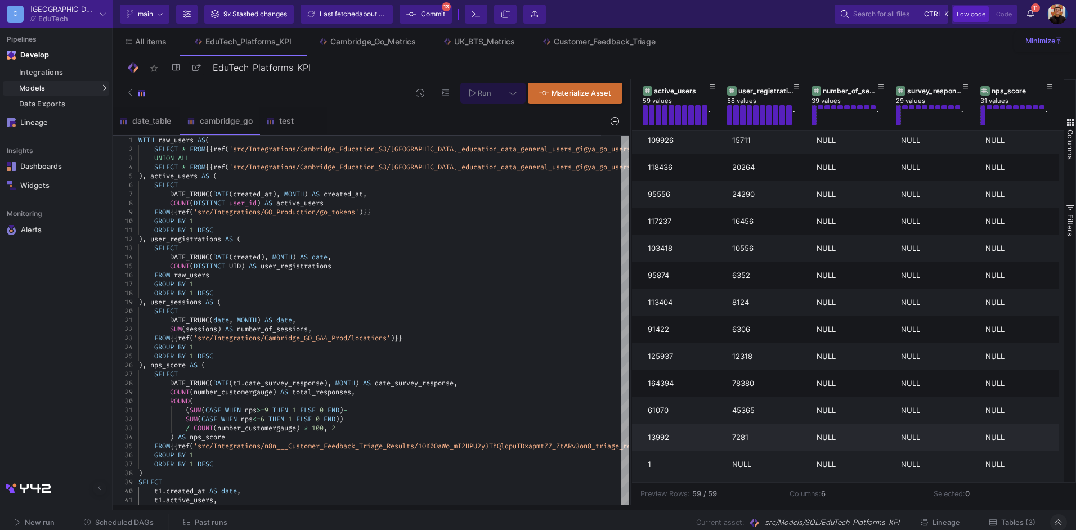
scroll to position [909, 0]
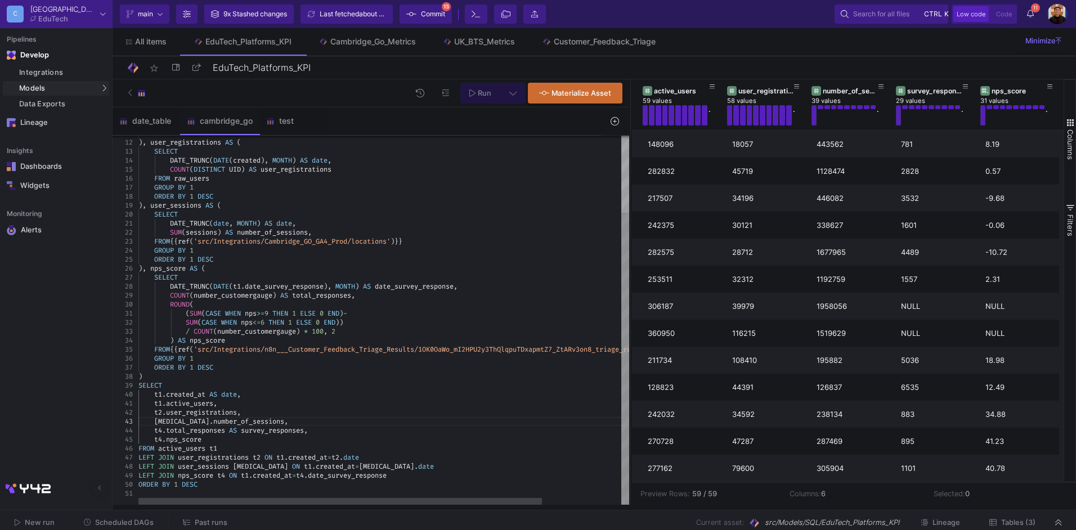
scroll to position [36, 105]
click at [218, 482] on div "ORDER BY 1 DESC" at bounding box center [431, 484] width 587 height 9
click at [319, 122] on icon at bounding box center [319, 120] width 8 height 9
click at [349, 168] on div "Delete" at bounding box center [342, 168] width 45 height 27
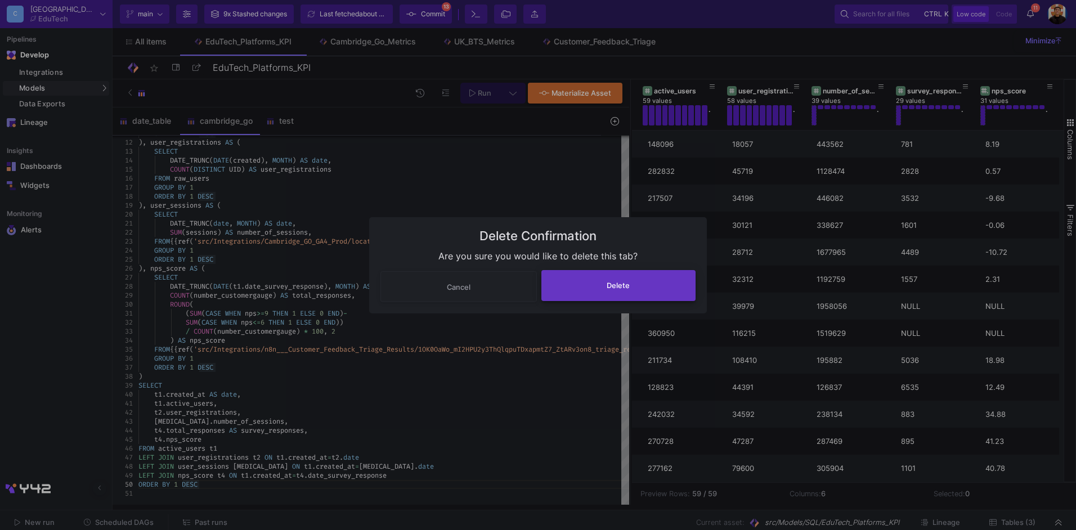
click at [622, 286] on span "Delete" at bounding box center [618, 285] width 23 height 8
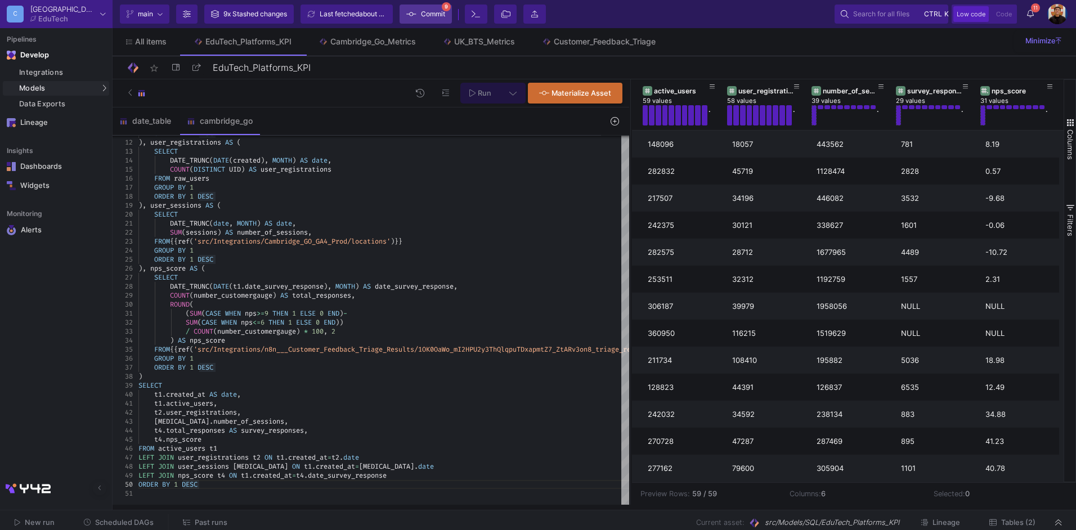
click at [414, 15] on icon at bounding box center [411, 14] width 10 height 8
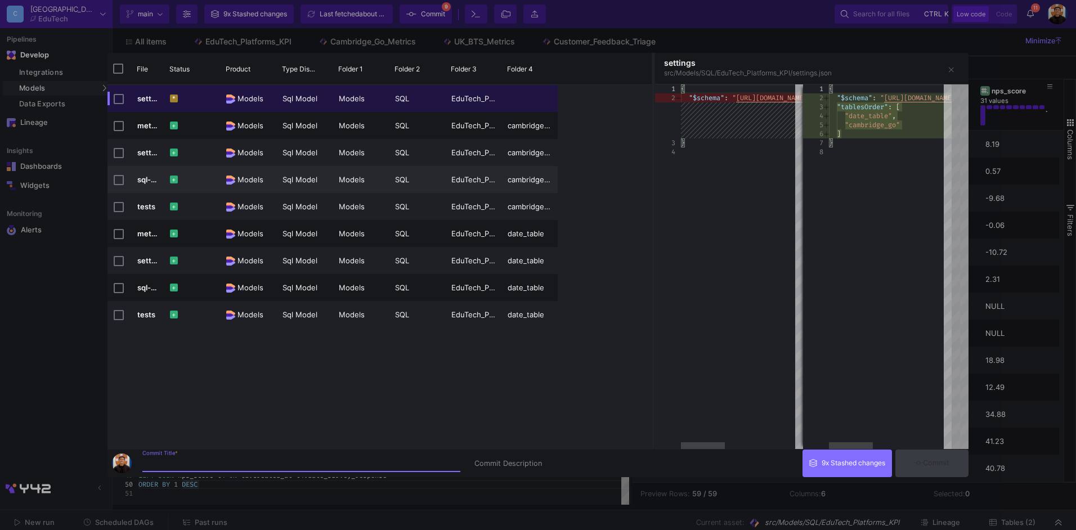
drag, startPoint x: 495, startPoint y: 270, endPoint x: 509, endPoint y: 181, distance: 90.0
click at [652, 262] on div at bounding box center [653, 251] width 3 height 396
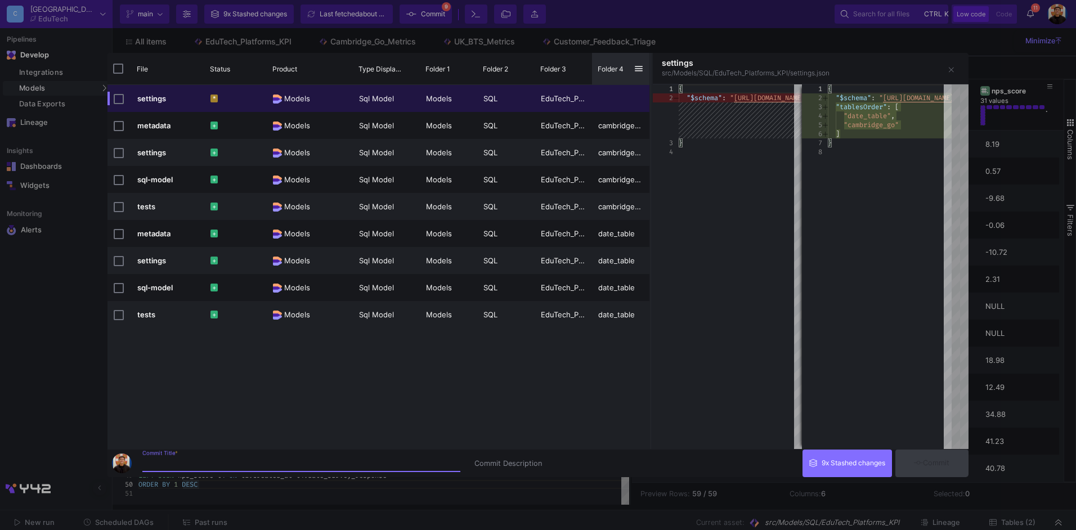
click at [593, 63] on div "Folder 4" at bounding box center [620, 69] width 57 height 32
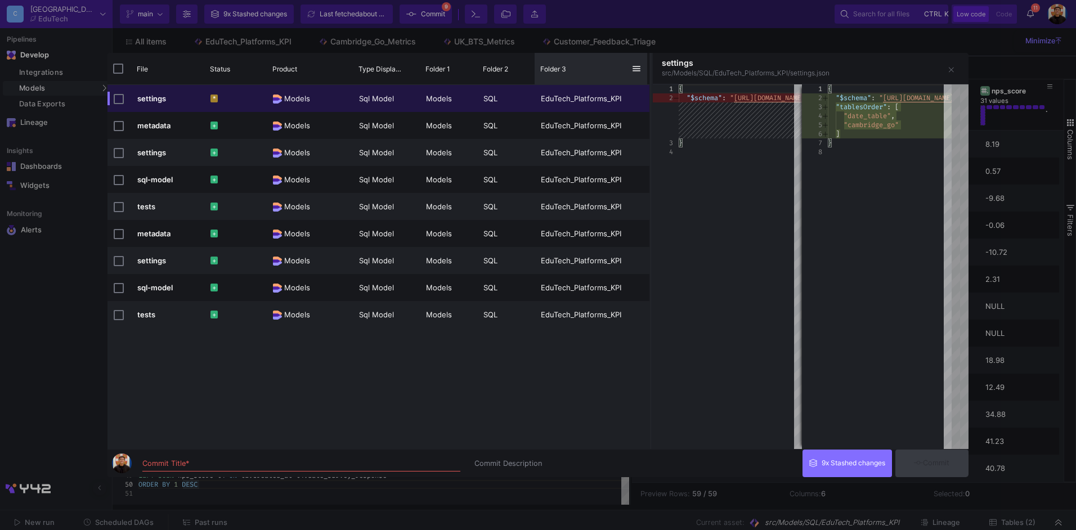
drag, startPoint x: 590, startPoint y: 62, endPoint x: 636, endPoint y: 67, distance: 46.4
click at [645, 66] on div at bounding box center [647, 69] width 5 height 32
click at [285, 464] on input "Commit Title *" at bounding box center [301, 463] width 318 height 9
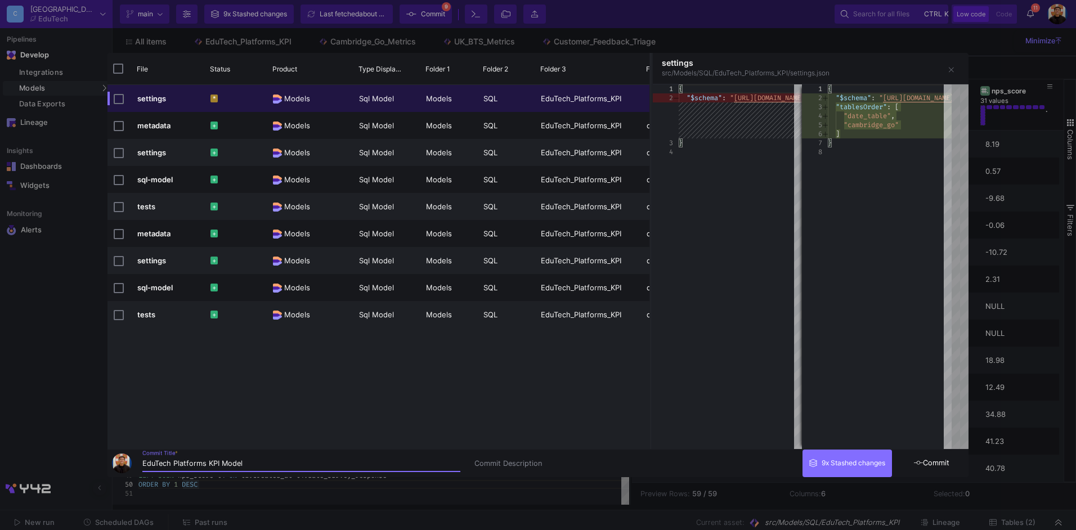
type input "EduTech Platforms KPI Model"
click at [939, 465] on span "Commit" at bounding box center [931, 463] width 35 height 8
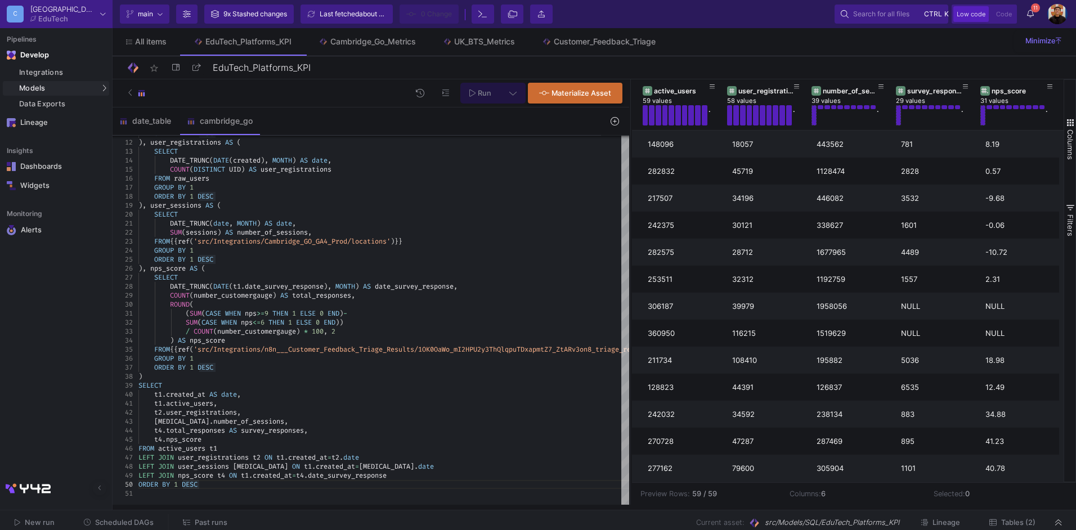
click at [1015, 512] on div "New run Scheduled DAGs Past runs Current asset: src/Models/SQL/EduTech_Platform…" at bounding box center [538, 522] width 1076 height 25
click at [995, 526] on icon at bounding box center [992, 522] width 7 height 6
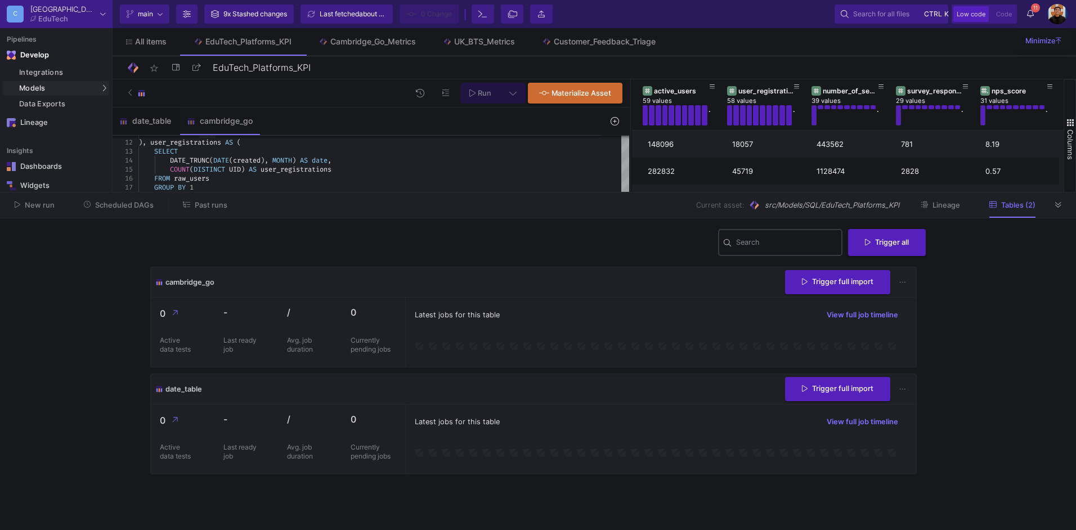
click at [770, 245] on input "Search" at bounding box center [786, 244] width 101 height 9
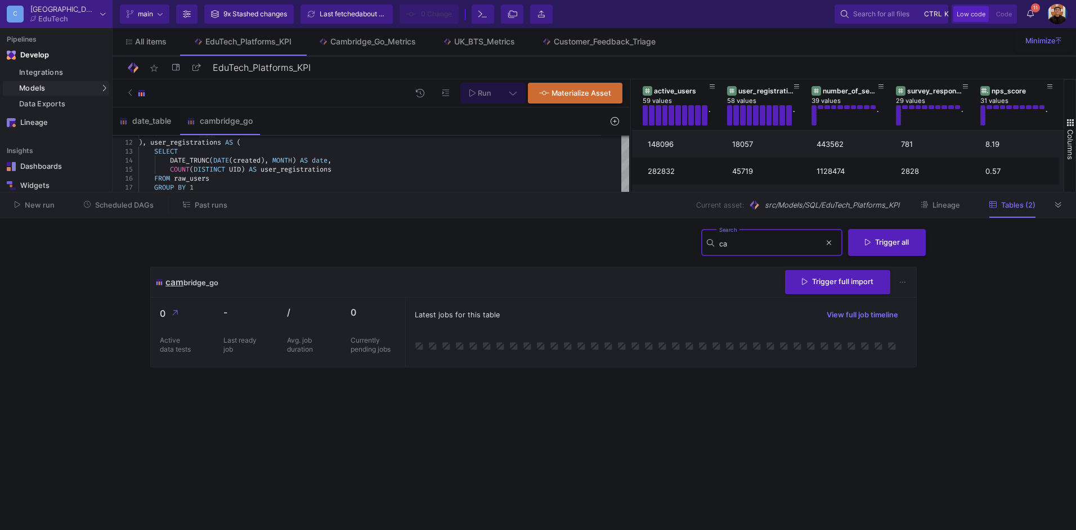
type input "c"
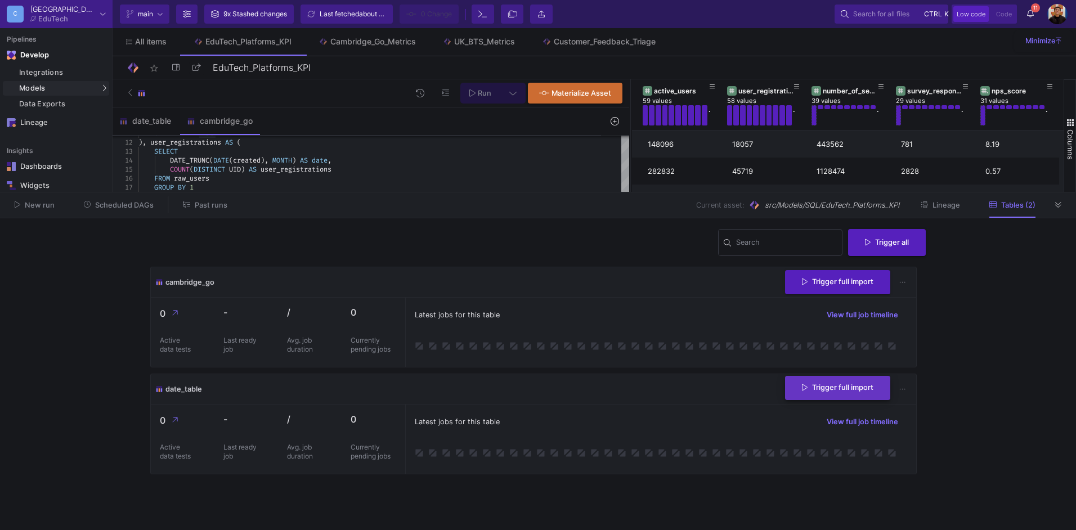
click at [836, 393] on button "Trigger full import" at bounding box center [837, 388] width 105 height 24
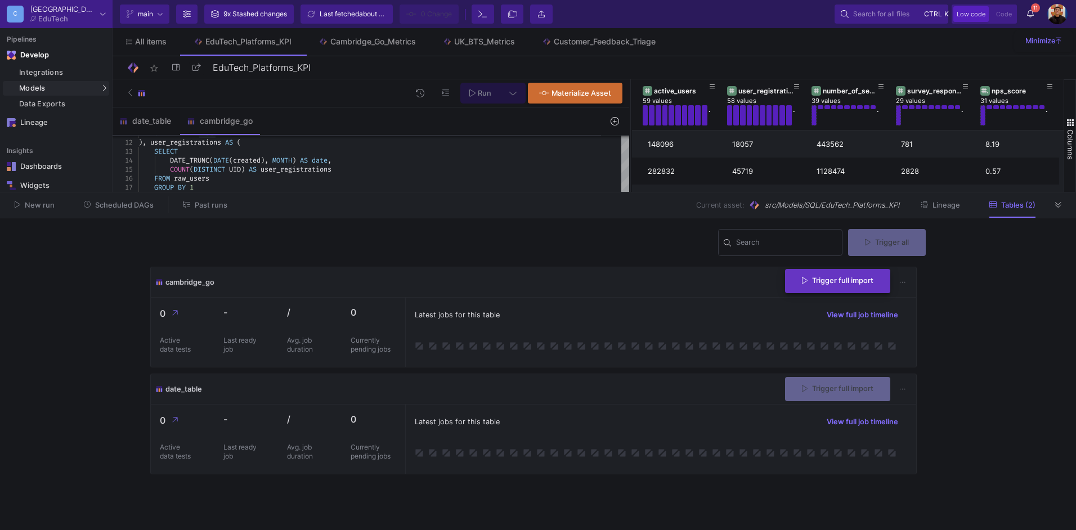
click at [831, 293] on button "Trigger full import" at bounding box center [837, 281] width 105 height 24
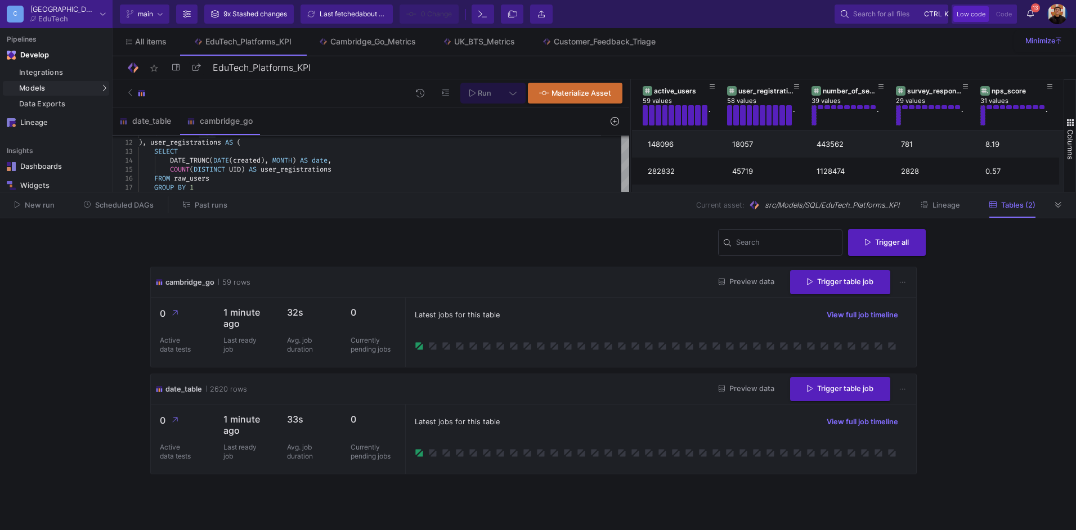
click at [662, 421] on div "Latest jobs for this table View full job timeline" at bounding box center [661, 422] width 492 height 17
click at [744, 279] on span "Preview data" at bounding box center [747, 281] width 56 height 8
